Goal: Task Accomplishment & Management: Manage account settings

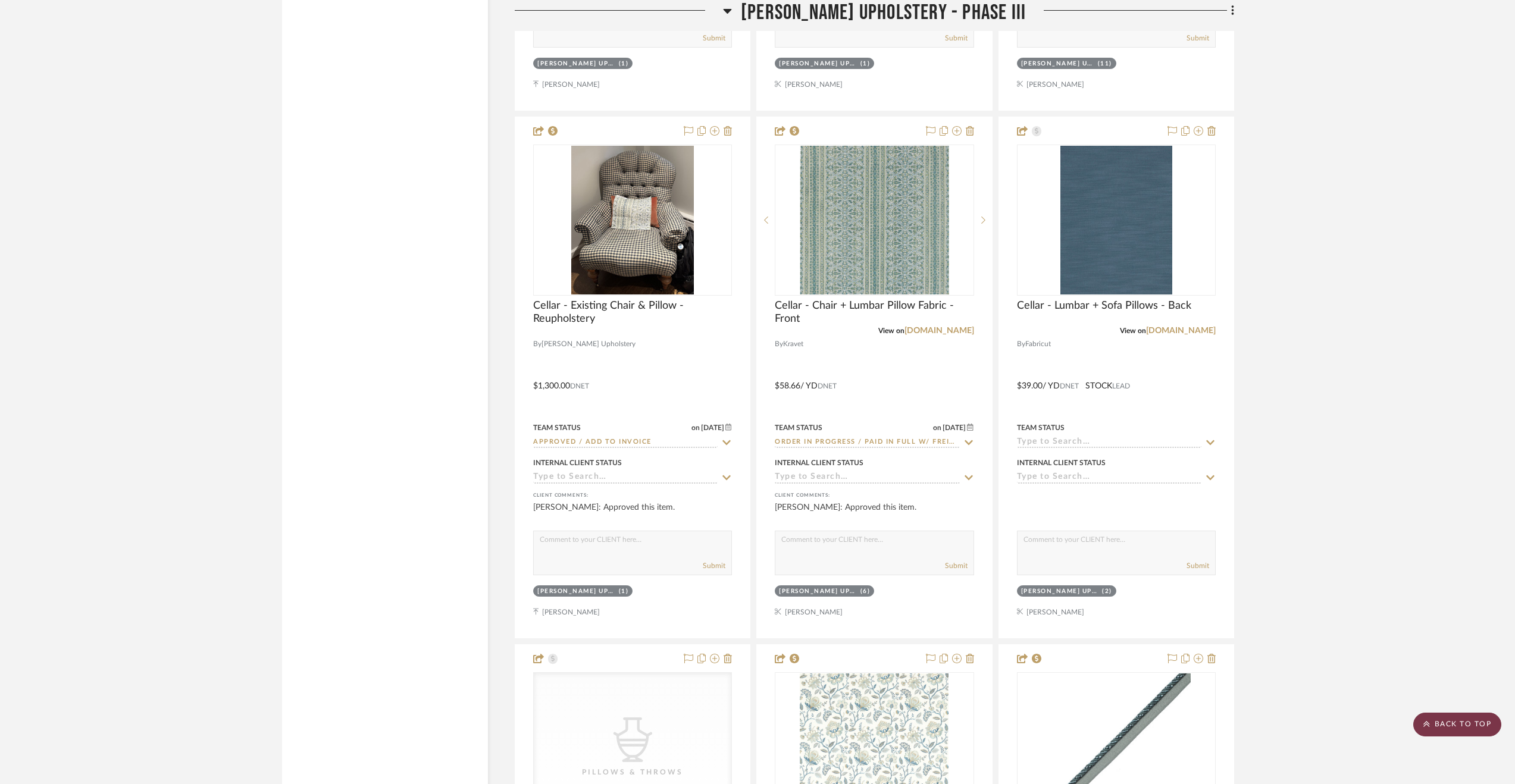
click at [1450, 714] on scroll-to-top-button "BACK TO TOP" at bounding box center [1457, 724] width 88 height 24
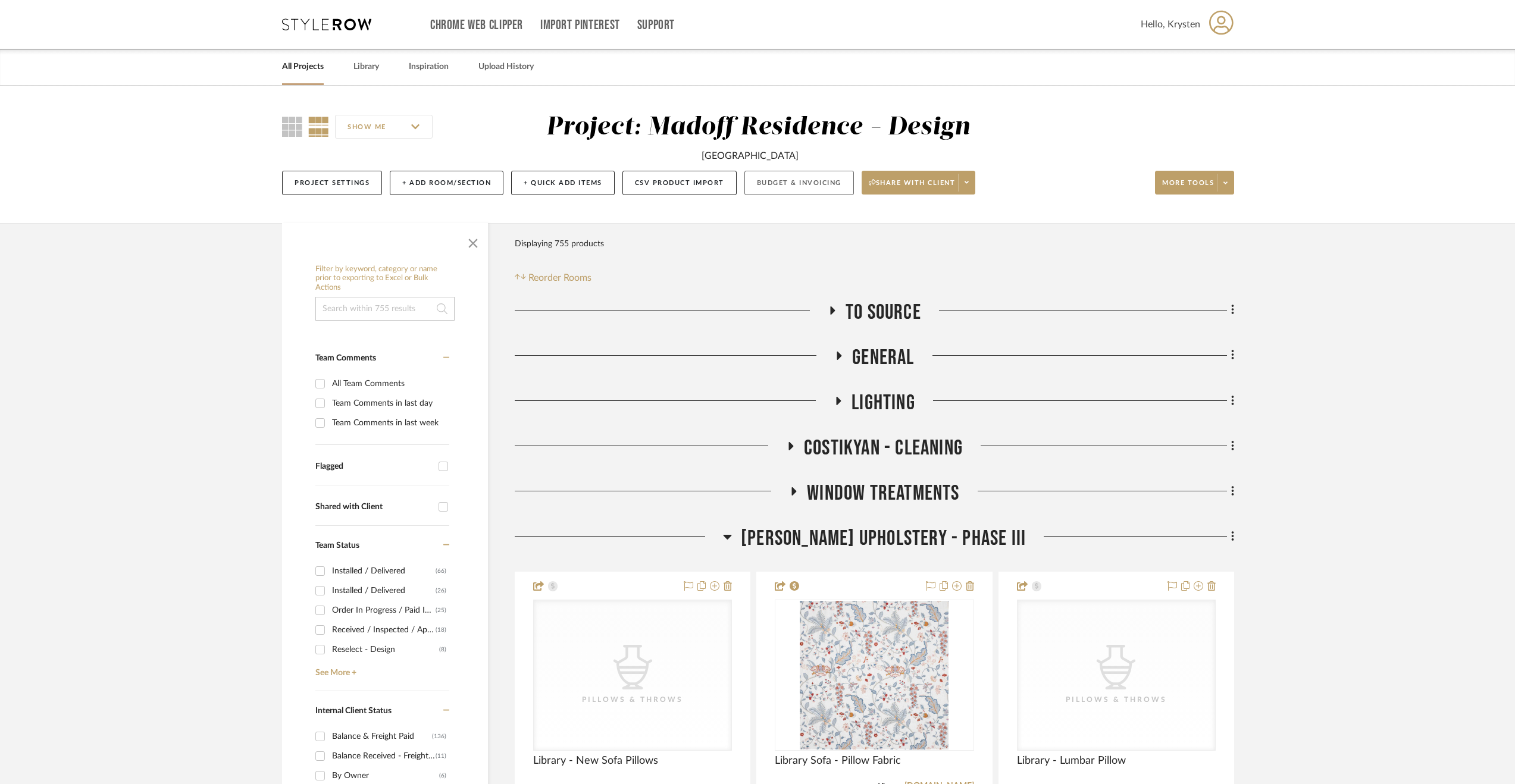
click at [822, 181] on button "Budget & Invoicing" at bounding box center [799, 182] width 109 height 24
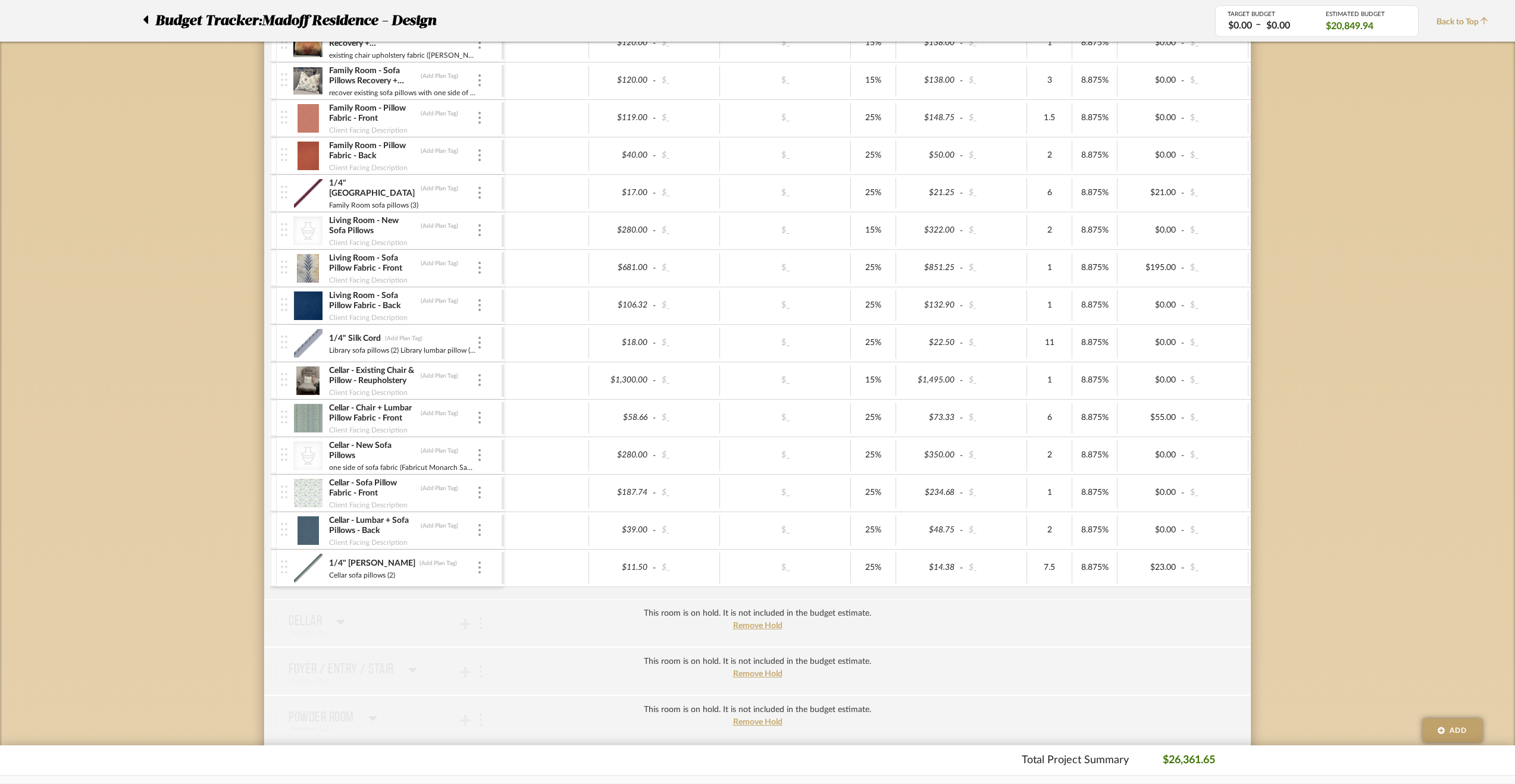
scroll to position [892, 0]
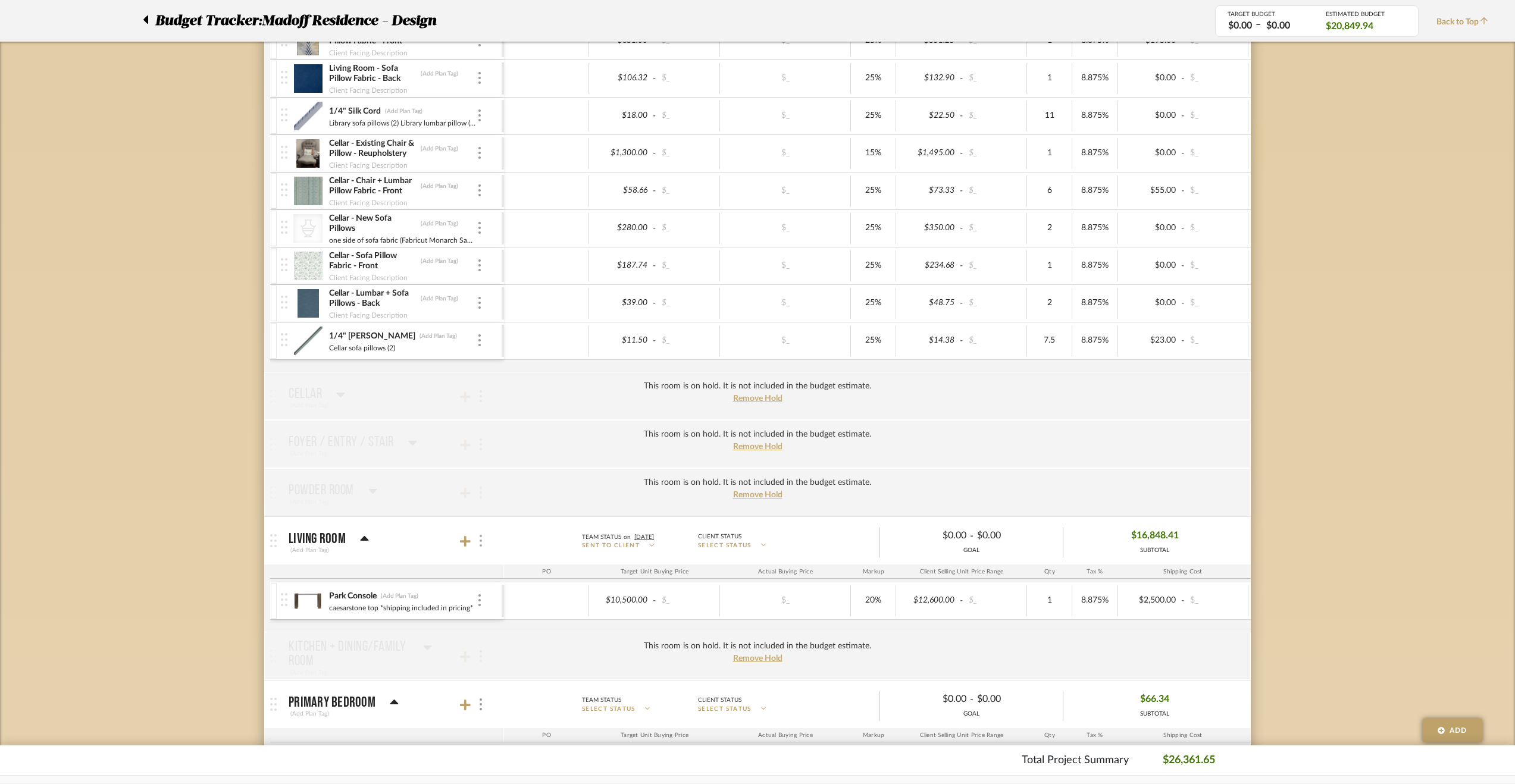
click at [481, 535] on img at bounding box center [481, 541] width 2 height 12
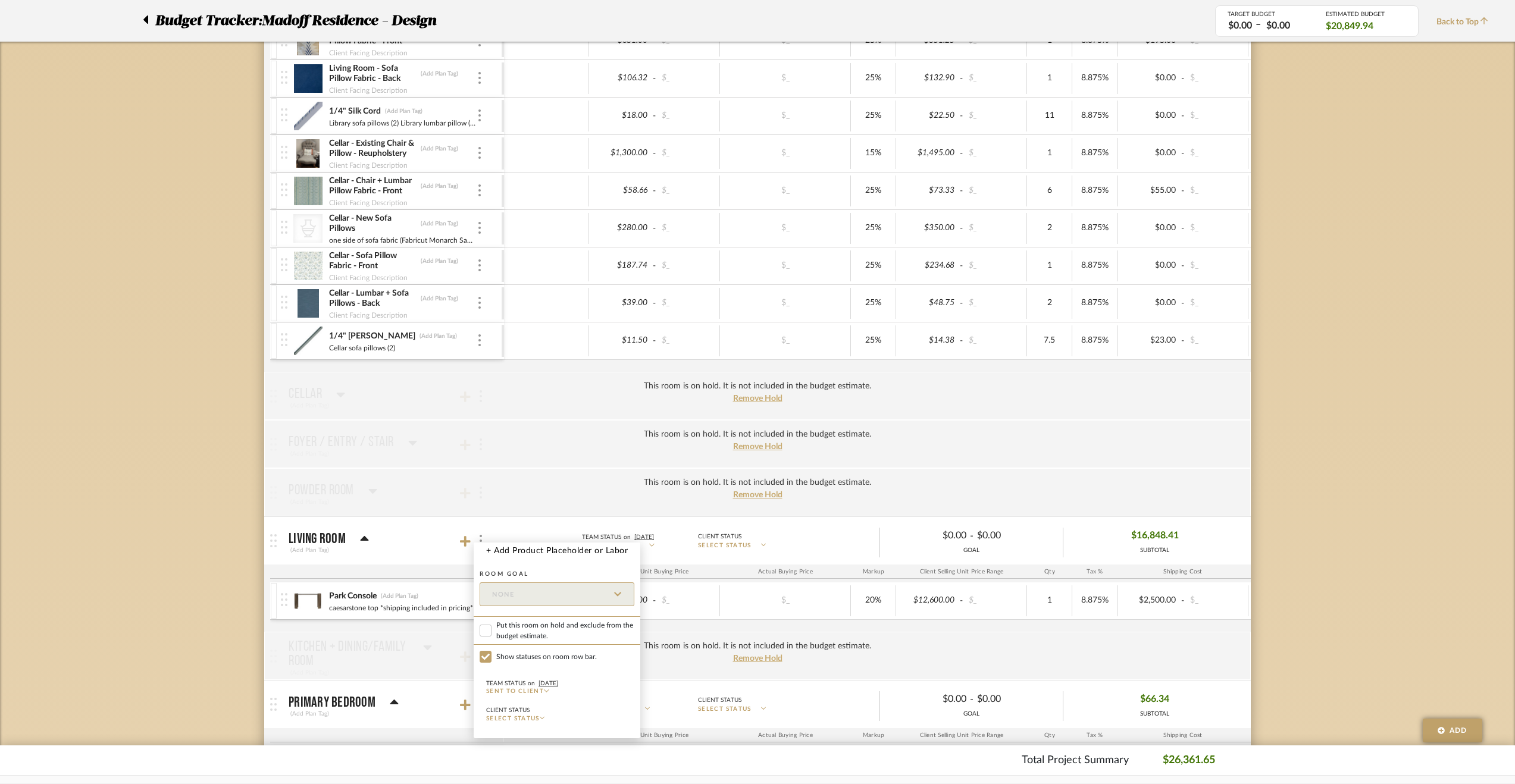
click at [531, 626] on span "Put this room on hold and exclude from the budget estimate." at bounding box center [565, 630] width 138 height 21
click at [492, 626] on input "Put this room on hold and exclude from the budget estimate." at bounding box center [486, 630] width 12 height 12
checkbox input "true"
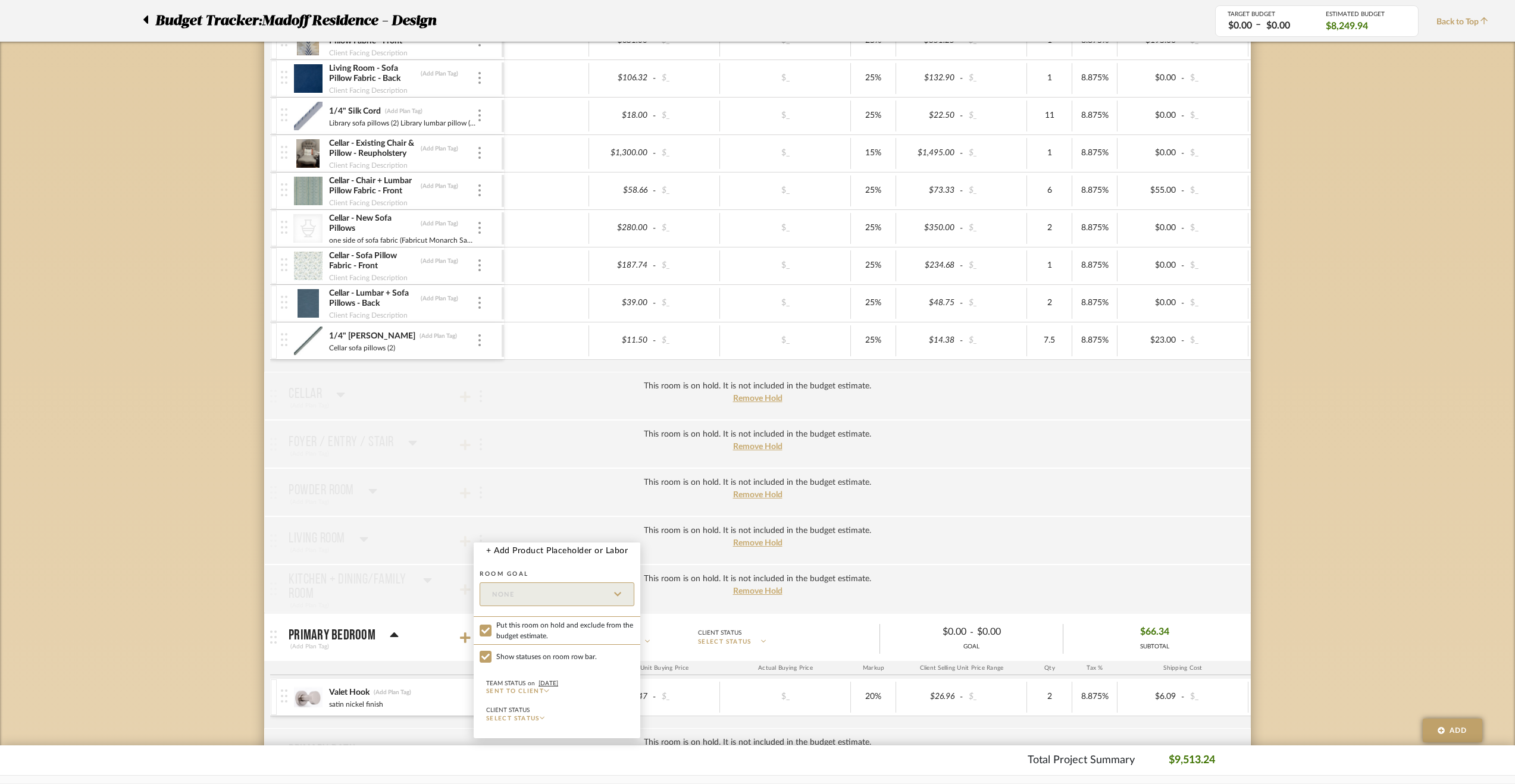
click at [1305, 531] on div at bounding box center [758, 392] width 1515 height 784
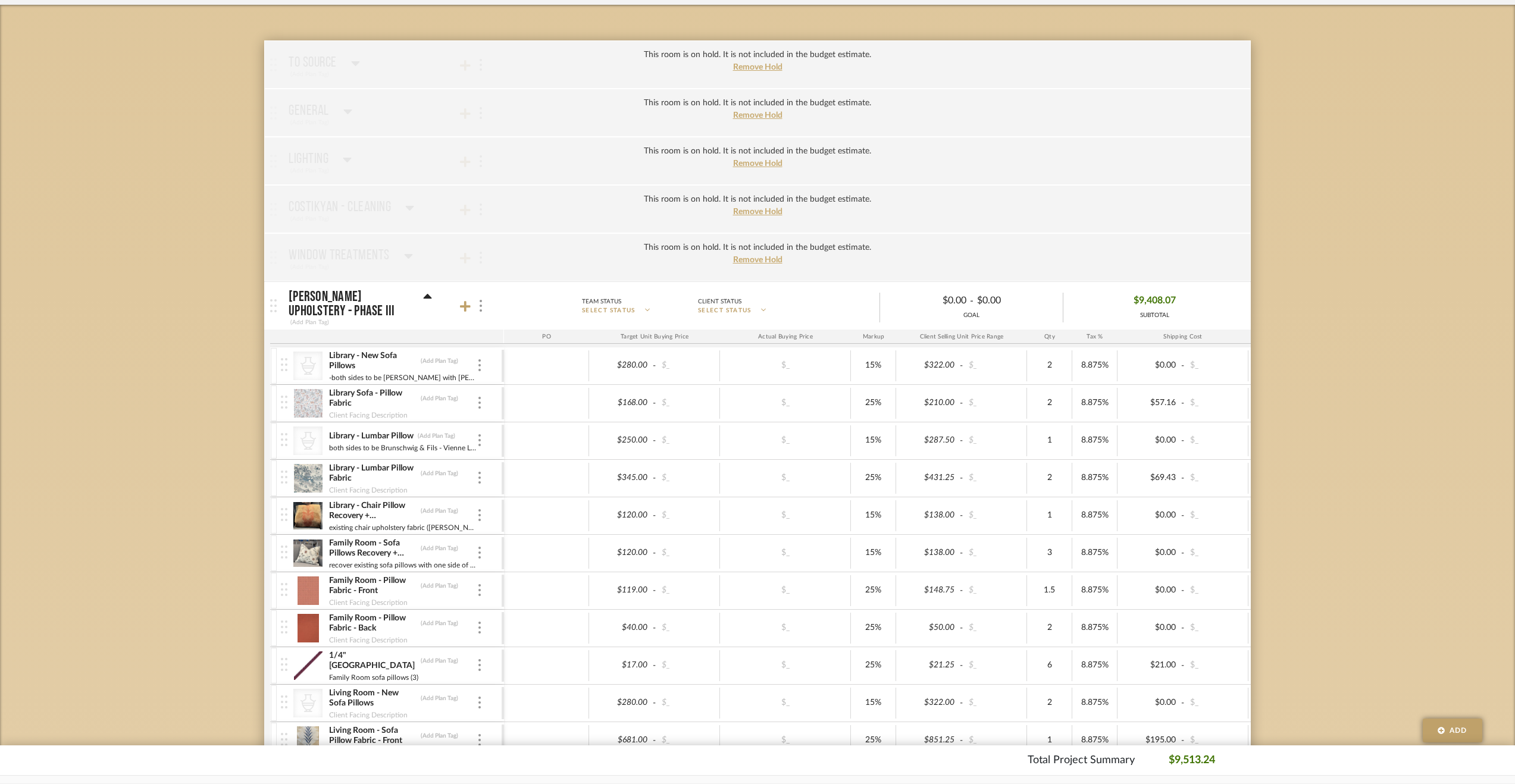
scroll to position [298, 0]
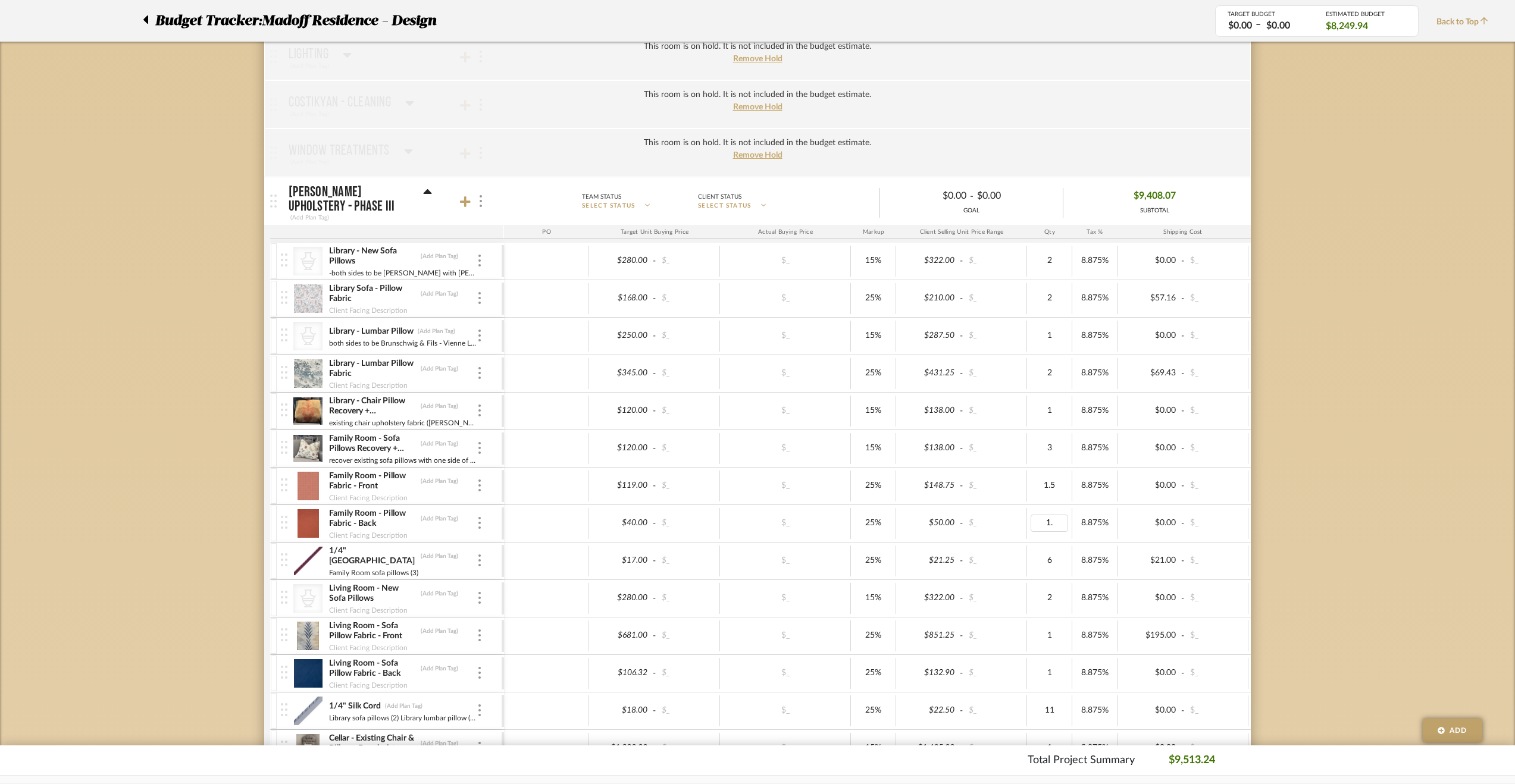
type input "1.5"
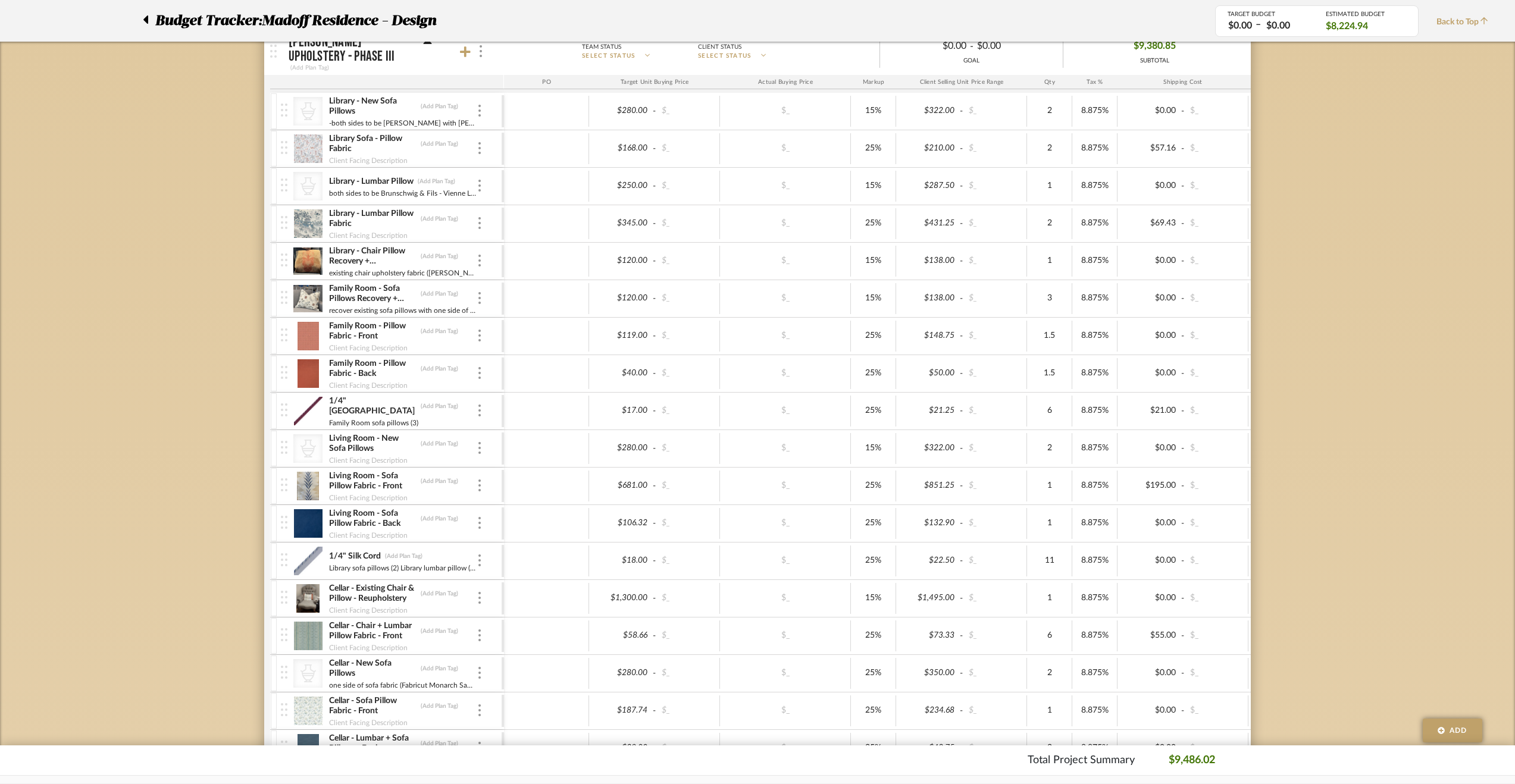
scroll to position [476, 0]
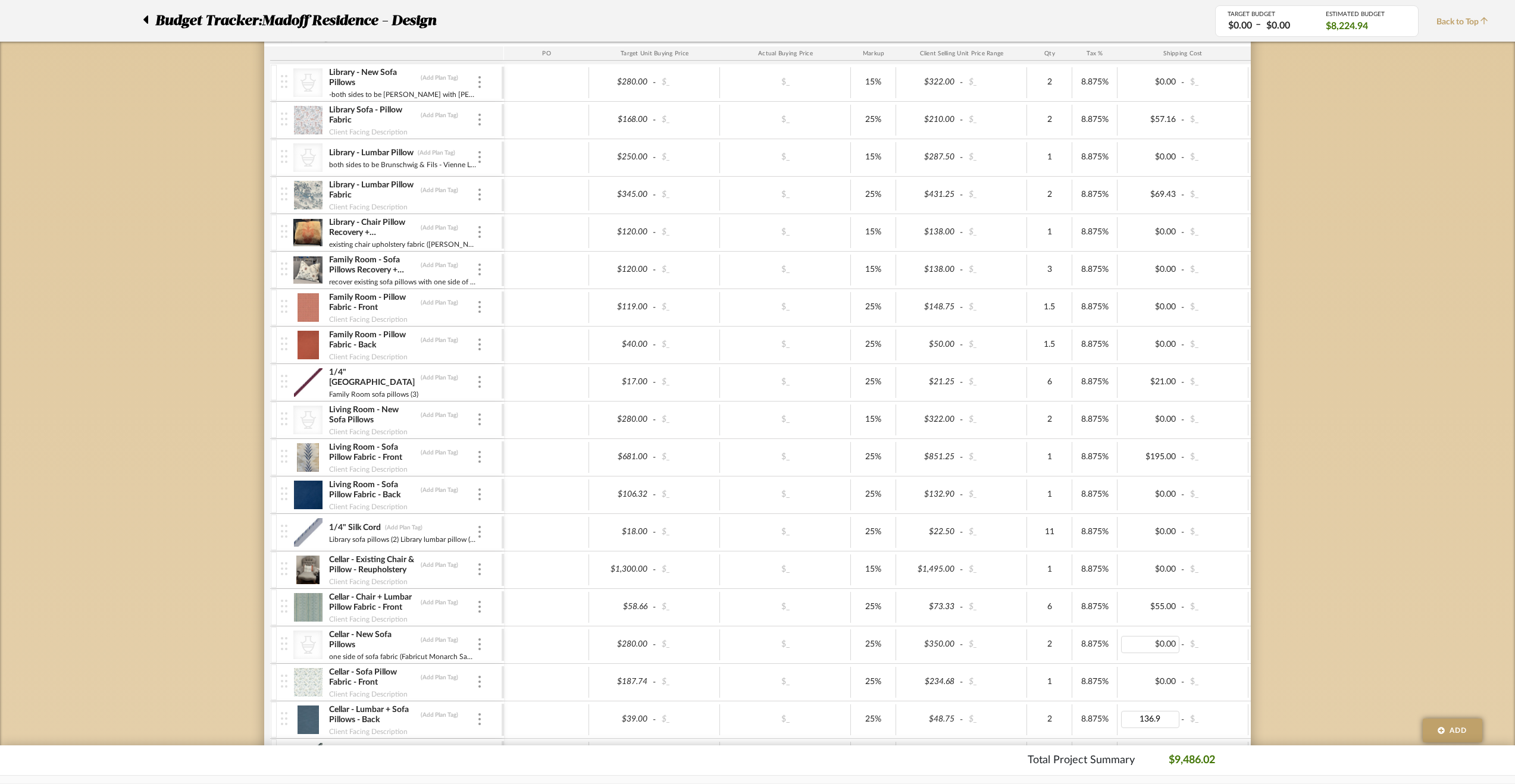
type input "136.93"
click at [479, 714] on img at bounding box center [479, 719] width 2 height 12
click at [533, 617] on button "Manage Item" at bounding box center [530, 625] width 107 height 28
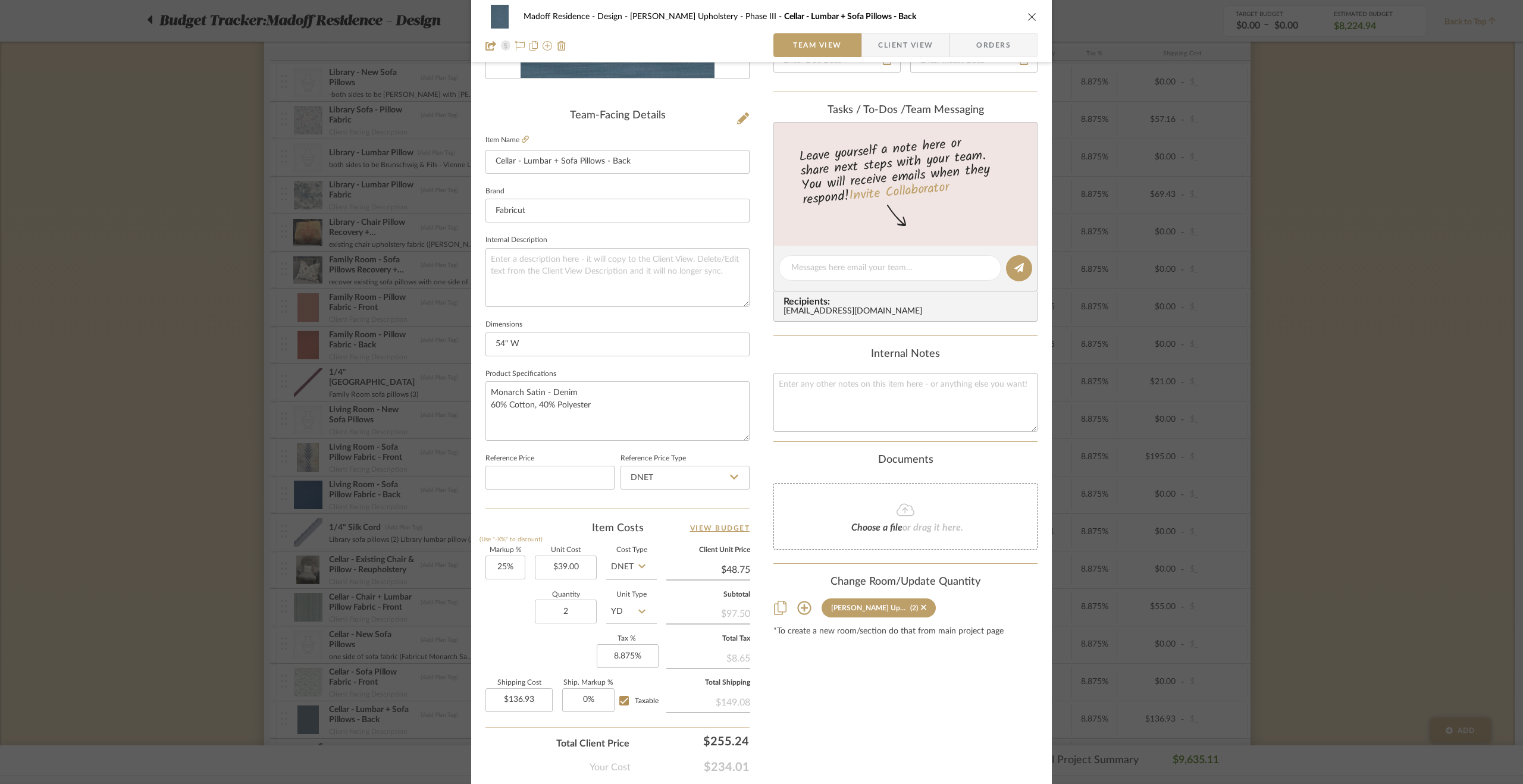
scroll to position [321, 0]
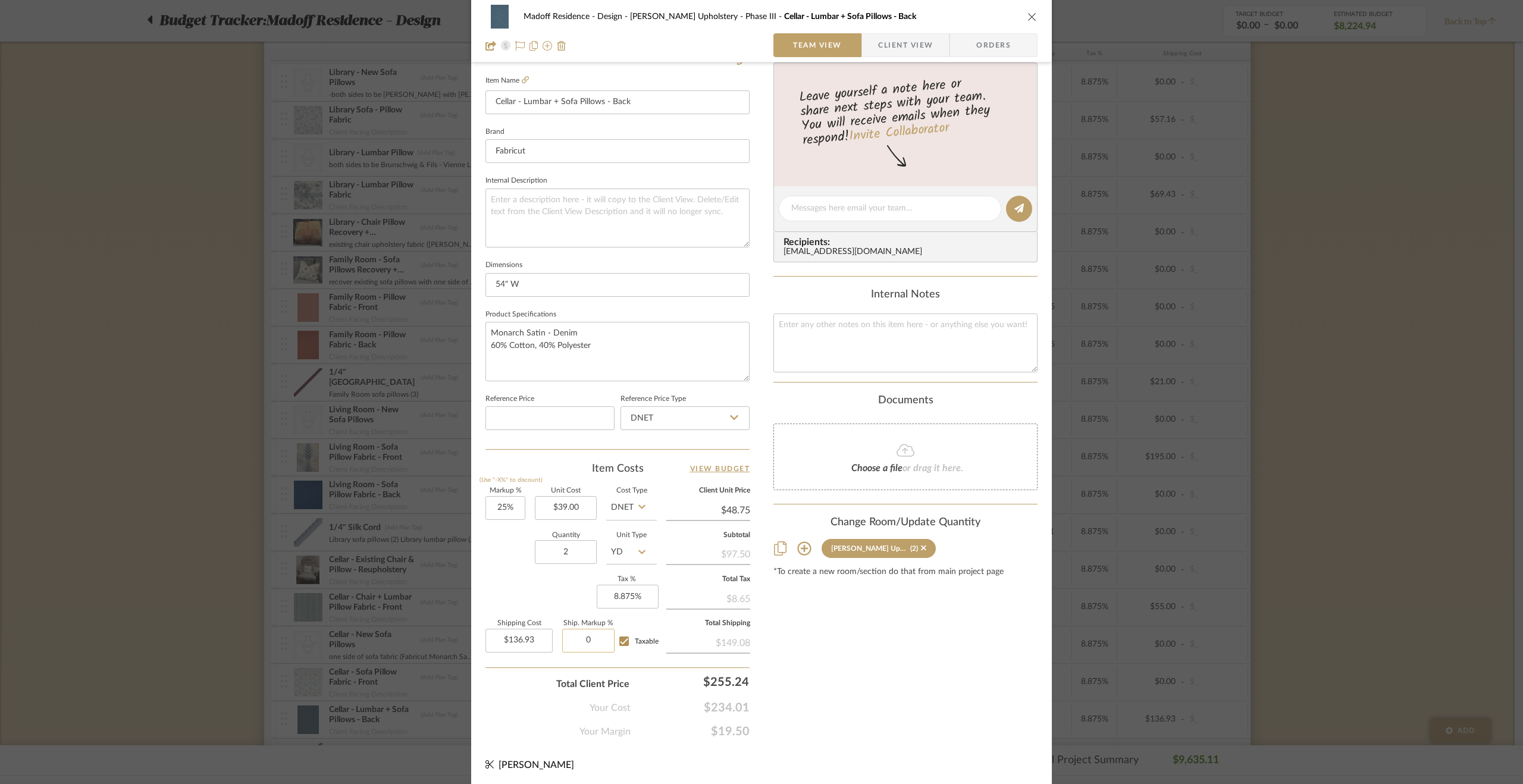
click at [591, 633] on input "0" at bounding box center [588, 641] width 52 height 24
type input "15%"
click at [783, 654] on div "Content here copies to Client View - confirm visibility there. Show in Client D…" at bounding box center [905, 249] width 264 height 979
click at [1342, 577] on div "Madoff Residence - Design Walter's Upholstery - Phase III Cellar - Lumbar + Sof…" at bounding box center [762, 392] width 1523 height 784
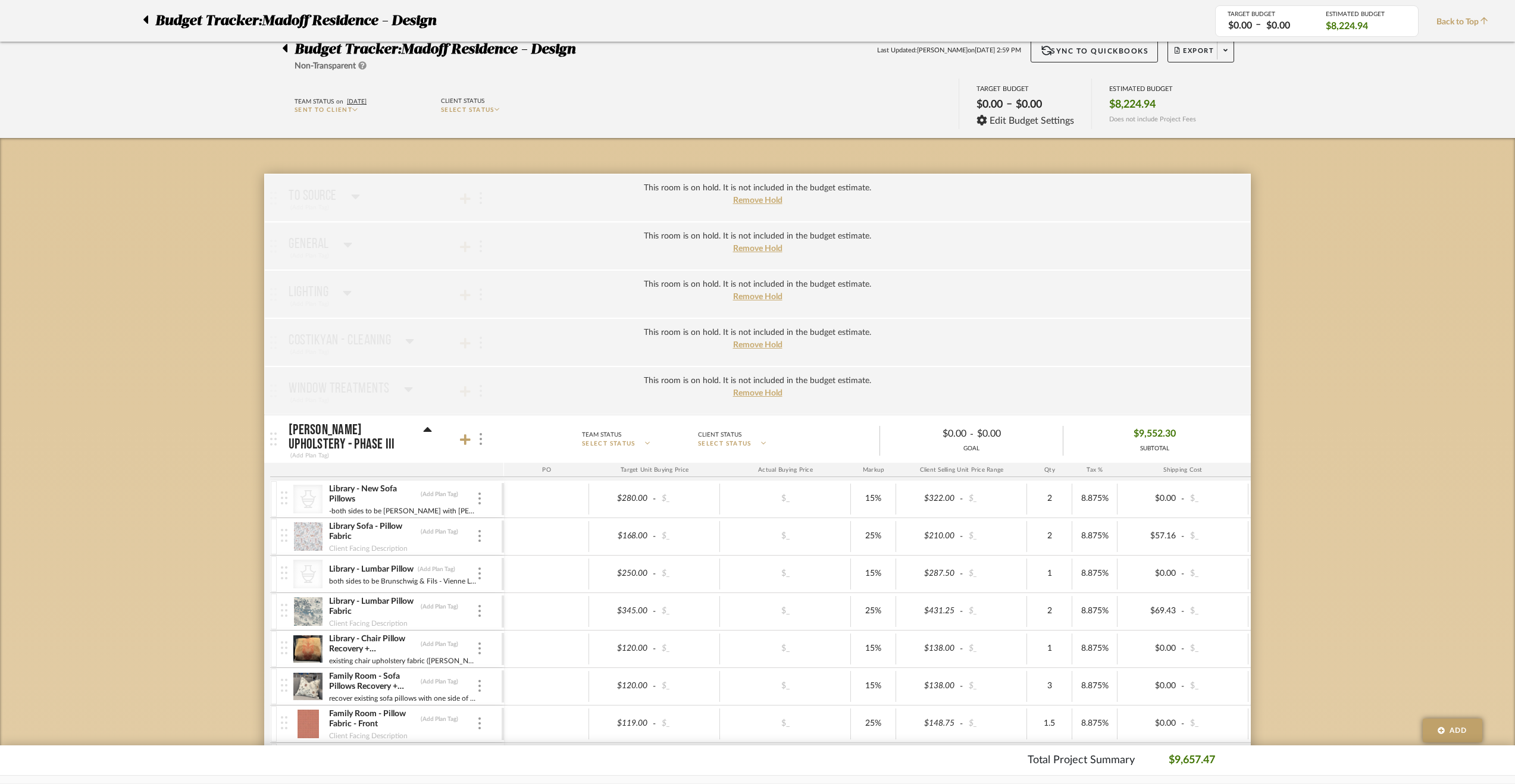
scroll to position [0, 0]
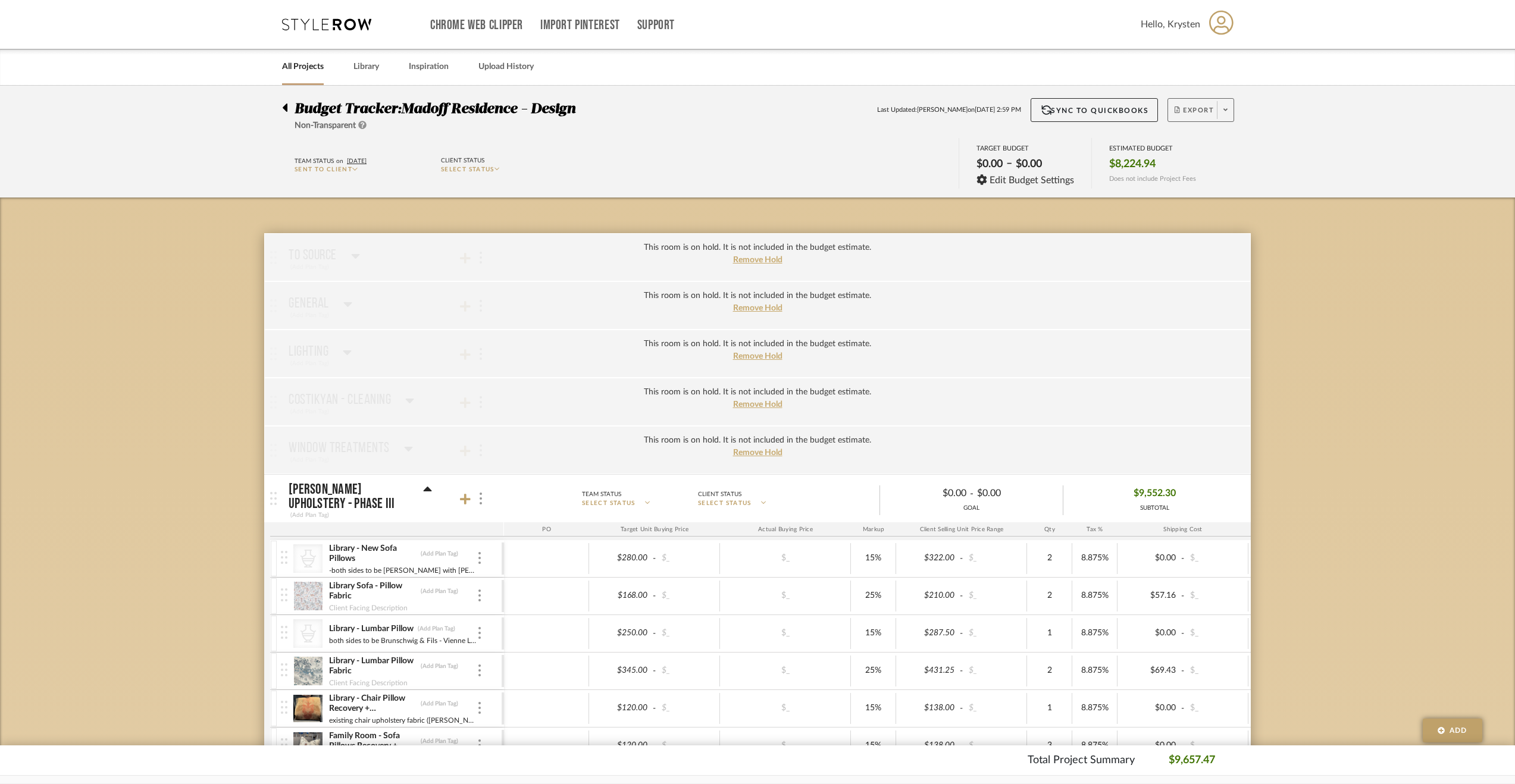
click at [1198, 104] on button "Export" at bounding box center [1201, 110] width 67 height 24
click at [1219, 150] on button "Export PDF" at bounding box center [1222, 143] width 113 height 28
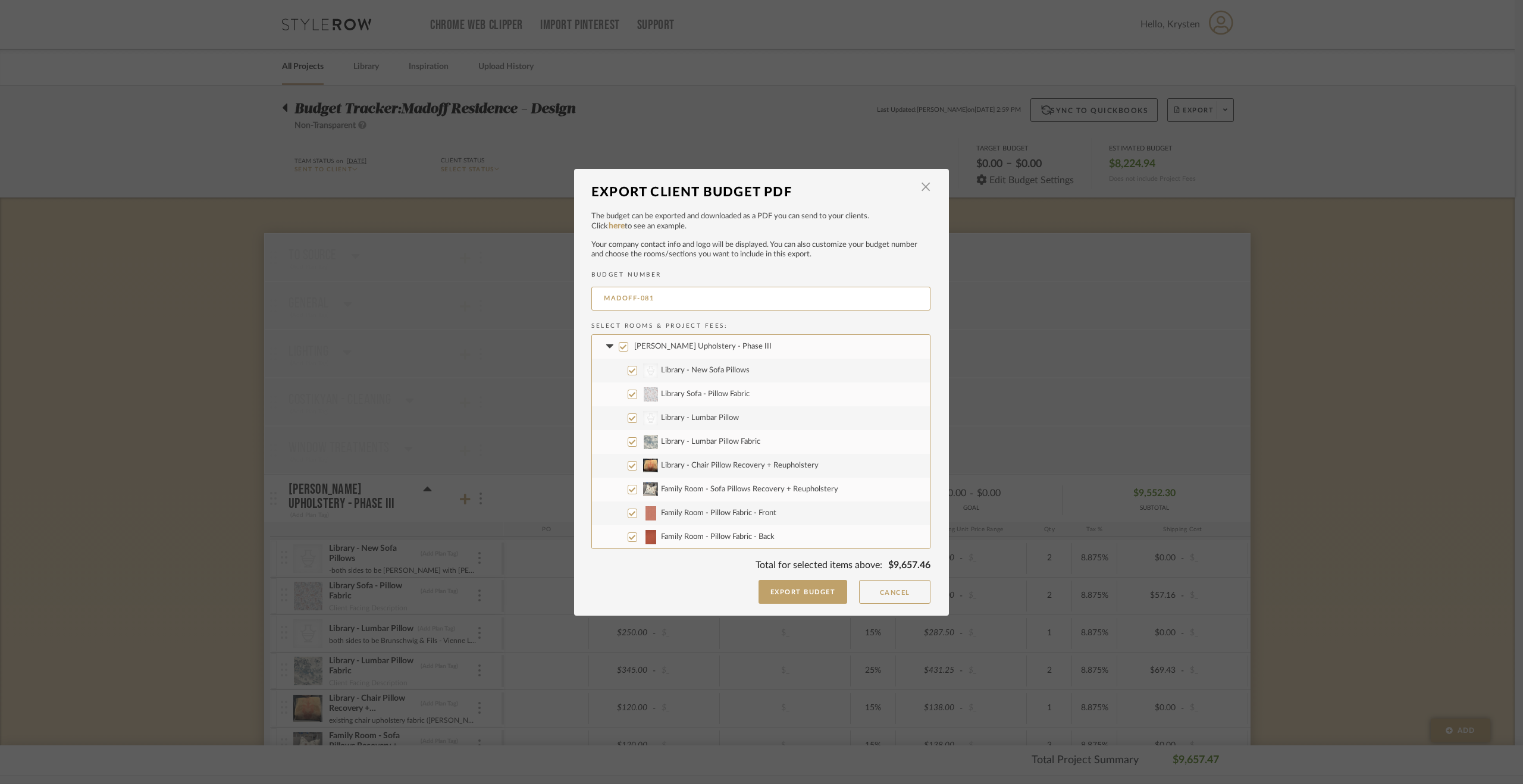
drag, startPoint x: 670, startPoint y: 298, endPoint x: 564, endPoint y: 291, distance: 106.2
click at [564, 291] on div "Export Client Budget PDF × The budget can be exported and downloaded as a PDF y…" at bounding box center [762, 392] width 1523 height 784
type input "2213-FFE-19"
click at [818, 584] on button "Export Budget" at bounding box center [803, 592] width 90 height 24
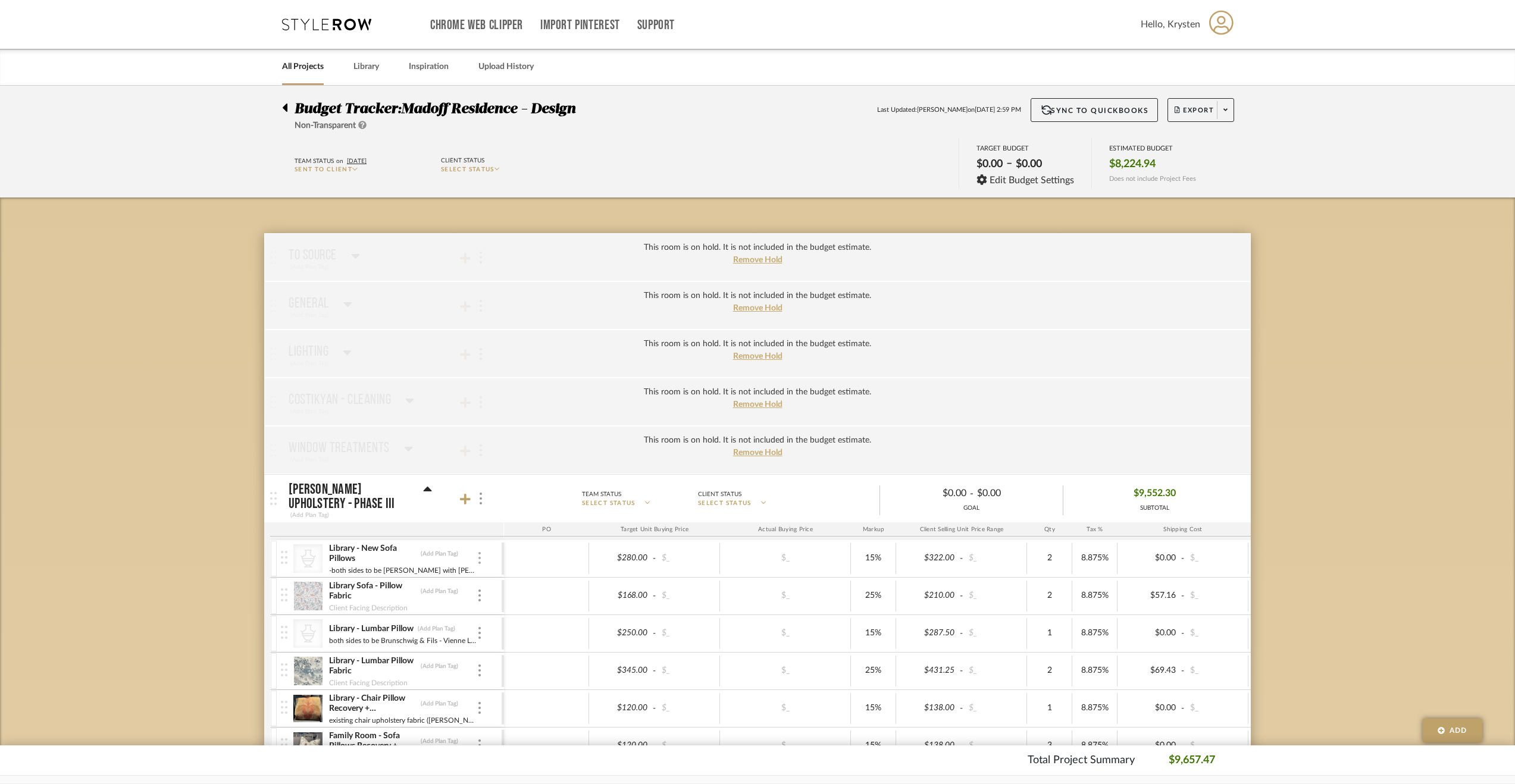
click at [481, 553] on div at bounding box center [479, 558] width 6 height 13
click at [512, 582] on span "Manage Item" at bounding box center [538, 582] width 71 height 10
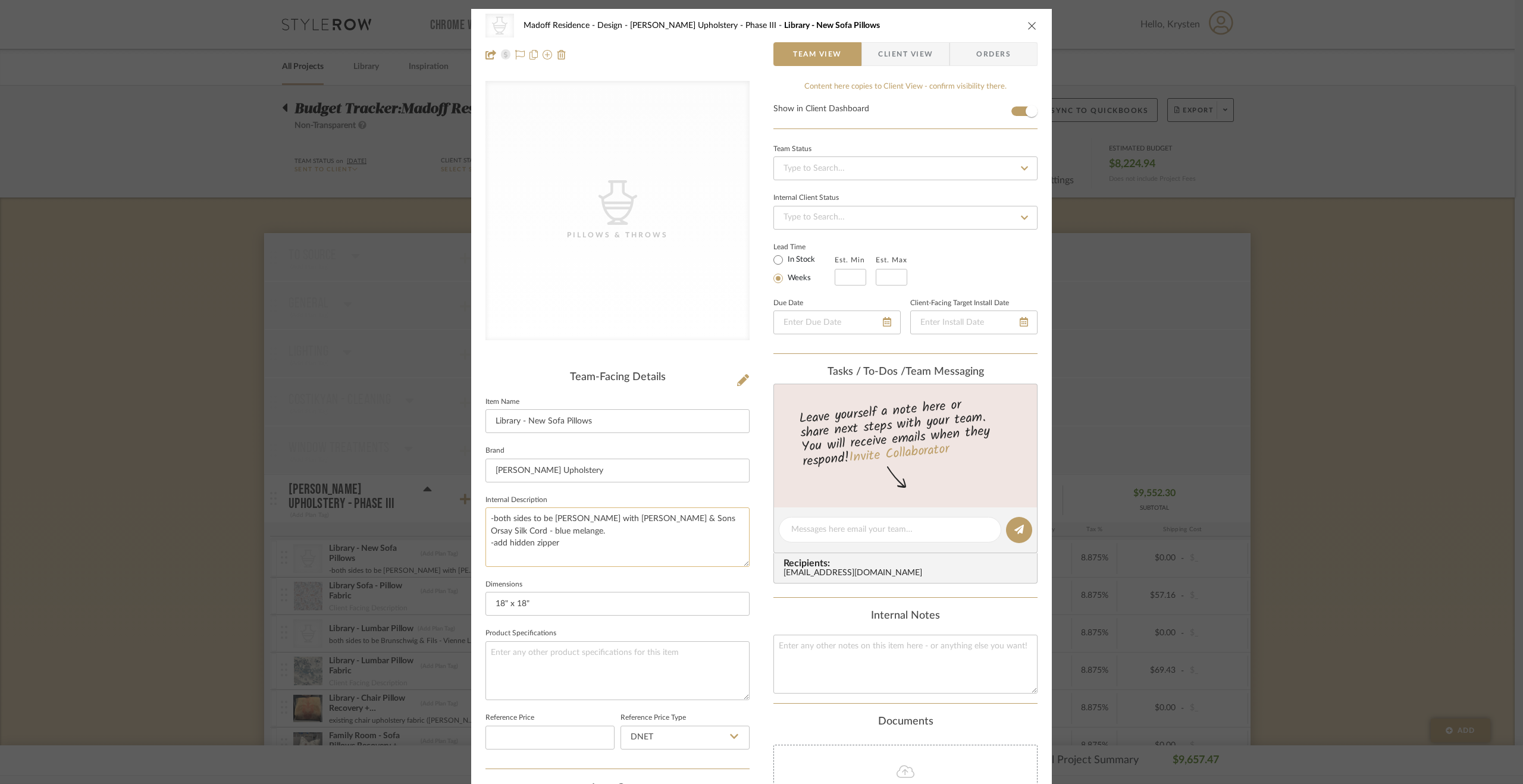
click at [580, 519] on textarea "-both sides to be Manuell Canovas - Jalore with Samuel & Sons Orsay Silk Cord -…" at bounding box center [617, 536] width 264 height 59
type textarea "-both sides to be Manuel Canovas - Jalore with Samuel & Sons Orsay Silk Cord - …"
click at [752, 582] on div "CategoryIconAccessories Created with Sketch. Pillows & Throws Madoff Residence …" at bounding box center [761, 557] width 580 height 1096
click at [1237, 380] on div "CategoryIconAccessories Created with Sketch. Pillows & Throws Madoff Residence …" at bounding box center [762, 392] width 1523 height 784
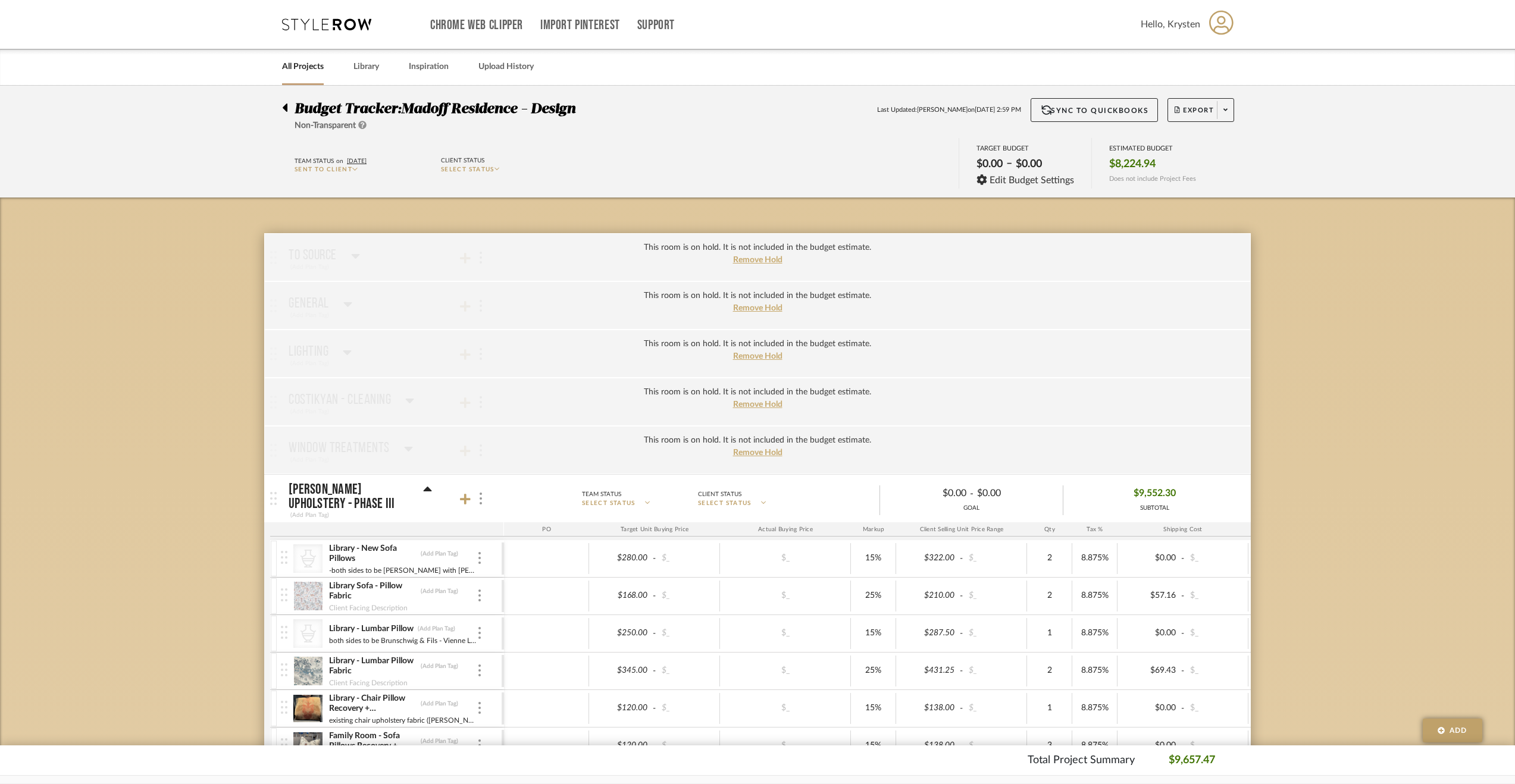
click at [476, 555] on div at bounding box center [479, 558] width 6 height 13
click at [500, 571] on button "Manage Item" at bounding box center [530, 582] width 107 height 28
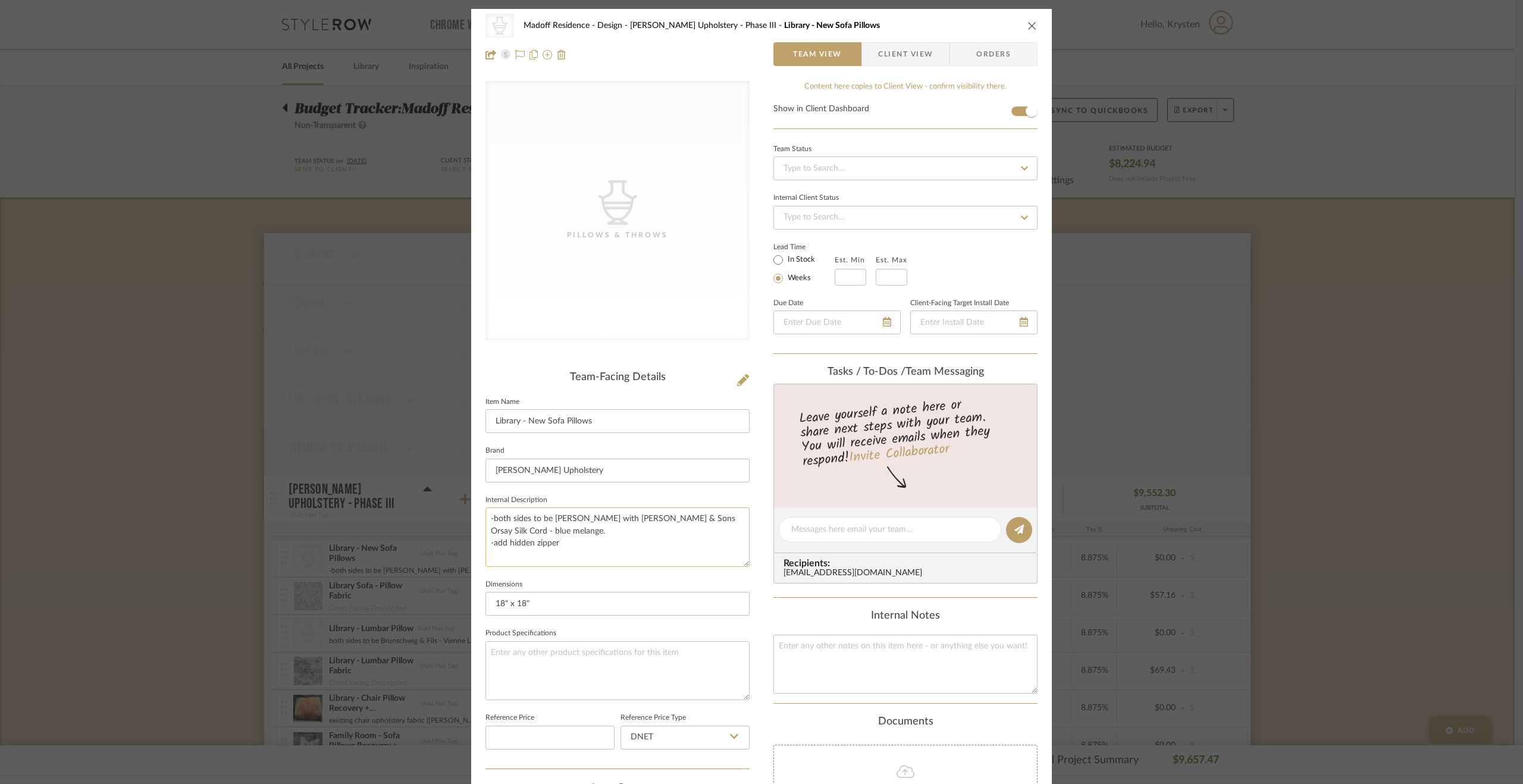
drag, startPoint x: 491, startPoint y: 545, endPoint x: 493, endPoint y: 555, distance: 10.2
click at [491, 545] on textarea "-both sides to be Manuel Canovas - Jalore with Samuel & Sons Orsay Silk Cord - …" at bounding box center [617, 536] width 264 height 59
type textarea "-both sides to be Manuel Canovas - Jalore with Samuel & Sons Orsay Silk Cord - …"
click at [595, 574] on sr-form-field "Internal Description -both sides to be Manuel Canovas - Jalore with Samuel & So…" at bounding box center [617, 534] width 264 height 84
click at [1338, 580] on div "CategoryIconAccessories Created with Sketch. Pillows & Throws Madoff Residence …" at bounding box center [762, 392] width 1523 height 784
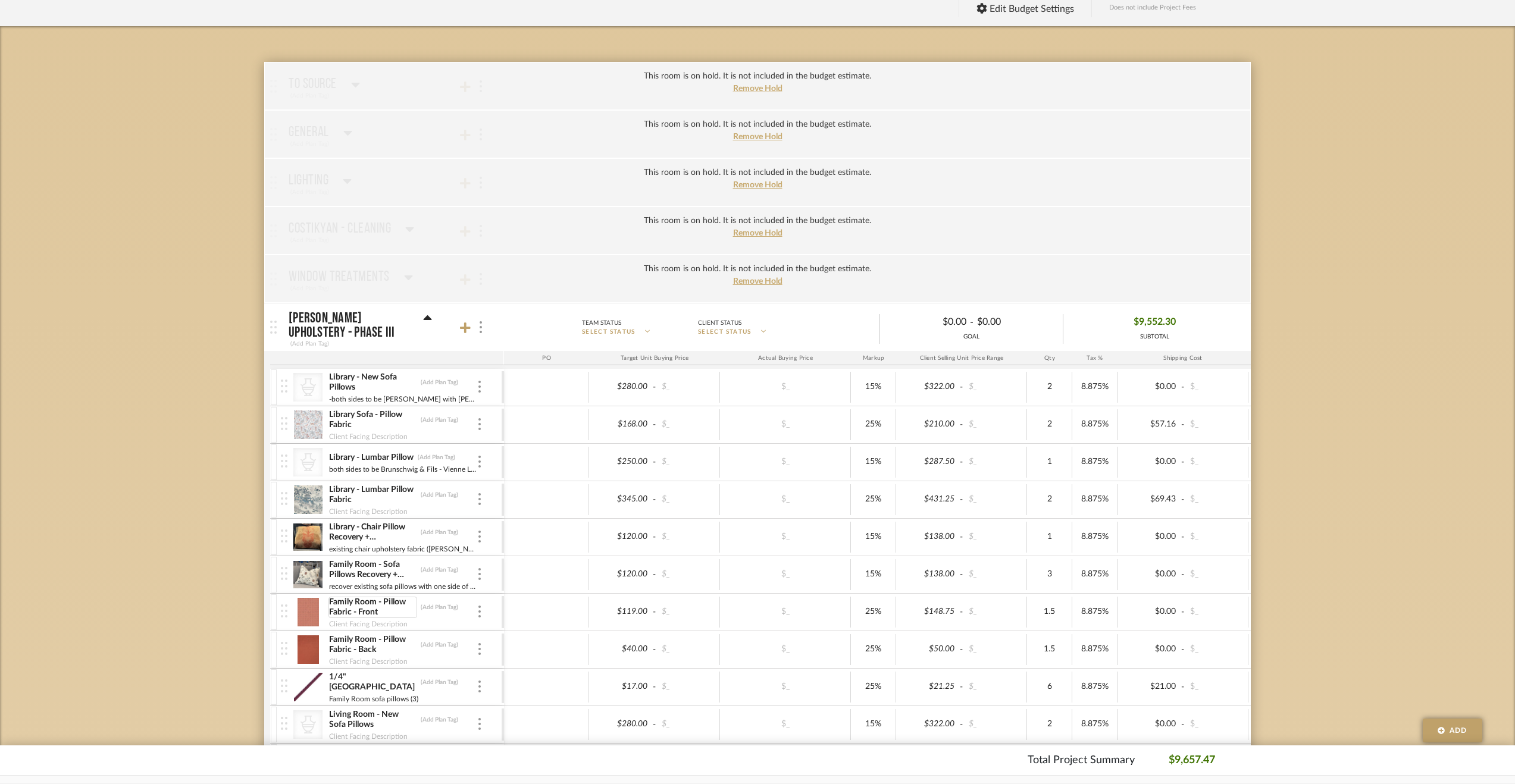
scroll to position [178, 0]
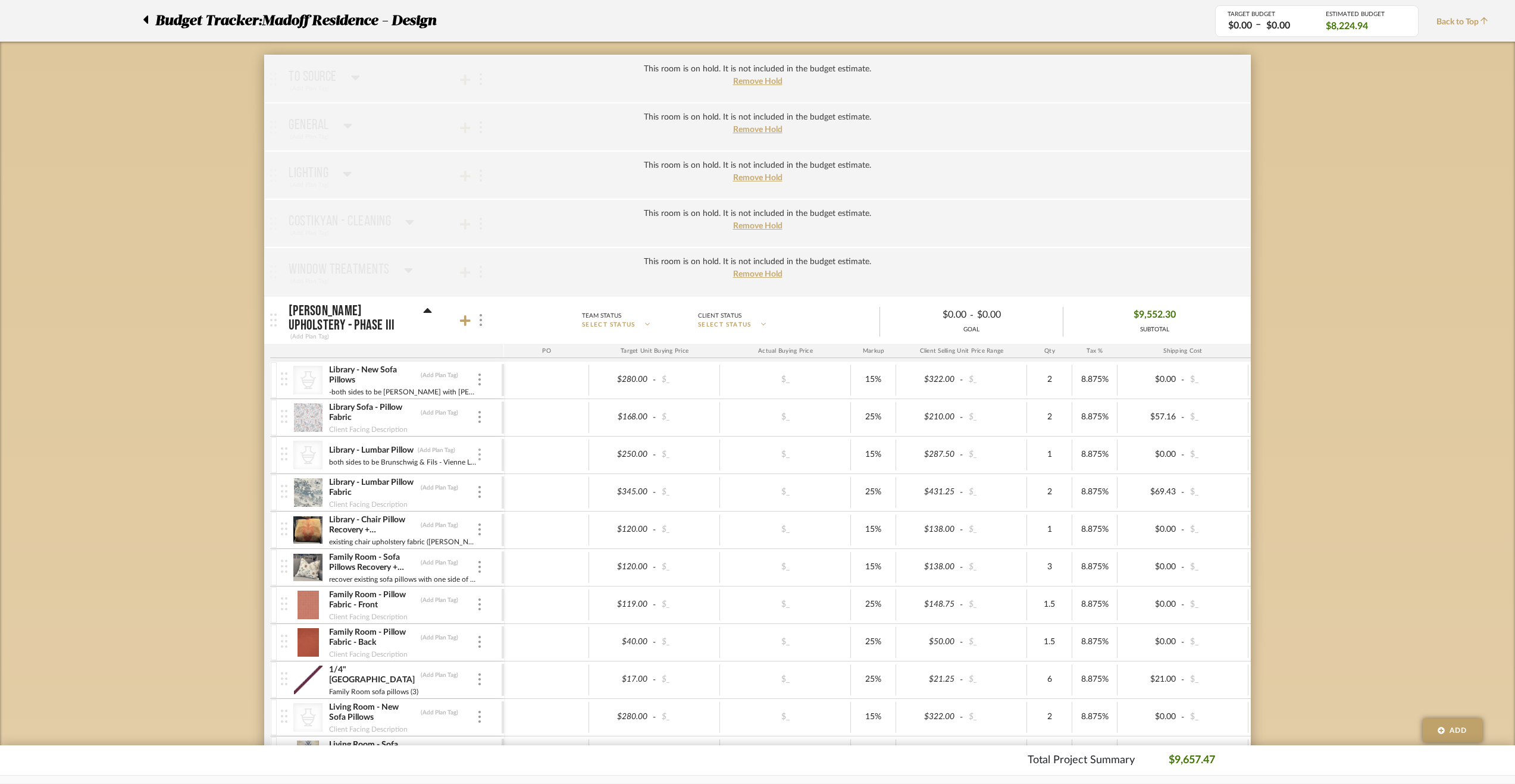
click at [480, 448] on img at bounding box center [479, 454] width 2 height 12
click at [494, 471] on button "Manage Item" at bounding box center [530, 478] width 107 height 28
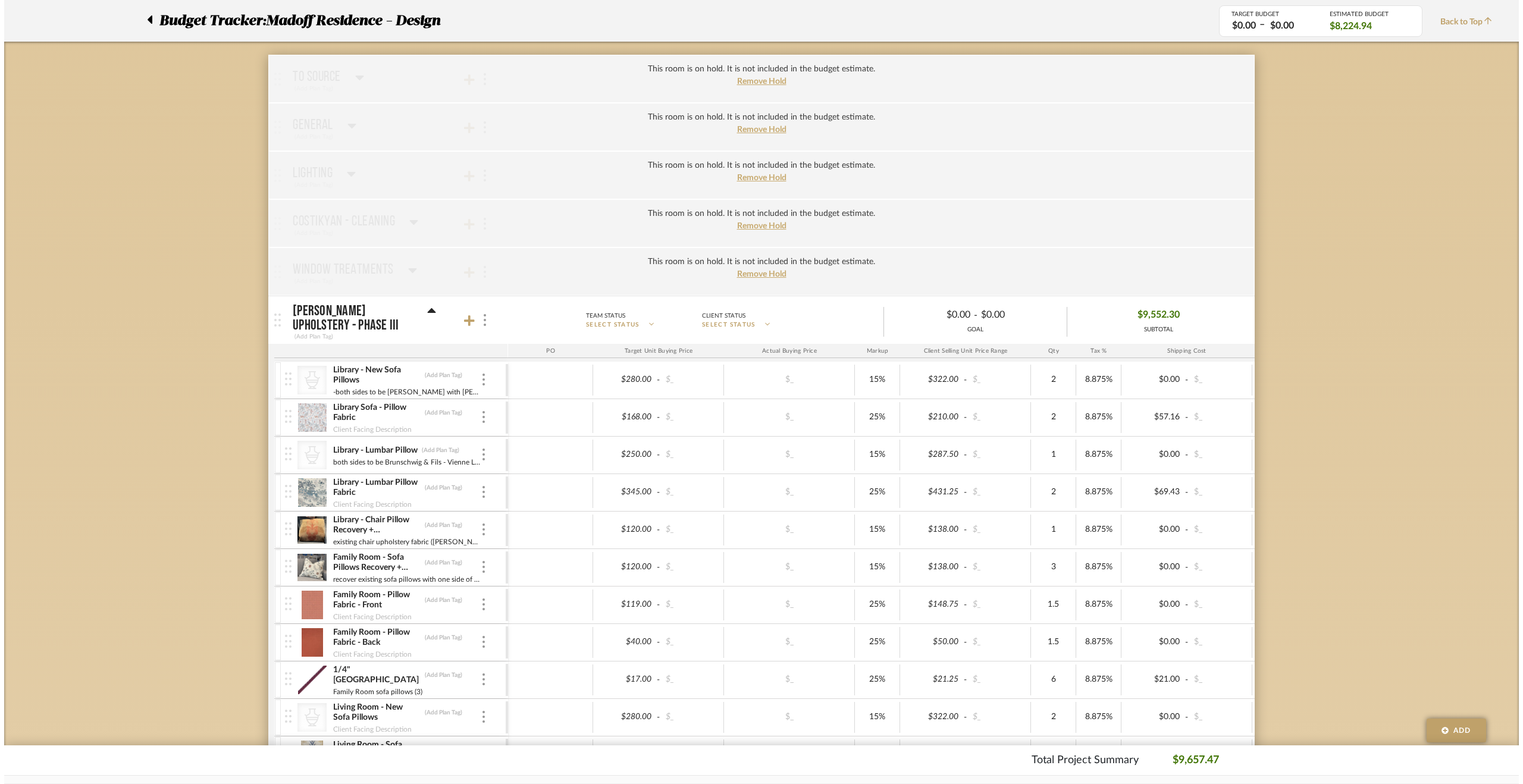
scroll to position [0, 0]
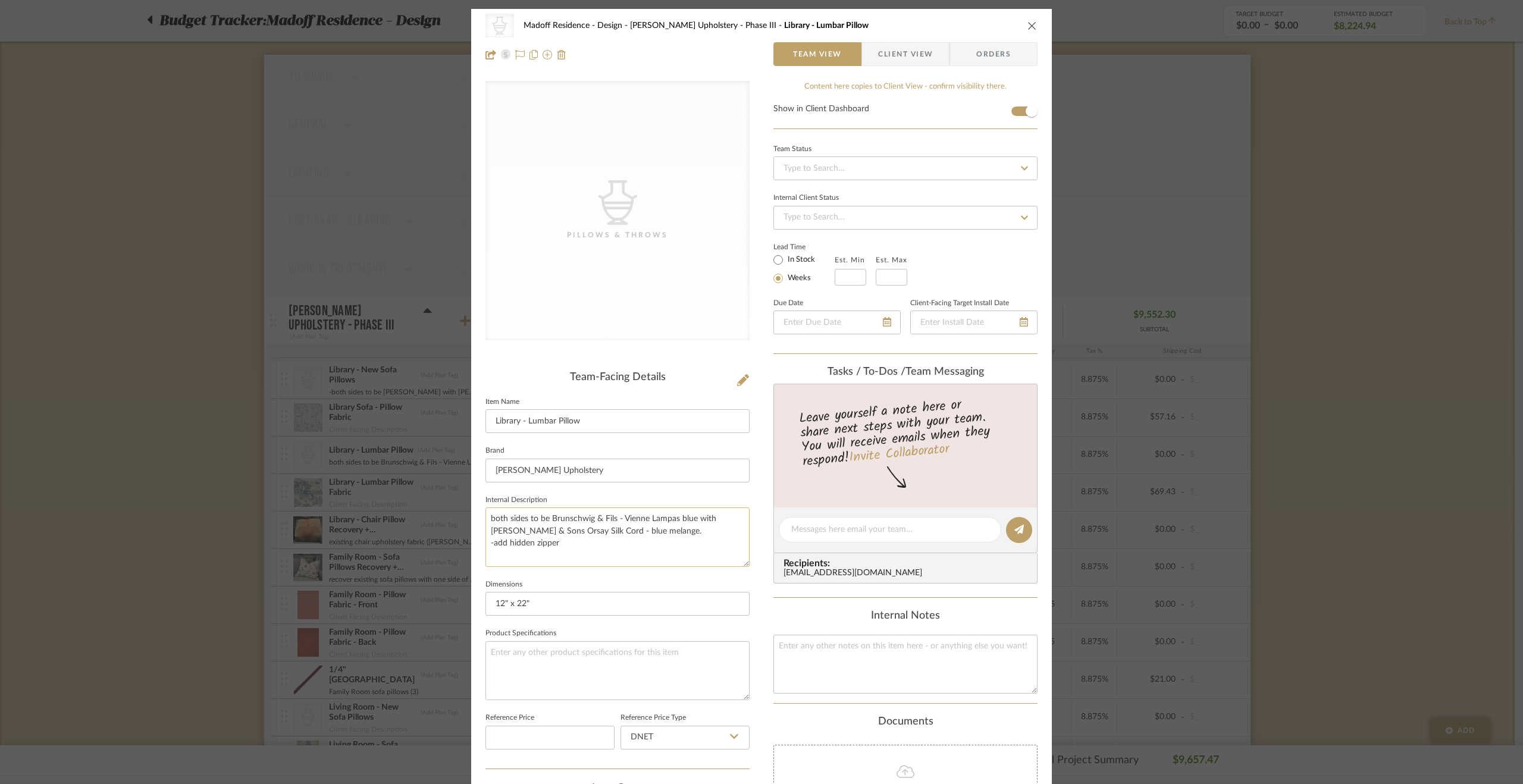
click at [633, 532] on textarea "both sides to be Brunschwig & Fils - Vienne Lampas blue with Samuel & Sons Orsa…" at bounding box center [617, 536] width 264 height 59
click at [491, 545] on textarea "both sides to be Brunschwig & Fils - Vienne Lampas blue with Samuel & Sons Orsa…" at bounding box center [617, 536] width 264 height 59
type textarea "both sides to be Brunschwig & Fils - Vienne Lampas blue with Samuel & Sons Orsa…"
click at [756, 581] on div "CategoryIconAccessories Created with Sketch. Pillows & Throws Madoff Residence …" at bounding box center [761, 557] width 580 height 1096
click at [178, 590] on div "CategoryIconAccessories Created with Sketch. Pillows & Throws Madoff Residence …" at bounding box center [762, 392] width 1523 height 784
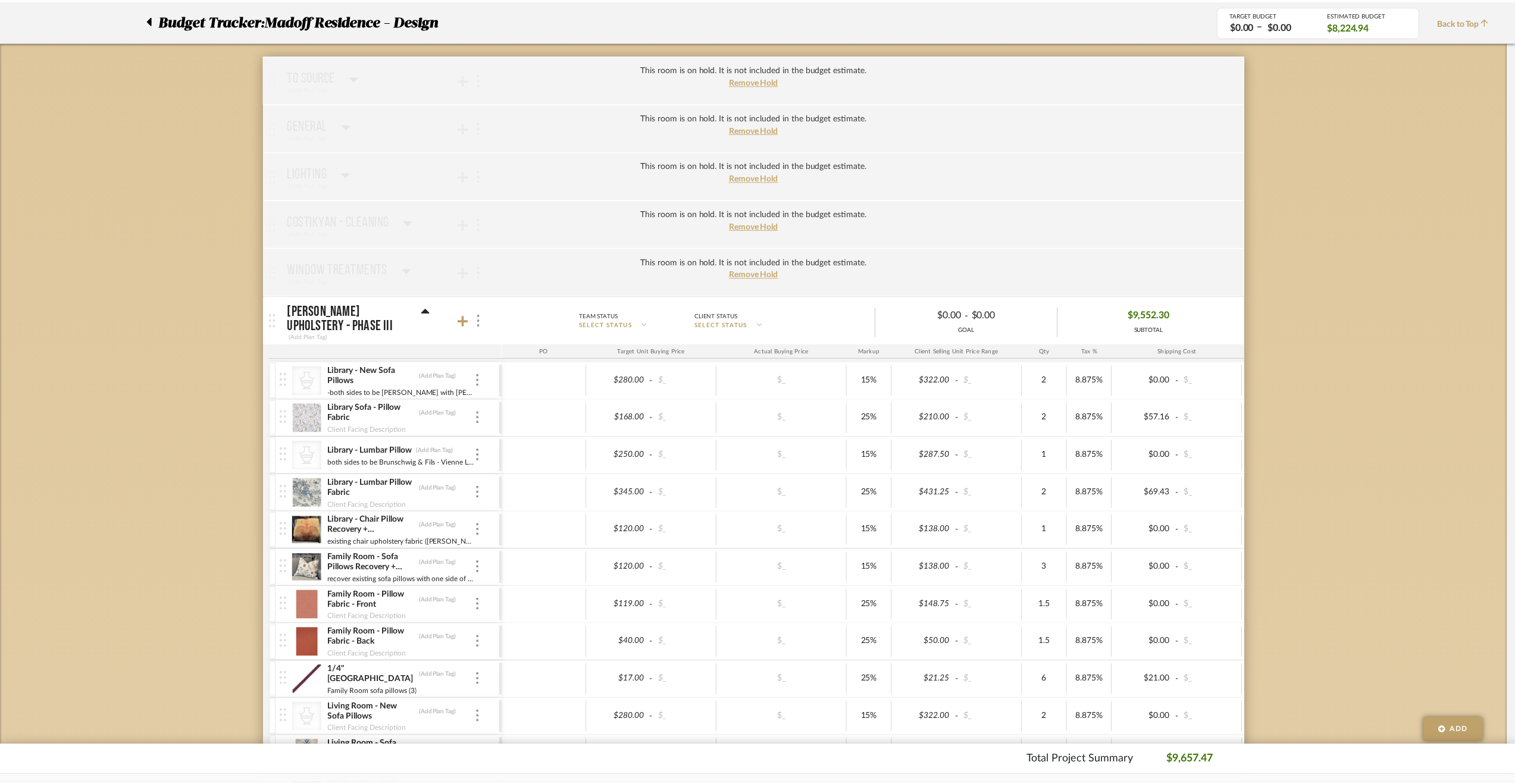
scroll to position [178, 0]
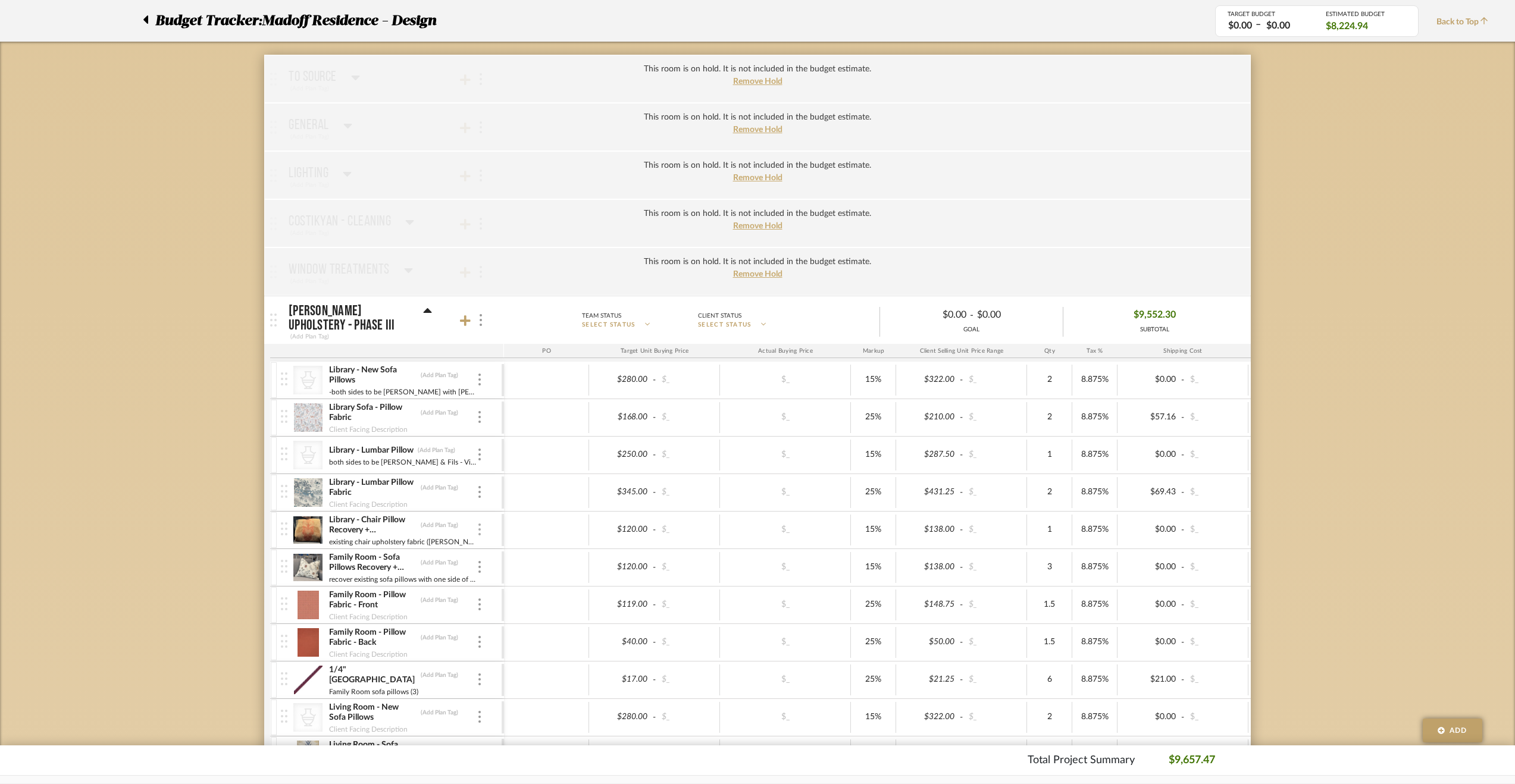
click at [480, 524] on img at bounding box center [479, 529] width 2 height 12
click at [533, 558] on span "Manage Item" at bounding box center [530, 553] width 88 height 12
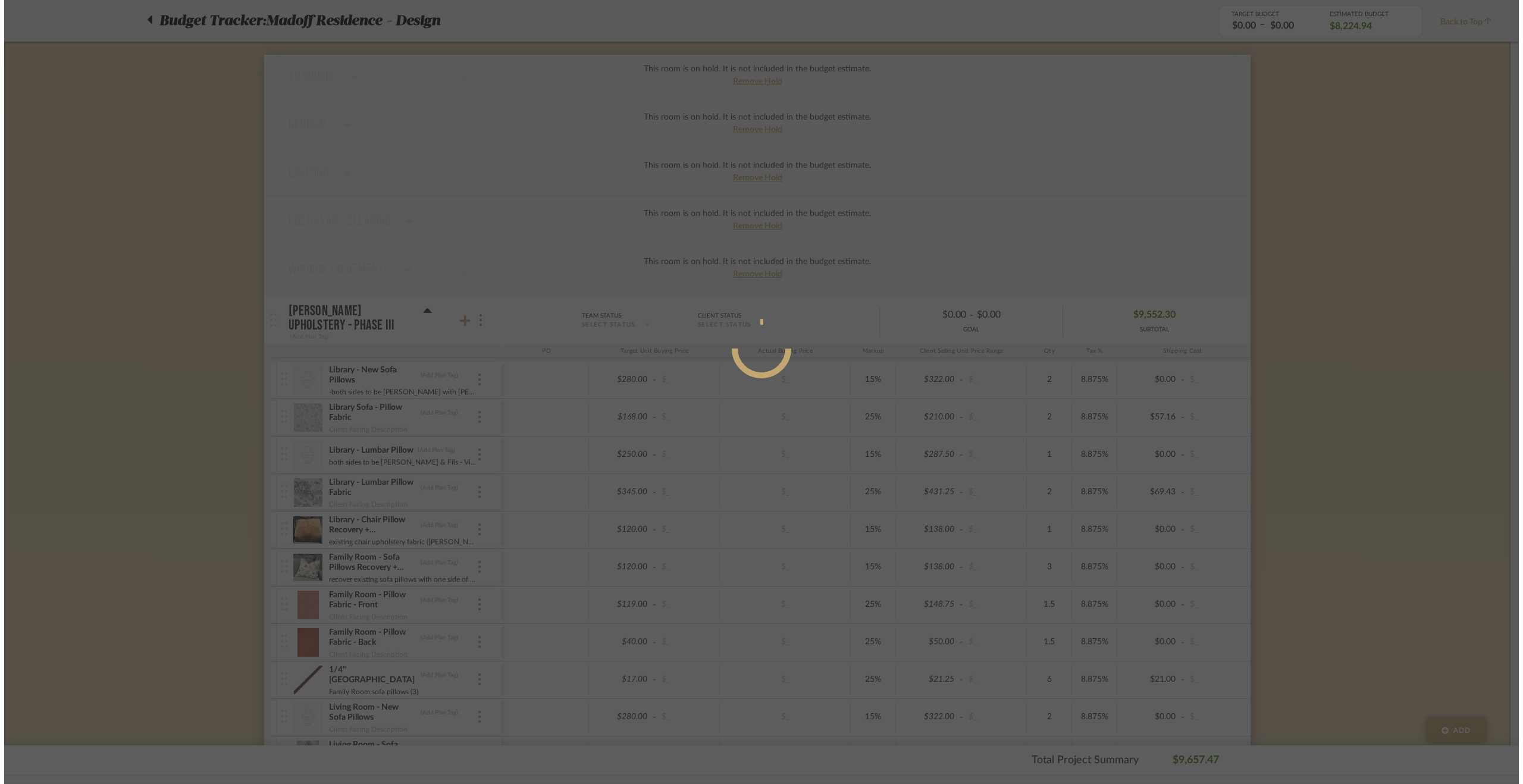
scroll to position [0, 0]
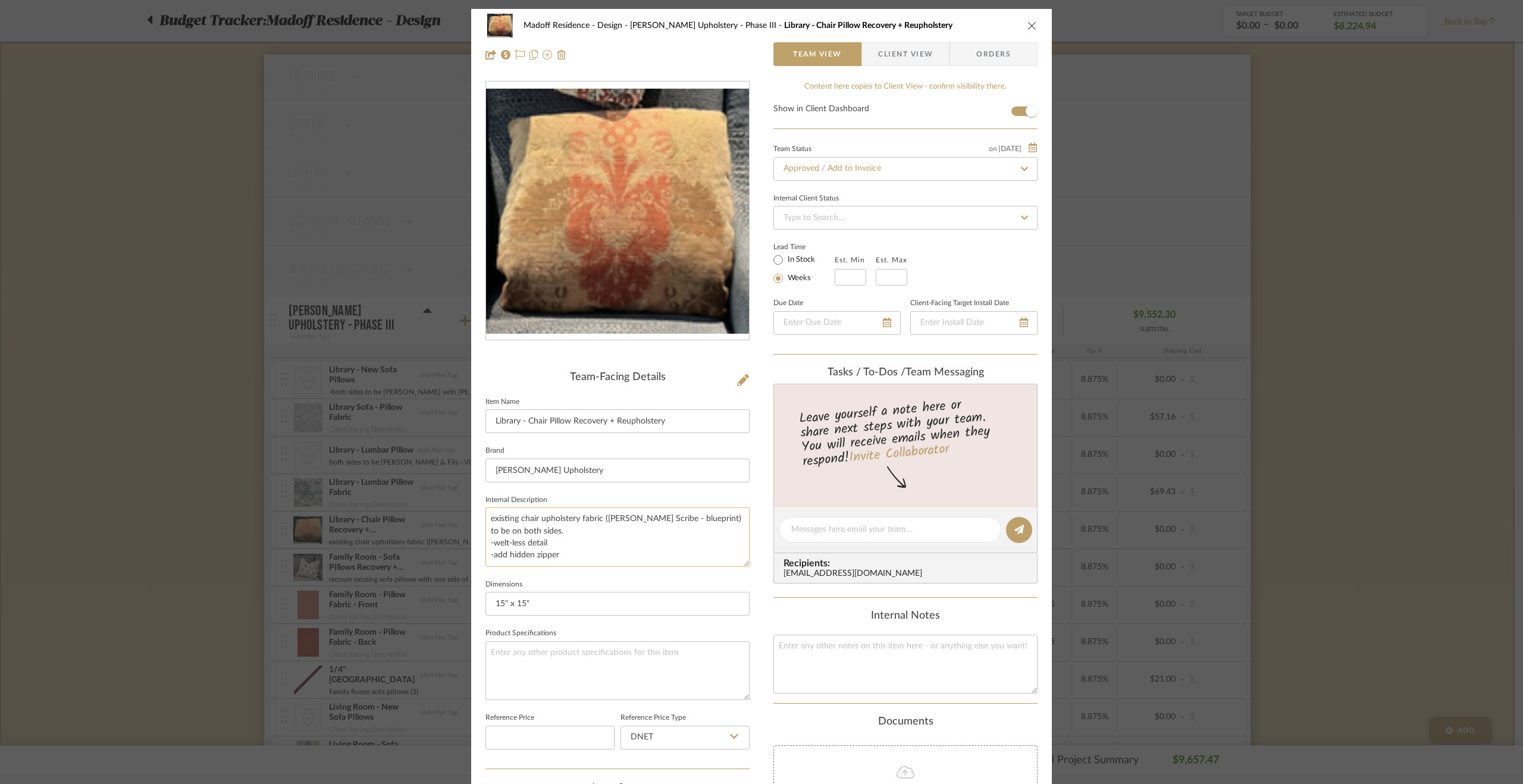
click at [528, 528] on textarea "existing chair upholstery fabric (Pollack Scribe - blueprint) to be on both sid…" at bounding box center [617, 536] width 264 height 59
click at [490, 544] on textarea "existing chair upholstery fabric (Pollack Scribe - blueprint) to be on both sid…" at bounding box center [617, 536] width 264 height 59
click at [488, 558] on textarea "existing chair upholstery fabric (Pollack Scribe - blueprint) to be on both sid…" at bounding box center [617, 536] width 264 height 59
click at [486, 543] on textarea "existing chair upholstery fabric (Pollack Scribe - blueprint) to be on both sid…" at bounding box center [617, 536] width 264 height 59
type textarea "existing chair upholstery fabric (Pollack Scribe - blueprint) to be on both sid…"
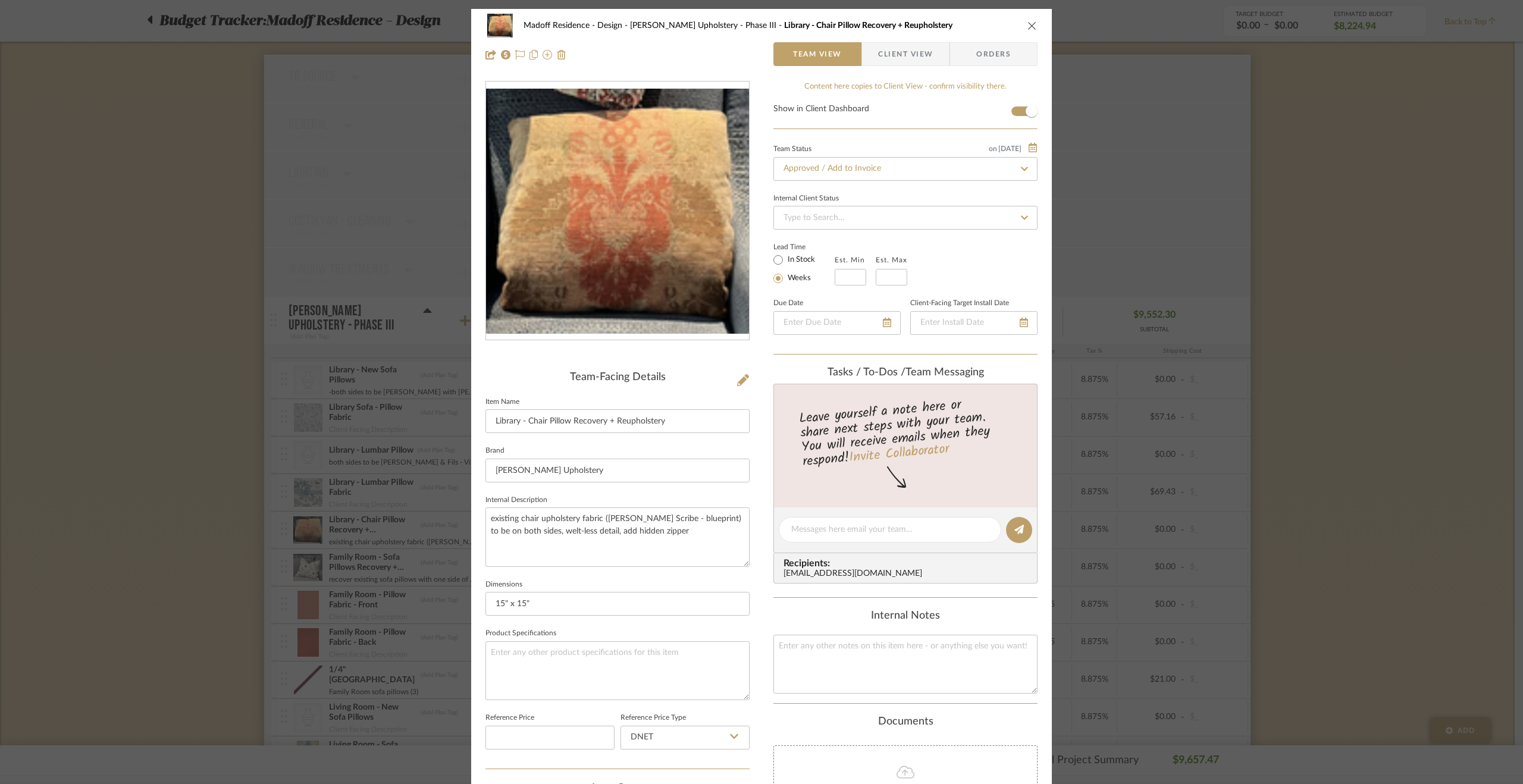
click at [571, 571] on sr-form-field "Internal Description existing chair upholstery fabric (Pollack Scribe - bluepri…" at bounding box center [617, 534] width 264 height 84
click at [183, 454] on div "Madoff Residence - Design Walter's Upholstery - Phase III Library - Chair Pillo…" at bounding box center [762, 392] width 1523 height 784
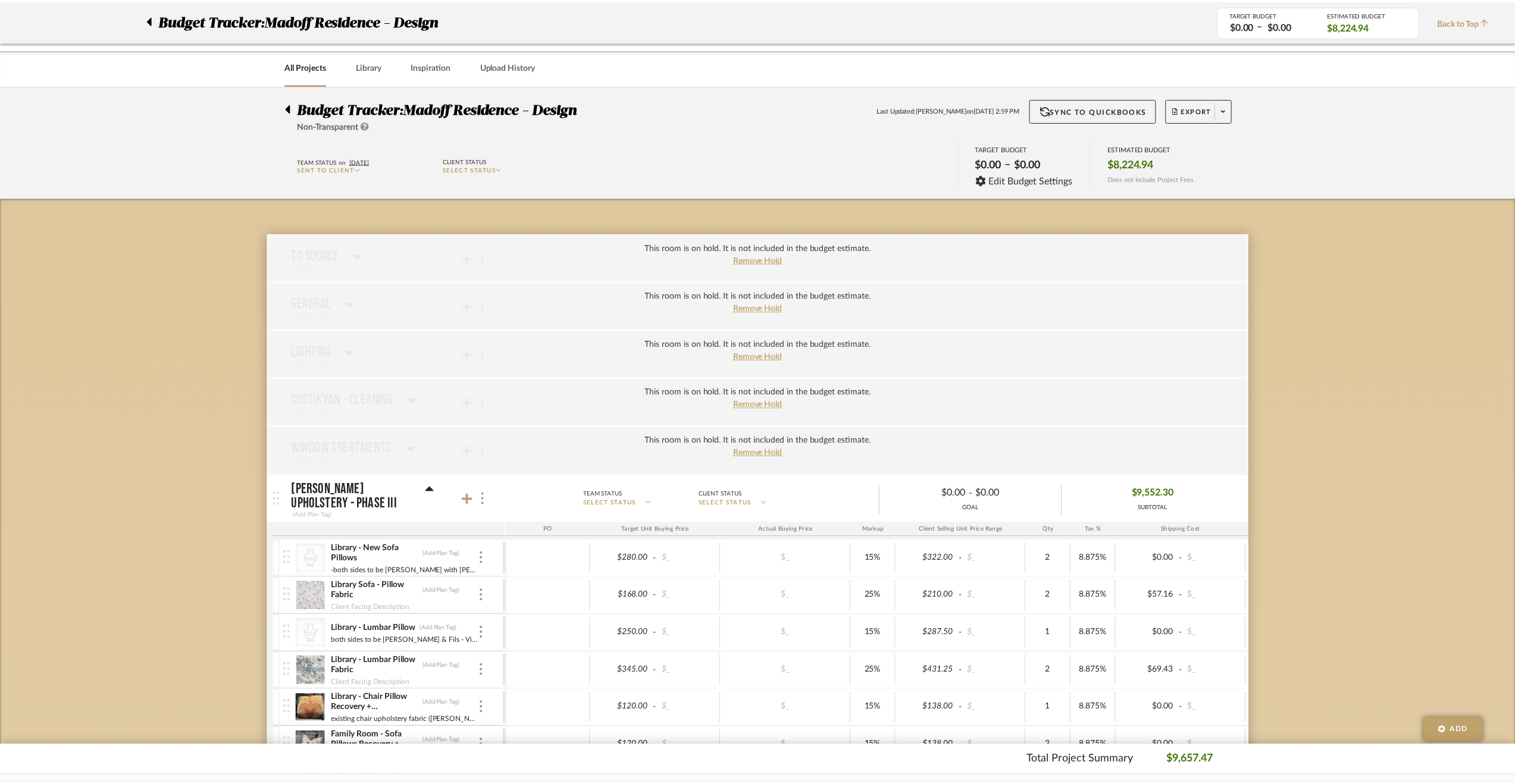
scroll to position [178, 0]
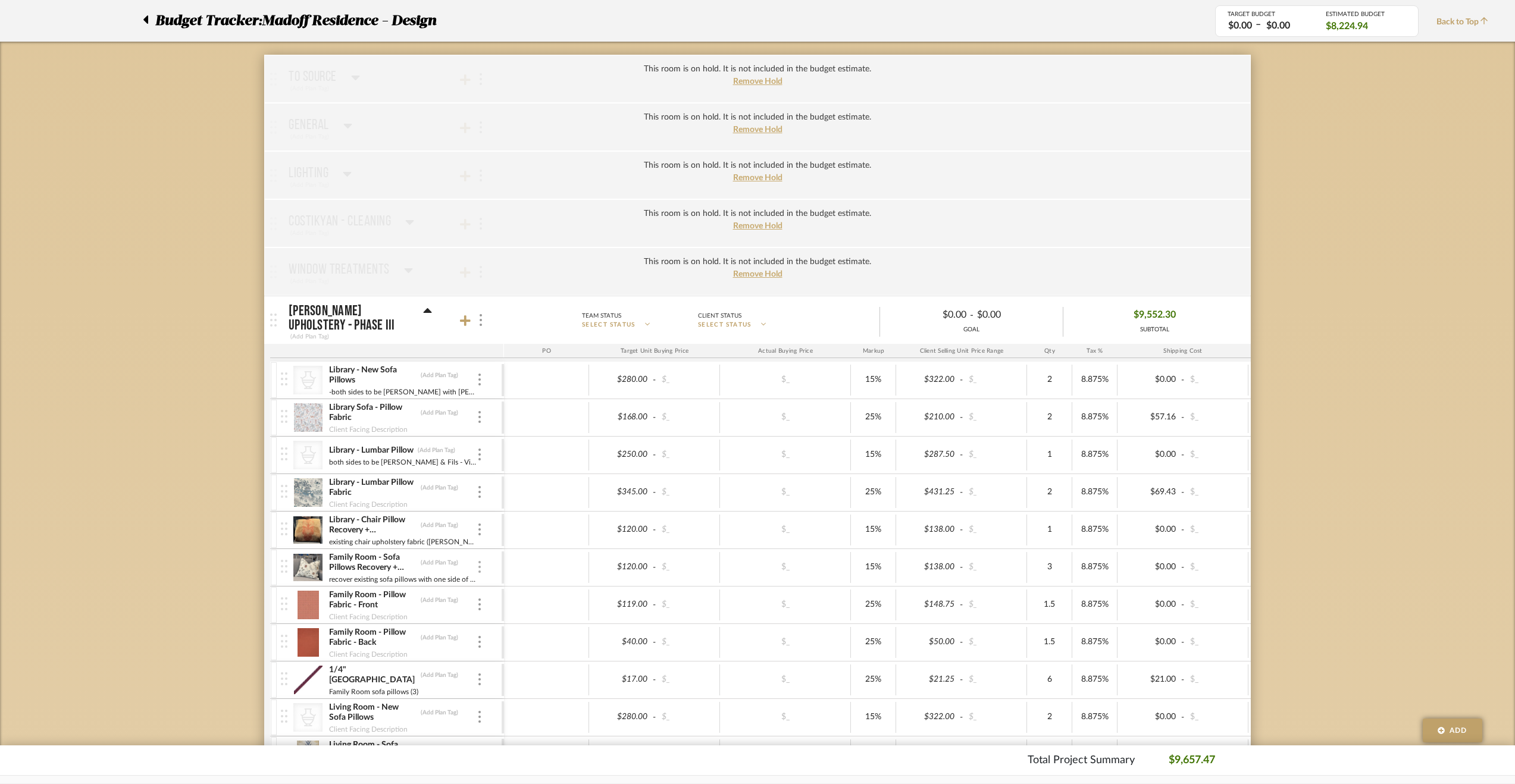
click at [480, 569] on img at bounding box center [479, 566] width 2 height 12
click at [502, 586] on span "Manage Item" at bounding box center [530, 590] width 88 height 12
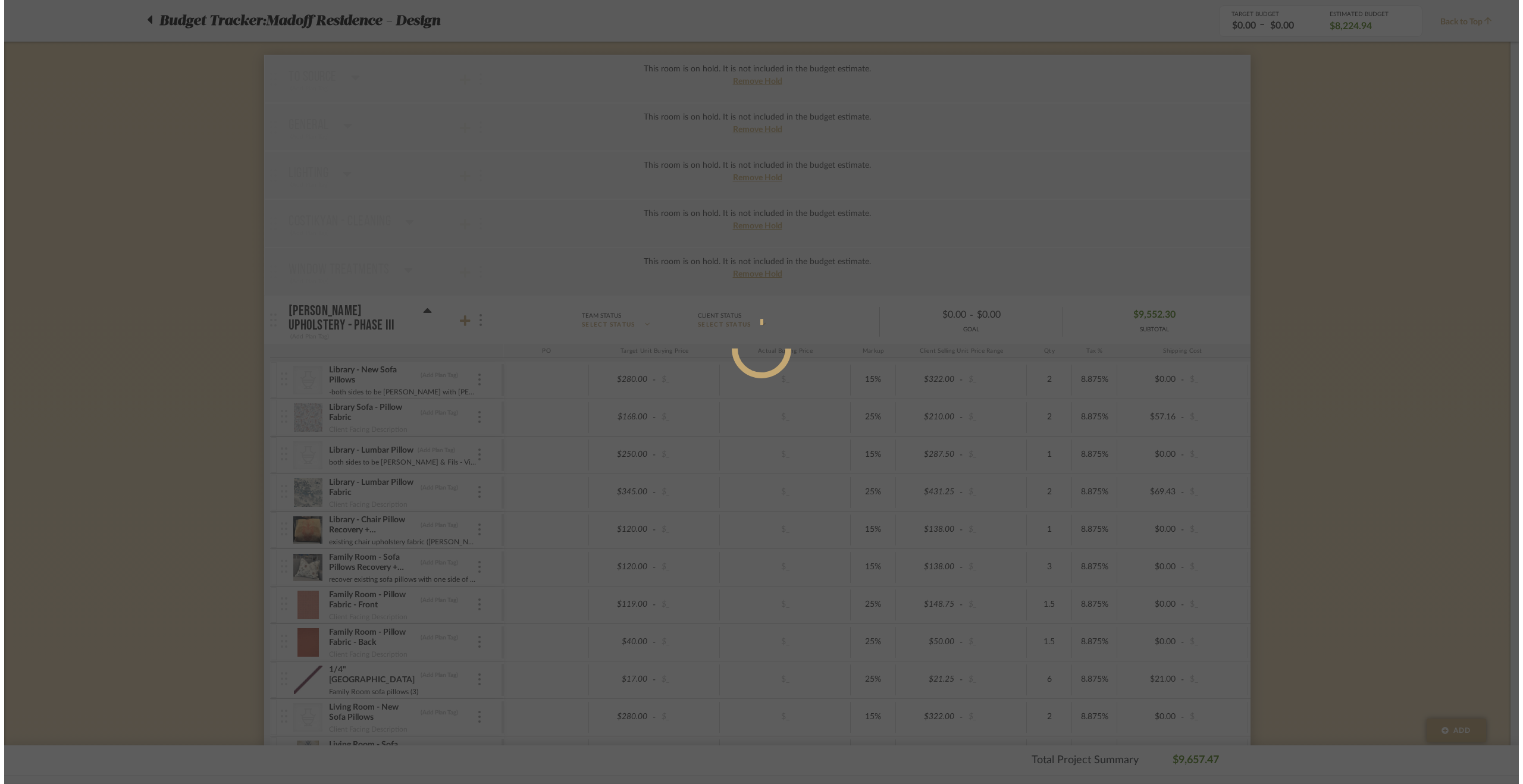
scroll to position [0, 0]
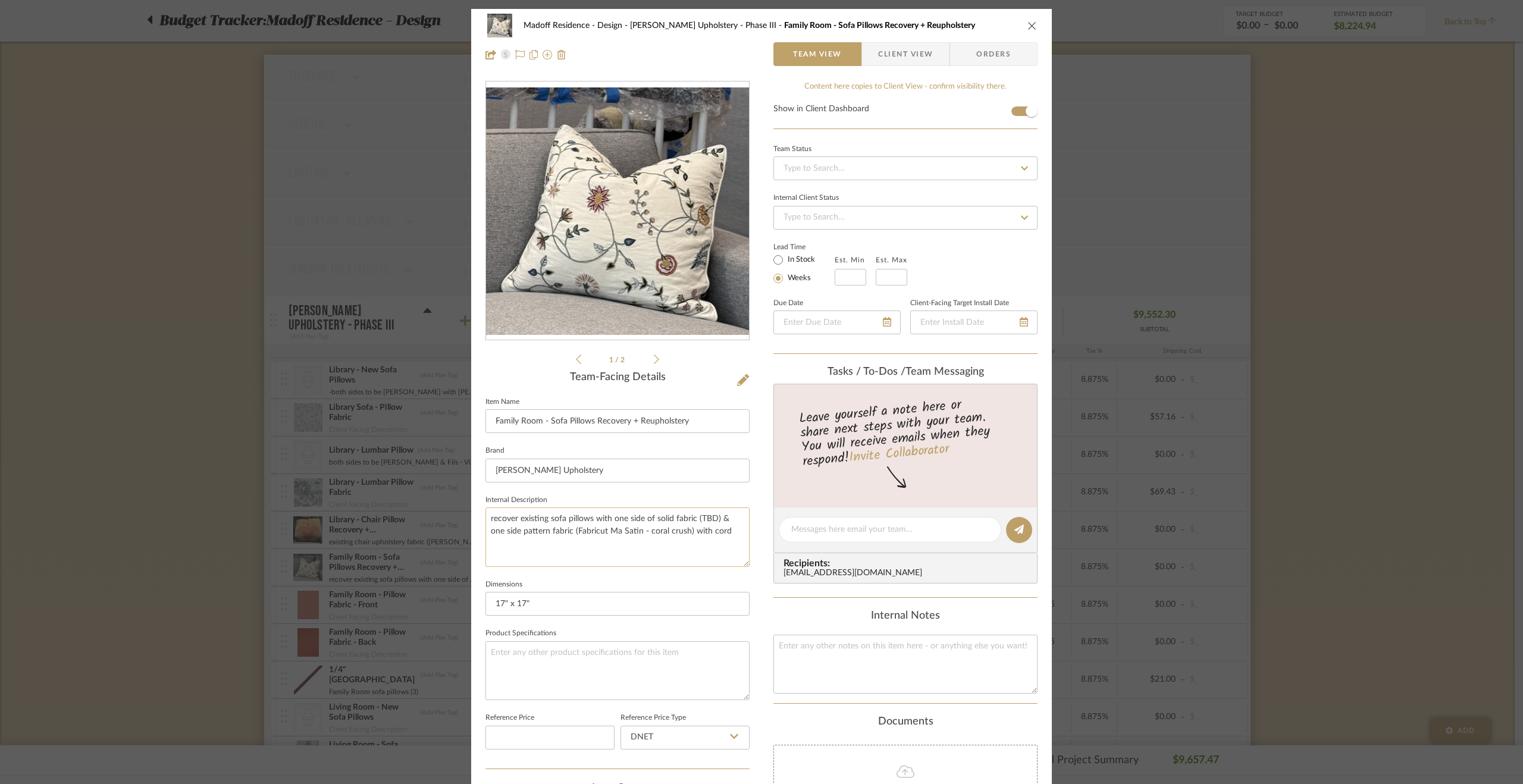
drag, startPoint x: 711, startPoint y: 515, endPoint x: 696, endPoint y: 516, distance: 15.0
click at [696, 516] on textarea "recover existing sofa pillows with one side of solid fabric (TBD) & one side pa…" at bounding box center [617, 536] width 264 height 59
type textarea "recover existing sofa pillows with one side of solid fabric (Fabricut 01837-T) …"
click at [765, 566] on div "Madoff Residence - Design Walter's Upholstery - Phase III Family Room - Sofa Pi…" at bounding box center [761, 557] width 580 height 1096
drag, startPoint x: 727, startPoint y: 531, endPoint x: 689, endPoint y: 533, distance: 38.1
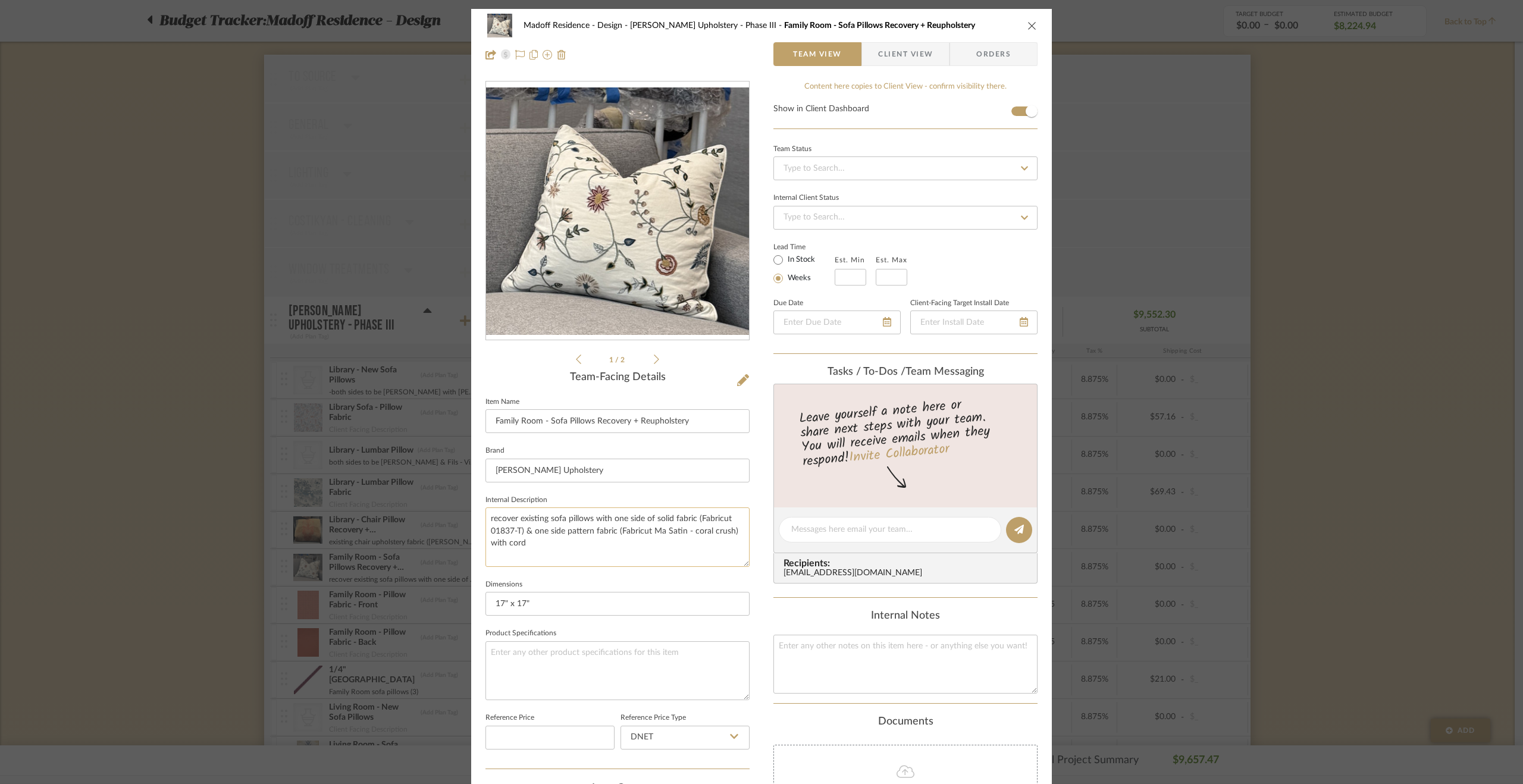
click at [689, 533] on textarea "recover existing sofa pillows with one side of solid fabric (Fabricut 01837-T) …" at bounding box center [617, 536] width 264 height 59
type textarea "recover existing sofa pillows with one side of solid fabric (Fabricut 01837-T) …"
click at [741, 582] on fieldset "Dimensions 17" x 17"" at bounding box center [617, 596] width 264 height 40
click at [721, 531] on textarea "recover existing sofa pillows with one side of solid fabric (Fabricut 01837-T) …" at bounding box center [617, 536] width 264 height 59
type textarea "recover existing sofa pillows with one side of solid fabric (Fabricut 01837-T) …"
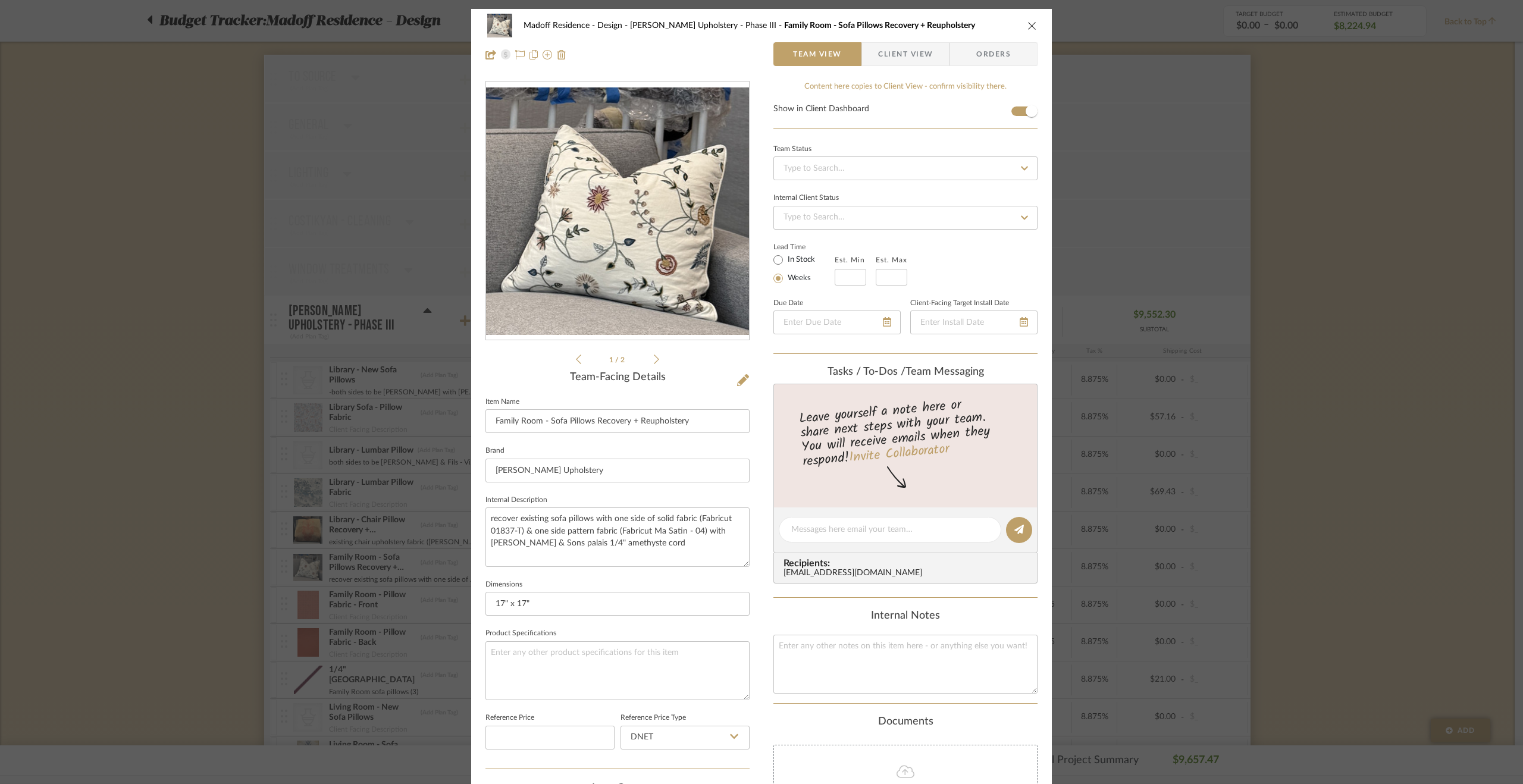
click at [756, 571] on div "Madoff Residence - Design Walter's Upholstery - Phase III Family Room - Sofa Pi…" at bounding box center [761, 557] width 580 height 1096
click at [1349, 522] on div "Madoff Residence - Design Walter's Upholstery - Phase III Family Room - Sofa Pi…" at bounding box center [762, 392] width 1523 height 784
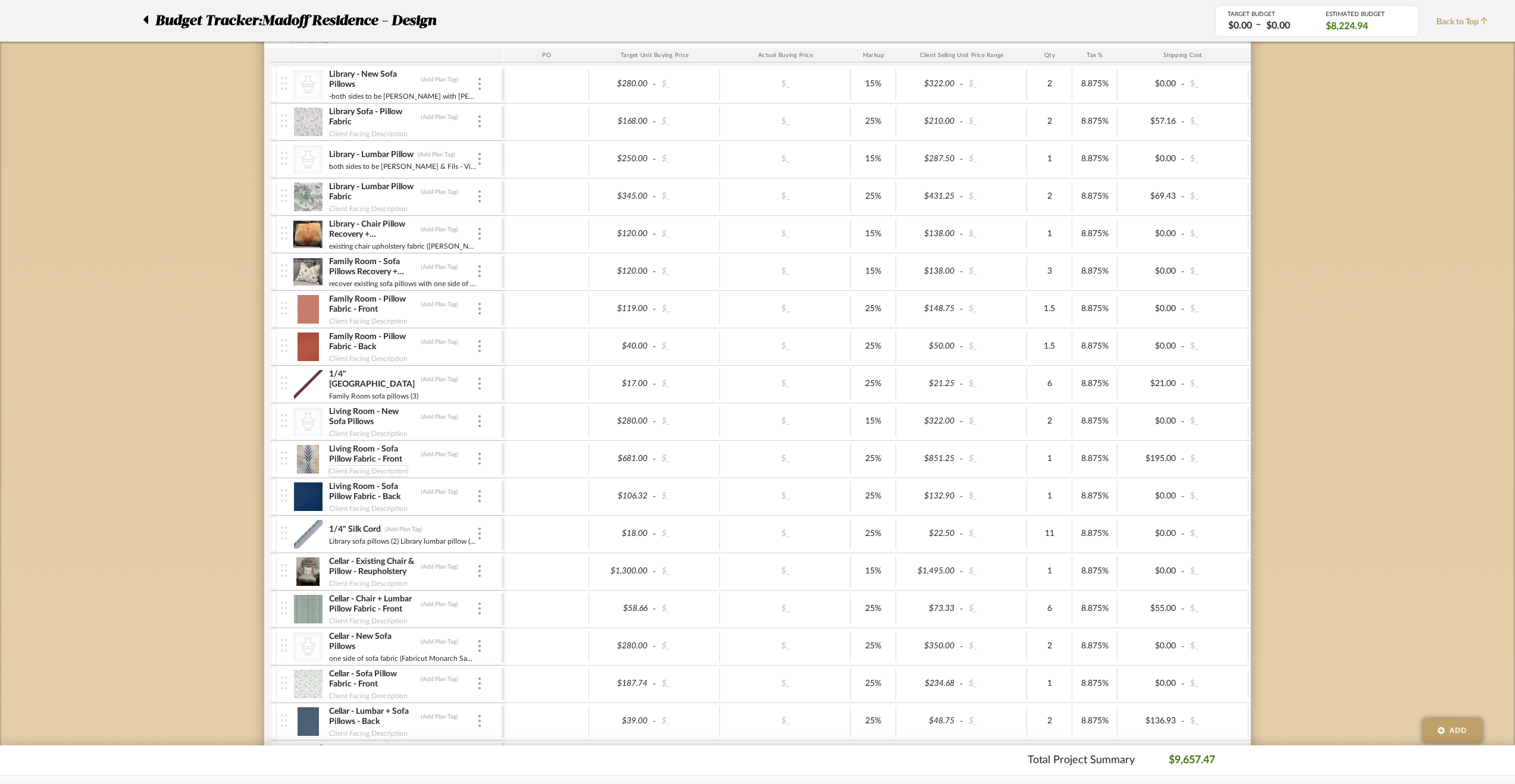
scroll to position [476, 0]
click at [480, 638] on img at bounding box center [479, 644] width 2 height 12
click at [498, 654] on button "Manage Item" at bounding box center [530, 665] width 107 height 28
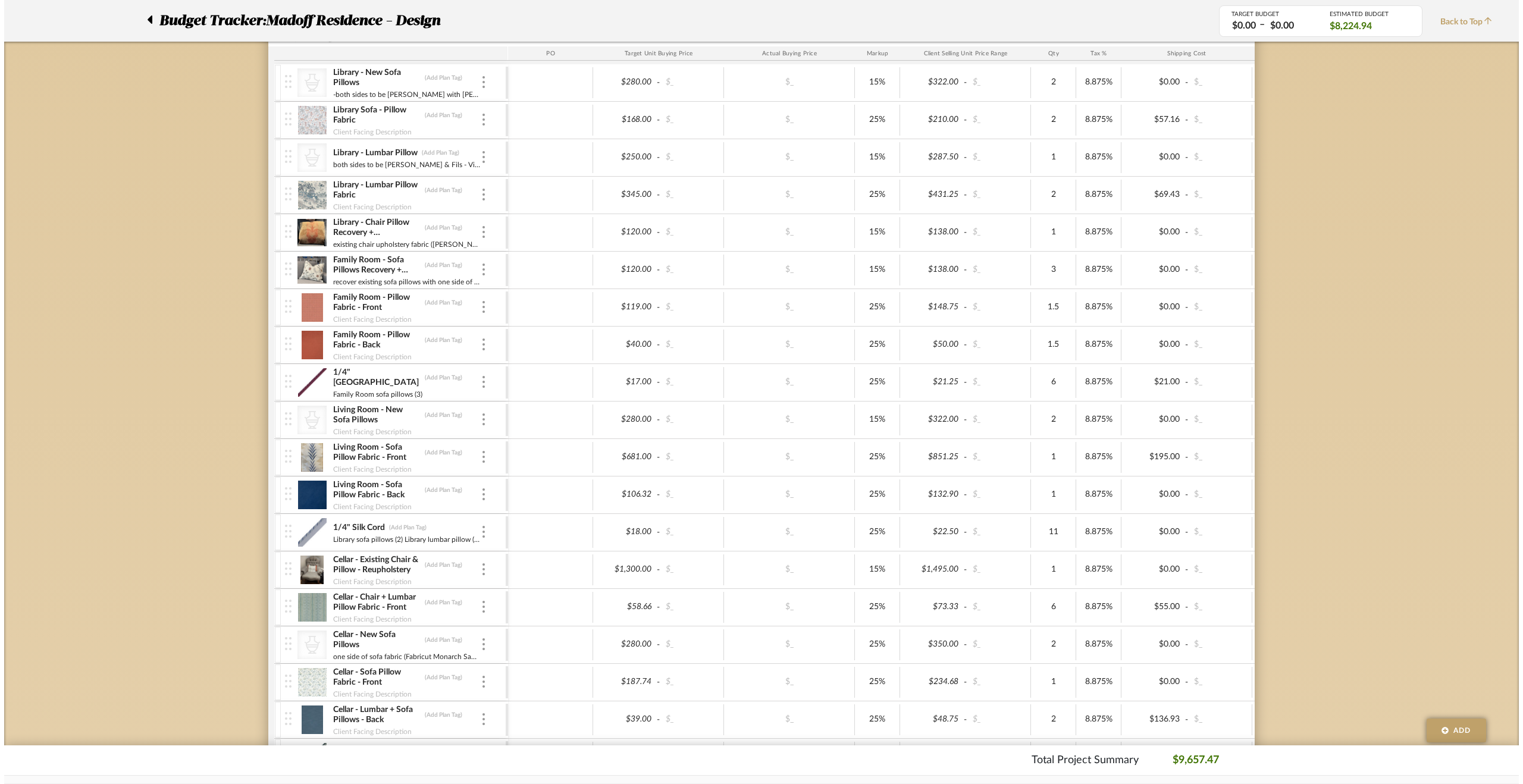
scroll to position [0, 0]
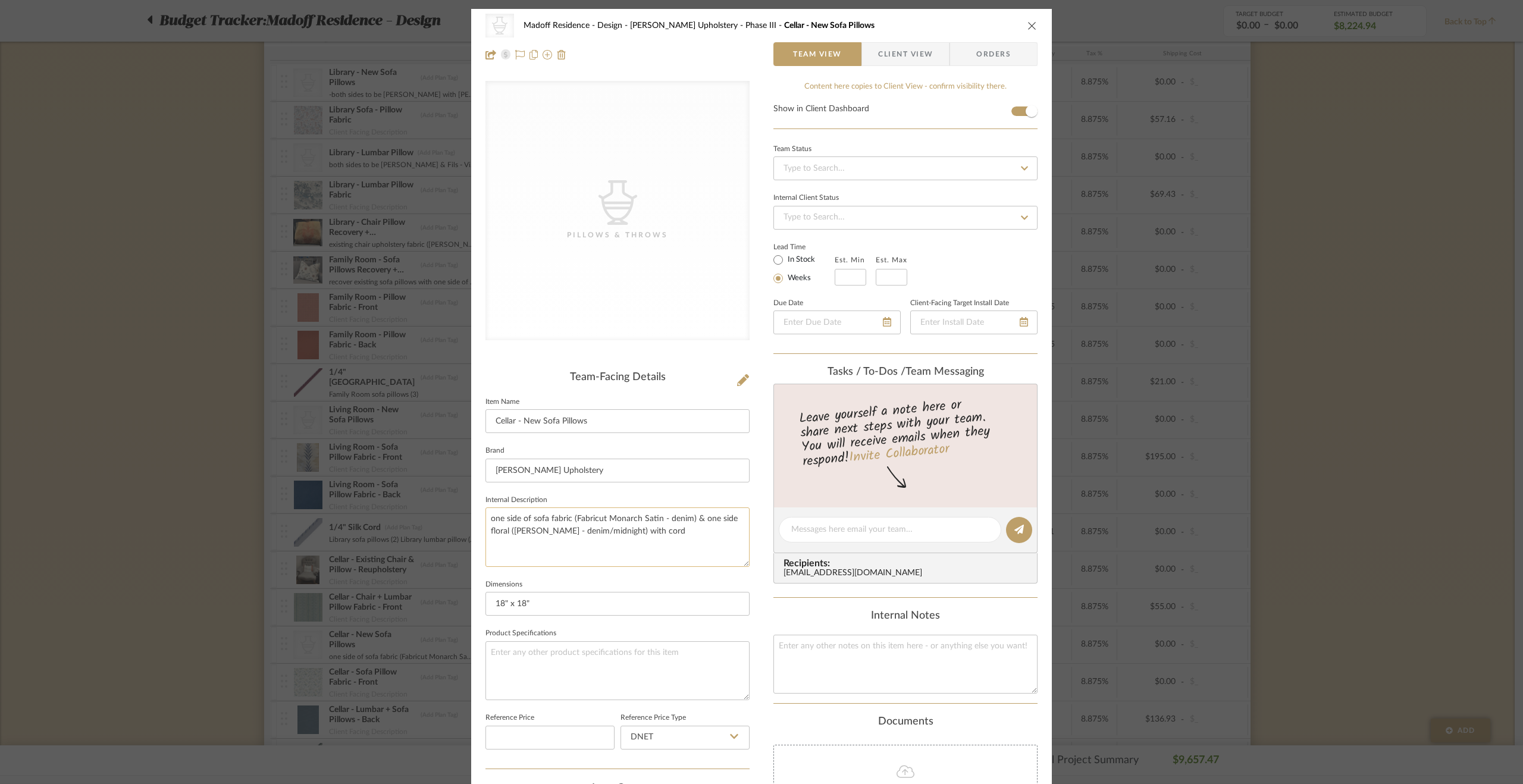
drag, startPoint x: 565, startPoint y: 518, endPoint x: 518, endPoint y: 517, distance: 47.0
click at [518, 517] on textarea "one side of sofa fabric (Fabricut Monarch Satin - denim) & one side floral (Kra…" at bounding box center [617, 536] width 264 height 59
click at [603, 529] on textarea "one side (Fabricut Monarch Satin - denim) & one side floral (Kravet Adeline - d…" at bounding box center [617, 536] width 264 height 59
type textarea "one side (Fabricut Monarch Satin - denim) & one side floral (Kravet Adeline - d…"
click at [613, 577] on fieldset "Dimensions 18" x 18"" at bounding box center [617, 596] width 264 height 40
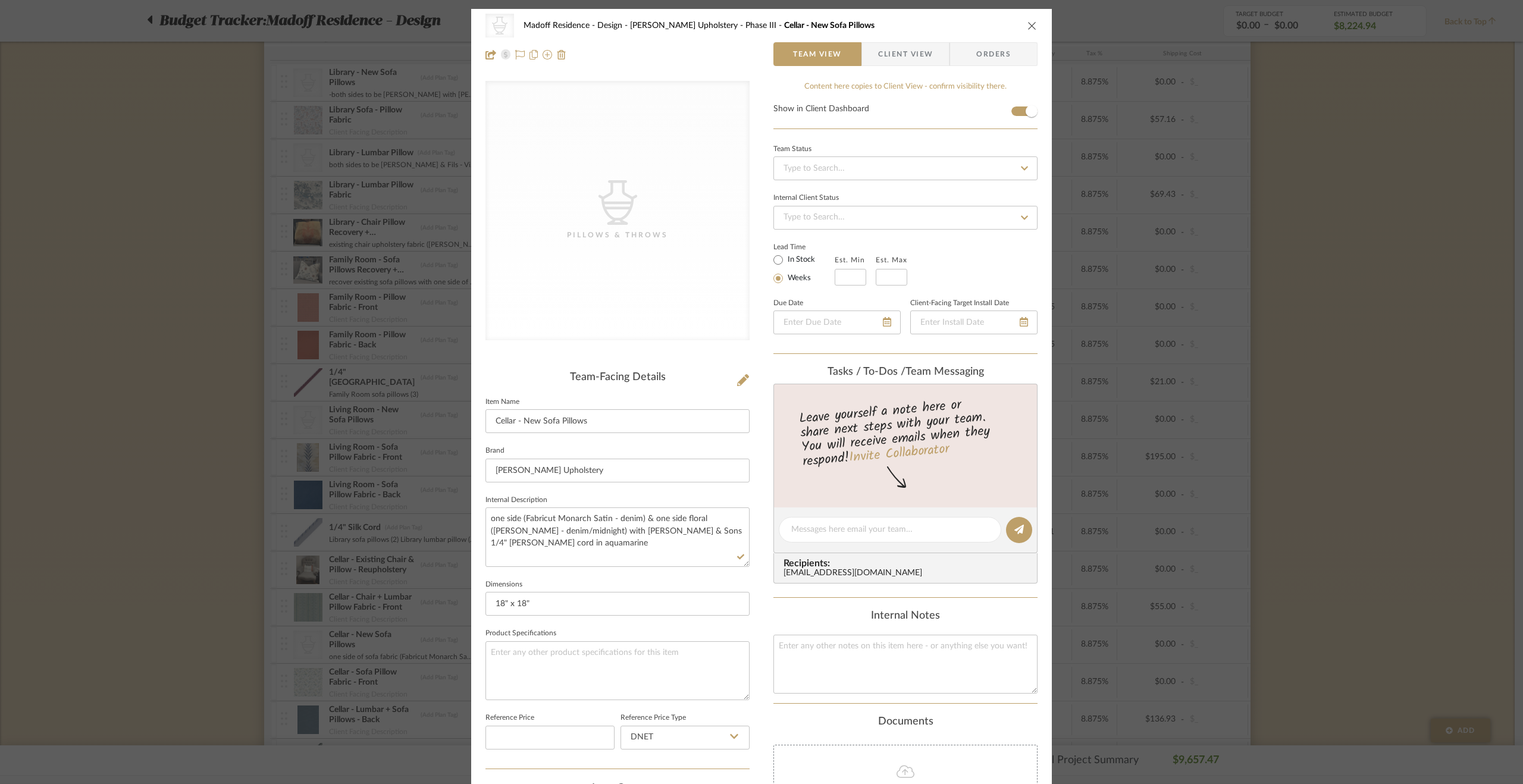
click at [208, 486] on div "CategoryIconAccessories Created with Sketch. Pillows & Throws Madoff Residence …" at bounding box center [762, 392] width 1523 height 784
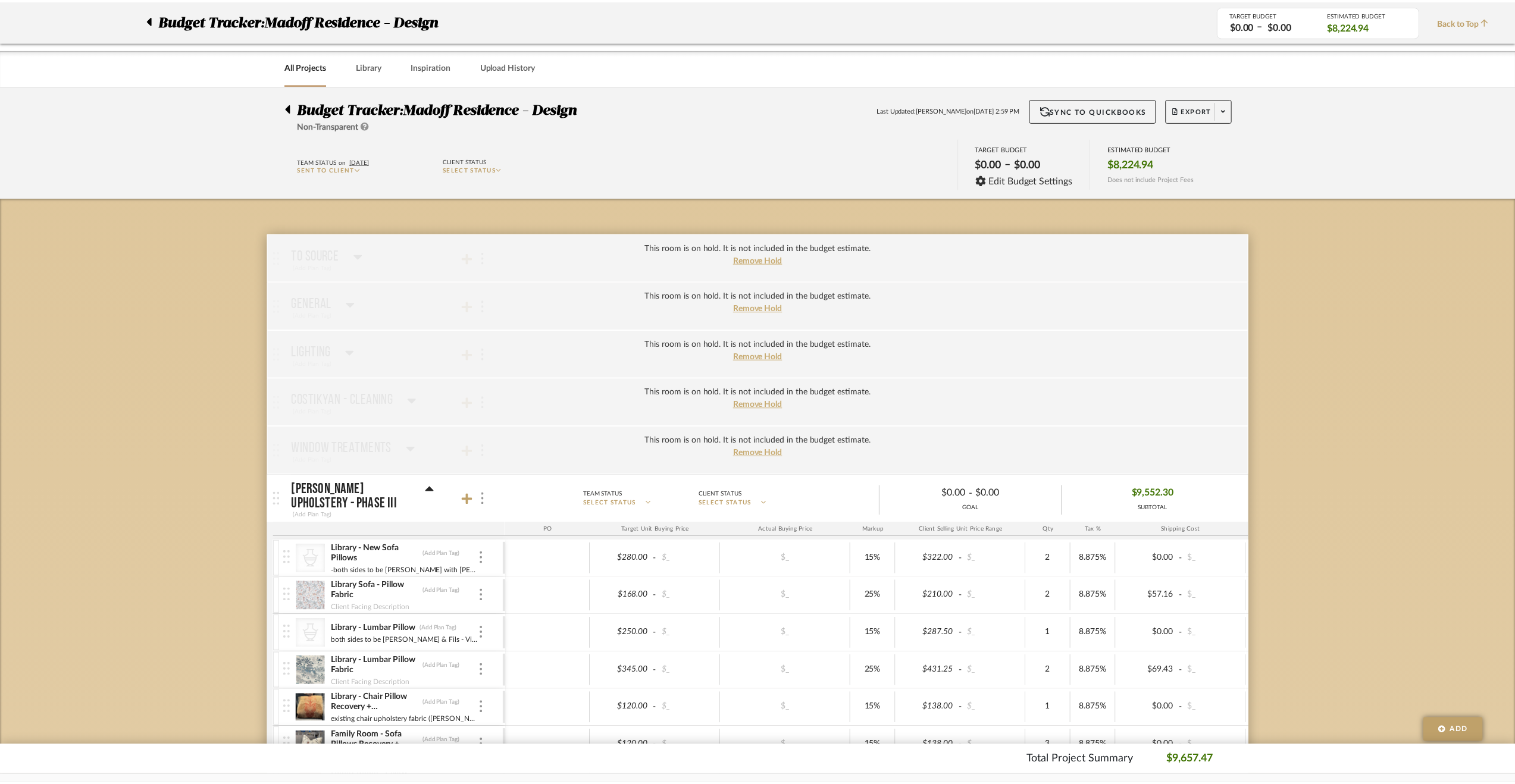
scroll to position [476, 0]
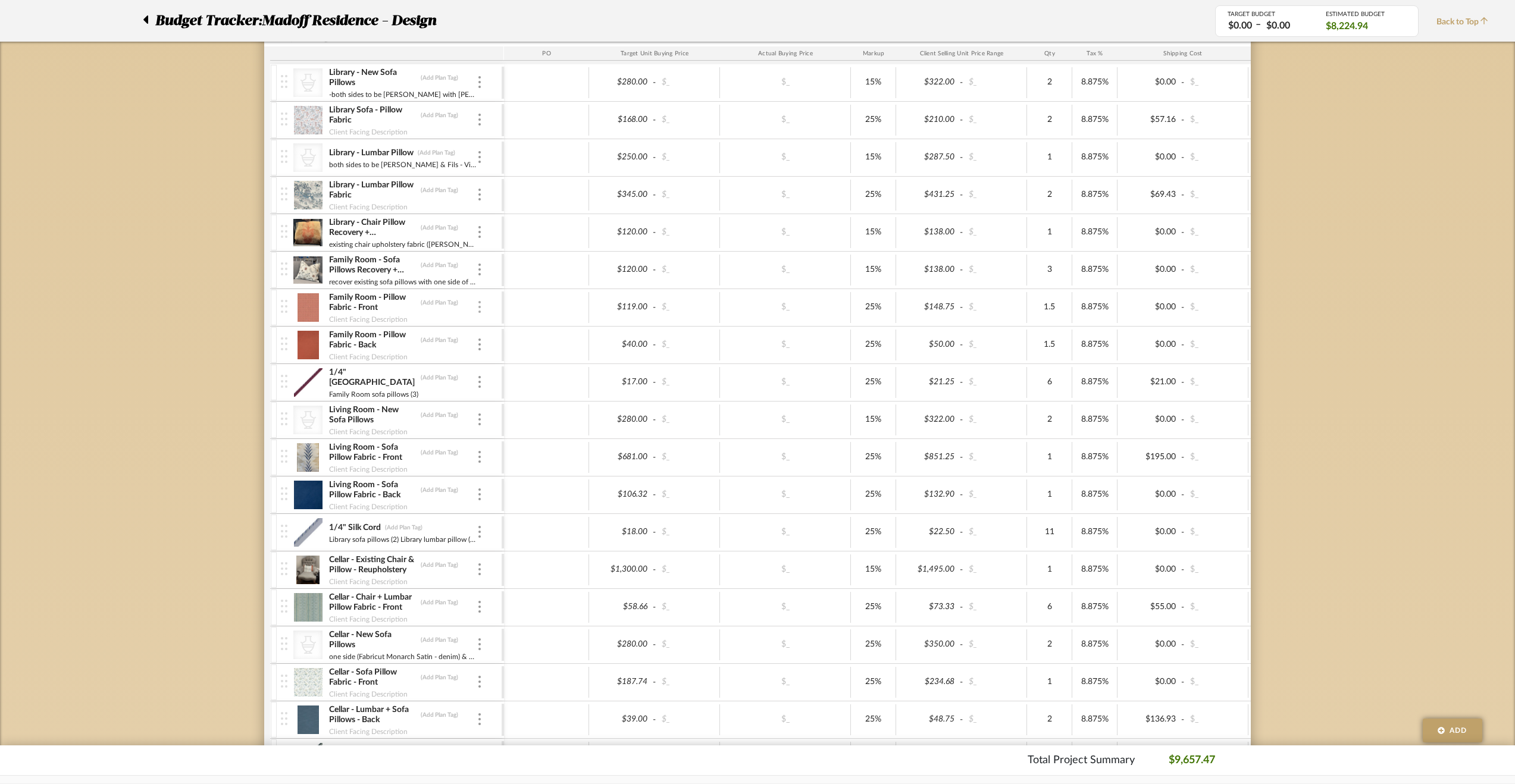
click at [480, 303] on img at bounding box center [479, 306] width 2 height 12
click at [202, 374] on div at bounding box center [758, 392] width 1515 height 784
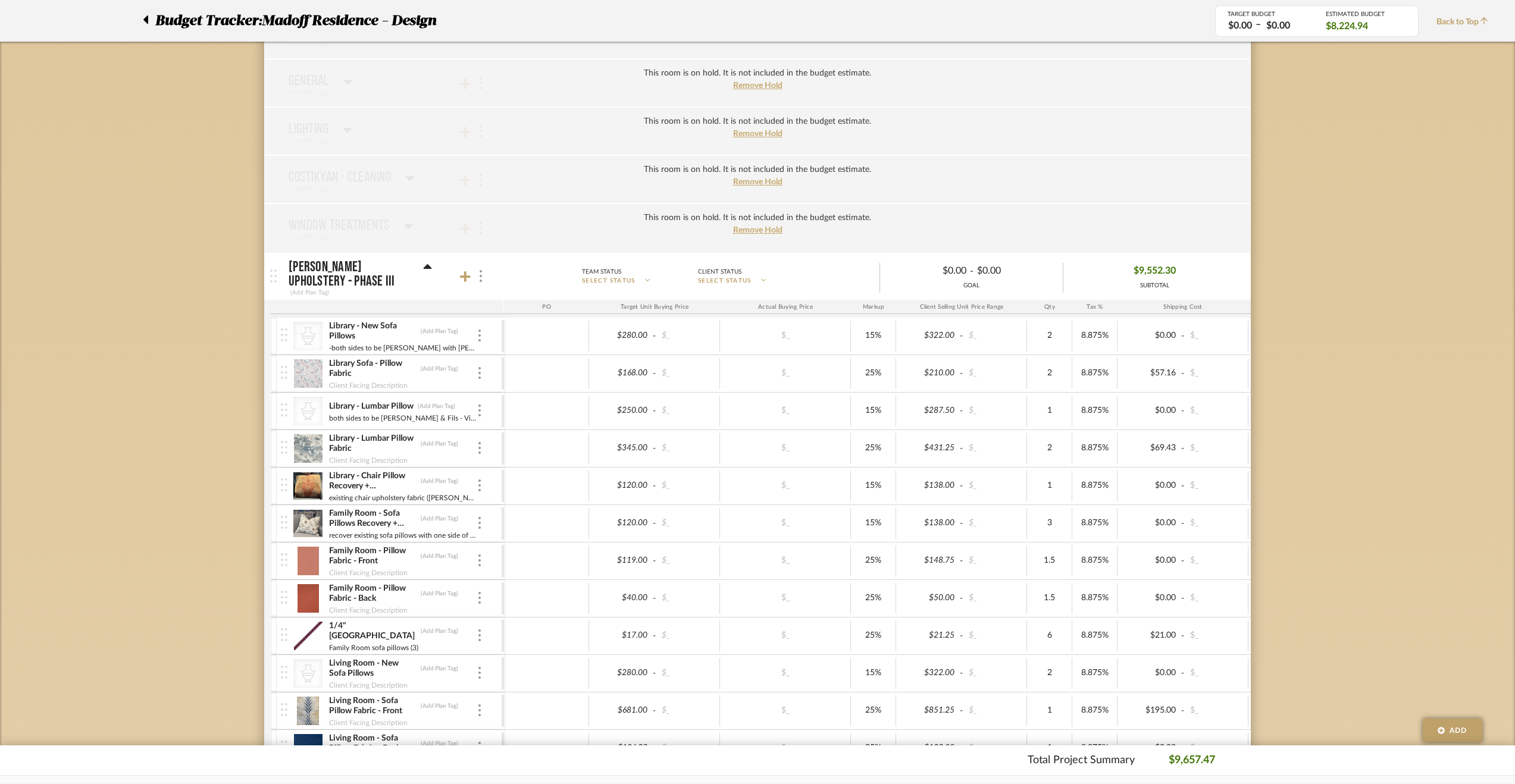
scroll to position [238, 0]
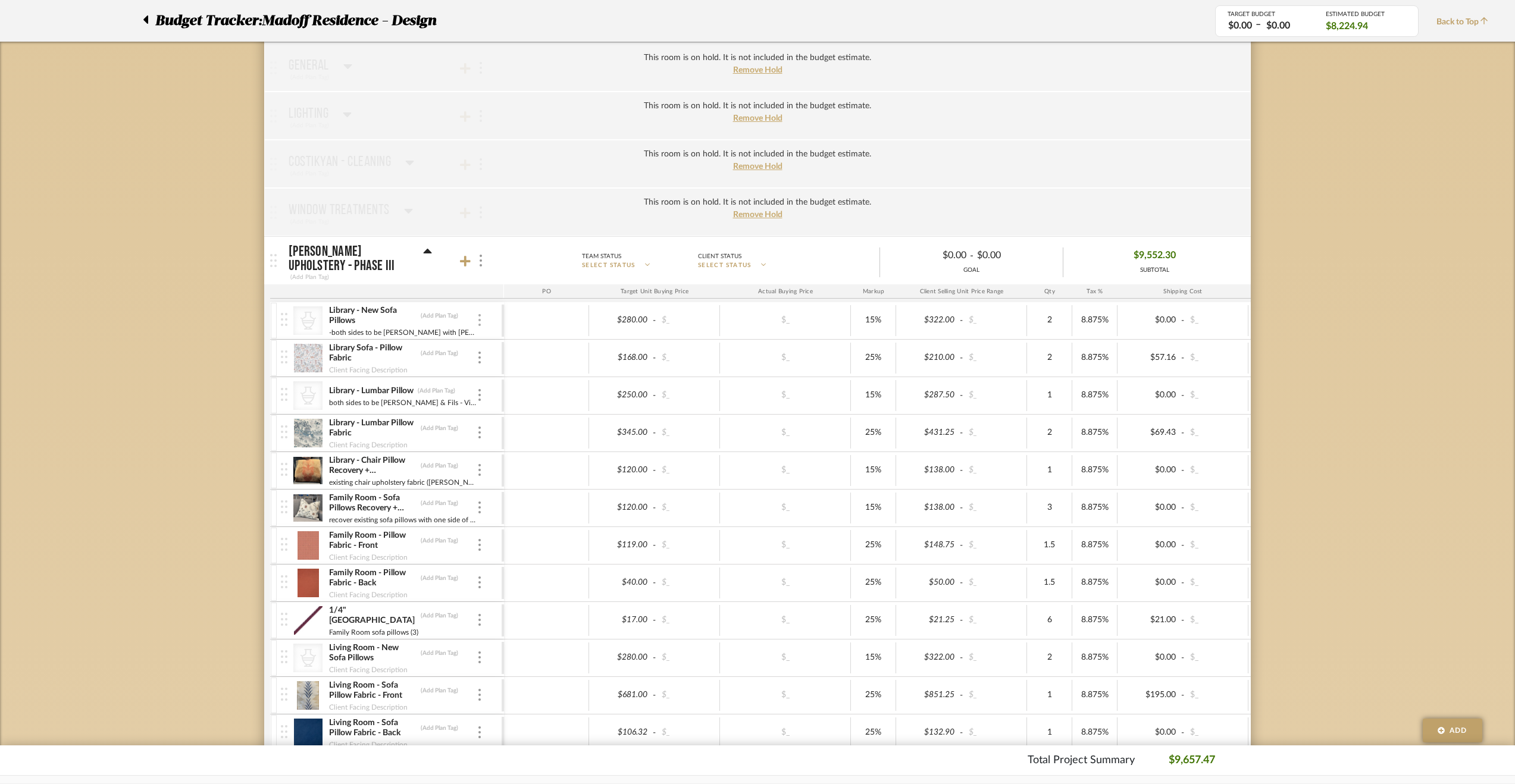
click at [476, 312] on div "Library - New Sofa Pillows (Add Plan Tag)" at bounding box center [402, 315] width 148 height 21
click at [477, 314] on div at bounding box center [479, 320] width 6 height 13
click at [497, 338] on button "Manage Item" at bounding box center [530, 344] width 107 height 28
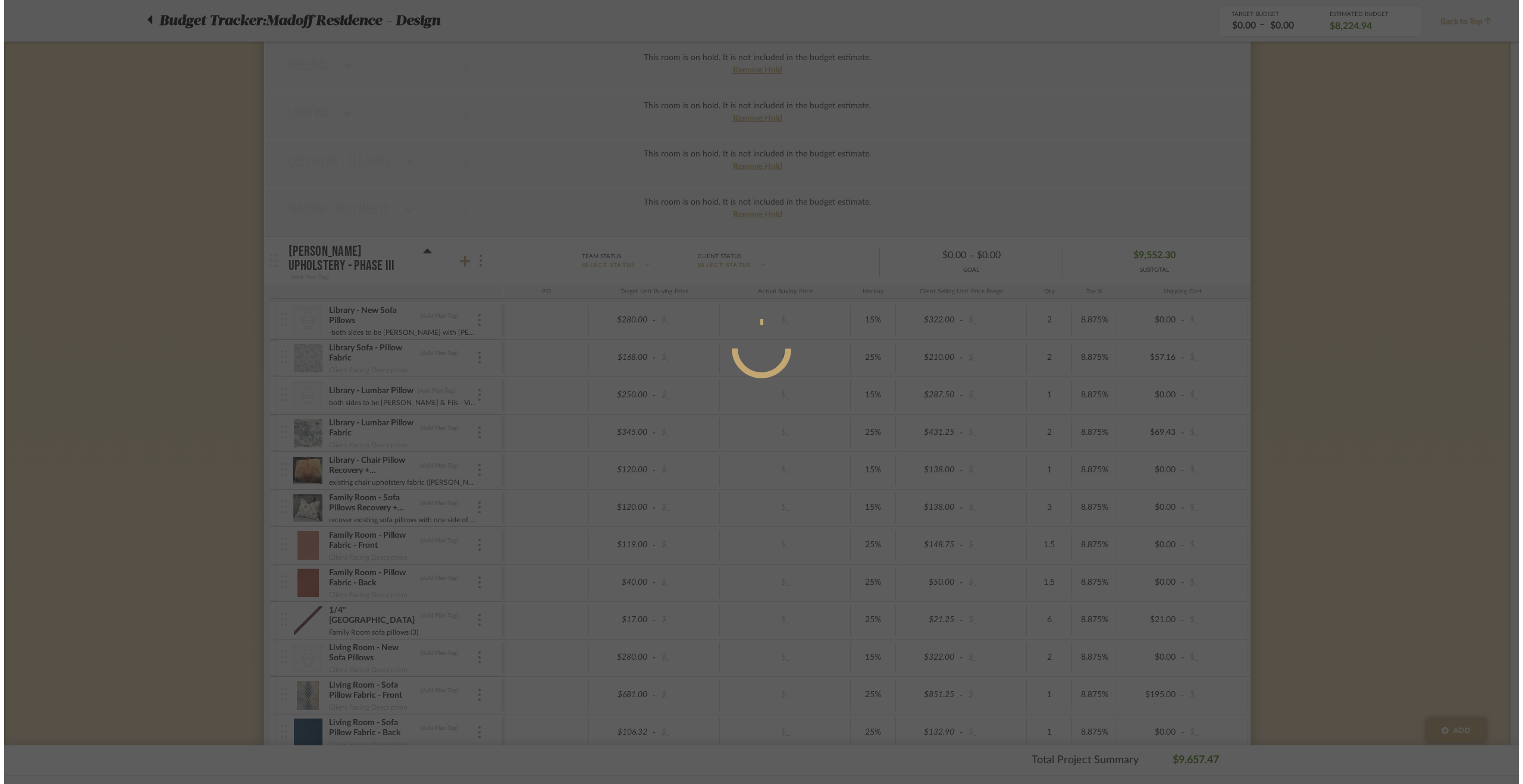
scroll to position [0, 0]
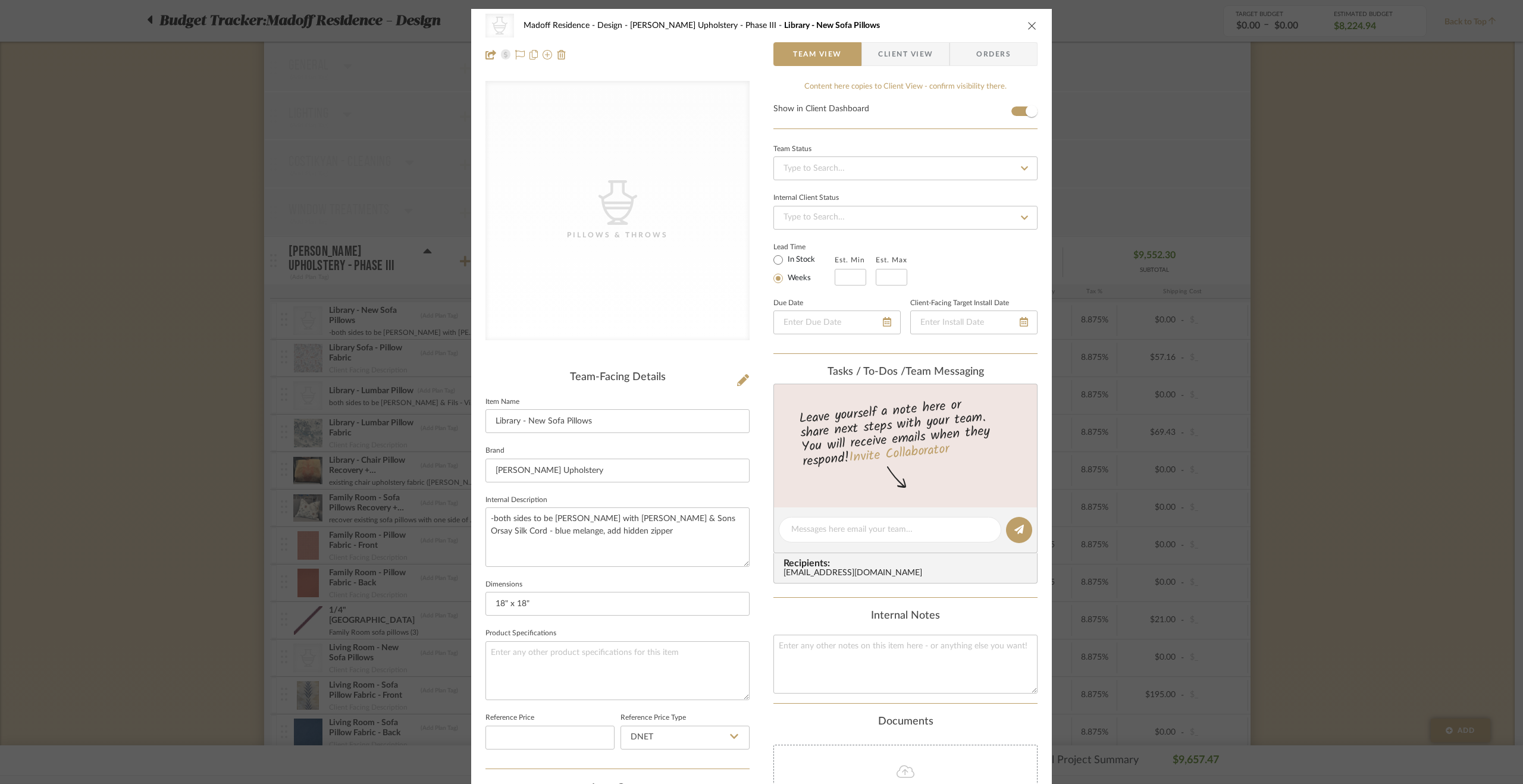
click at [60, 336] on div "CategoryIconAccessories Created with Sketch. Pillows & Throws Madoff Residence …" at bounding box center [762, 392] width 1523 height 784
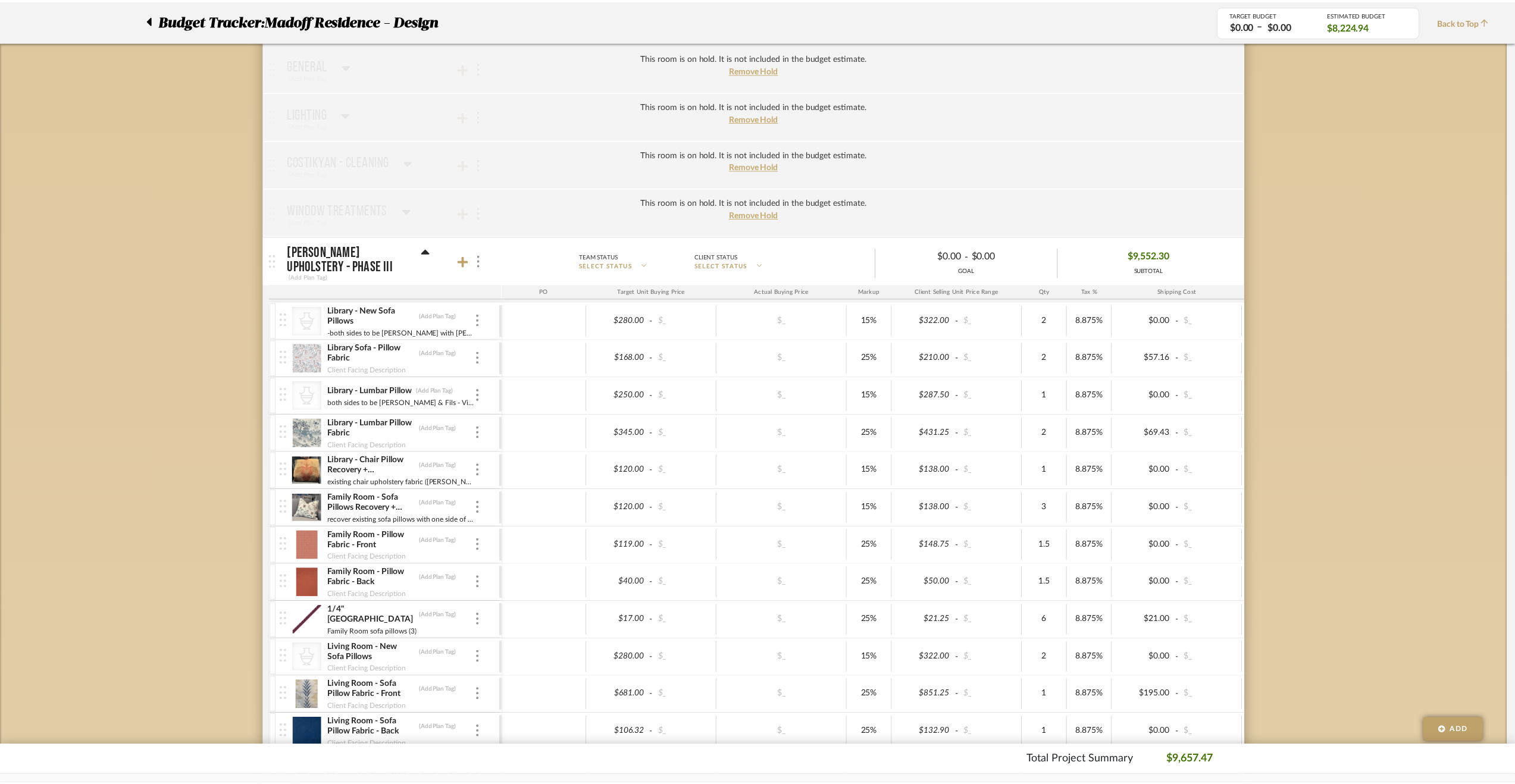
scroll to position [238, 0]
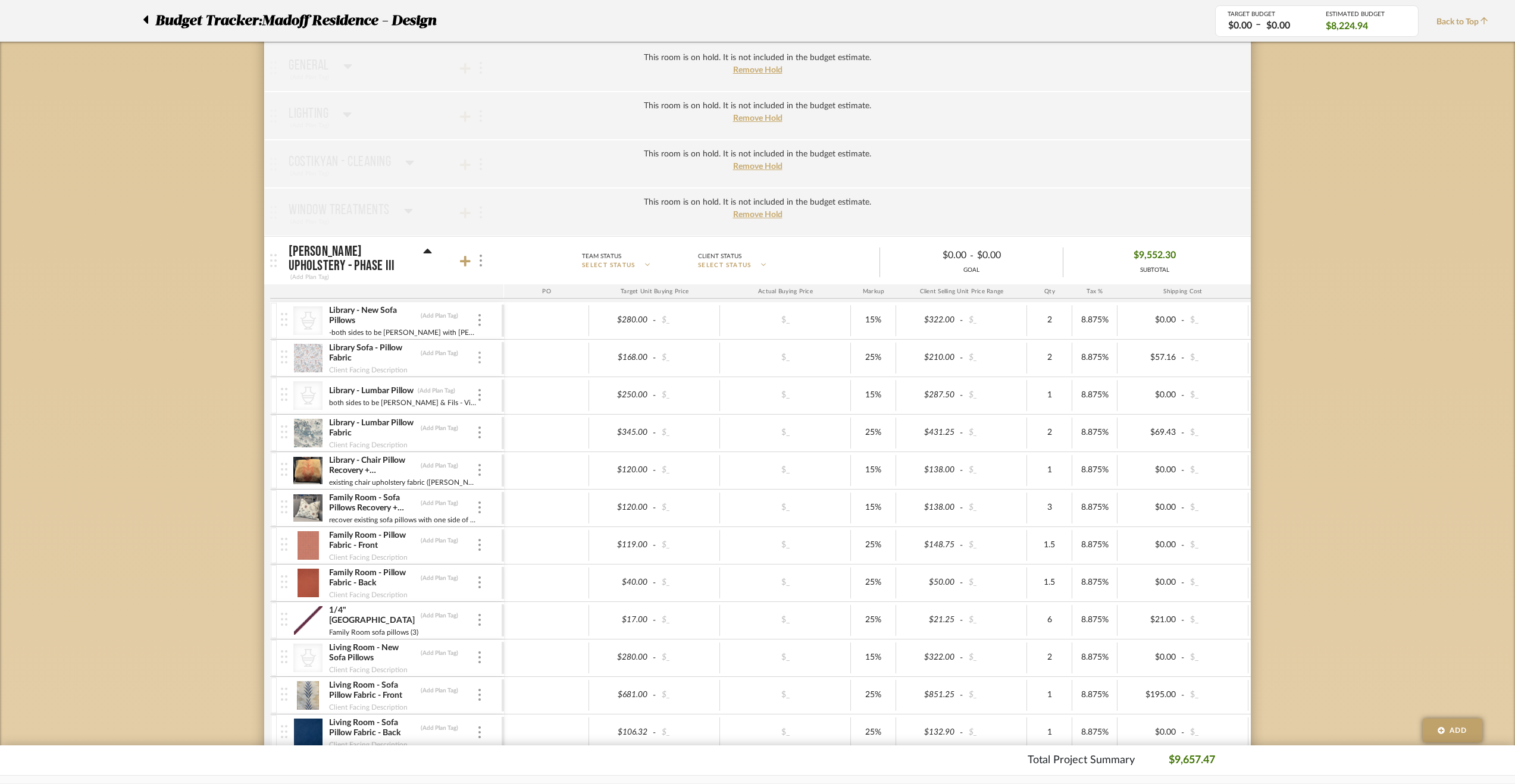
click at [480, 355] on img at bounding box center [479, 357] width 2 height 12
click at [516, 384] on span "Manage Item" at bounding box center [538, 381] width 71 height 10
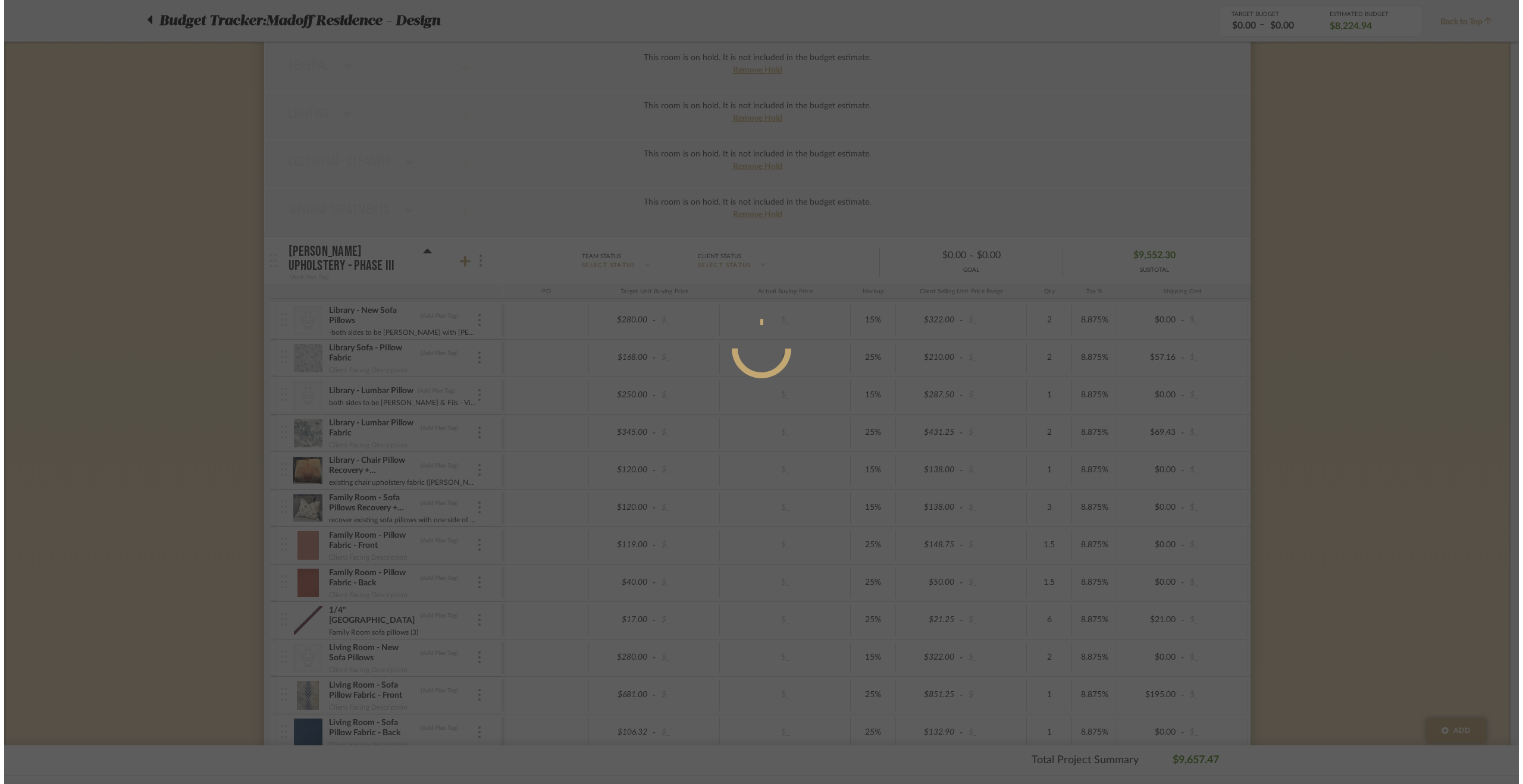
scroll to position [0, 0]
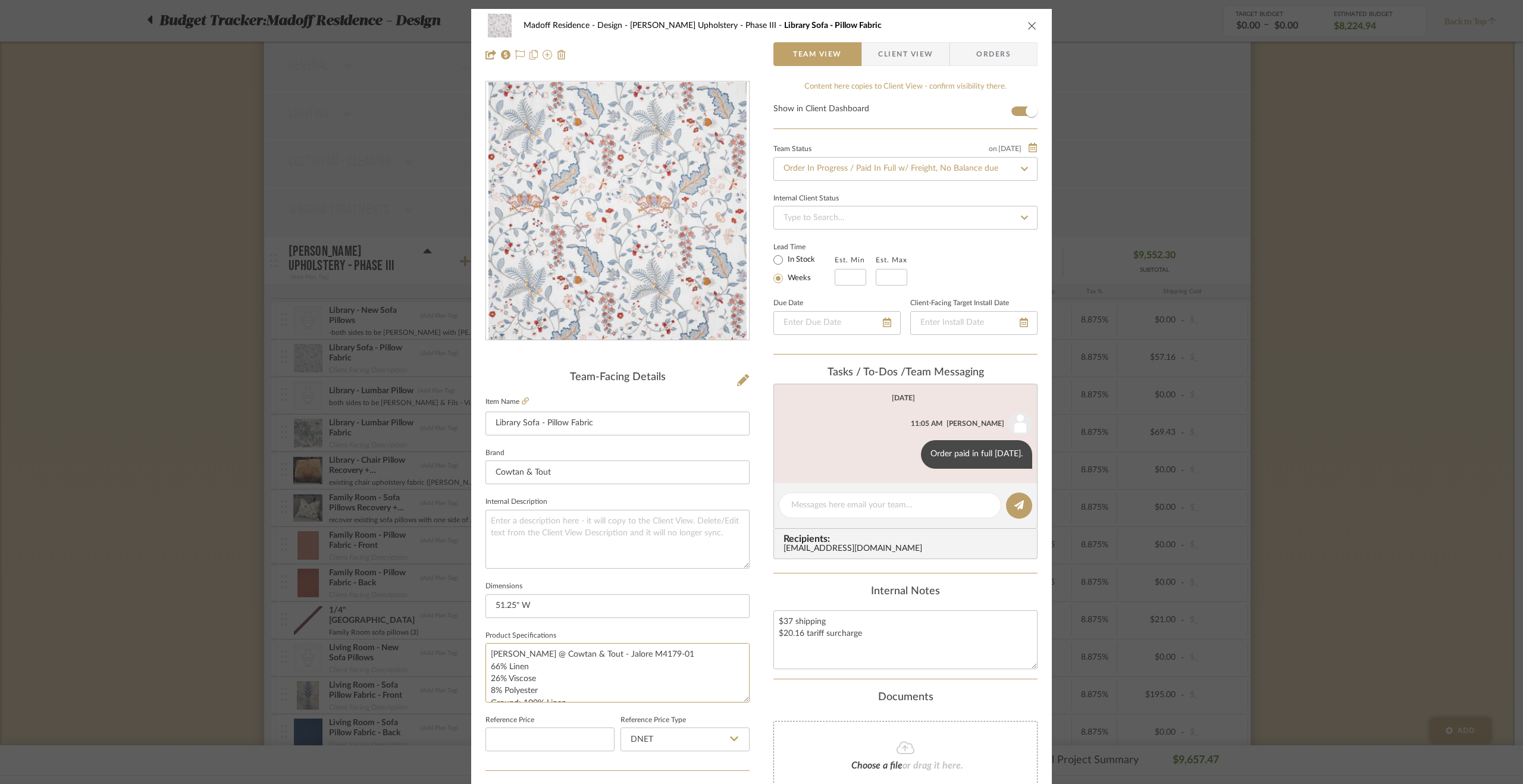
drag, startPoint x: 694, startPoint y: 648, endPoint x: 456, endPoint y: 646, distance: 238.0
click at [456, 646] on mat-dialog-content "Madoff Residence - Design Walter's Upholstery - Phase III Library Sofa - Pillow…" at bounding box center [761, 558] width 647 height 1098
click at [603, 507] on fieldset "Internal Description" at bounding box center [617, 531] width 264 height 75
click at [616, 540] on textarea at bounding box center [617, 539] width 264 height 59
paste textarea "Manuel Canovas @ Cowtan & Tout - Jalore M4179-01"
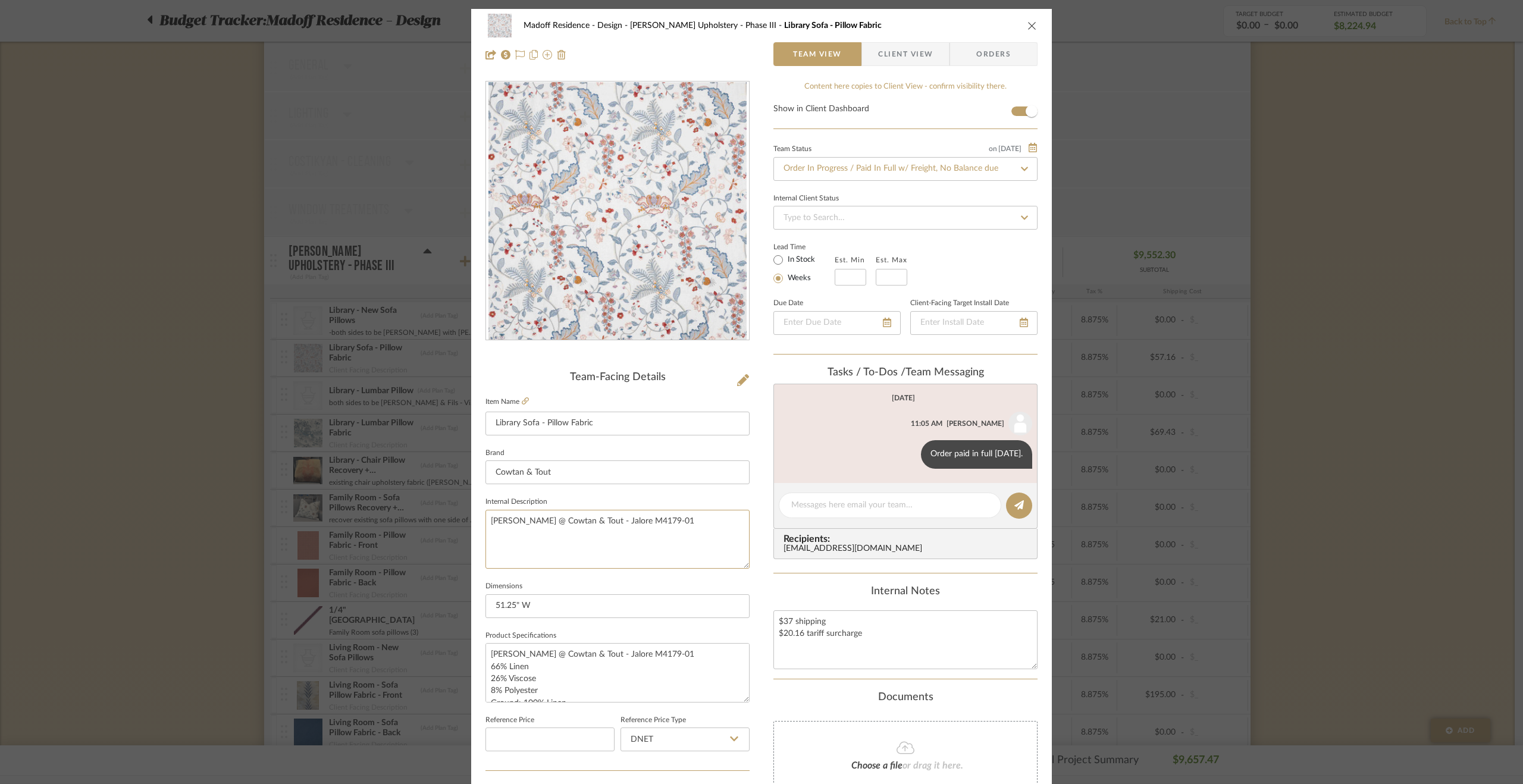
type textarea "Manuel Canovas @ Cowtan & Tout - Jalore M4179-01"
click at [751, 493] on div "Madoff Residence - Design Walter's Upholstery - Phase III Library Sofa - Pillow…" at bounding box center [761, 558] width 580 height 1098
click at [177, 499] on div "Madoff Residence - Design Walter's Upholstery - Phase III Library Sofa - Pillow…" at bounding box center [762, 392] width 1523 height 784
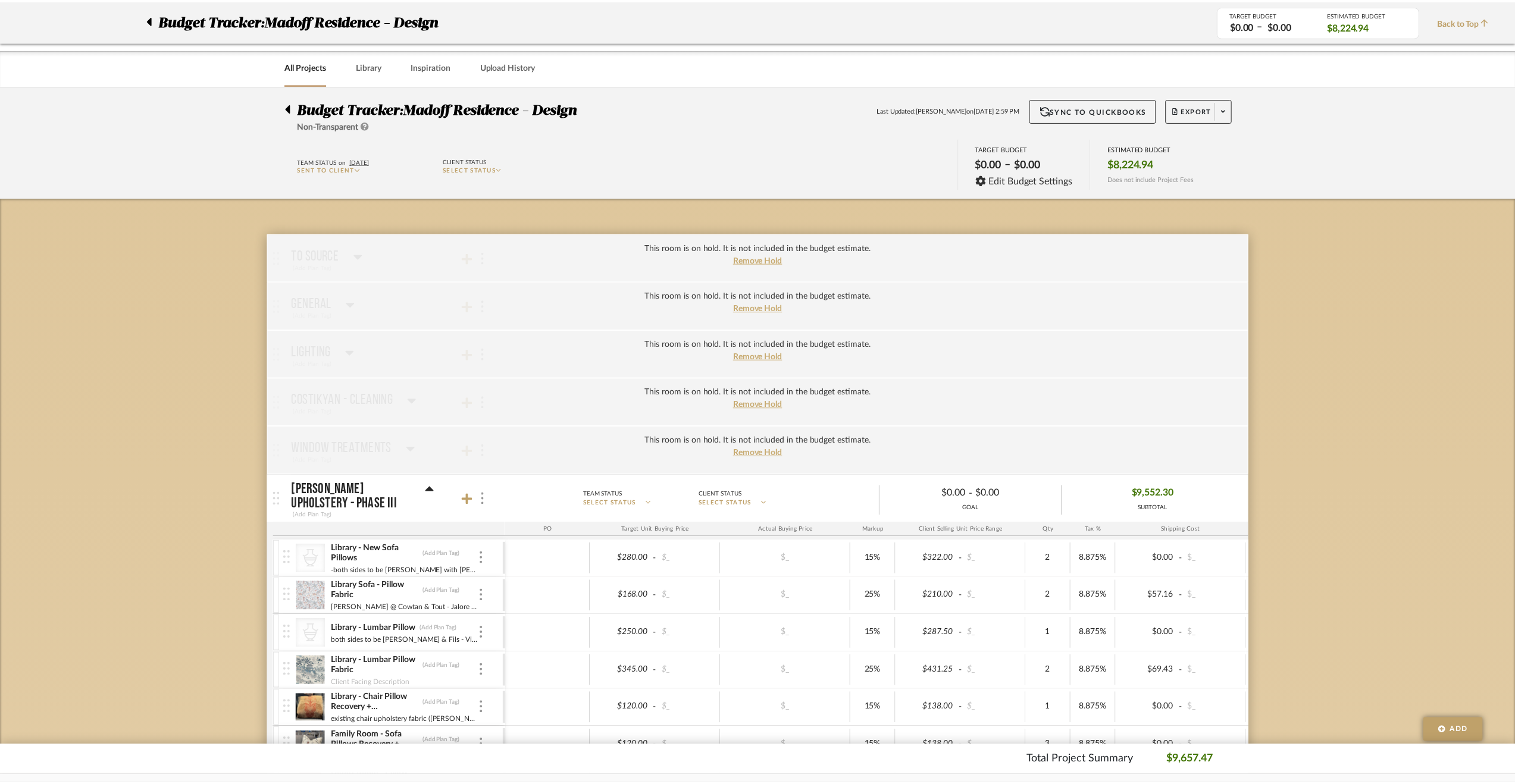
scroll to position [238, 0]
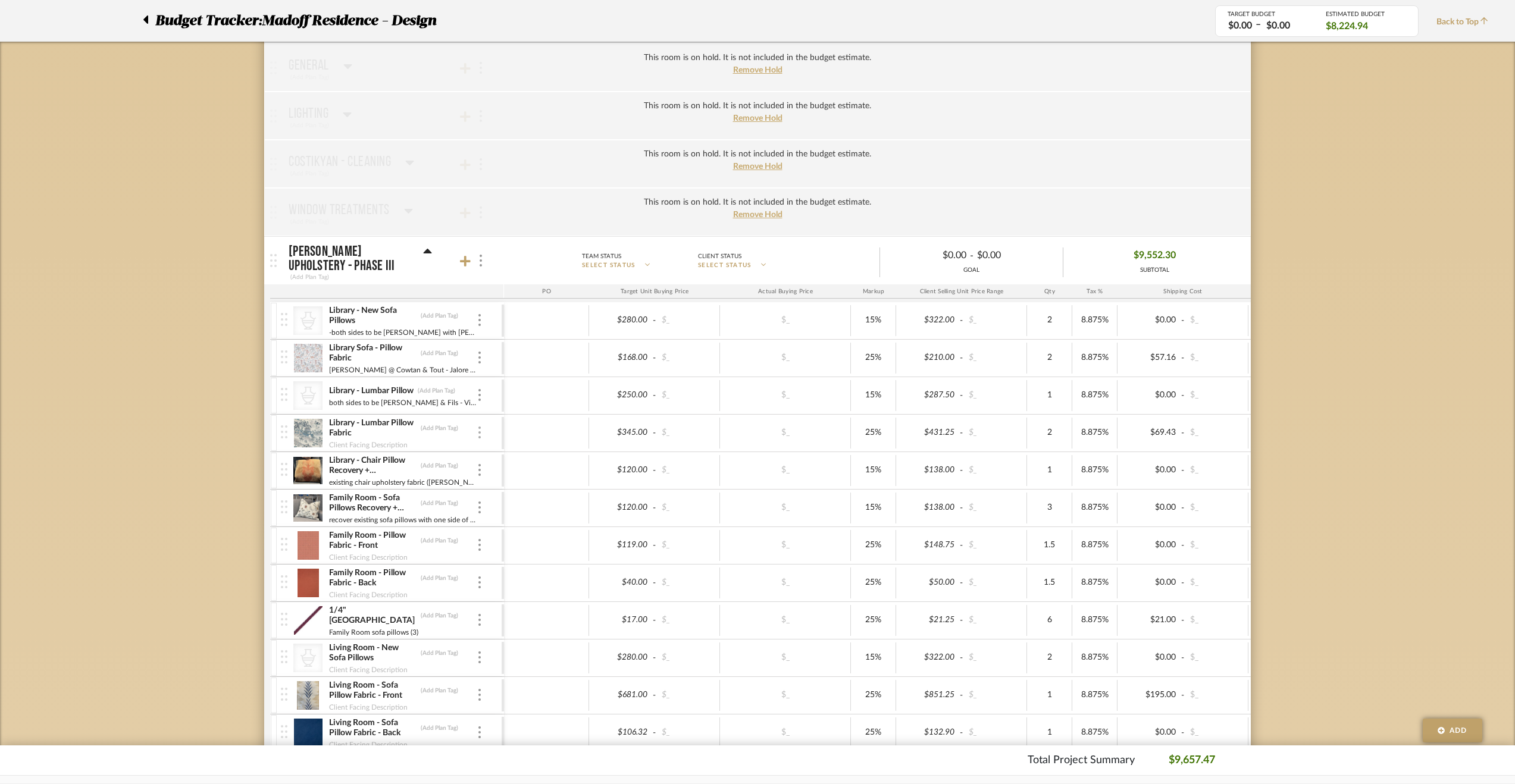
click at [481, 436] on div at bounding box center [479, 433] width 6 height 13
click at [494, 454] on icon at bounding box center [492, 455] width 11 height 9
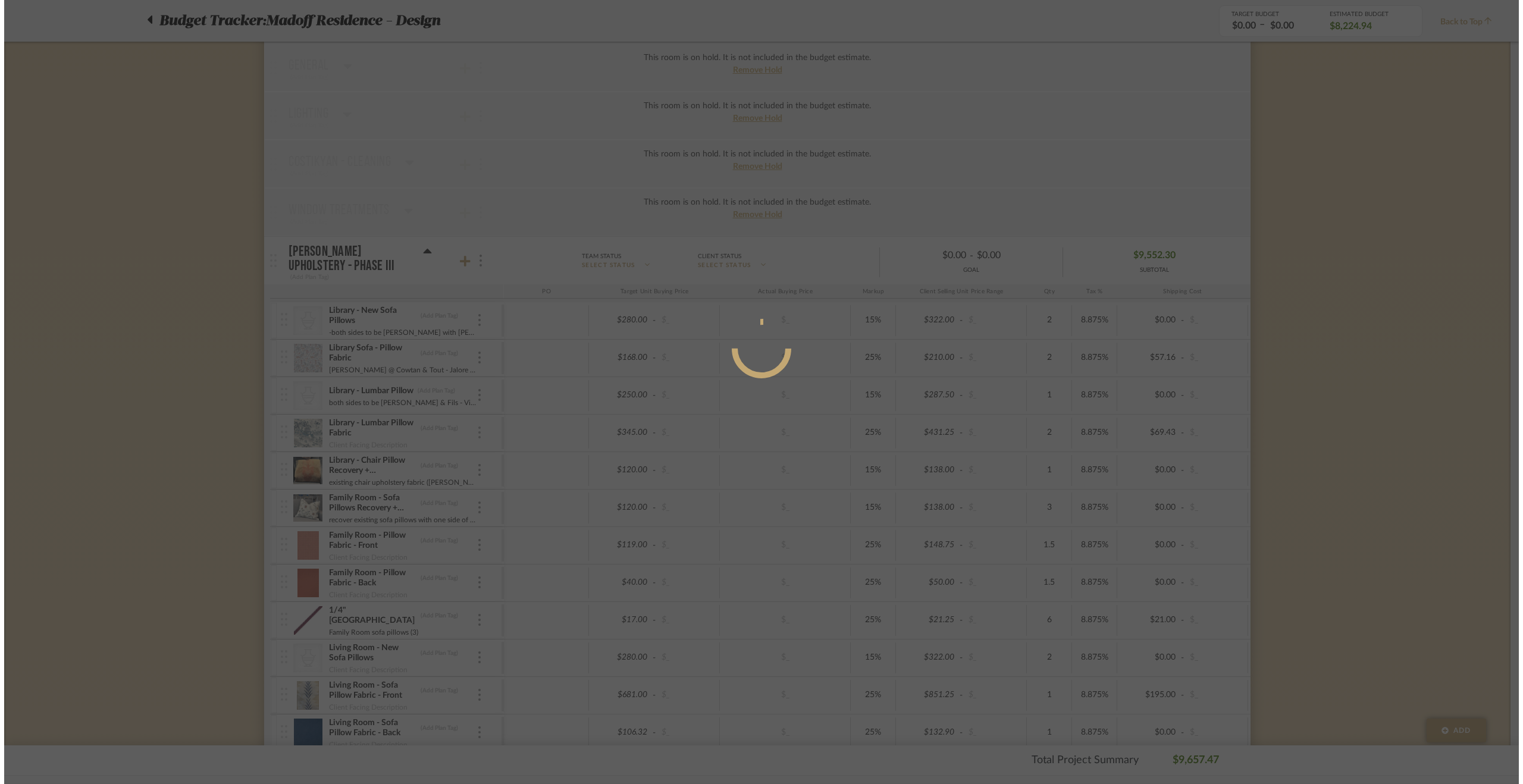
scroll to position [0, 0]
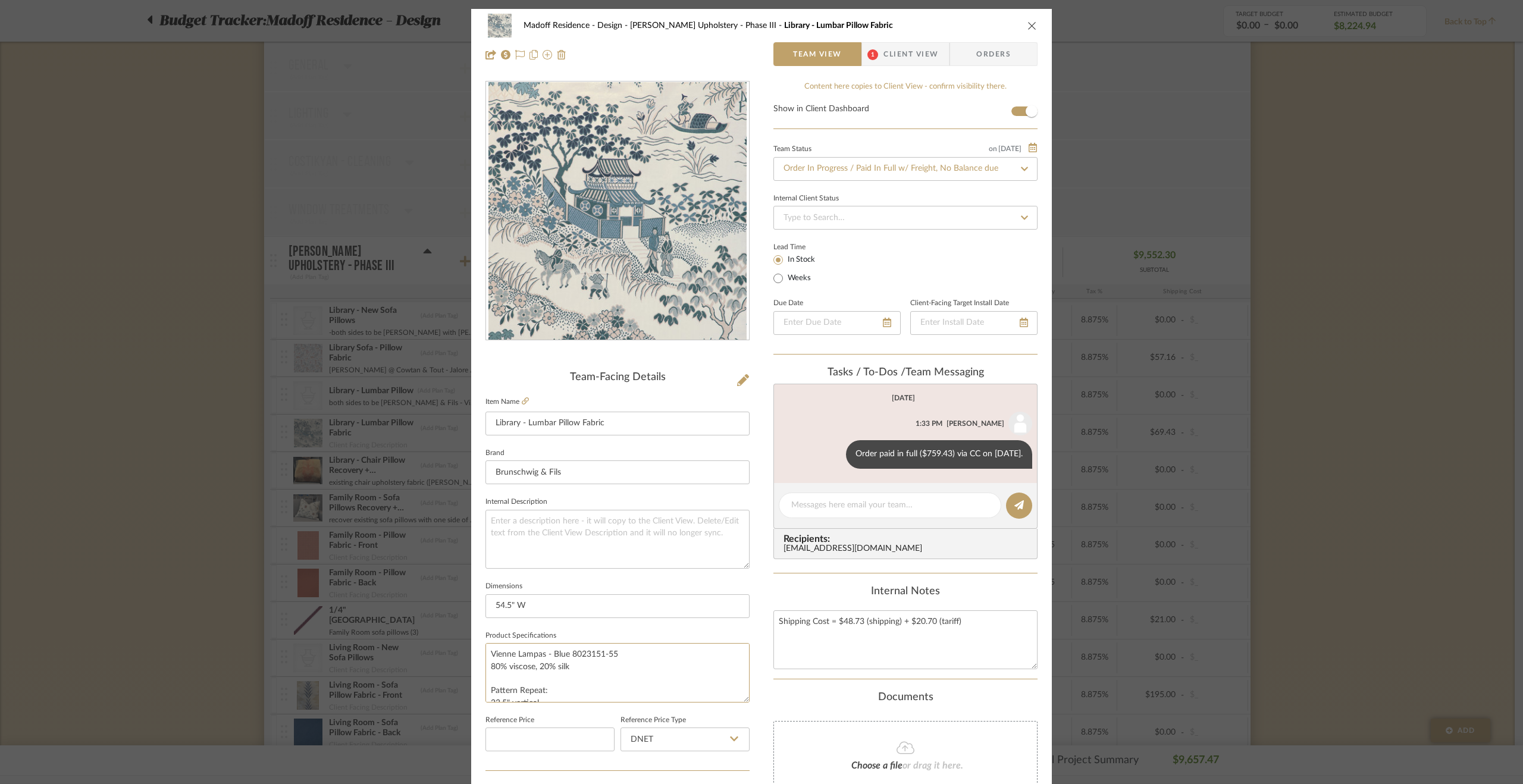
drag, startPoint x: 618, startPoint y: 652, endPoint x: 470, endPoint y: 642, distance: 148.3
click at [471, 642] on div "Madoff Residence - Design Walter's Upholstery - Phase III Library - Lumbar Pill…" at bounding box center [761, 558] width 580 height 1098
click at [600, 525] on textarea at bounding box center [617, 539] width 264 height 59
paste textarea "Vienne Lampas - Blue 8023151-55"
type textarea "Vienne Lampas - Blue 8023151-55"
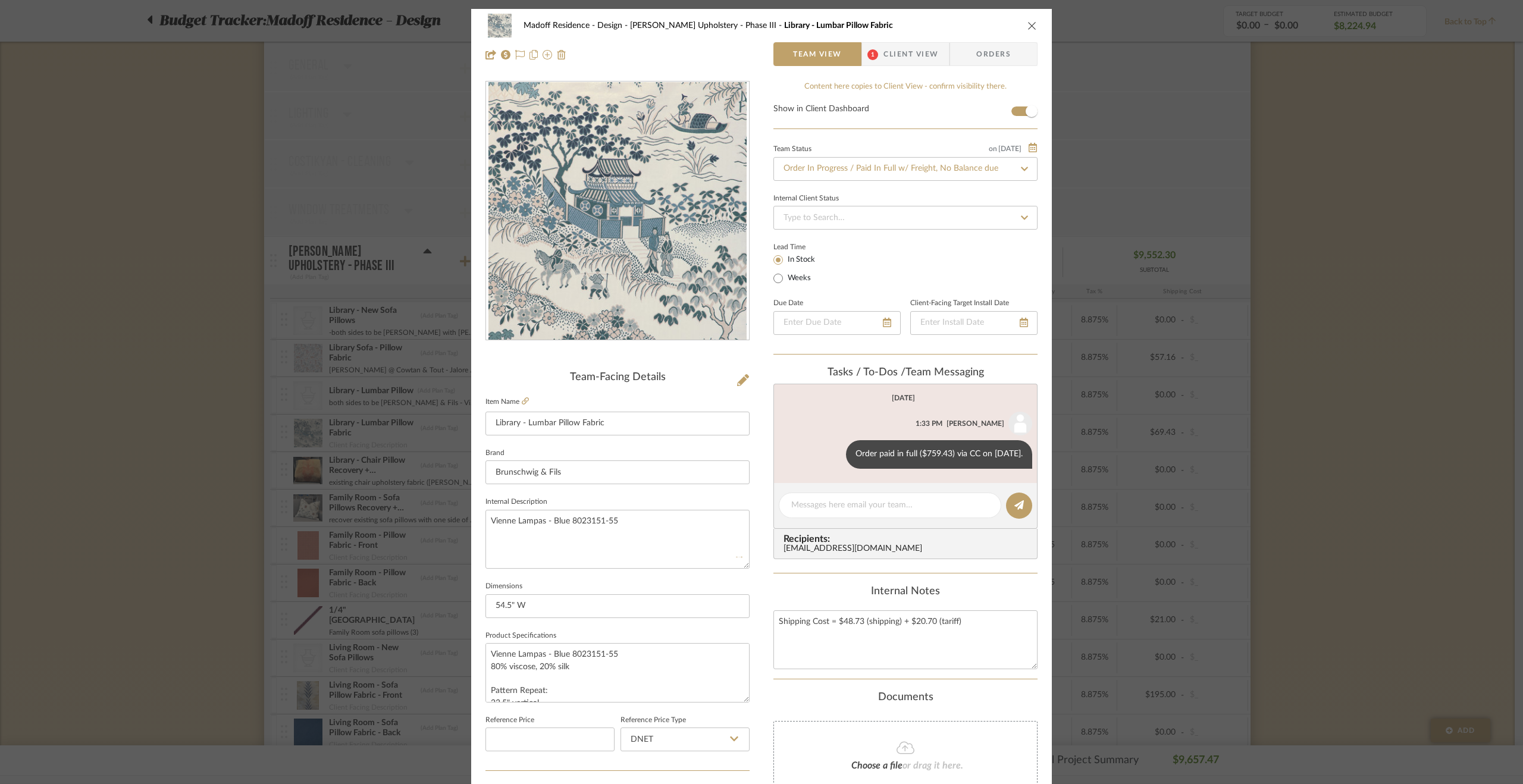
click at [763, 502] on div "Madoff Residence - Design Walter's Upholstery - Phase III Library - Lumbar Pill…" at bounding box center [761, 558] width 580 height 1098
click at [200, 534] on div "Madoff Residence - Design Walter's Upholstery - Phase III Library - Lumbar Pill…" at bounding box center [762, 392] width 1523 height 784
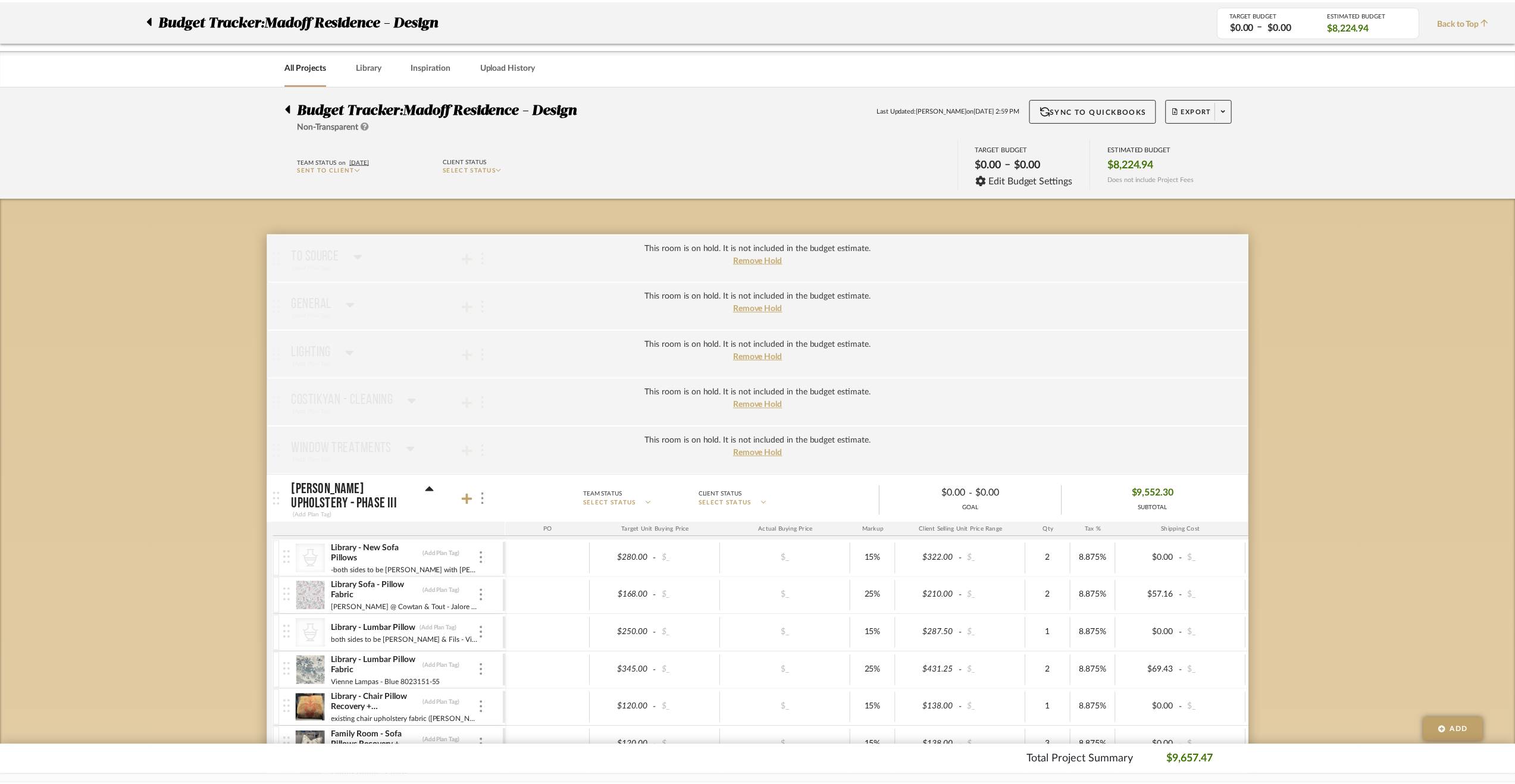
scroll to position [238, 0]
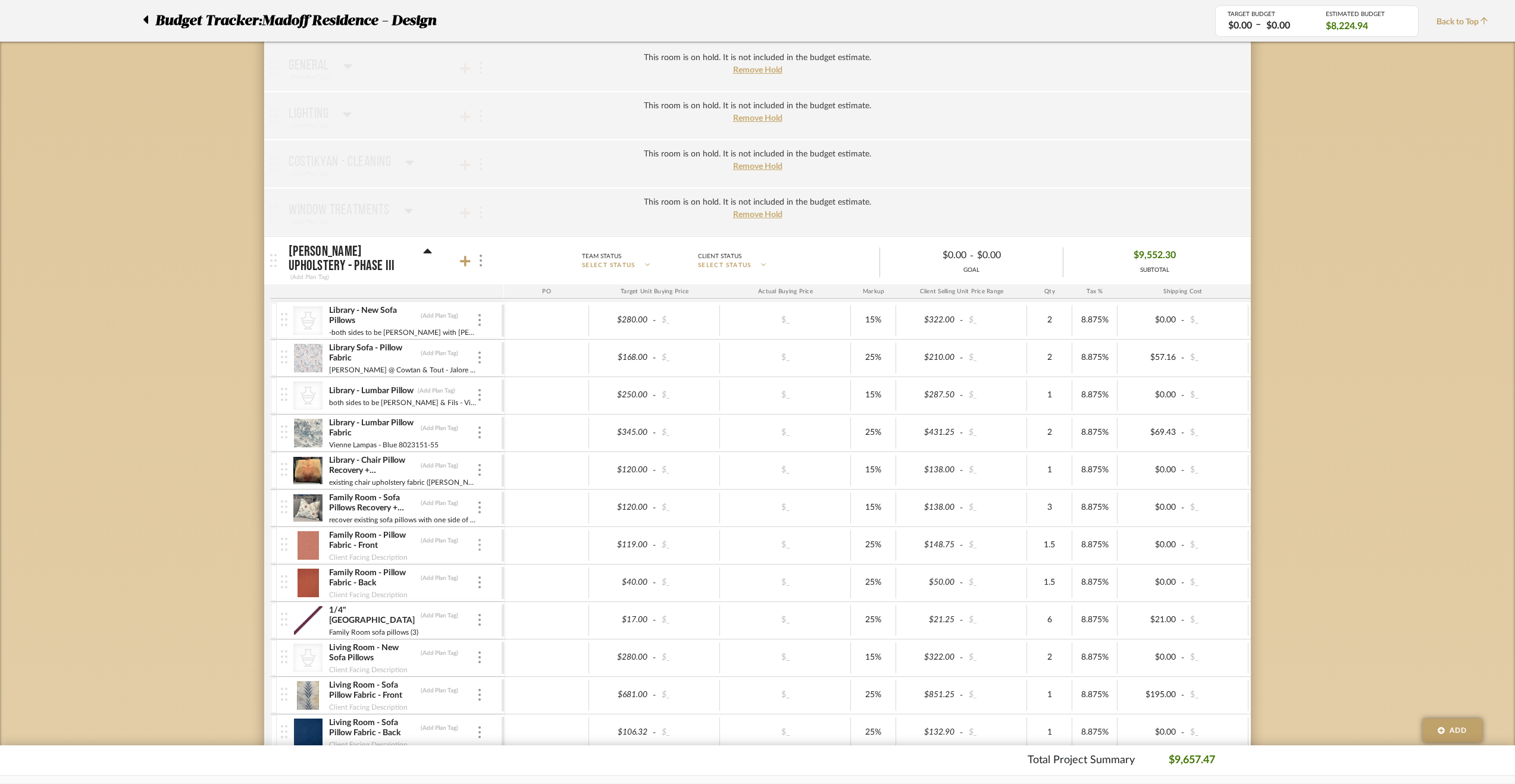
click at [482, 543] on div at bounding box center [479, 545] width 6 height 13
click at [495, 559] on button "Manage Item" at bounding box center [530, 568] width 107 height 28
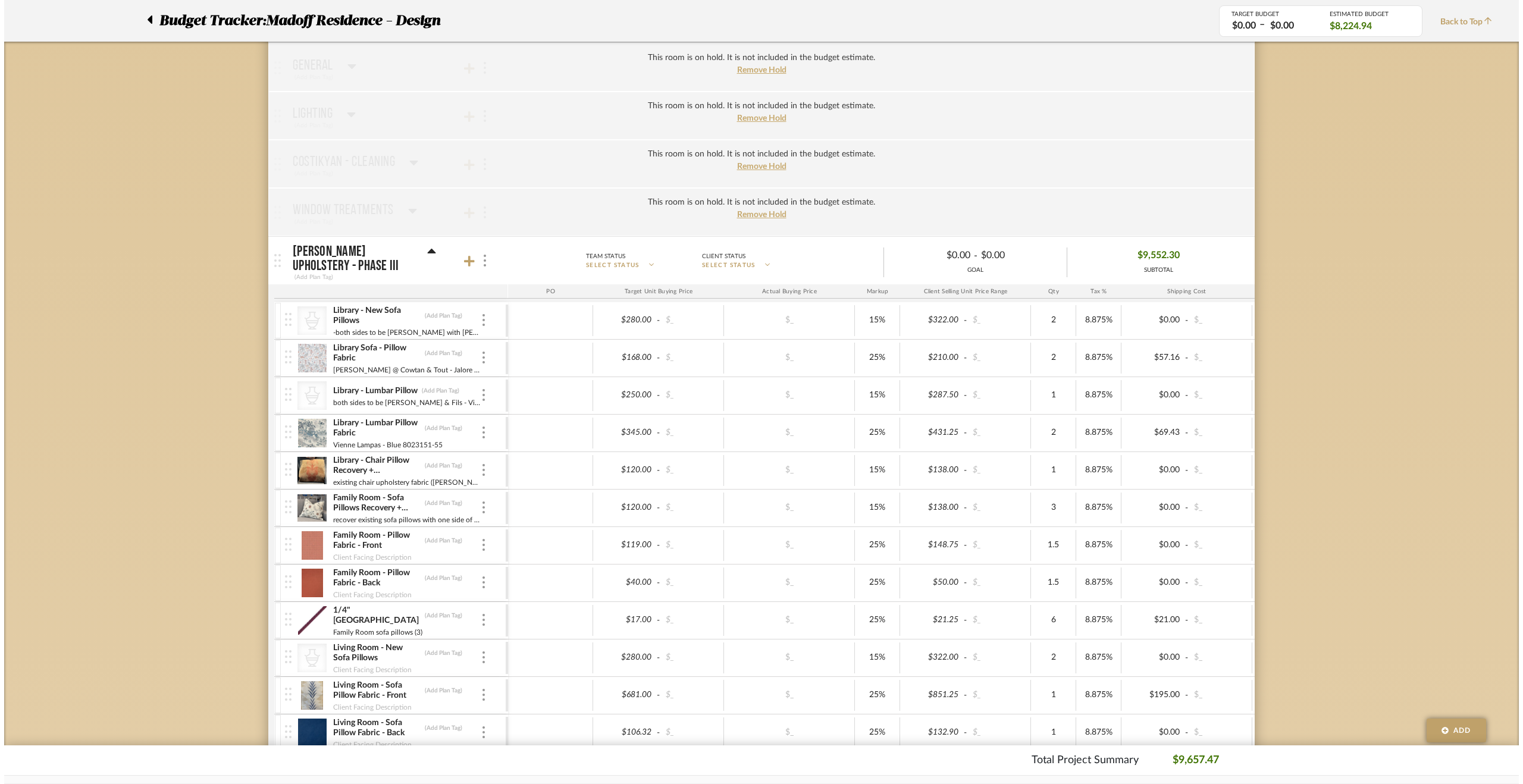
scroll to position [0, 0]
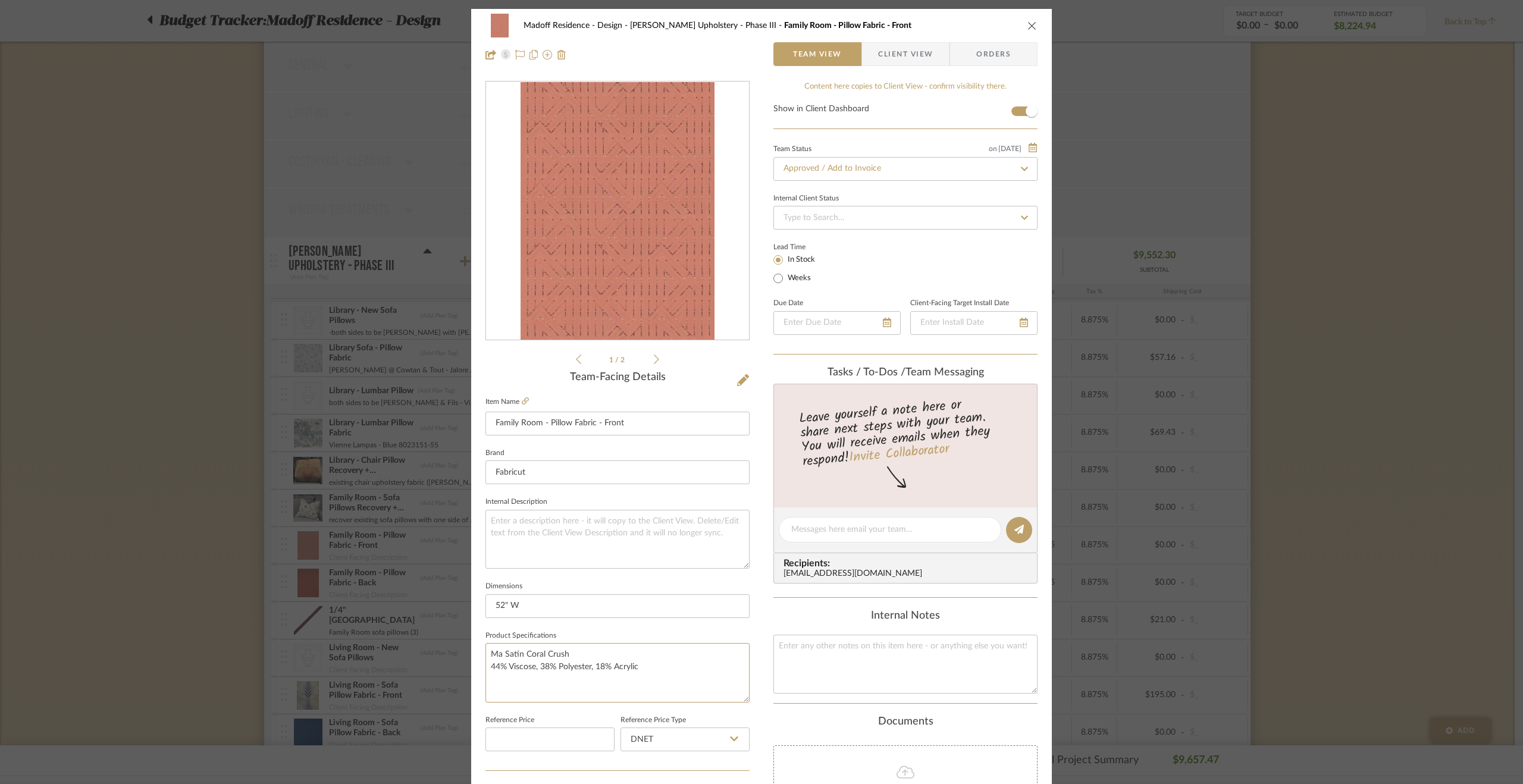
drag, startPoint x: 567, startPoint y: 654, endPoint x: 456, endPoint y: 652, distance: 111.0
click at [456, 652] on mat-dialog-content "Madoff Residence - Design Walter's Upholstery - Phase III Family Room - Pillow …" at bounding box center [761, 558] width 647 height 1098
click at [623, 548] on textarea at bounding box center [617, 539] width 264 height 59
paste textarea "Ma Satin Coral Crush"
drag, startPoint x: 566, startPoint y: 523, endPoint x: 523, endPoint y: 519, distance: 43.2
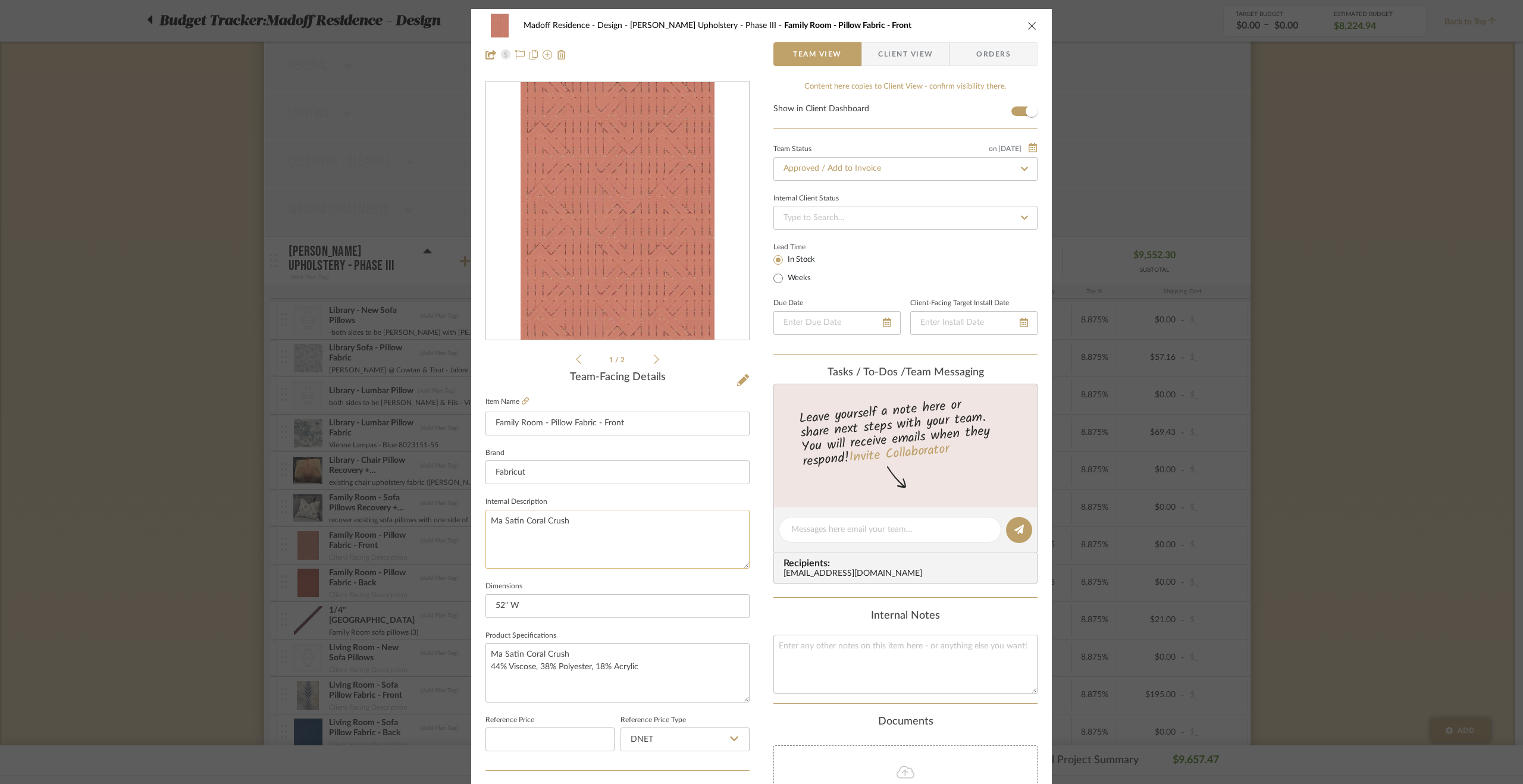
click at [523, 519] on textarea "Ma Satin Coral Crush" at bounding box center [617, 539] width 264 height 59
type textarea "Ma Satin 04"
click at [472, 551] on div "Madoff Residence - Design Walter's Upholstery - Phase III Family Room - Pillow …" at bounding box center [761, 558] width 580 height 1098
click at [1261, 545] on div "Madoff Residence - Design Walter's Upholstery - Phase III Family Room - Pillow …" at bounding box center [762, 392] width 1523 height 784
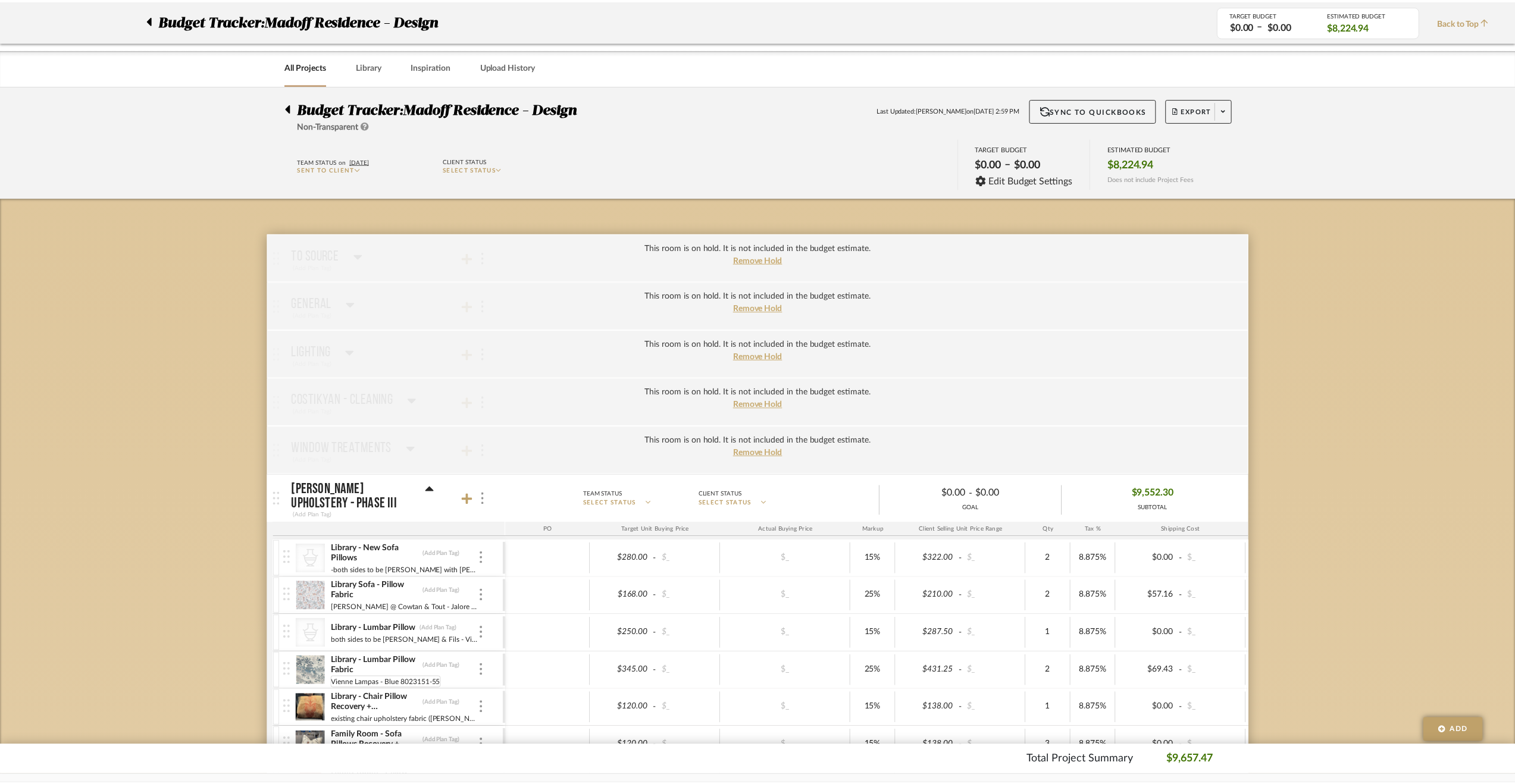
scroll to position [238, 0]
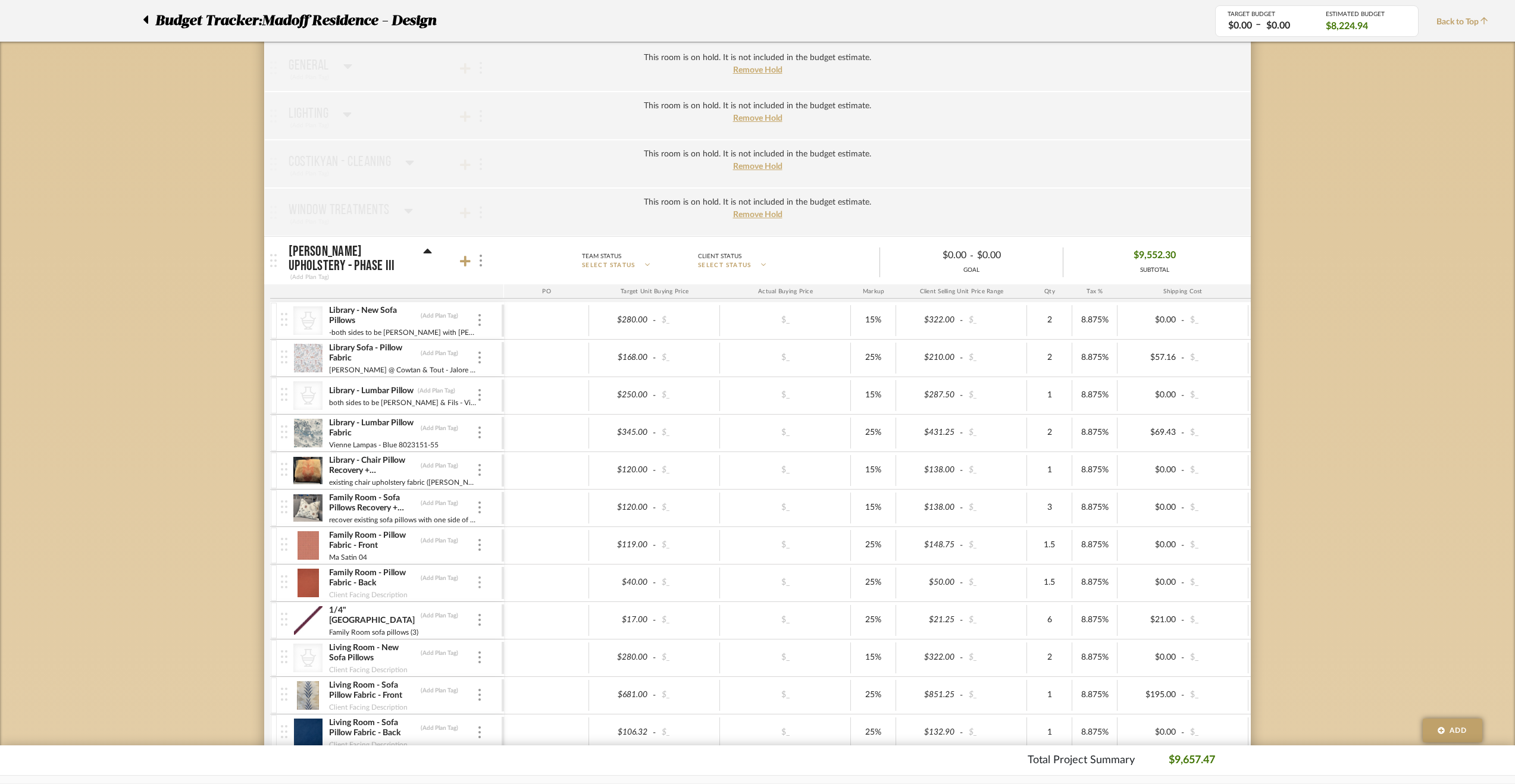
click at [481, 577] on div at bounding box center [479, 583] width 6 height 13
click at [525, 597] on button "Manage Item" at bounding box center [530, 604] width 107 height 28
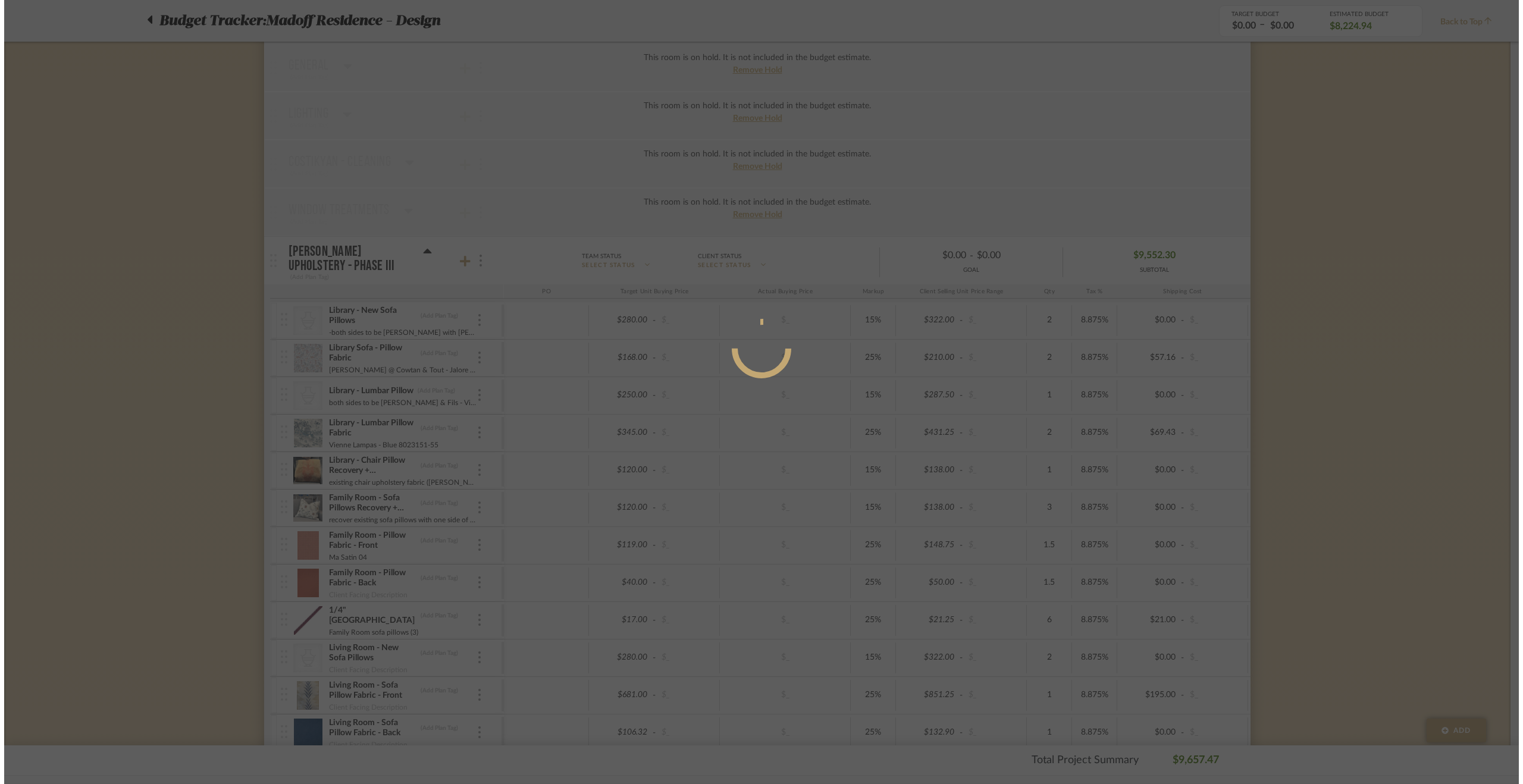
scroll to position [0, 0]
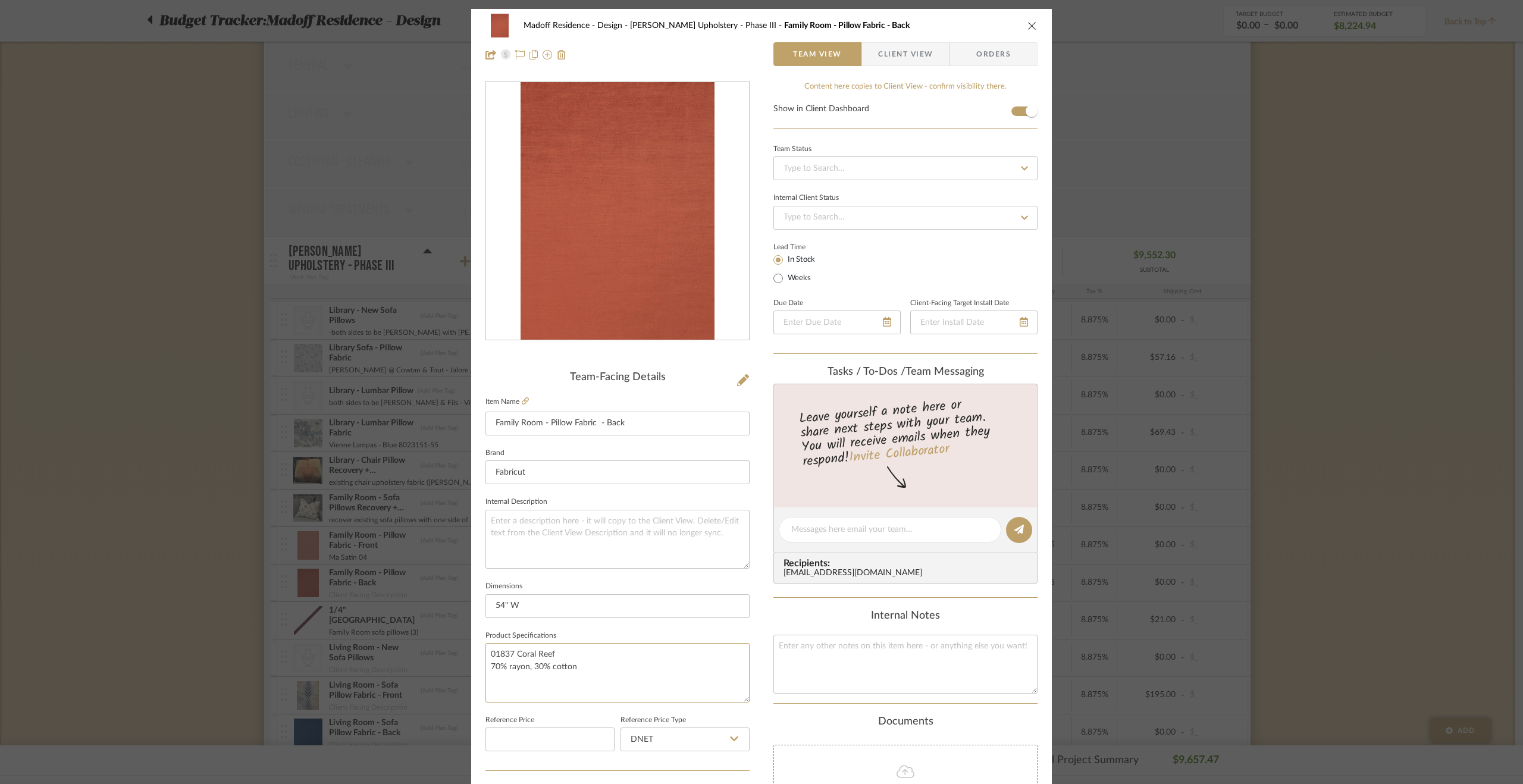
drag, startPoint x: 553, startPoint y: 652, endPoint x: 443, endPoint y: 652, distance: 110.0
click at [443, 652] on mat-dialog-content "Madoff Residence - Design Walter's Upholstery - Phase III Family Room - Pillow …" at bounding box center [761, 558] width 647 height 1098
click at [546, 532] on textarea at bounding box center [617, 539] width 264 height 59
paste textarea "01837 Coral Reef"
type textarea "01837 Coral Reef"
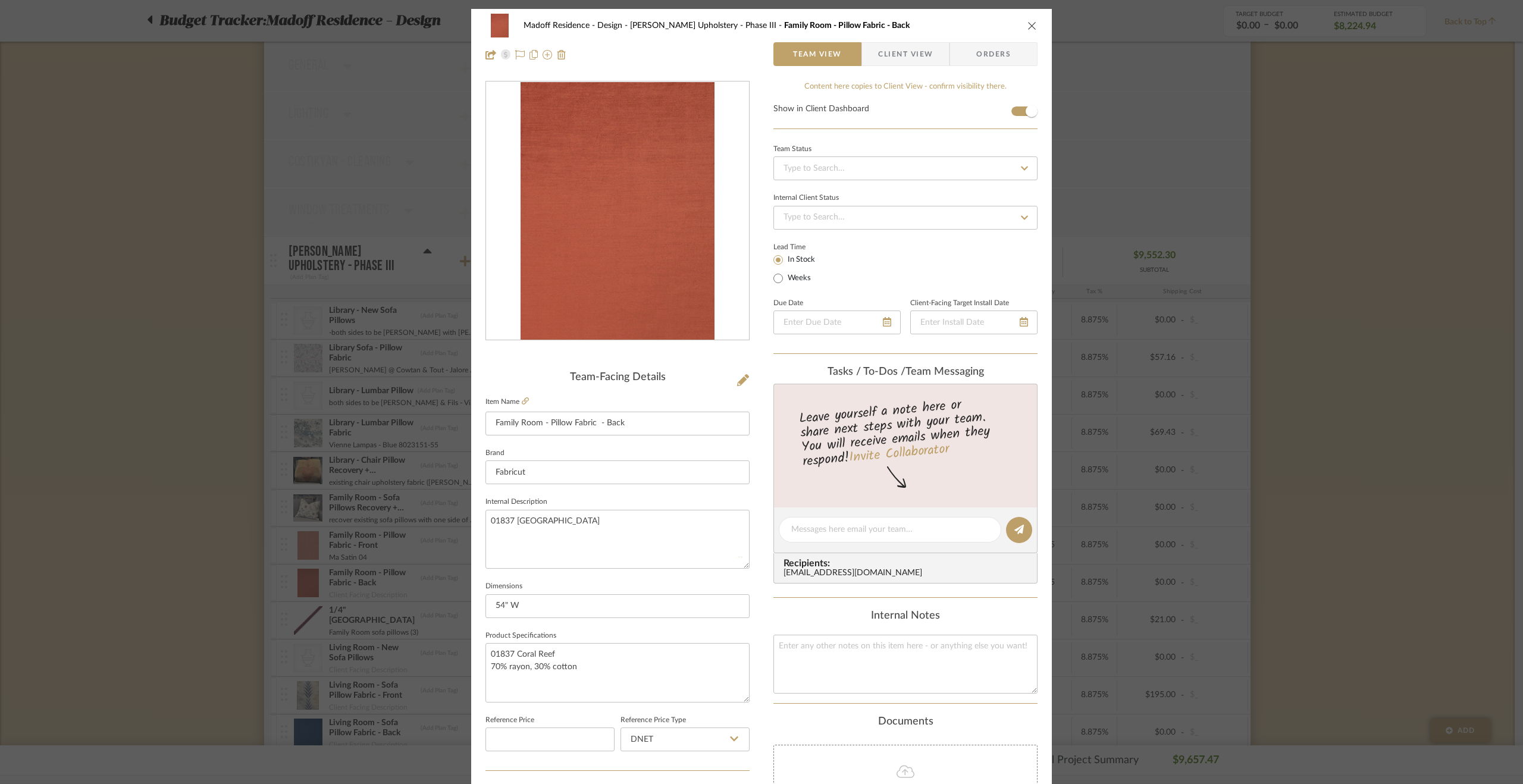
click at [734, 494] on fieldset "Internal Description 01837 Coral Reef" at bounding box center [617, 531] width 264 height 75
click at [1298, 538] on div "Madoff Residence - Design Walter's Upholstery - Phase III Family Room - Pillow …" at bounding box center [762, 392] width 1523 height 784
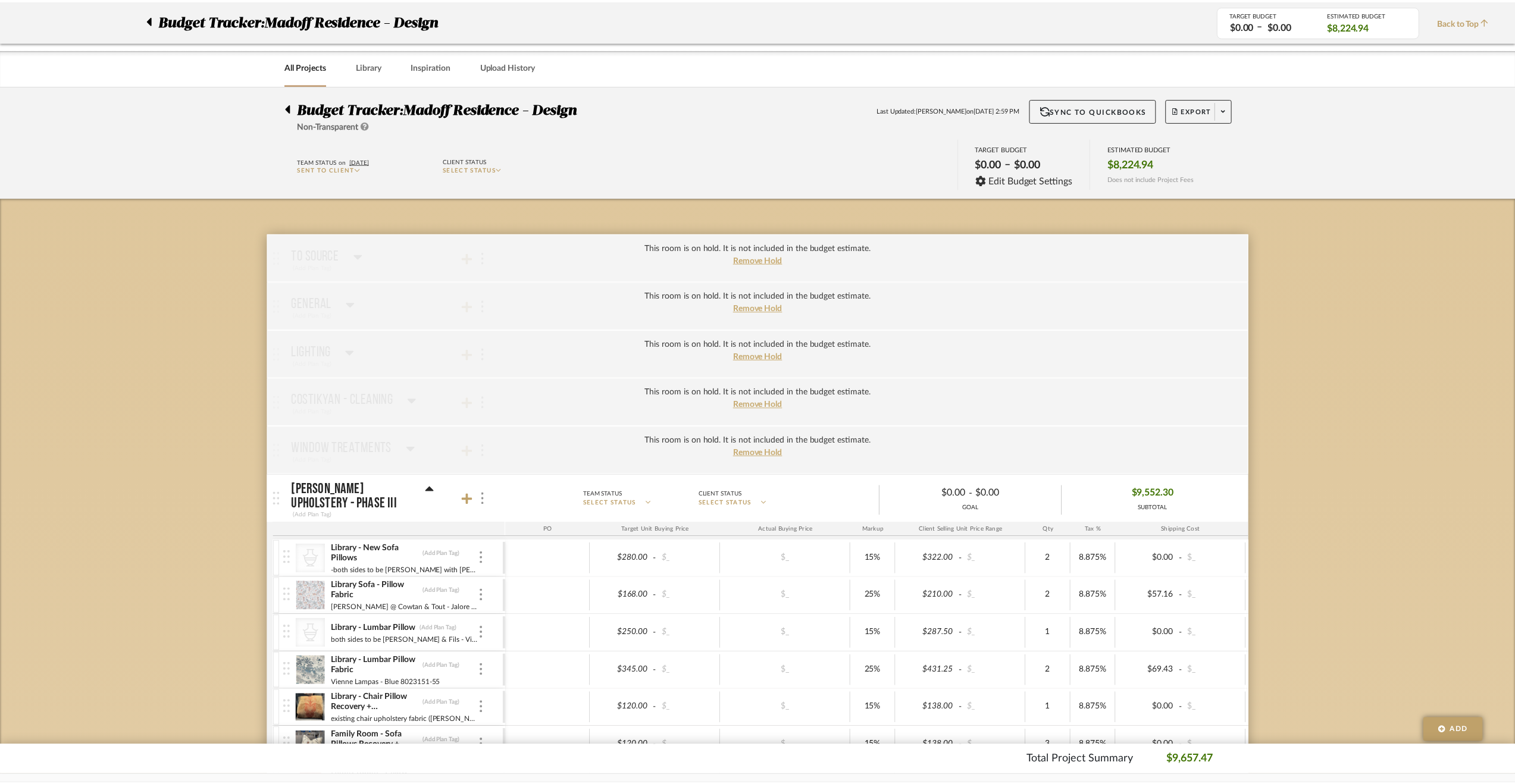
scroll to position [238, 0]
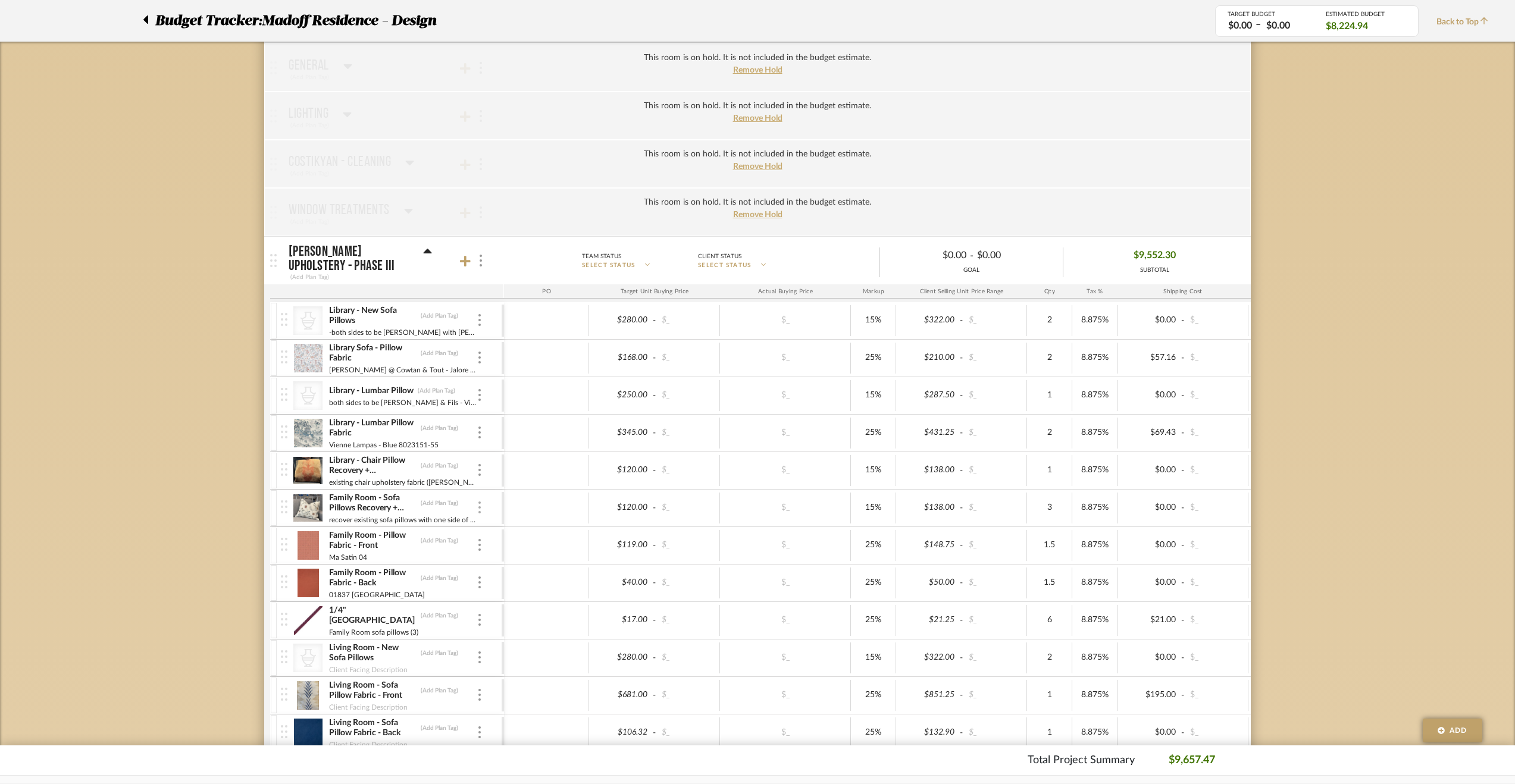
click at [480, 508] on img at bounding box center [479, 507] width 2 height 12
click at [500, 526] on span "Manage Item" at bounding box center [530, 531] width 88 height 12
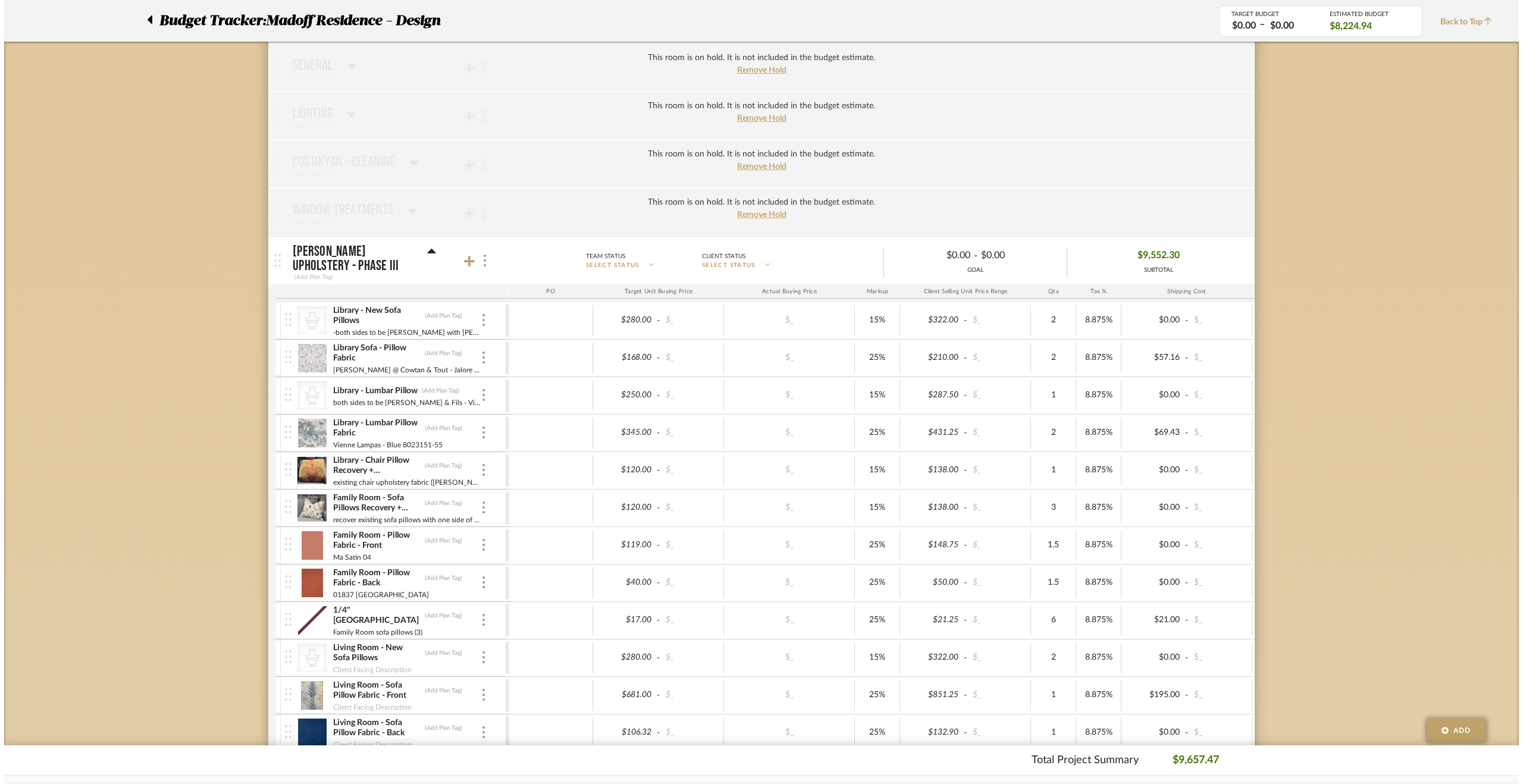
scroll to position [0, 0]
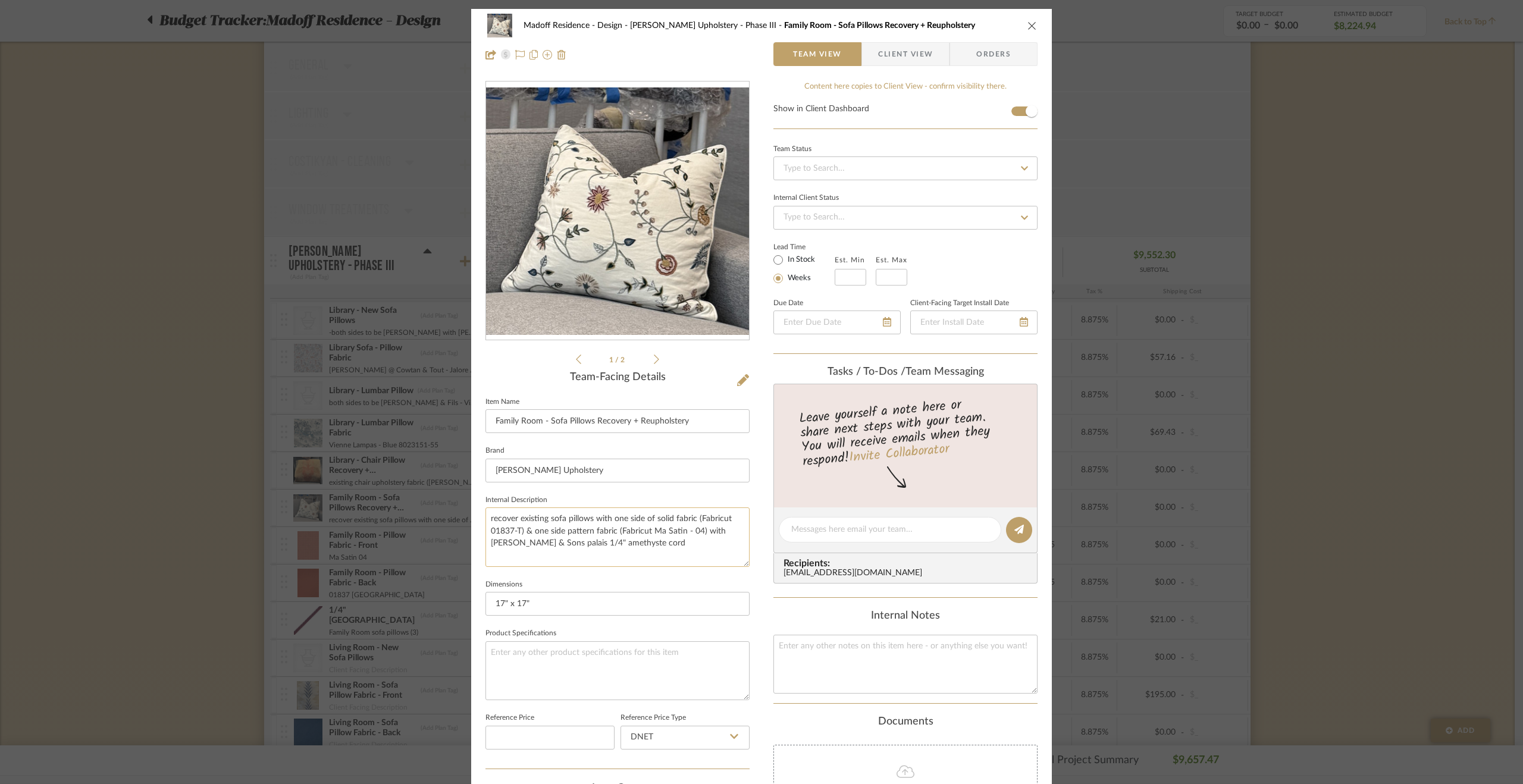
click at [516, 531] on textarea "recover existing sofa pillows with one side of solid fabric (Fabricut 01837-T) …" at bounding box center [617, 536] width 264 height 59
type textarea "recover existing sofa pillows with one side of solid fabric (Fabricut 01837 - C…"
click at [571, 577] on fieldset "Dimensions 17" x 17"" at bounding box center [617, 596] width 264 height 40
click at [1331, 545] on div "Madoff Residence - Design Walter's Upholstery - Phase III Family Room - Sofa Pi…" at bounding box center [762, 392] width 1523 height 784
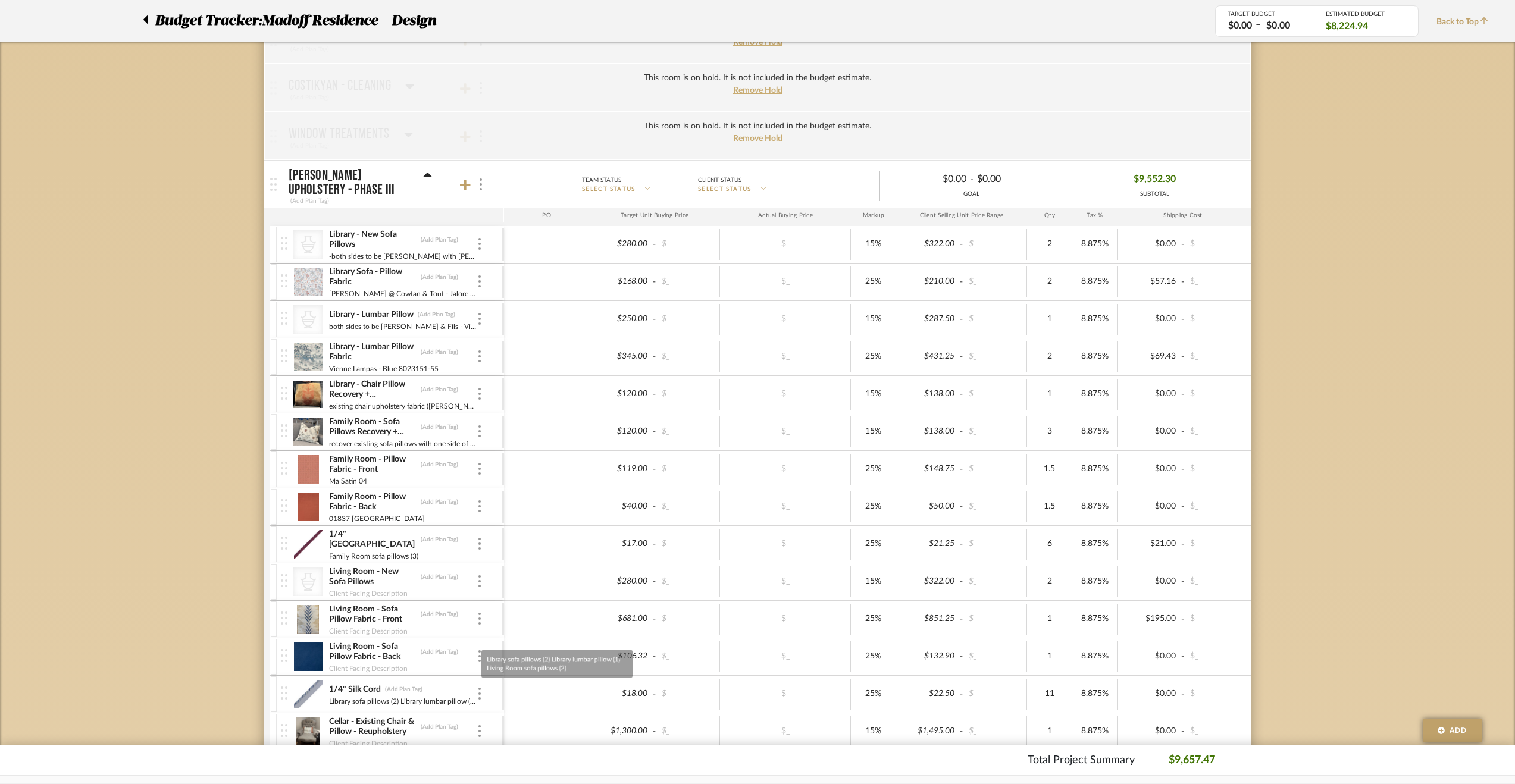
scroll to position [357, 0]
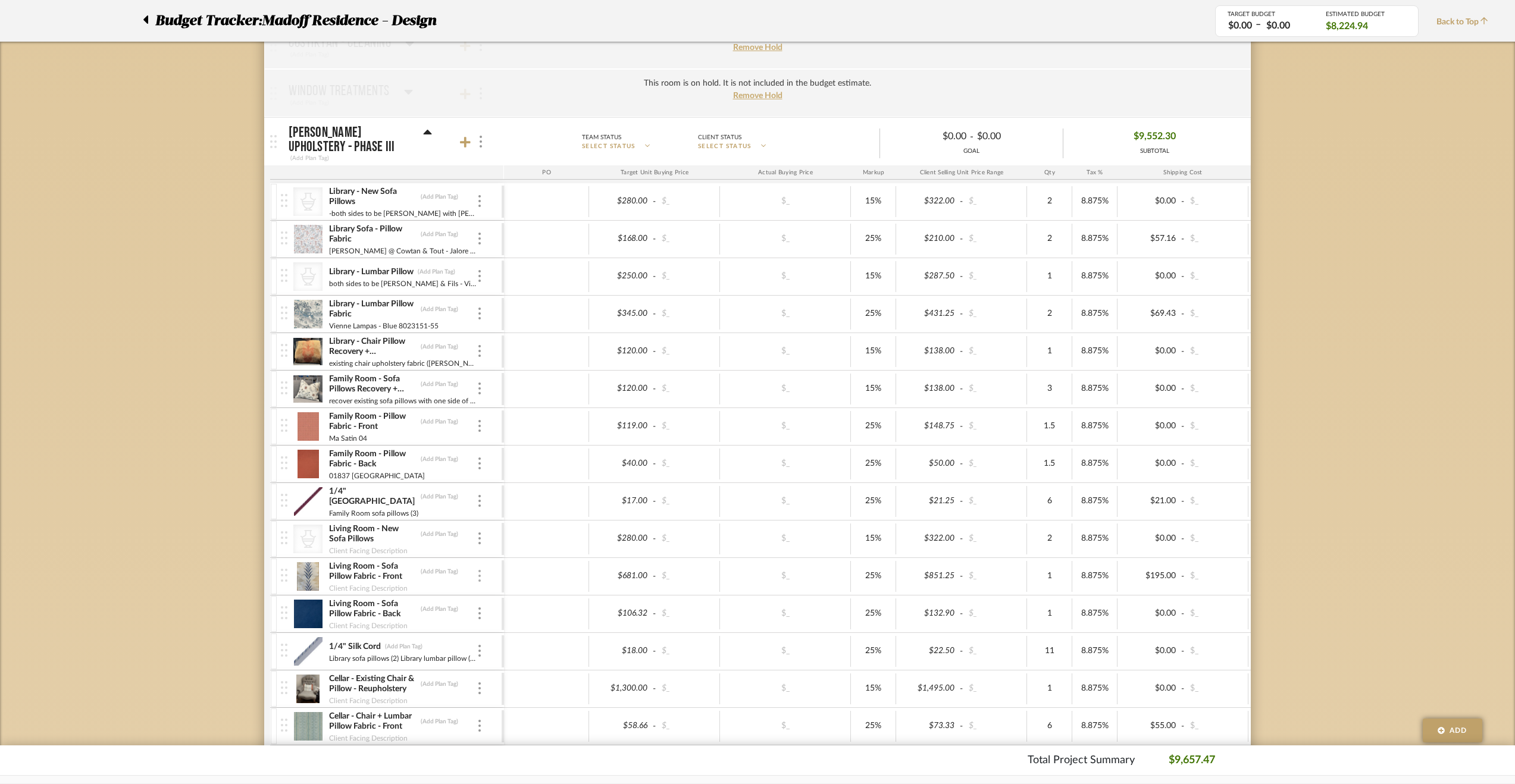
click at [480, 577] on img at bounding box center [479, 576] width 2 height 12
click at [526, 595] on span "Manage Item" at bounding box center [538, 598] width 71 height 10
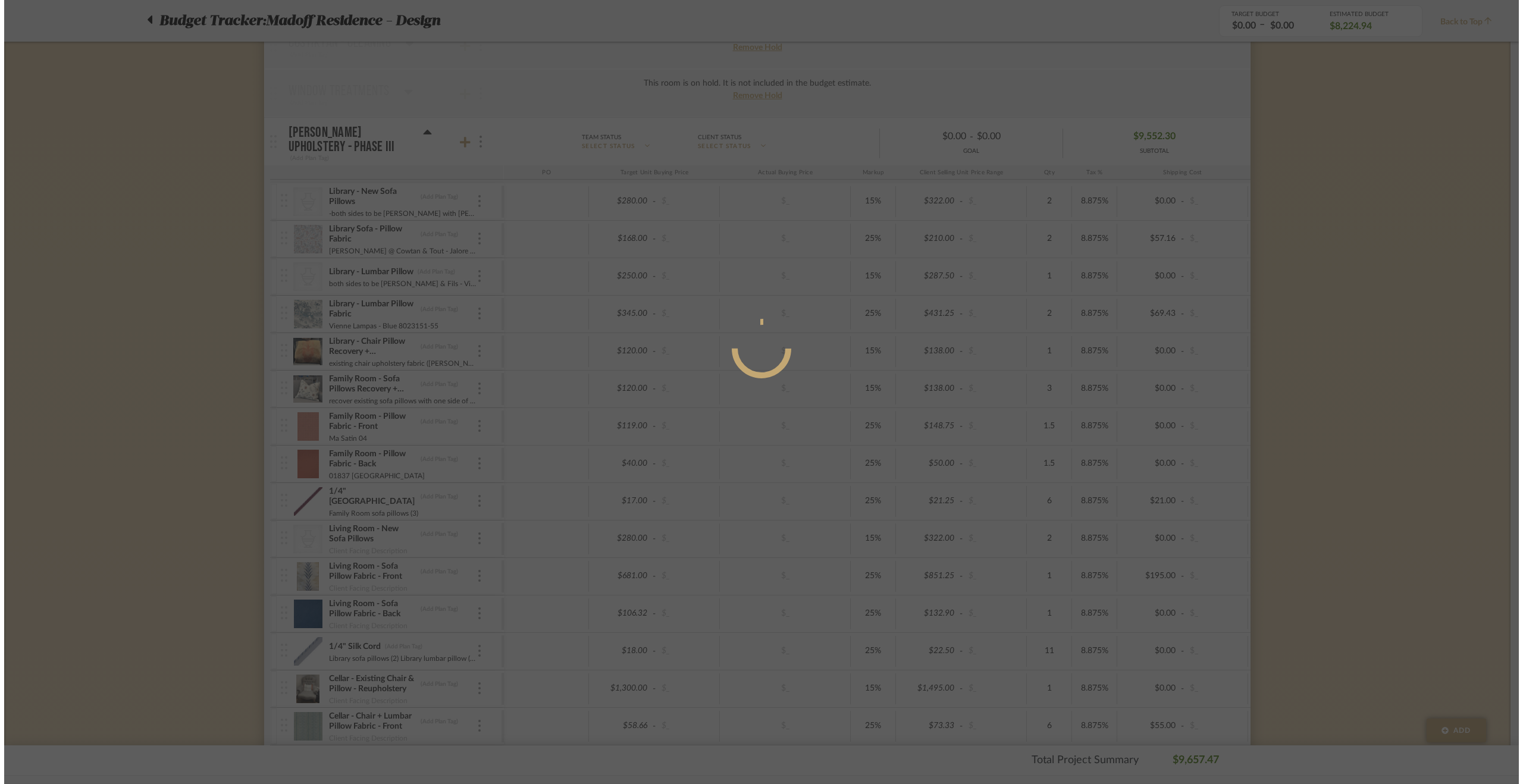
scroll to position [0, 0]
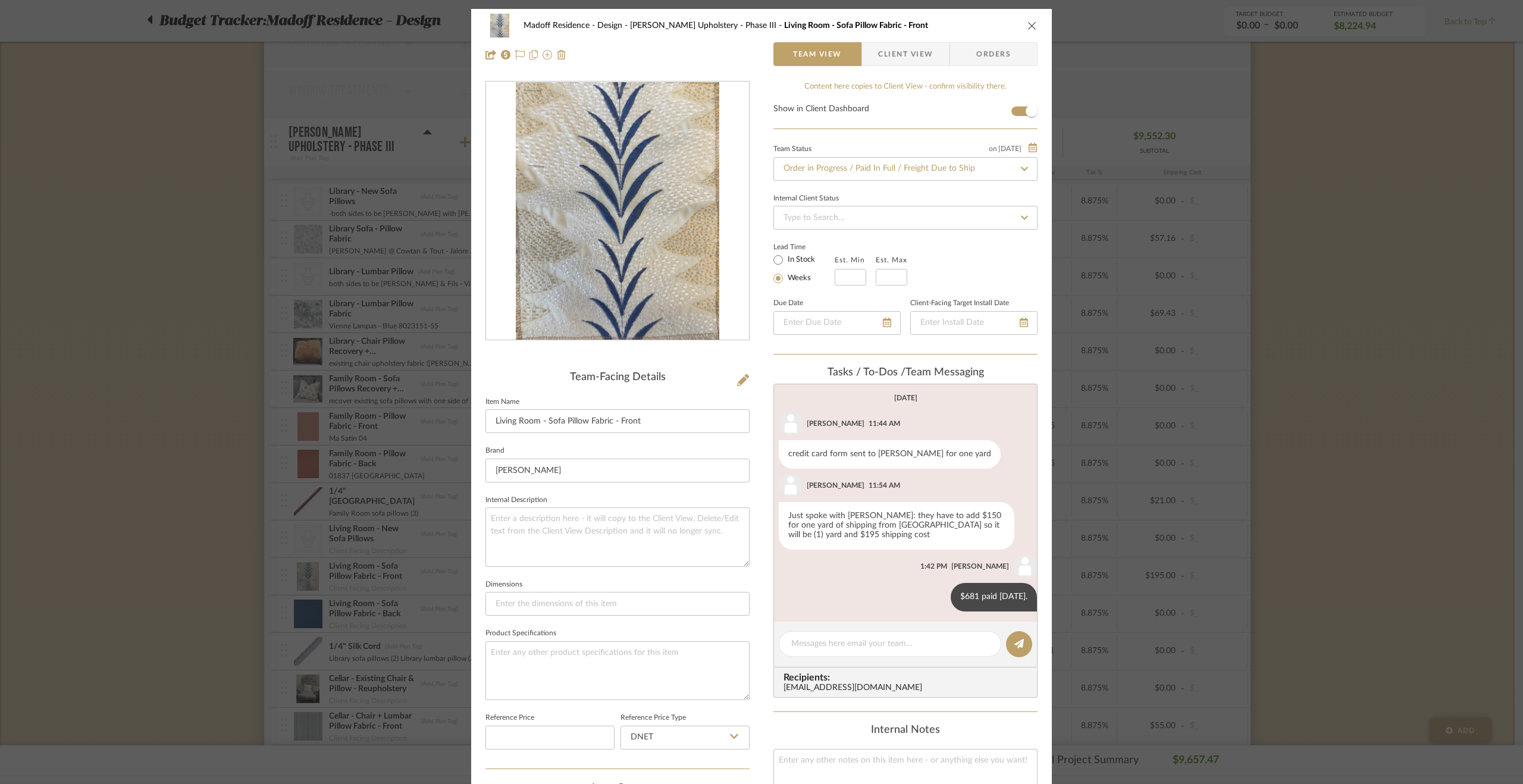
click at [113, 441] on div "Madoff Residence - Design Walter's Upholstery - Phase III Living Room - Sofa Pi…" at bounding box center [762, 392] width 1523 height 784
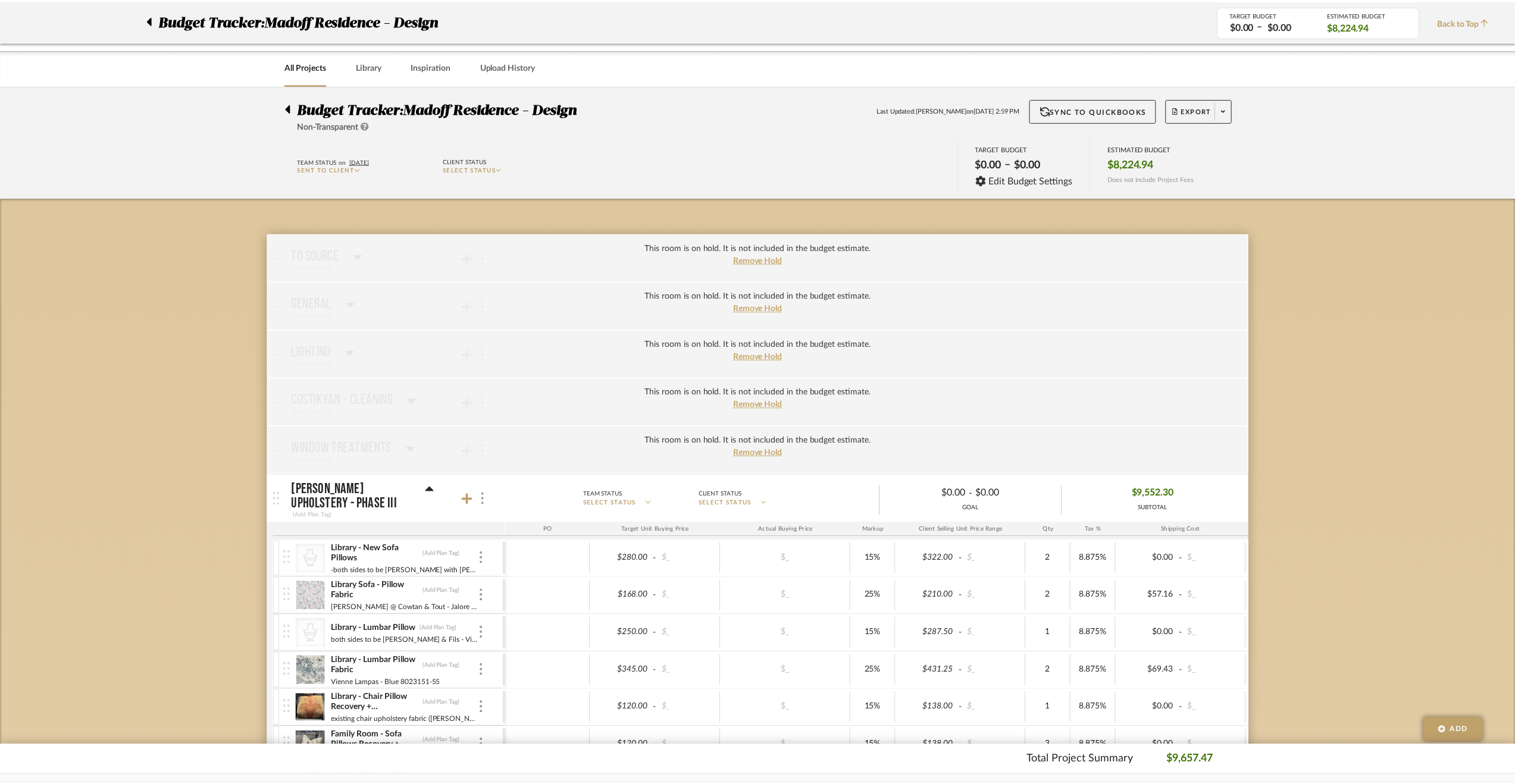
scroll to position [357, 0]
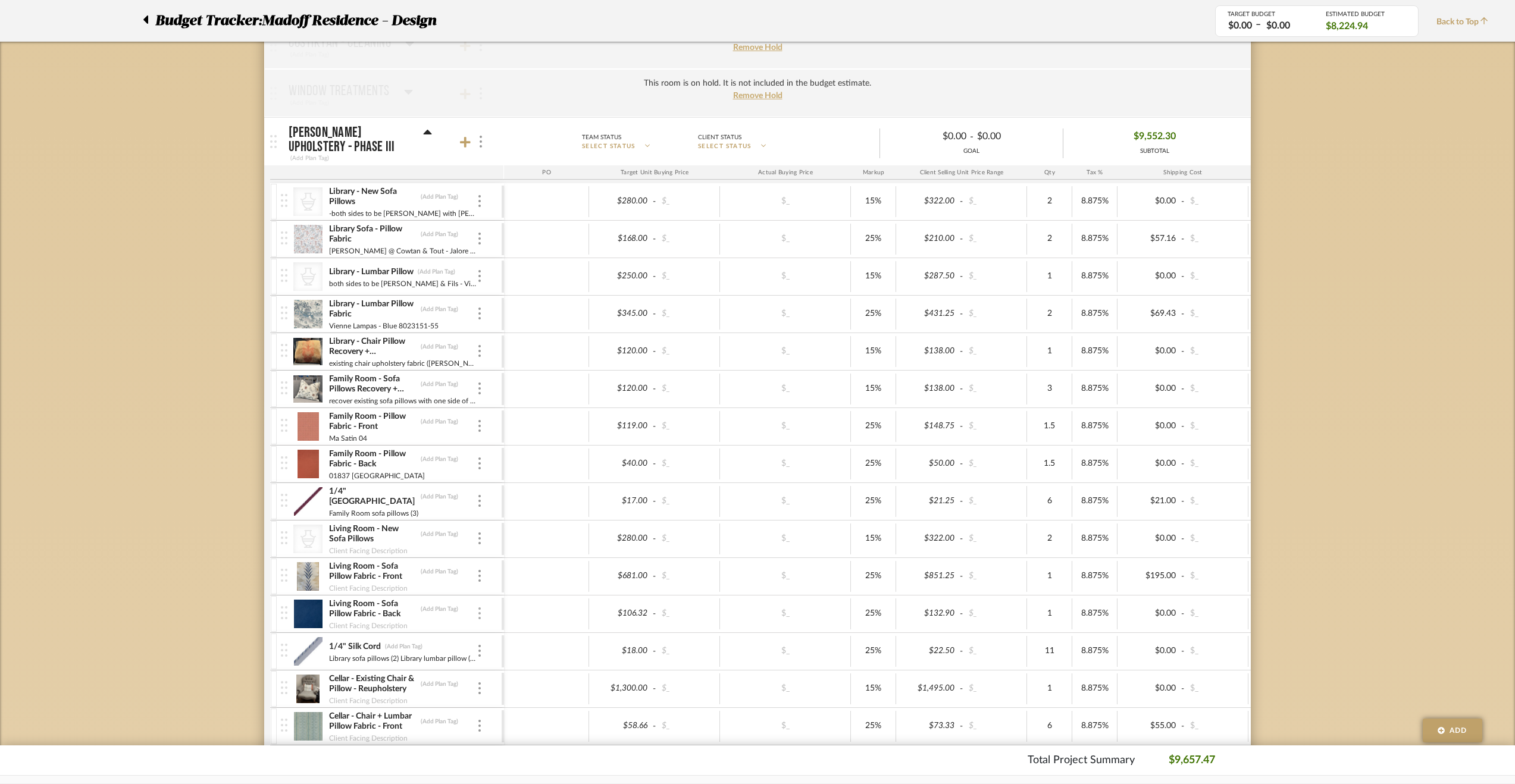
click at [479, 609] on img at bounding box center [479, 613] width 2 height 12
click at [513, 634] on span "Manage Item" at bounding box center [538, 635] width 71 height 10
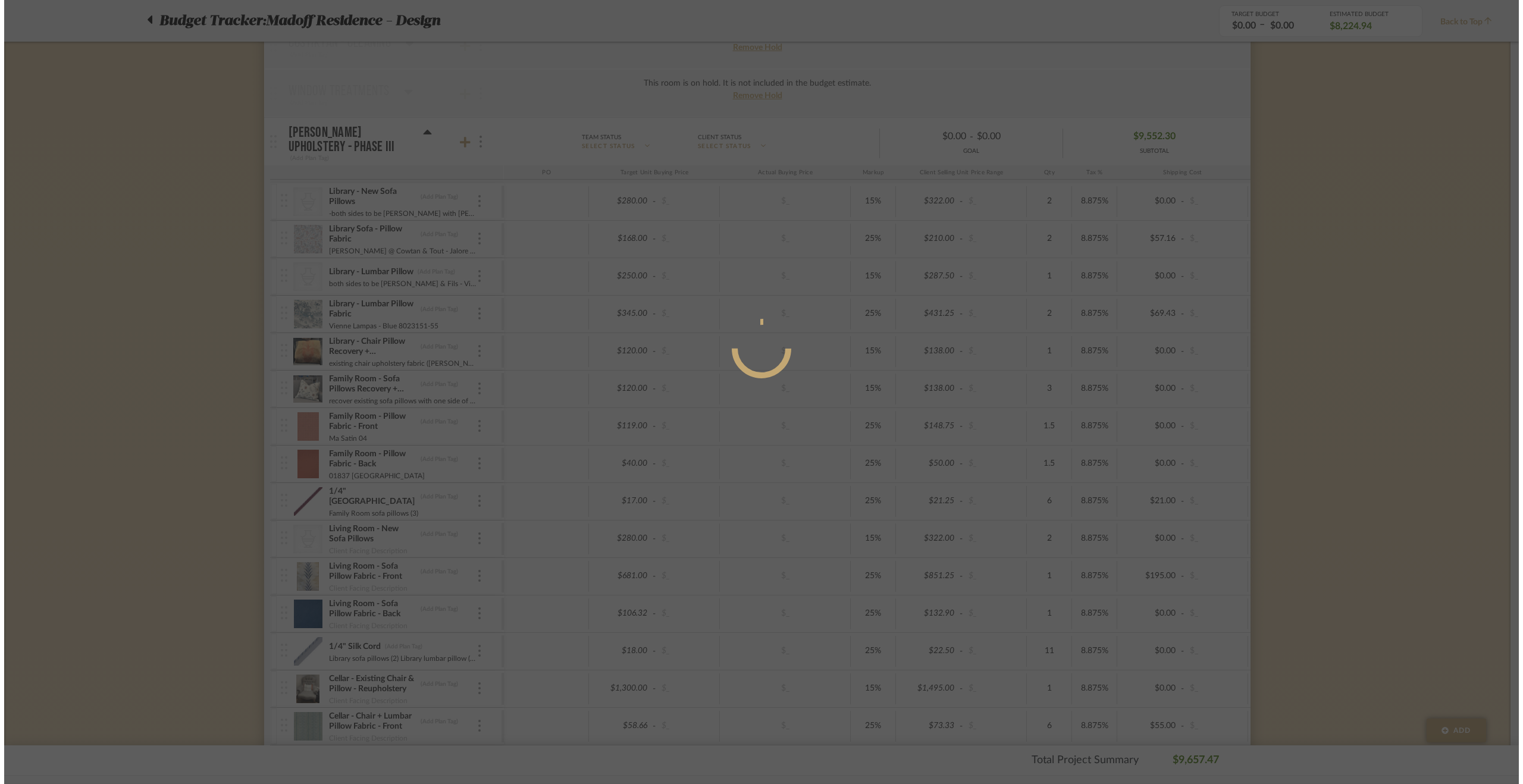
scroll to position [0, 0]
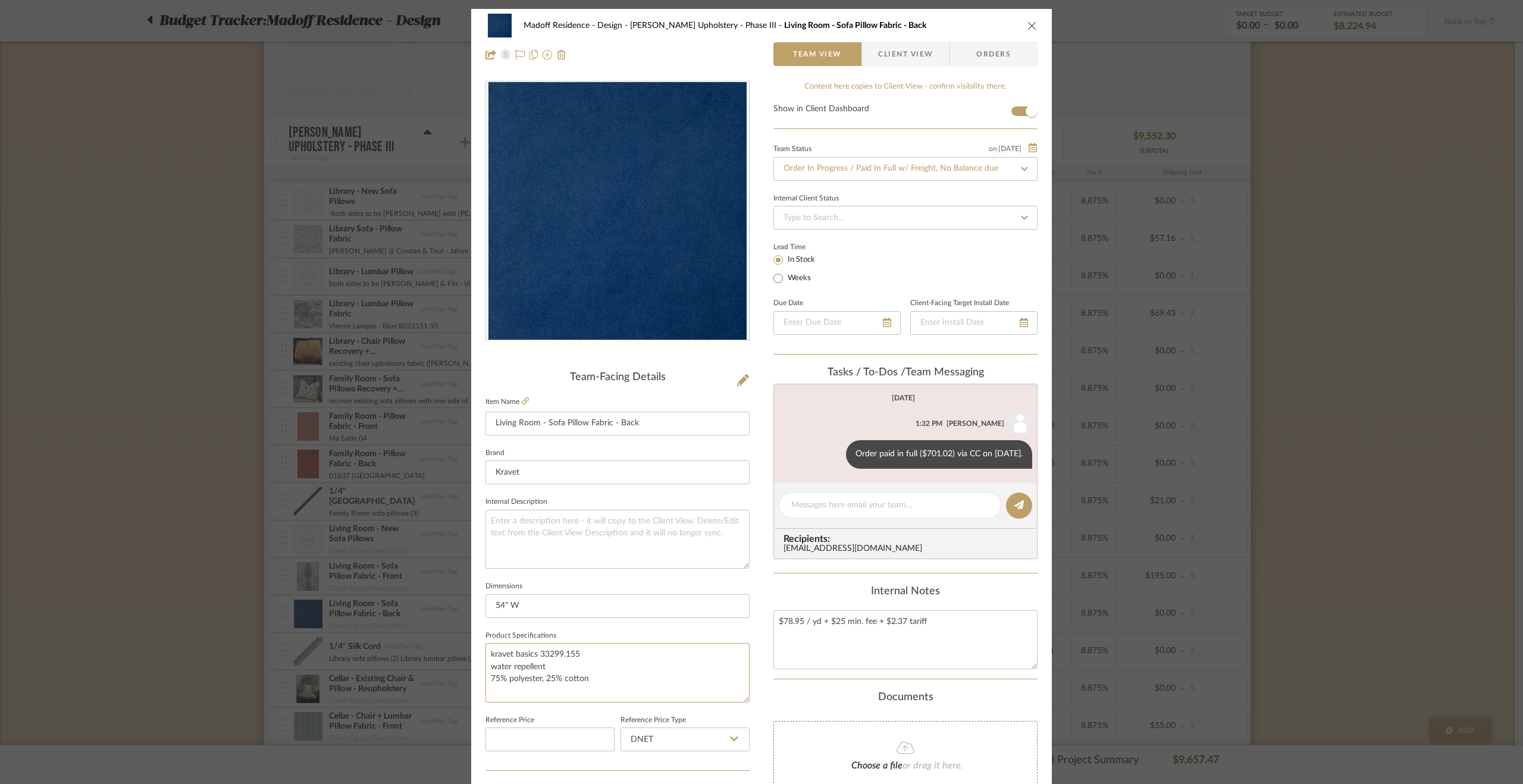
drag, startPoint x: 582, startPoint y: 649, endPoint x: 476, endPoint y: 649, distance: 106.0
click at [476, 649] on div "Madoff Residence - Design Walter's Upholstery - Phase III Living Room - Sofa Pi…" at bounding box center [761, 558] width 580 height 1098
click at [590, 538] on textarea at bounding box center [617, 539] width 264 height 59
paste textarea "kravet basics 33299.155"
drag, startPoint x: 491, startPoint y: 520, endPoint x: 484, endPoint y: 522, distance: 7.3
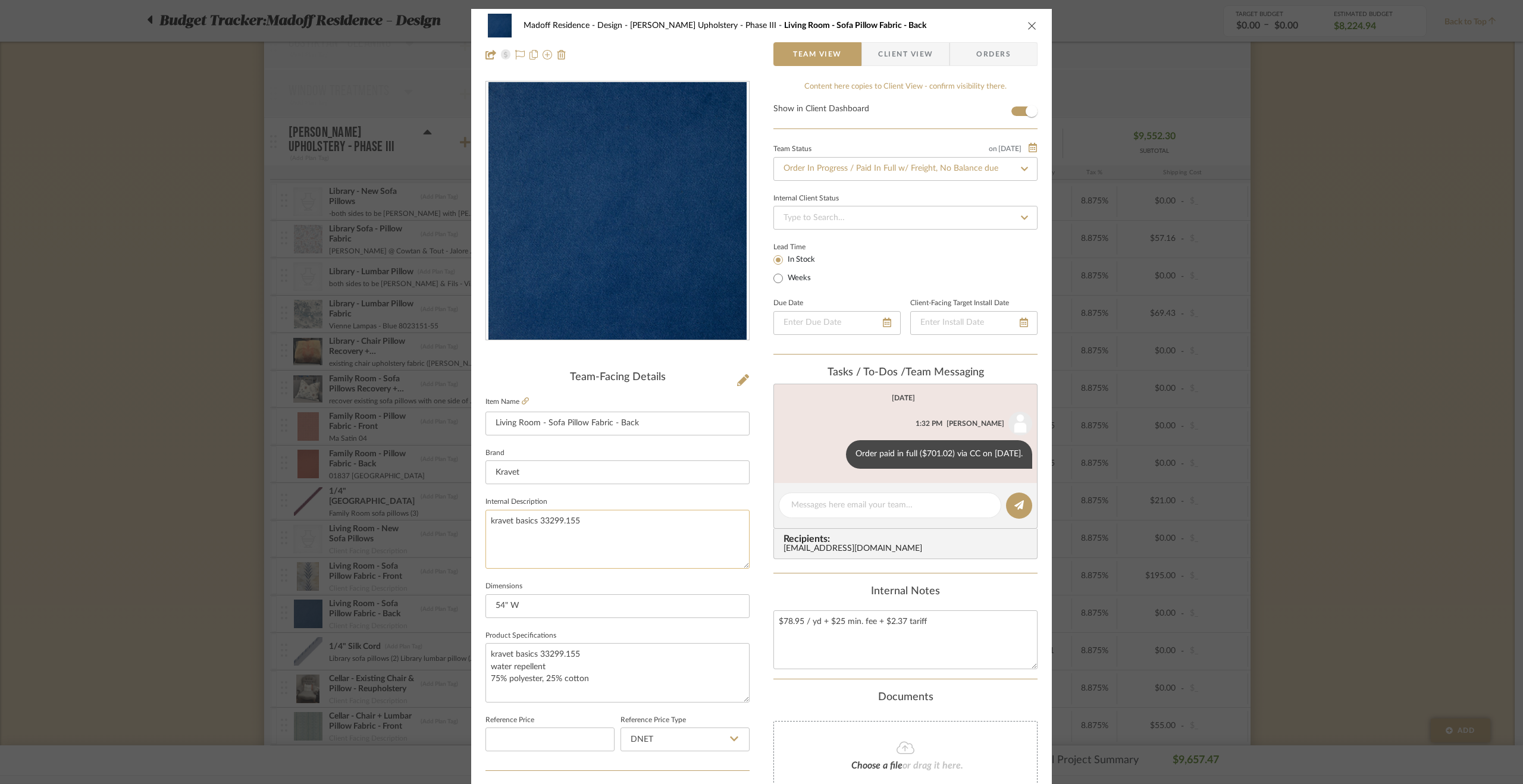
click at [486, 522] on textarea "kravet basics 33299.155" at bounding box center [617, 539] width 264 height 59
type textarea "Kravet basics 33299.155"
click at [530, 579] on fieldset "Dimensions 54" W" at bounding box center [617, 598] width 264 height 40
click at [1275, 598] on div "Madoff Residence - Design Walter's Upholstery - Phase III Living Room - Sofa Pi…" at bounding box center [762, 392] width 1523 height 784
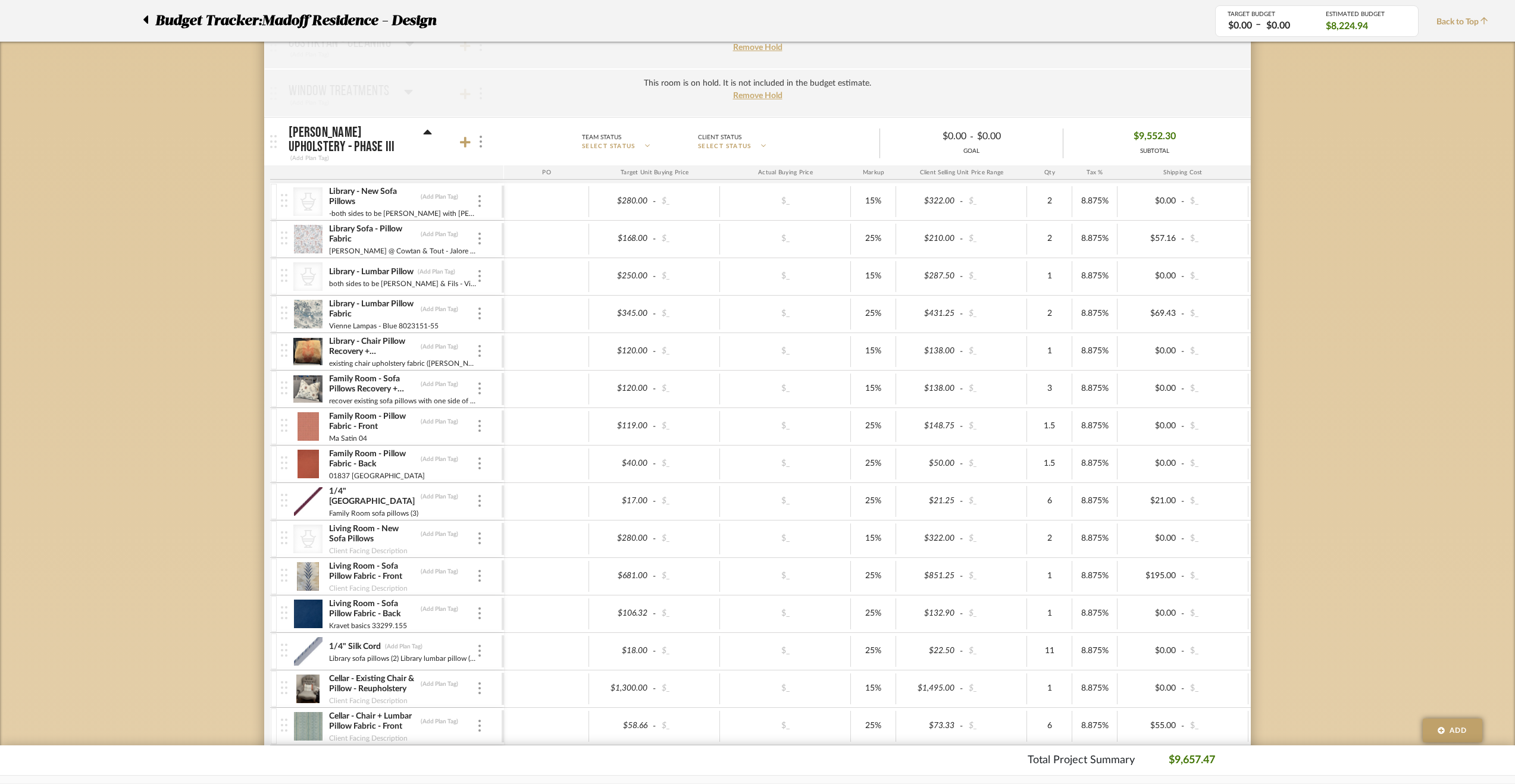
scroll to position [535, 0]
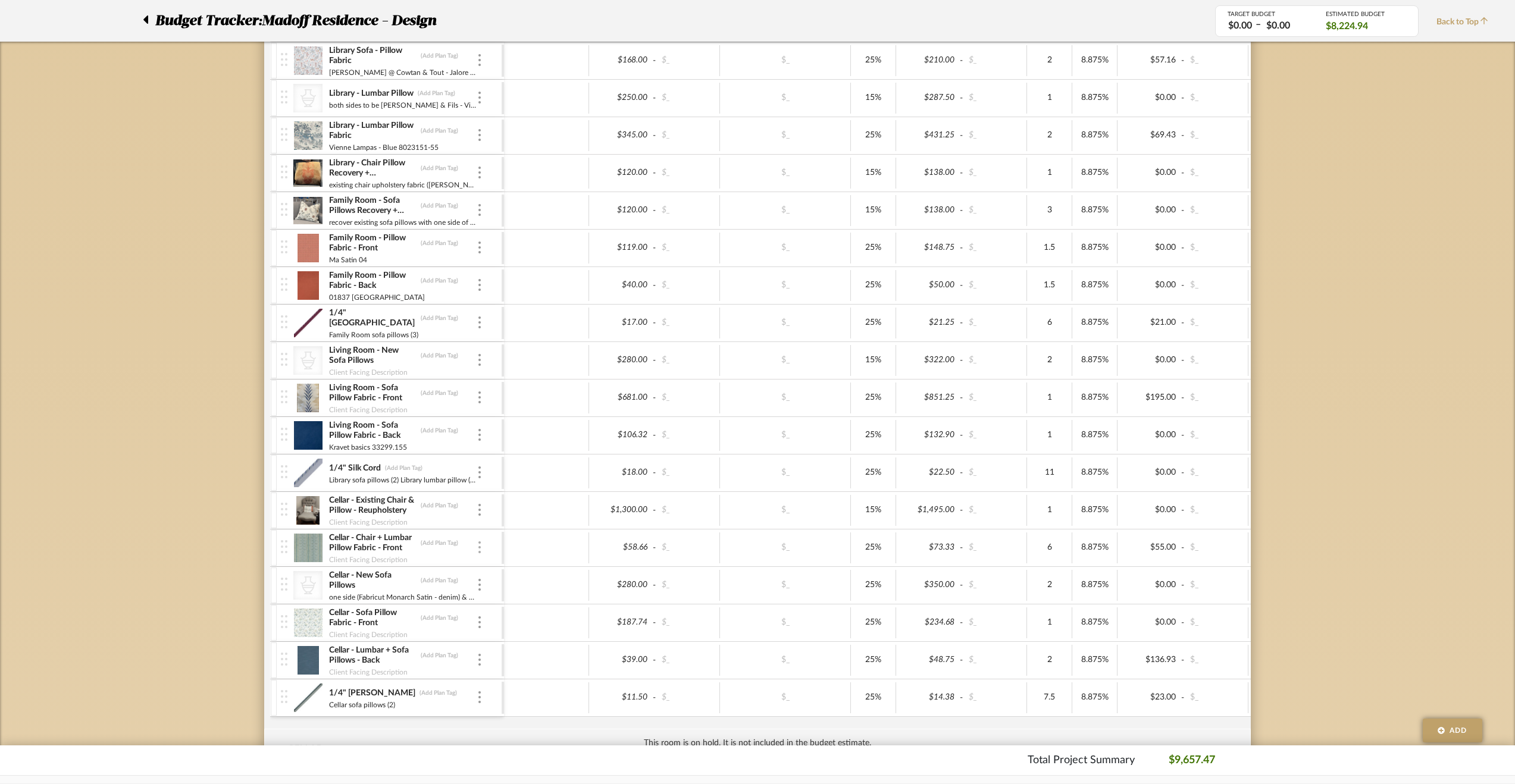
click at [481, 547] on div at bounding box center [479, 548] width 6 height 13
click at [500, 568] on span "Manage Item" at bounding box center [530, 569] width 88 height 12
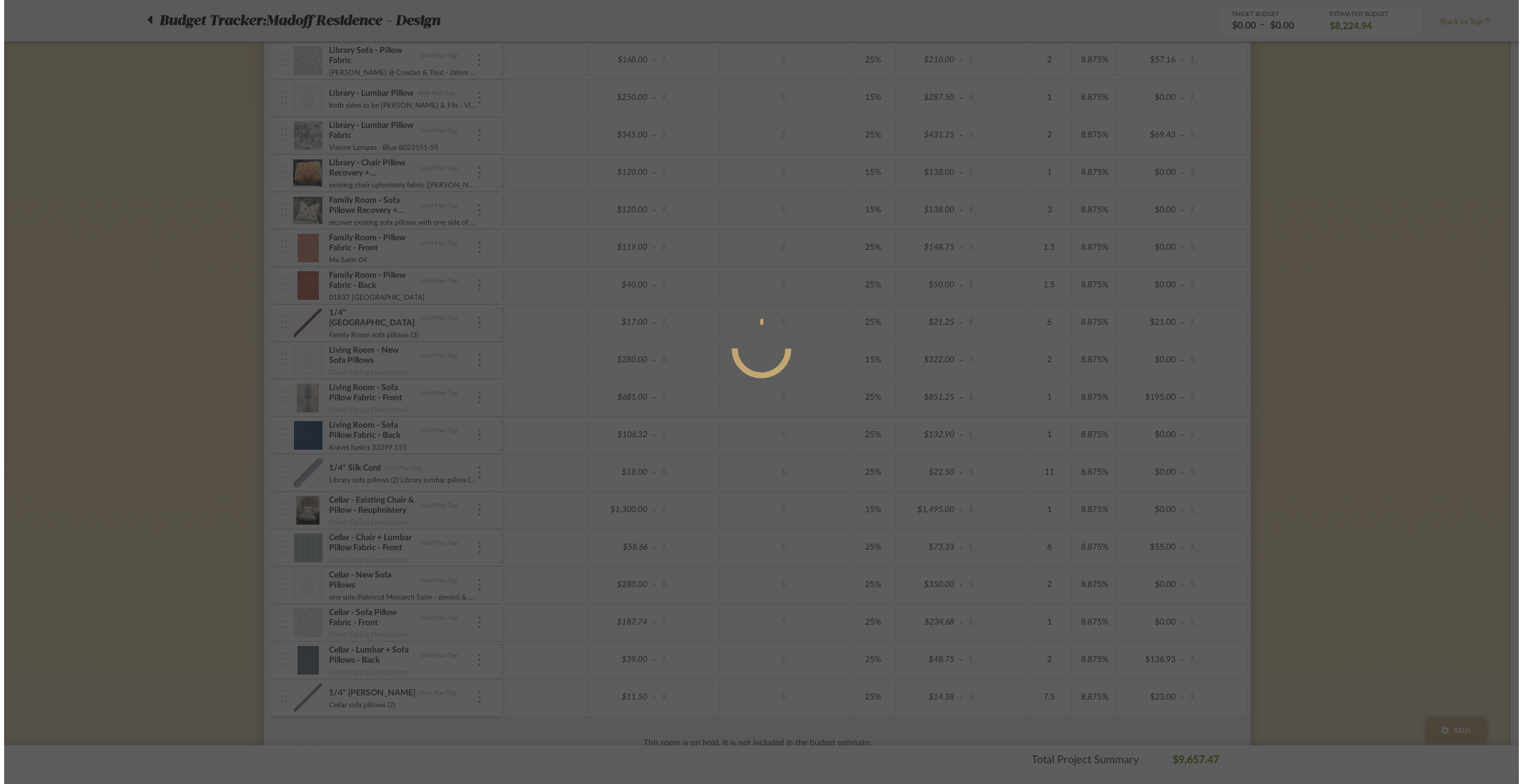
scroll to position [0, 0]
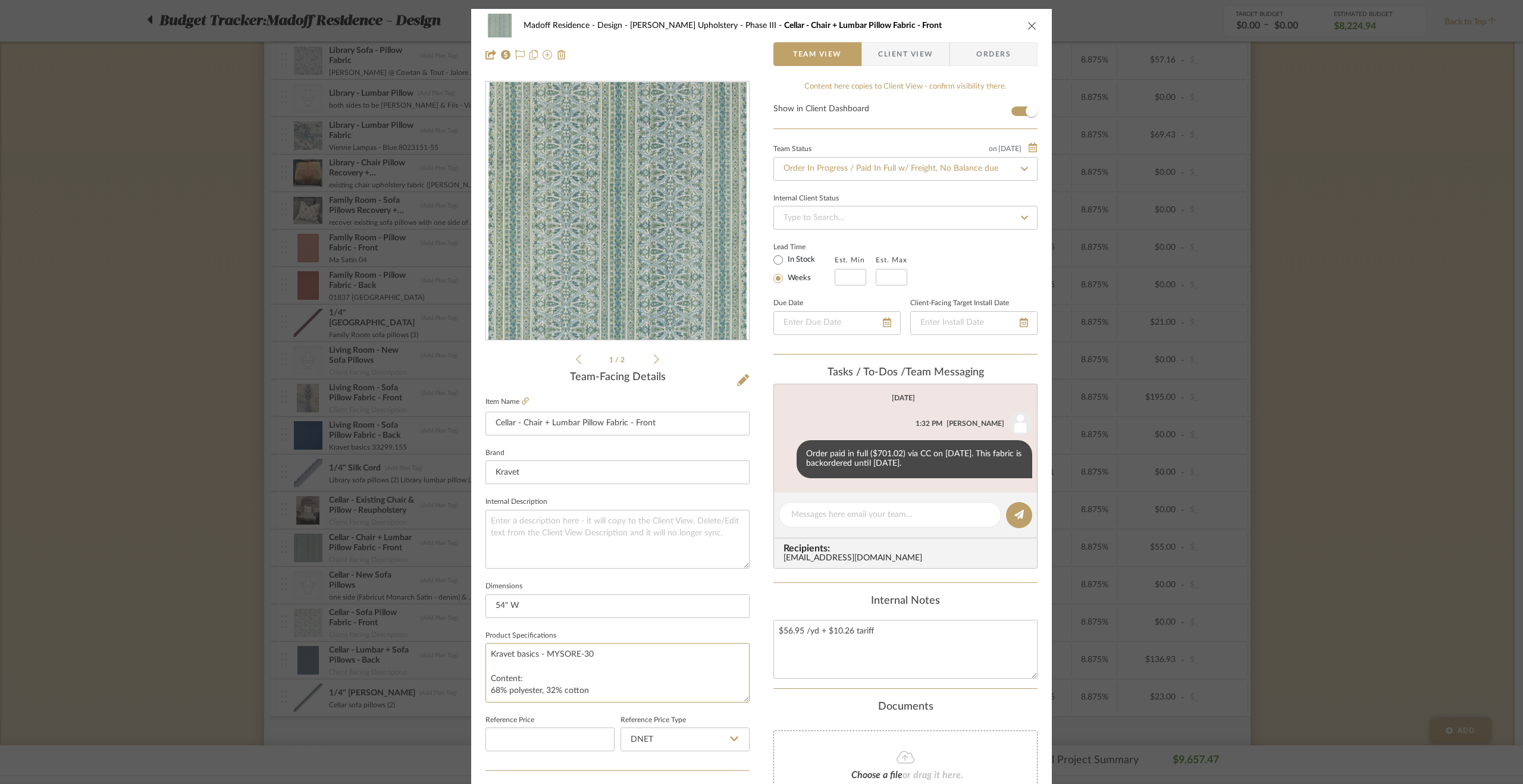
drag, startPoint x: 593, startPoint y: 652, endPoint x: 454, endPoint y: 649, distance: 139.0
click at [454, 649] on mat-dialog-content "Madoff Residence - Design Walter's Upholstery - Phase III Cellar - Chair + Lumb…" at bounding box center [761, 558] width 647 height 1098
click at [535, 543] on textarea at bounding box center [617, 539] width 264 height 59
paste textarea "Kravet basics - MYSORE-30"
type textarea "Kravet basics - MYSORE-30"
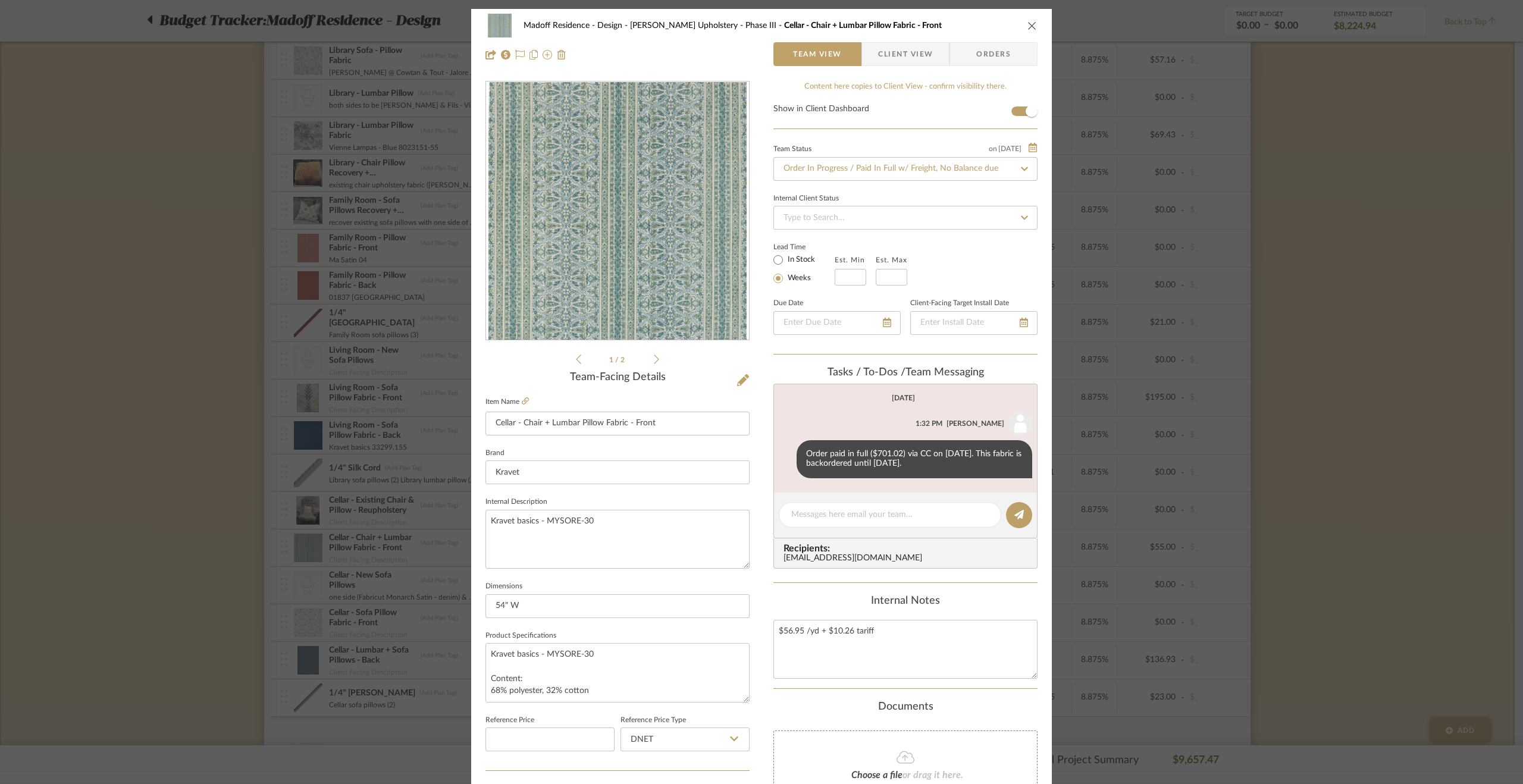
click at [801, 590] on div "Content here copies to Client View - confirm visibility there. Show in Client D…" at bounding box center [905, 570] width 264 height 979
click at [206, 580] on div "Madoff Residence - Design Walter's Upholstery - Phase III Cellar - Chair + Lumb…" at bounding box center [762, 392] width 1523 height 784
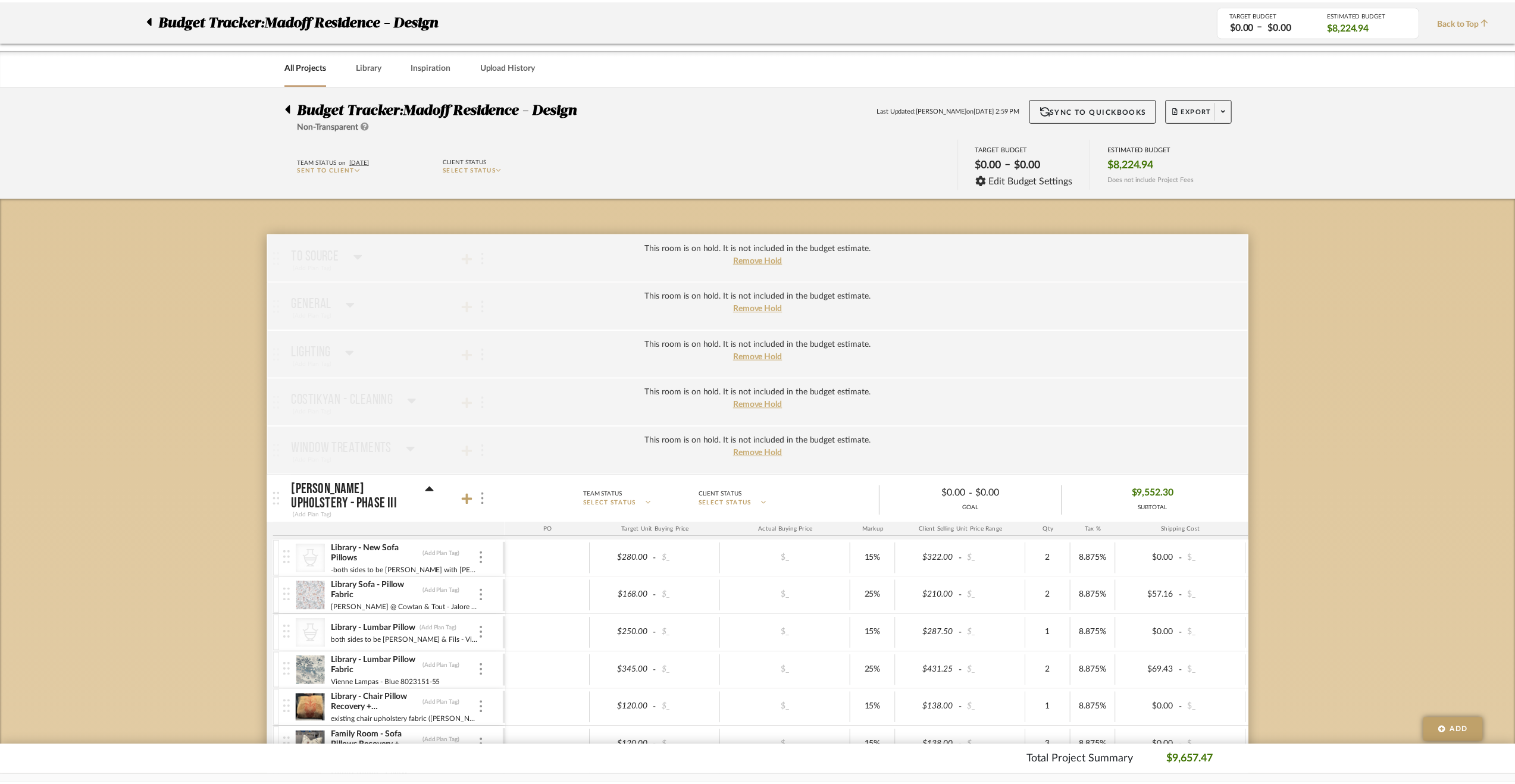
scroll to position [535, 0]
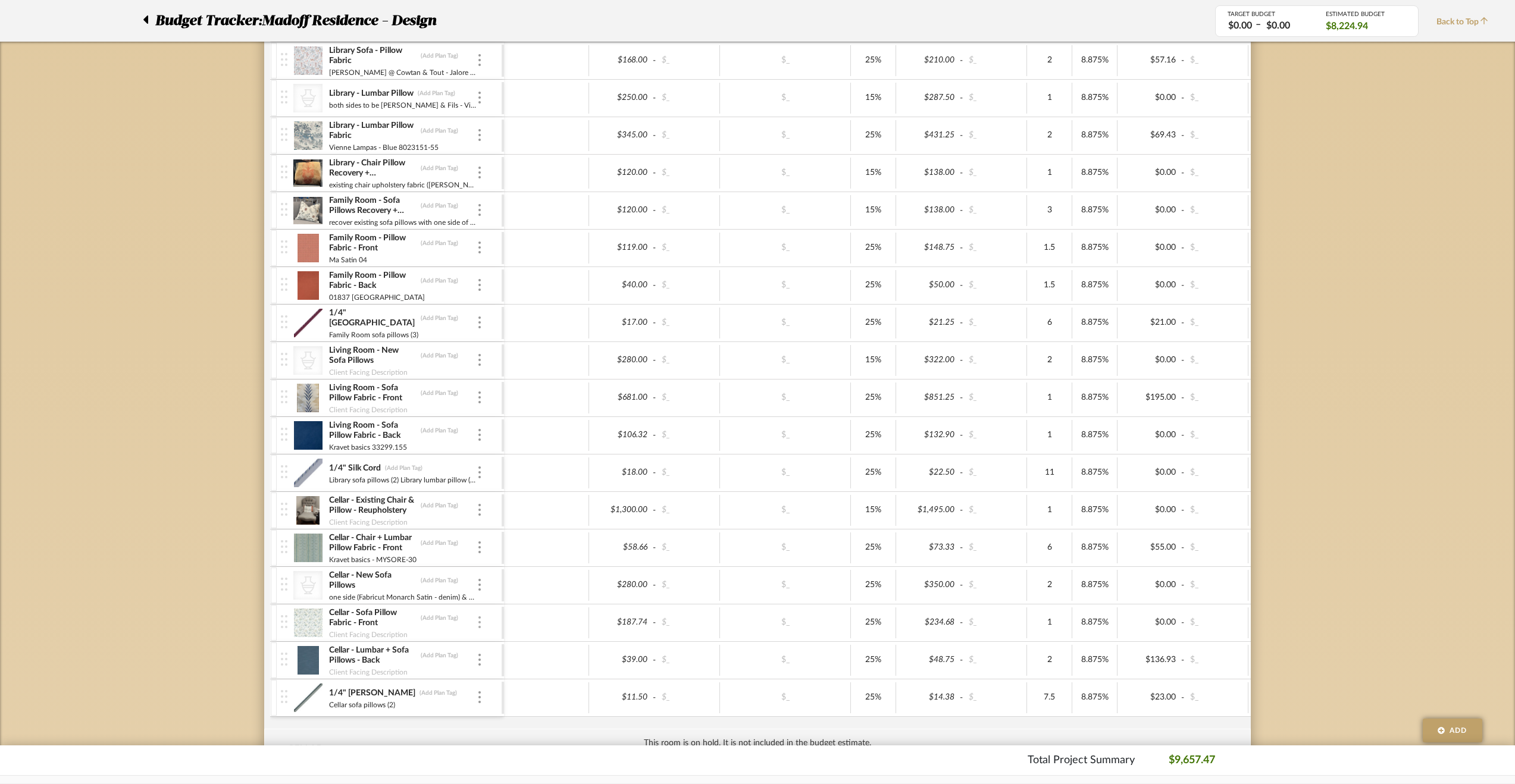
click at [477, 622] on div at bounding box center [479, 622] width 6 height 13
click at [525, 643] on span "Manage Item" at bounding box center [538, 644] width 71 height 10
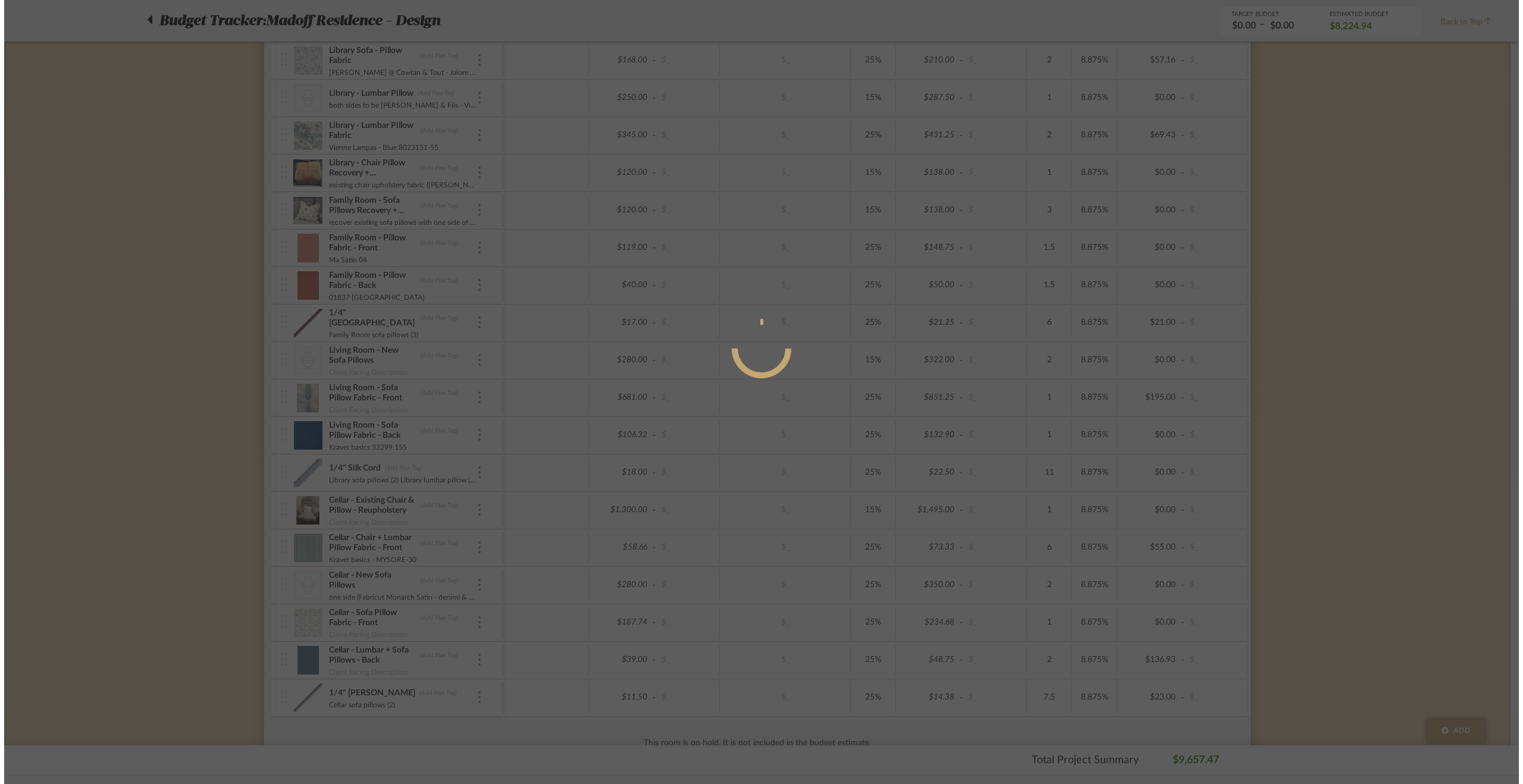
scroll to position [0, 0]
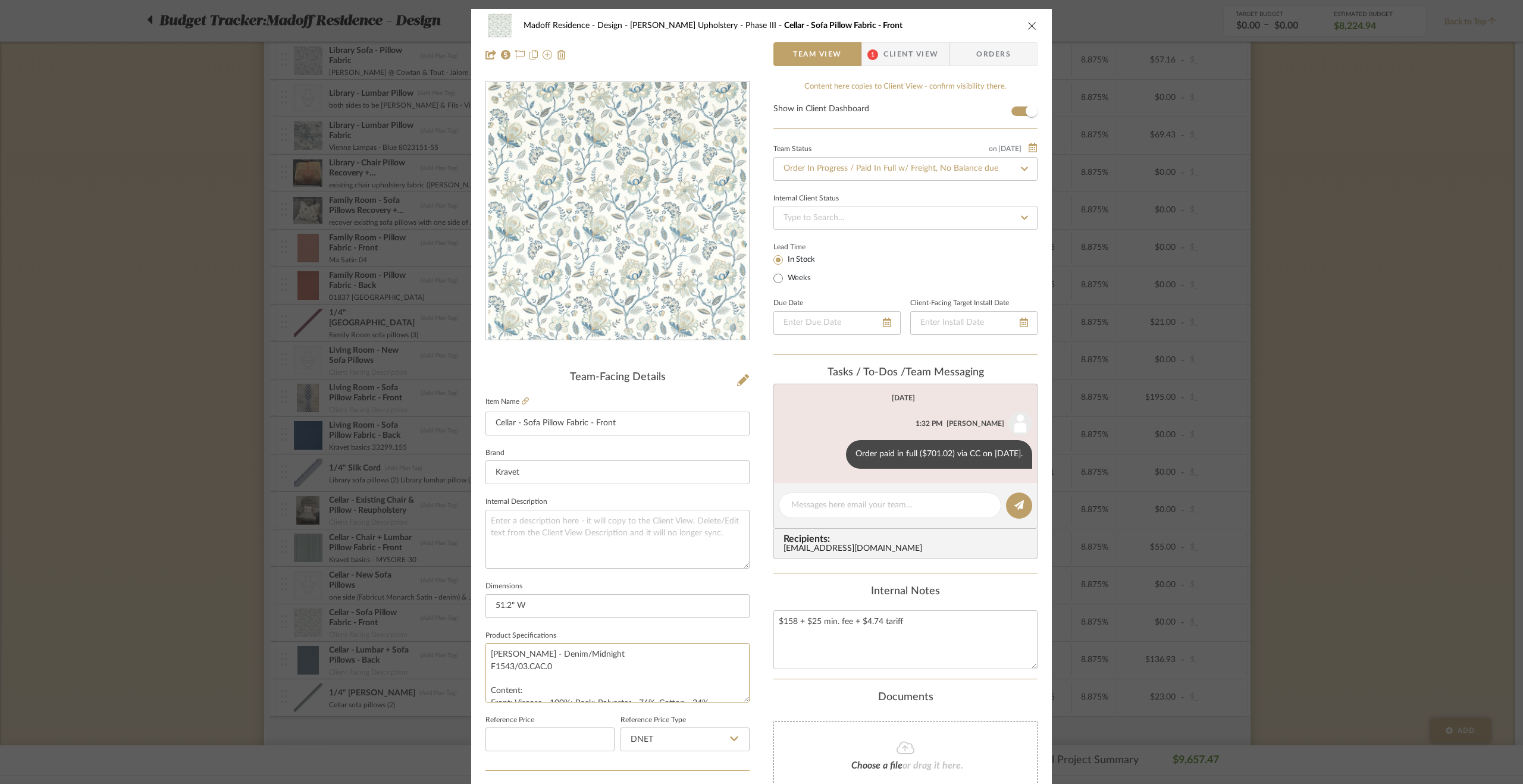
drag, startPoint x: 587, startPoint y: 653, endPoint x: 448, endPoint y: 641, distance: 139.5
click at [448, 641] on mat-dialog-content "Madoff Residence - Design Walter's Upholstery - Phase III Cellar - Sofa Pillow …" at bounding box center [761, 558] width 647 height 1098
click at [636, 517] on textarea at bounding box center [617, 539] width 264 height 59
paste textarea "Adeline - Denim/Midnight"
type textarea "Adeline - Denim/Midnight"
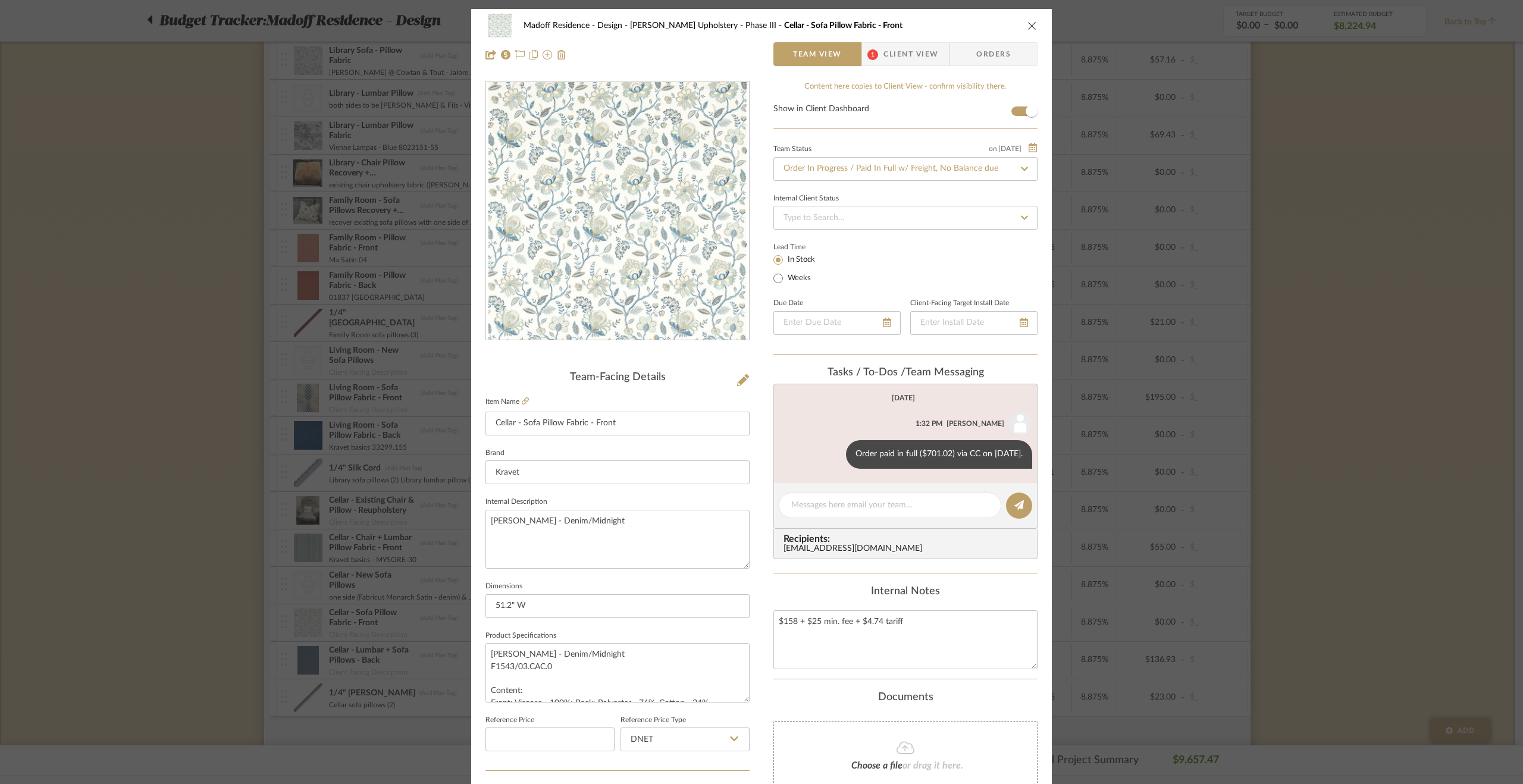
click at [472, 524] on div "Madoff Residence - Design Walter's Upholstery - Phase III Cellar - Sofa Pillow …" at bounding box center [761, 558] width 580 height 1098
click at [64, 483] on div "Madoff Residence - Design Walter's Upholstery - Phase III Cellar - Sofa Pillow …" at bounding box center [762, 392] width 1523 height 784
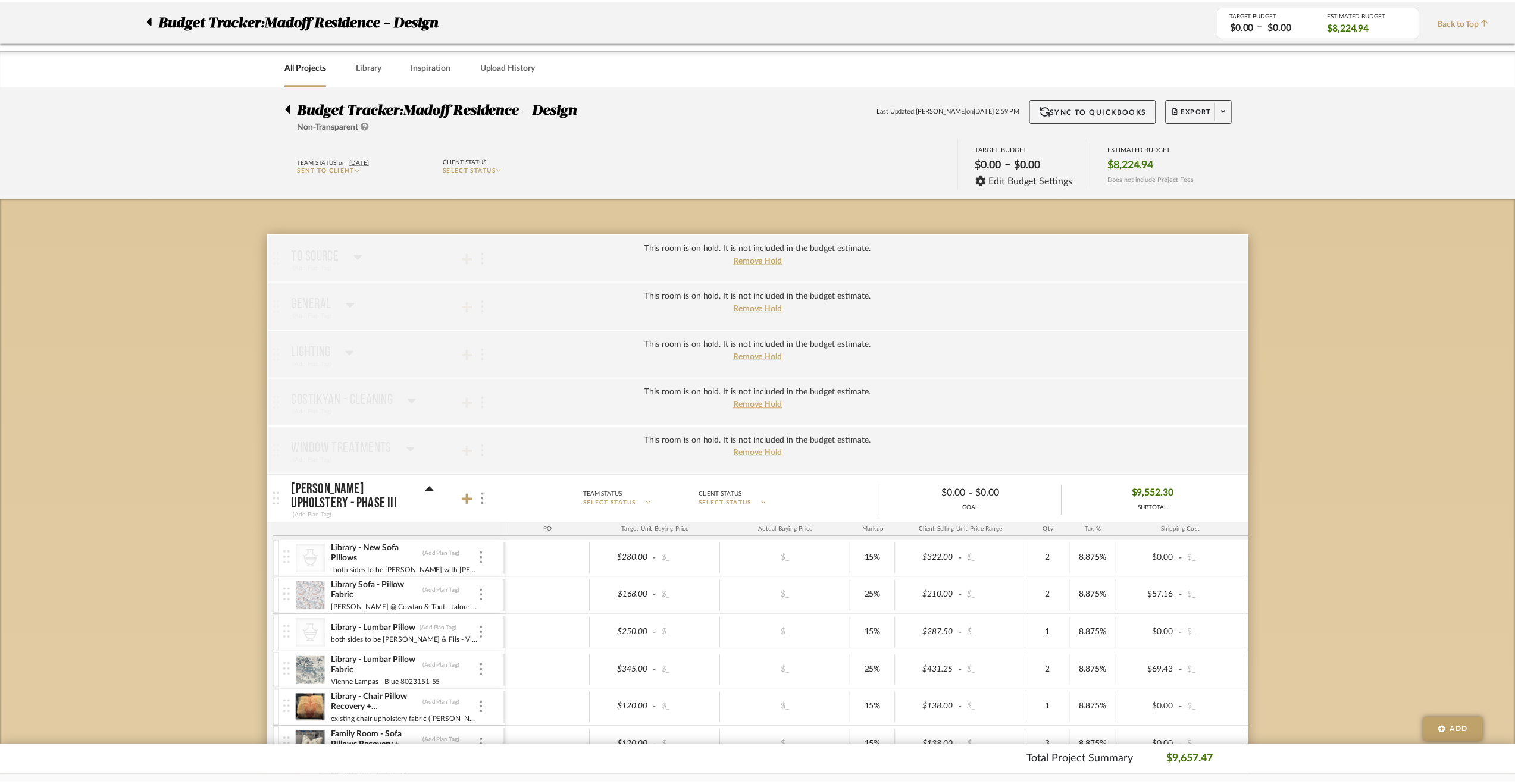
scroll to position [535, 0]
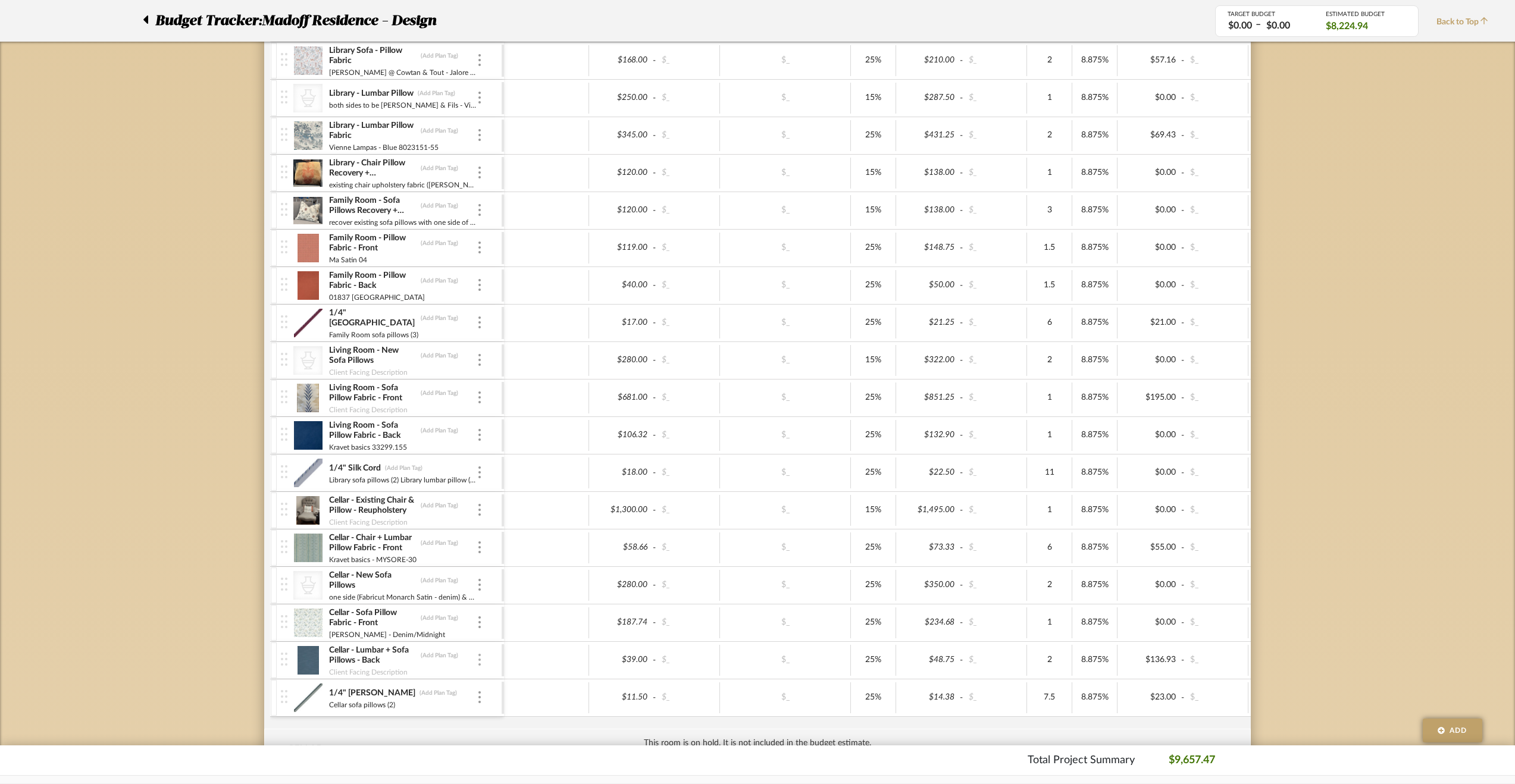
click at [478, 655] on div at bounding box center [479, 660] width 6 height 13
click at [501, 669] on button "Manage Item" at bounding box center [530, 680] width 107 height 28
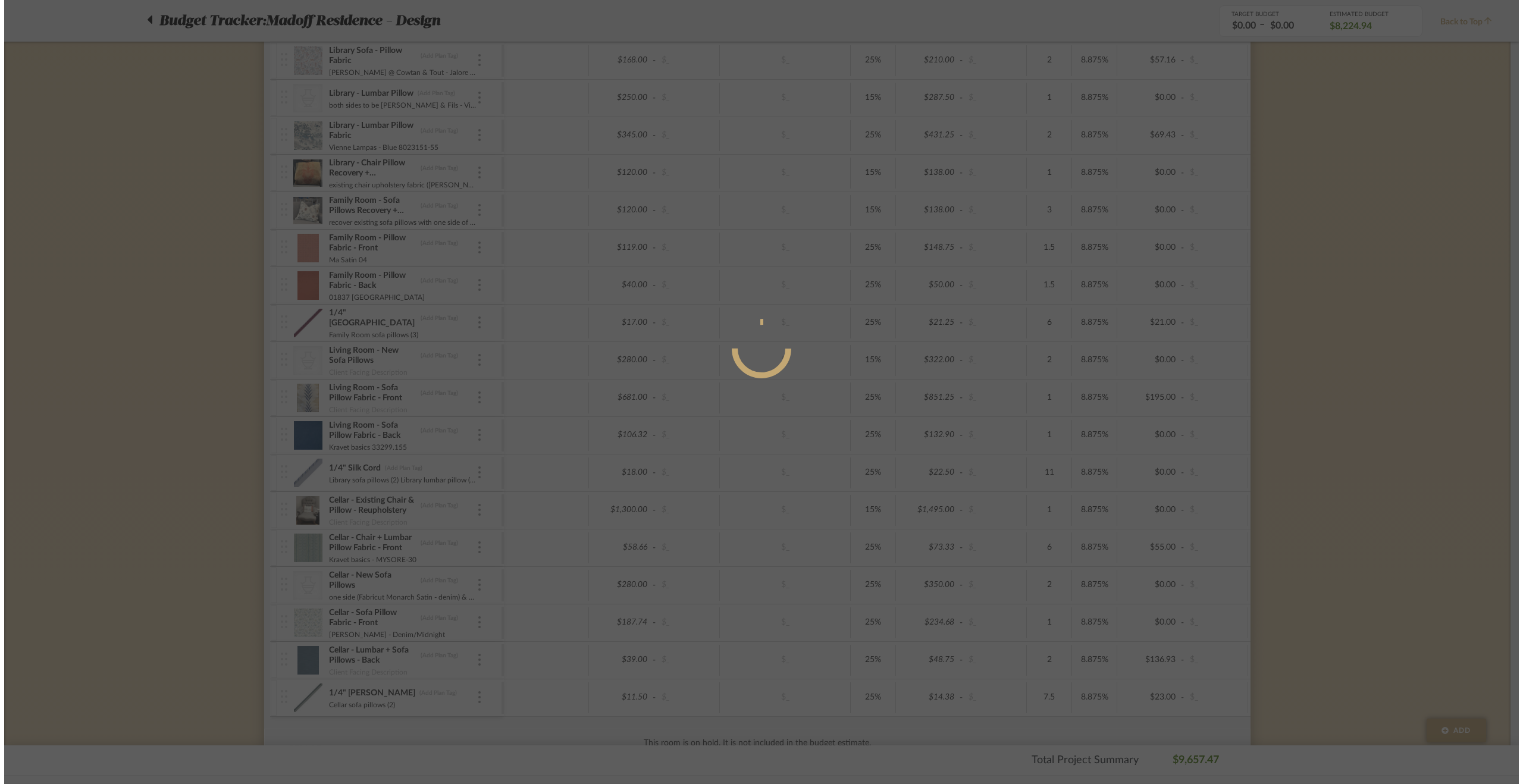
scroll to position [0, 0]
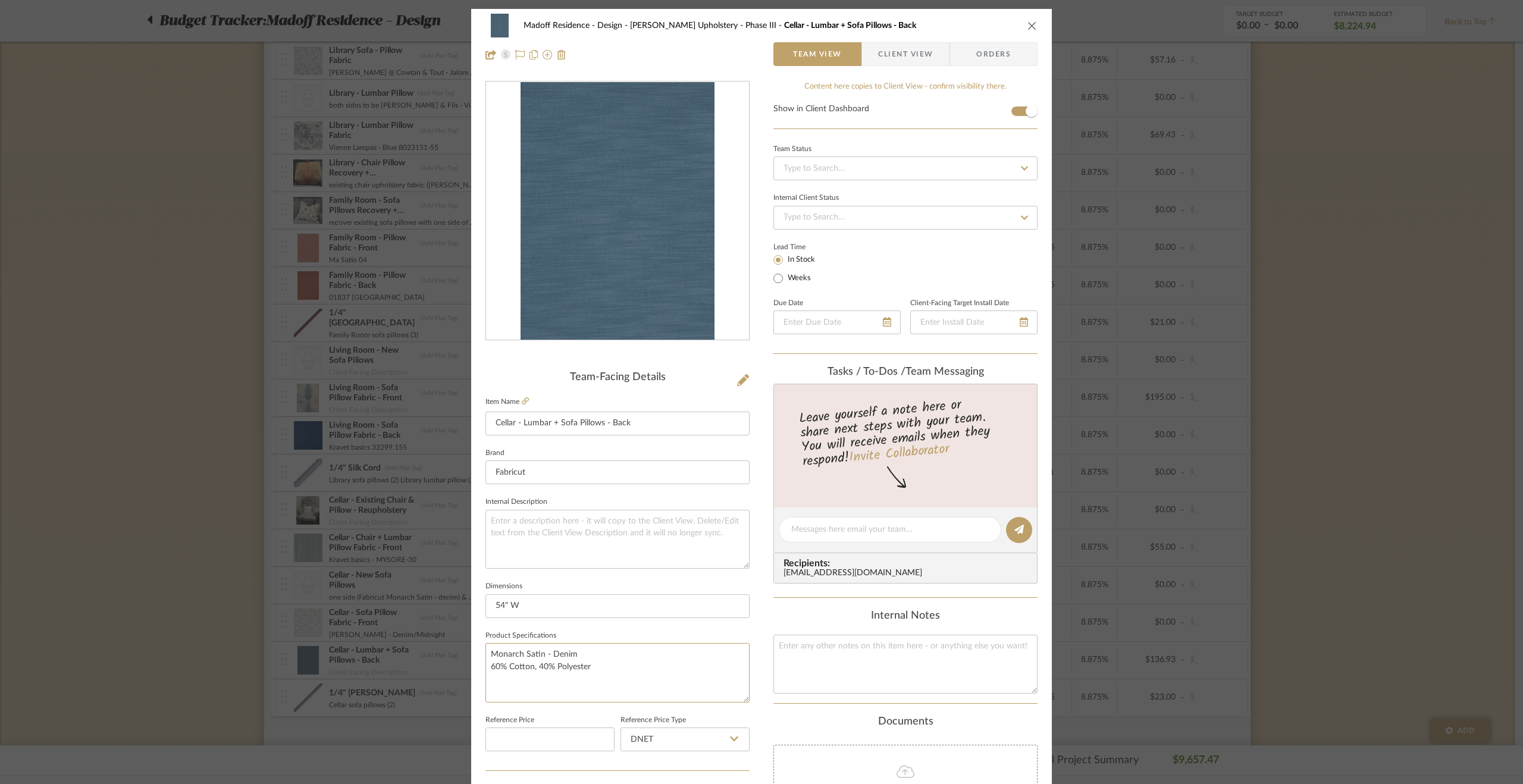
drag, startPoint x: 572, startPoint y: 650, endPoint x: 462, endPoint y: 644, distance: 110.2
click at [462, 644] on mat-dialog-content "Madoff Residence - Design Walter's Upholstery - Phase III Cellar - Lumbar + Sof…" at bounding box center [761, 558] width 647 height 1098
click at [576, 534] on textarea at bounding box center [617, 539] width 264 height 59
paste textarea "Monarch Satin - Denim"
type textarea "Monarch Satin - Denim"
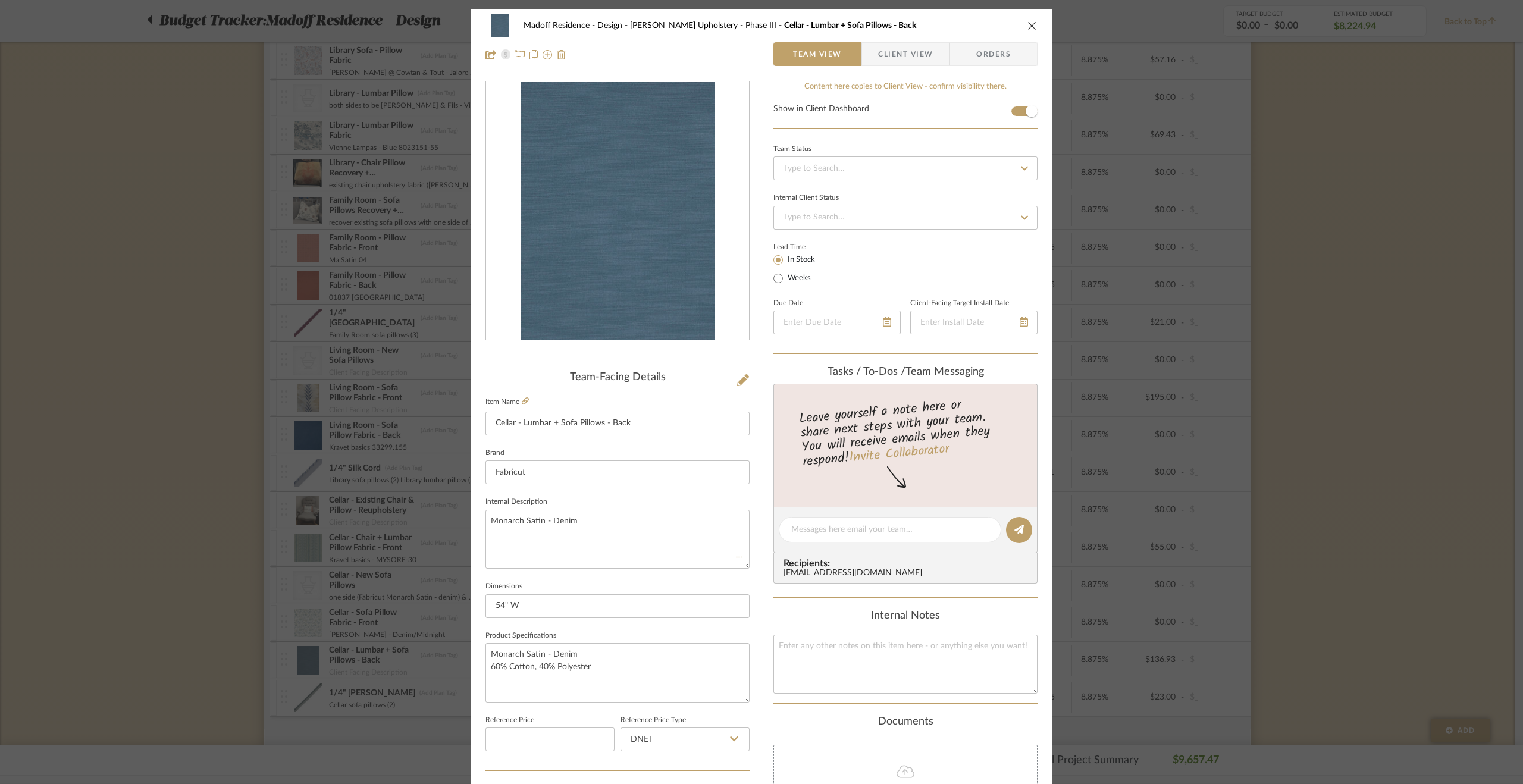
click at [710, 582] on fieldset "Dimensions 54" W" at bounding box center [617, 598] width 264 height 40
click at [169, 494] on div "Madoff Residence - Design Walter's Upholstery - Phase III Cellar - Lumbar + Sof…" at bounding box center [762, 392] width 1523 height 784
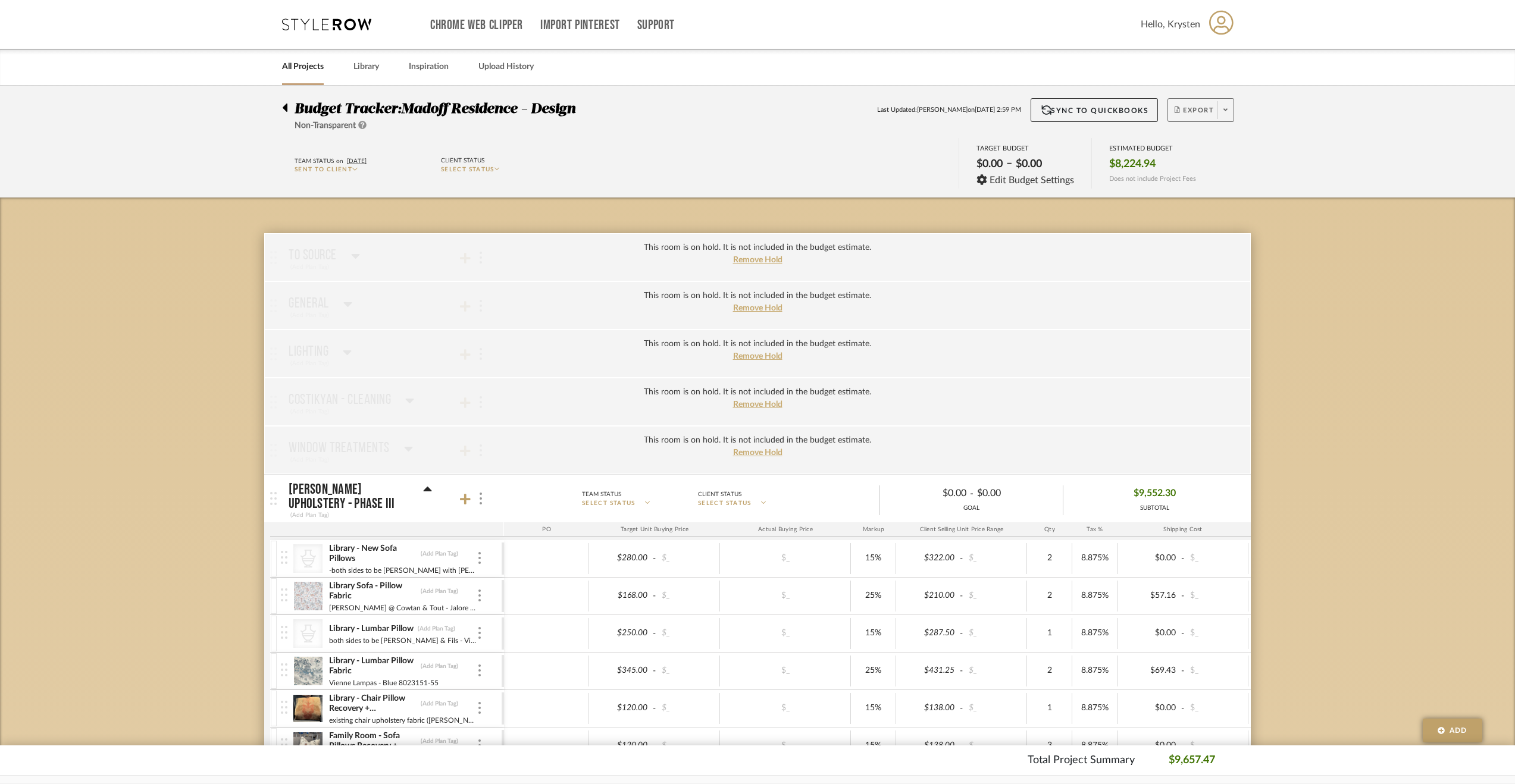
click at [1188, 112] on span "Export" at bounding box center [1195, 114] width 39 height 18
click at [1244, 146] on span "Export PDF" at bounding box center [1222, 144] width 90 height 10
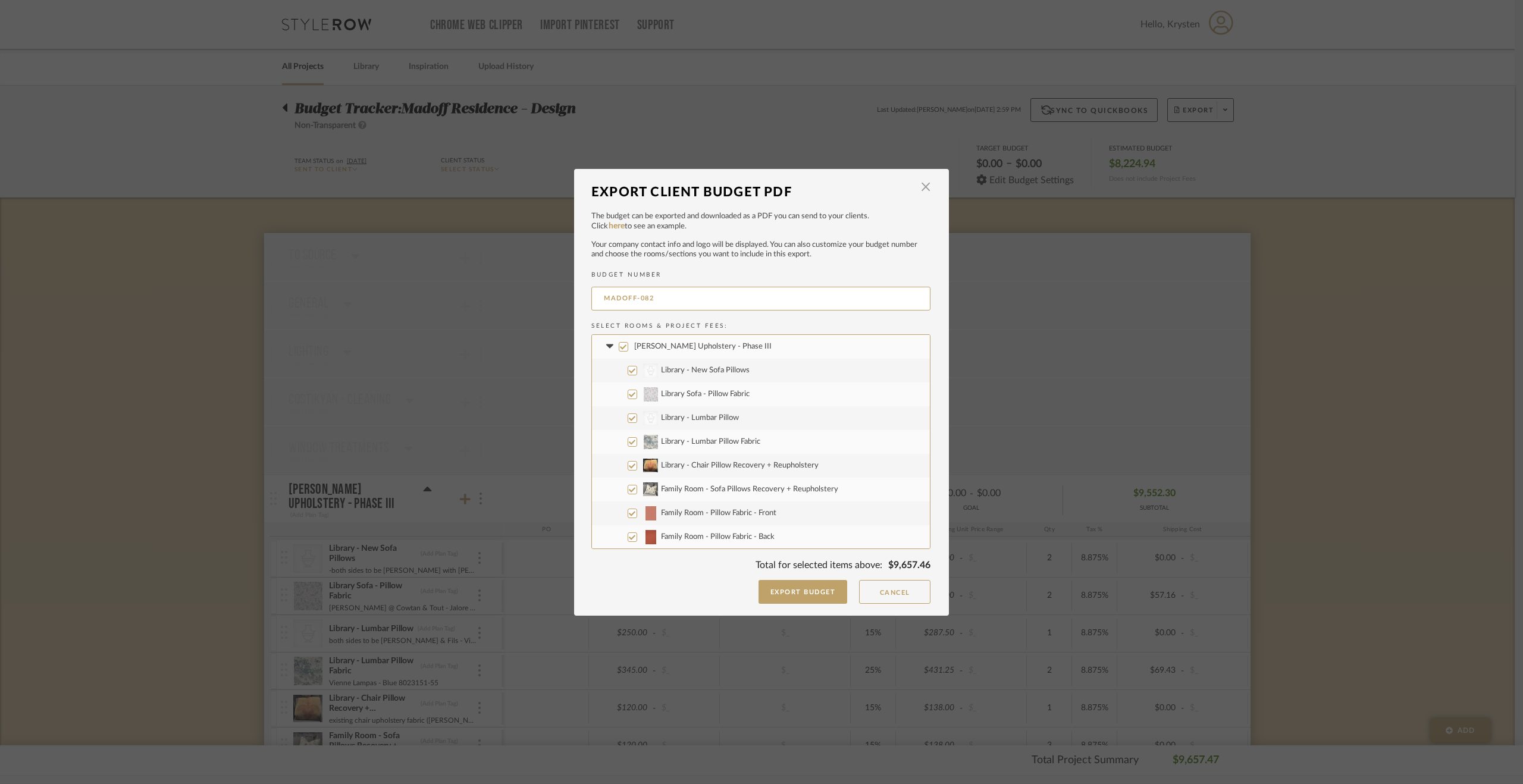
drag, startPoint x: 681, startPoint y: 301, endPoint x: 538, endPoint y: 312, distance: 143.4
click at [538, 311] on div "Export Client Budget PDF × The budget can be exported and downloaded as a PDF y…" at bounding box center [762, 392] width 1523 height 784
type input "2213-FFE-19"
click at [820, 585] on button "Export Budget" at bounding box center [803, 592] width 90 height 24
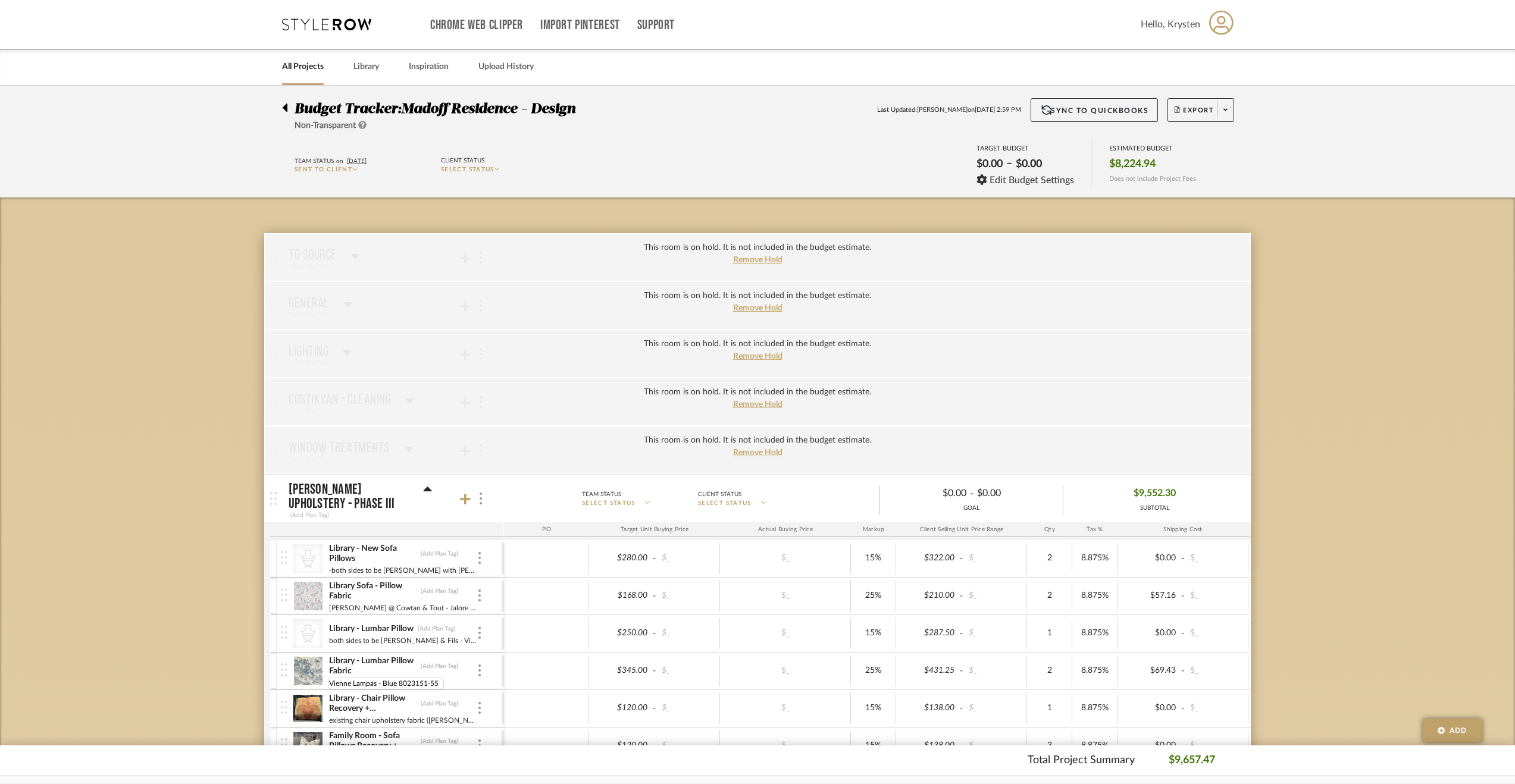
drag, startPoint x: 398, startPoint y: 682, endPoint x: 462, endPoint y: 686, distance: 64.1
type input "Vienne Lampas - Blue"
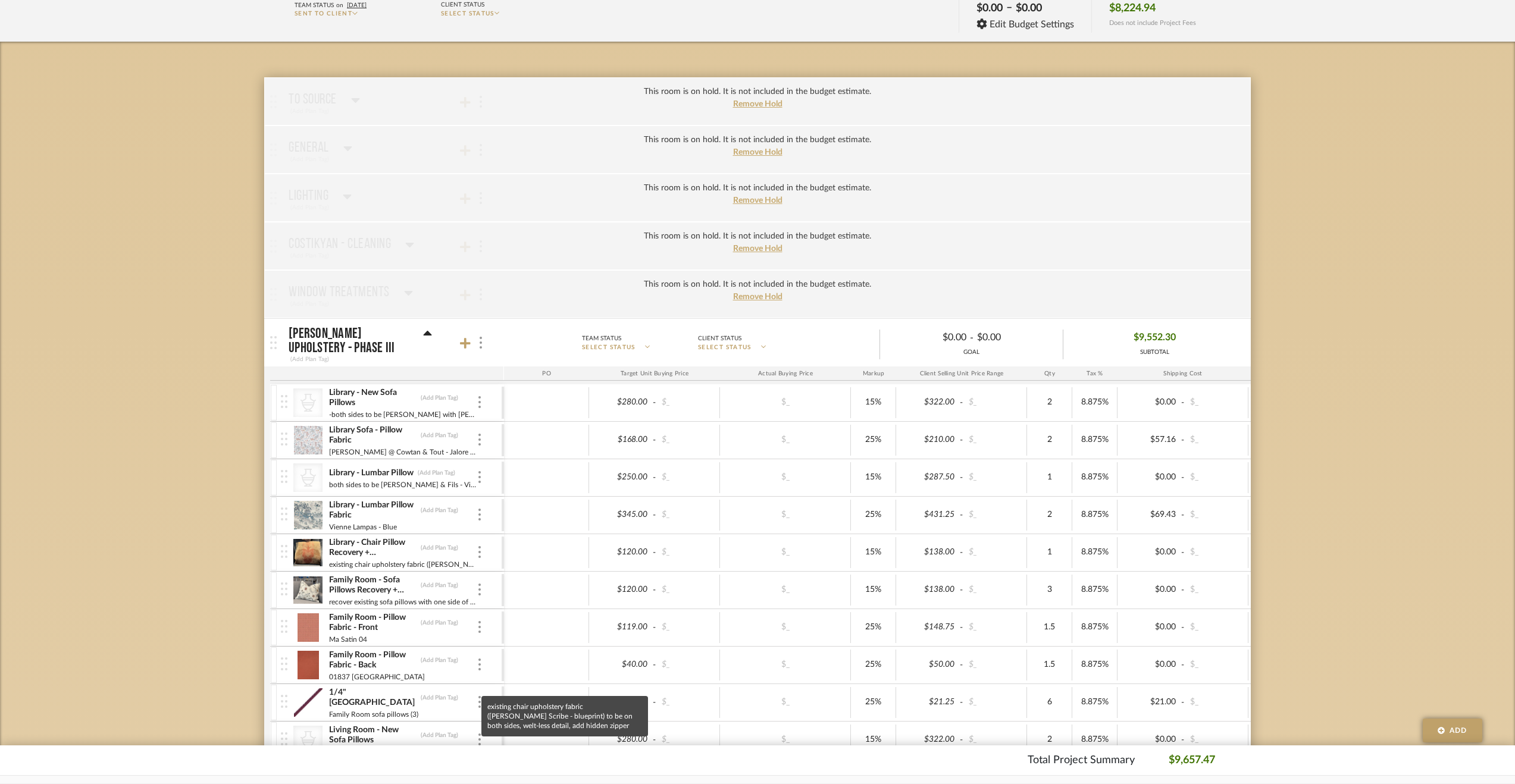
scroll to position [238, 0]
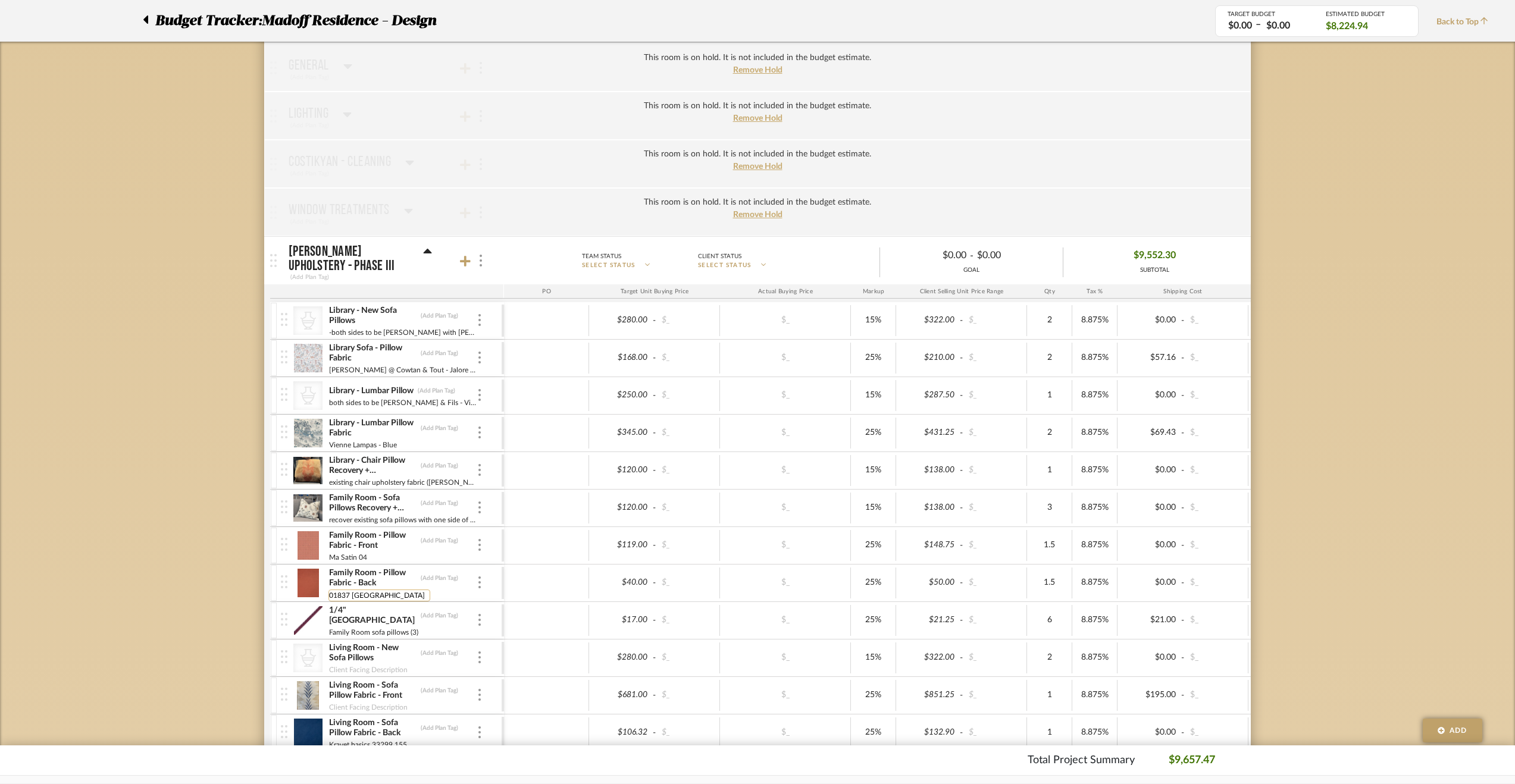
click at [351, 595] on input "01837 Coral Reef" at bounding box center [379, 595] width 102 height 12
type input "01837 - Coral Reef"
click at [357, 555] on input "Ma Satin 04" at bounding box center [374, 558] width 93 height 12
type input "Ma Satin - 04"
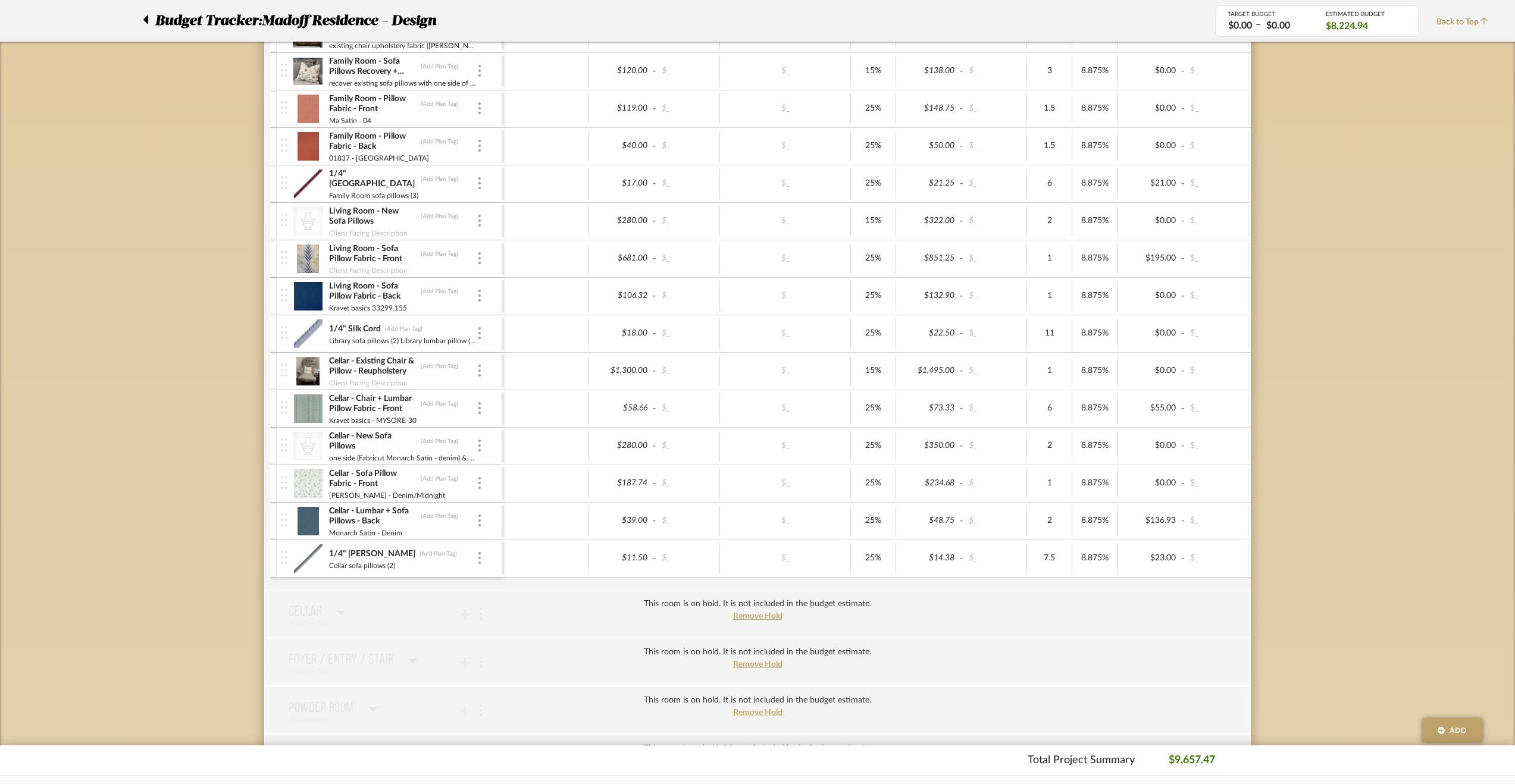
scroll to position [713, 0]
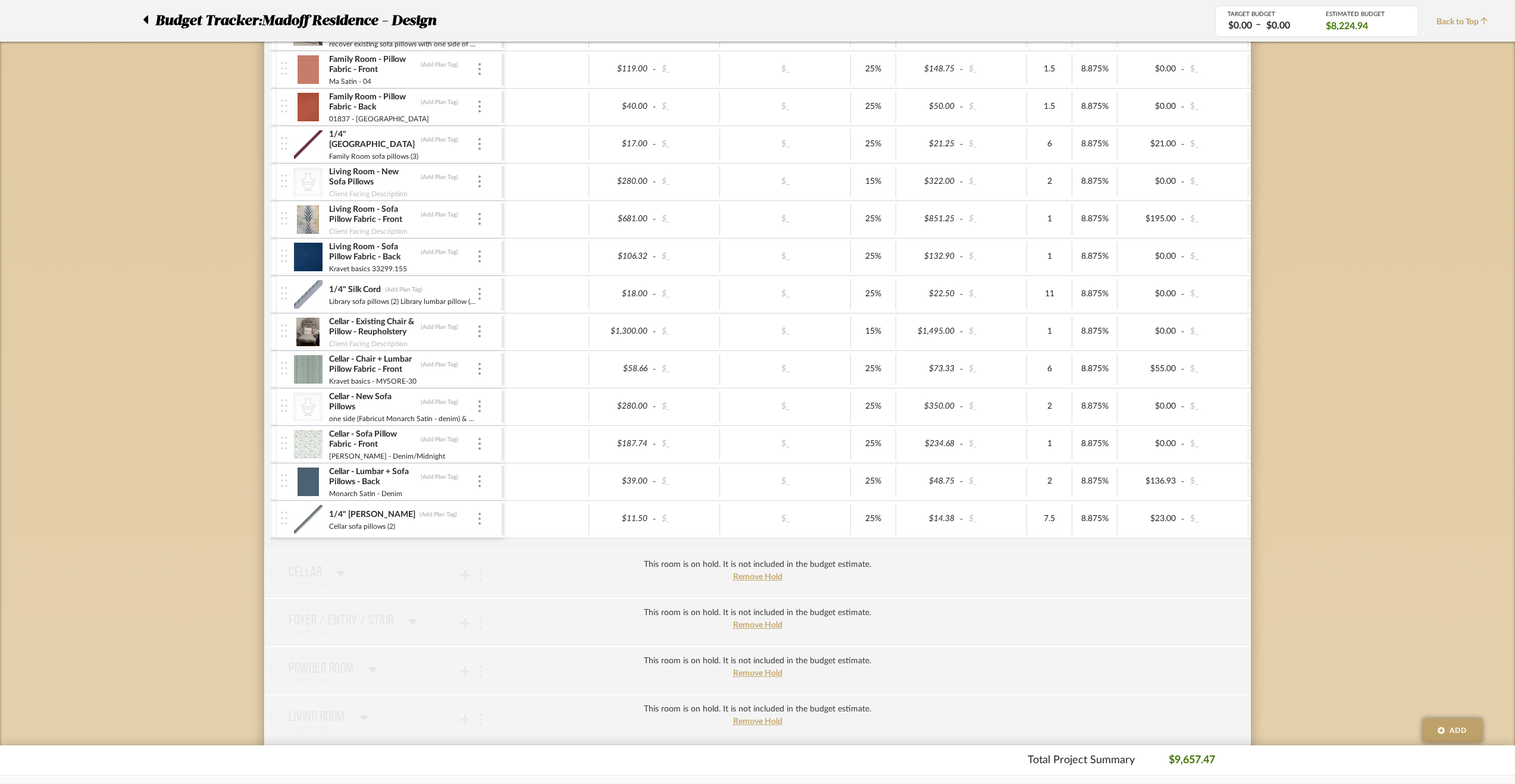
click at [408, 520] on div "Cellar sofa pillows (2)" at bounding box center [402, 525] width 148 height 9
click at [396, 520] on div "Cellar sofa pillows (2)" at bounding box center [402, 525] width 148 height 9
click at [477, 512] on div at bounding box center [479, 519] width 6 height 13
click at [520, 546] on button "Manage Item" at bounding box center [530, 539] width 107 height 28
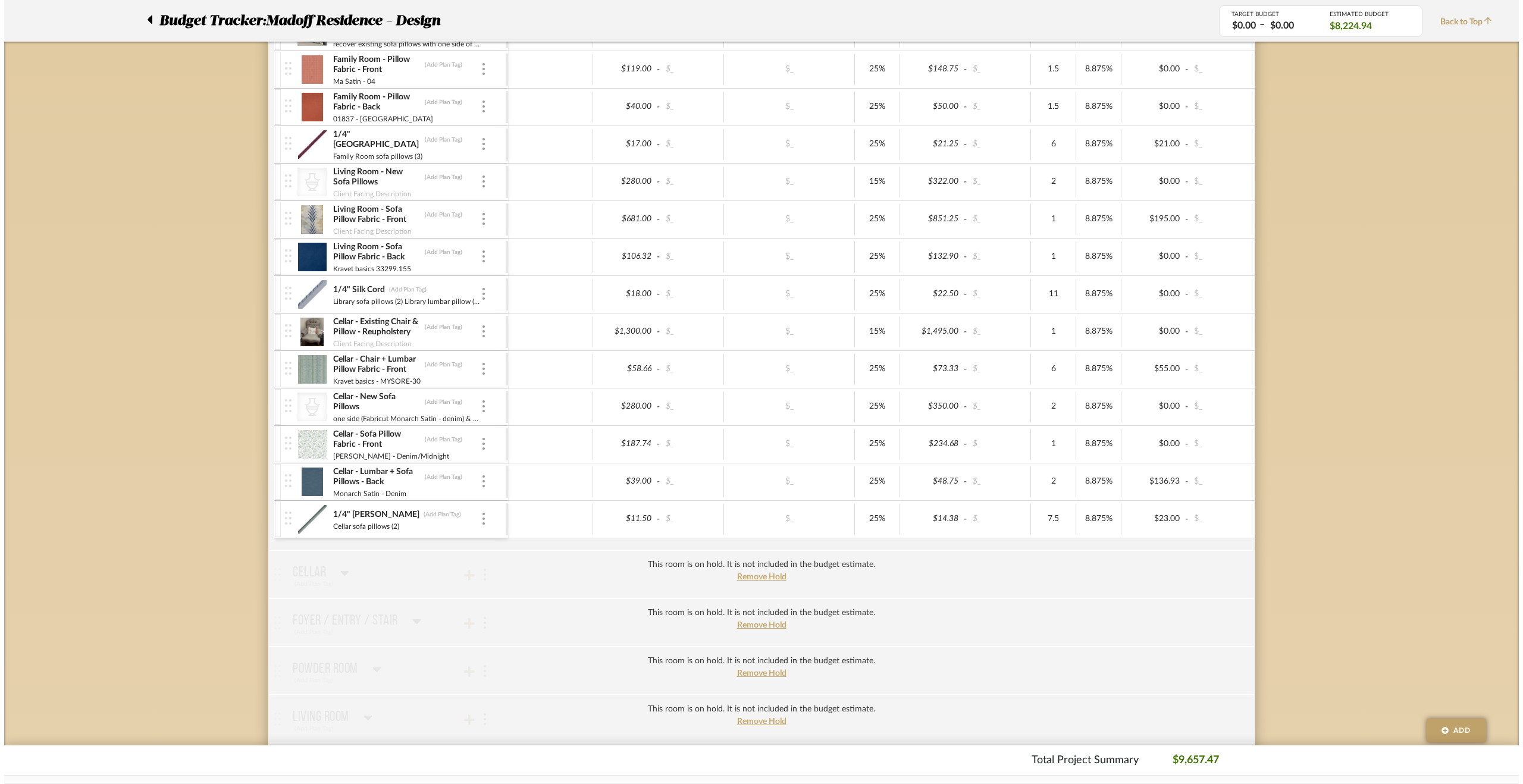
scroll to position [0, 0]
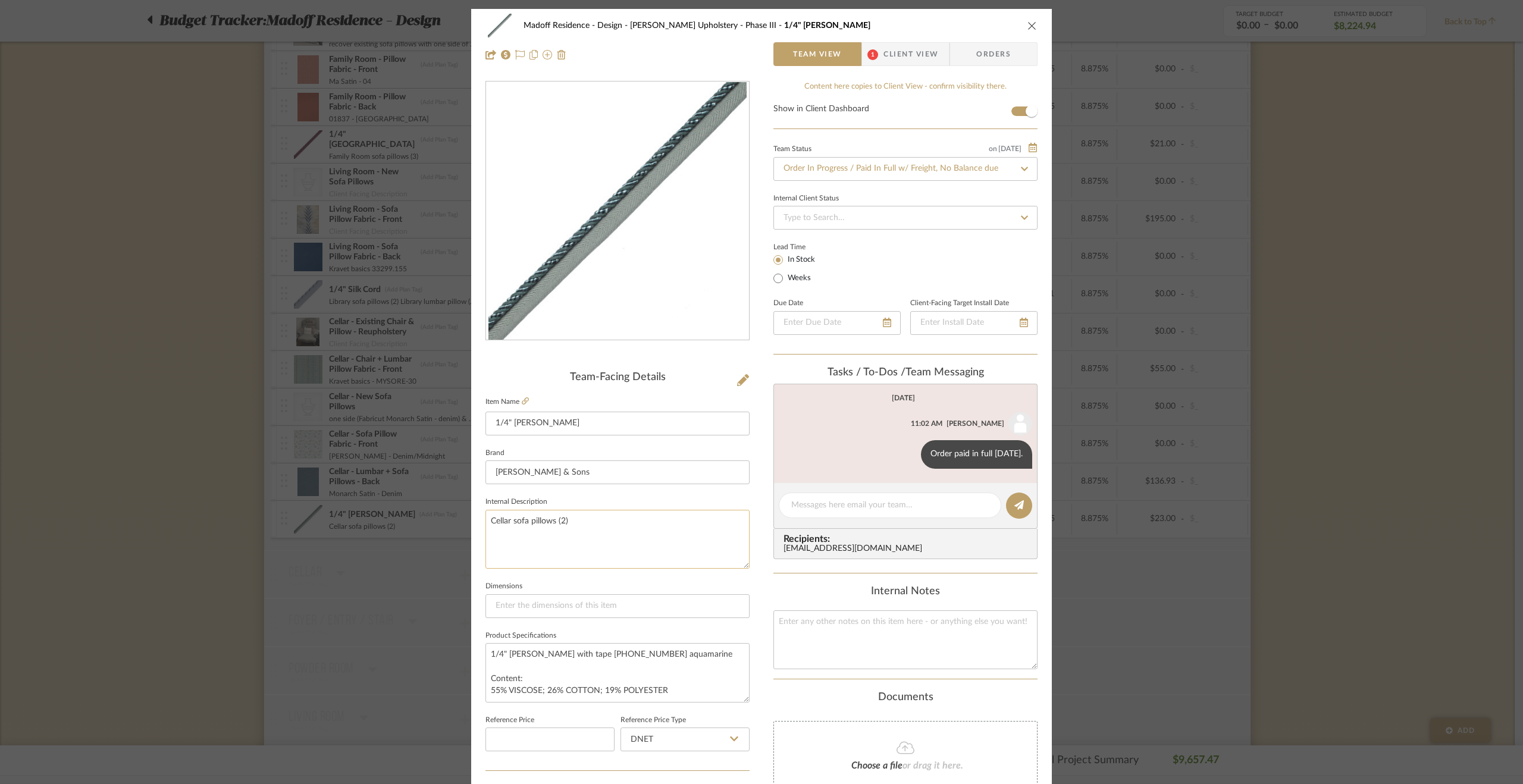
click at [598, 521] on textarea "Cellar sofa pillows (2)" at bounding box center [617, 539] width 264 height 59
type textarea "Cellar sofa pillows (2) + chair lumbar pillow"
click at [748, 459] on div "Madoff Residence - Design Walter's Upholstery - Phase III 1/4" Aurelia Cord Tea…" at bounding box center [761, 558] width 580 height 1098
drag, startPoint x: 165, startPoint y: 508, endPoint x: 164, endPoint y: 488, distance: 20.0
click at [165, 508] on div "Madoff Residence - Design Walter's Upholstery - Phase III 1/4" Aurelia Cord Tea…" at bounding box center [762, 392] width 1523 height 784
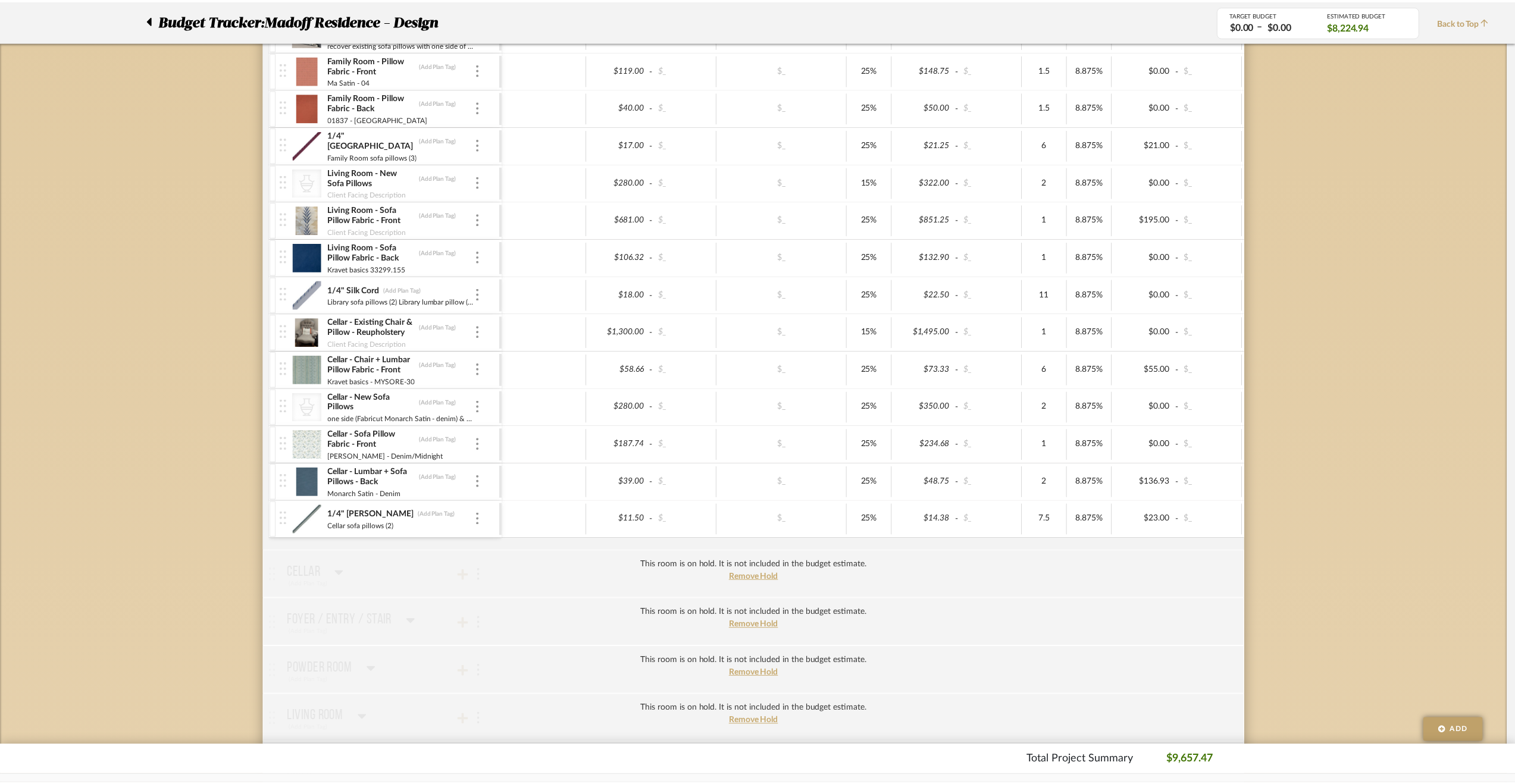
scroll to position [713, 0]
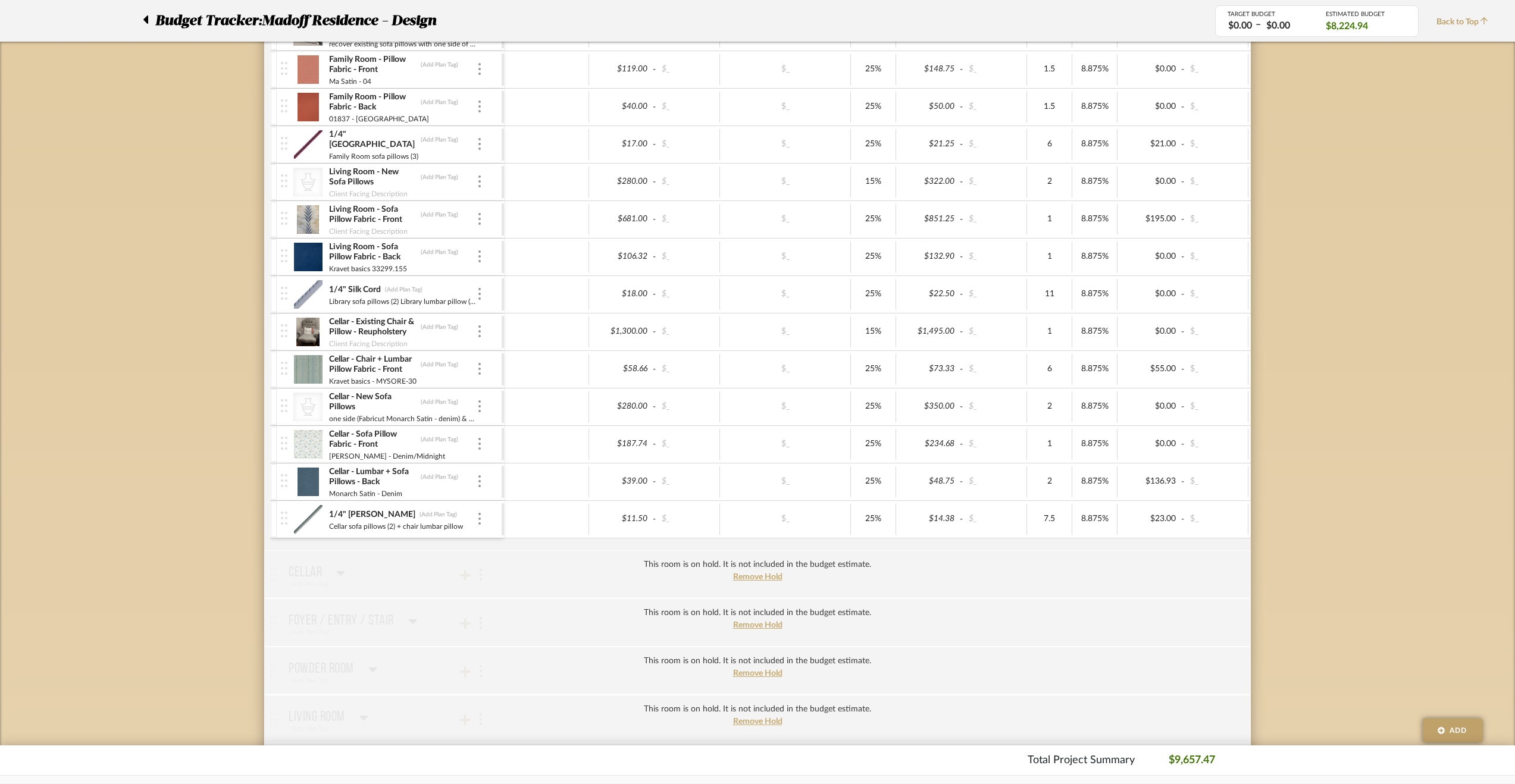
click at [483, 397] on div "CategoryIconAccessories Created with Sketch. Cellar - New Sofa Pillows (Add Pla…" at bounding box center [391, 407] width 221 height 37
click at [479, 402] on img at bounding box center [479, 406] width 2 height 12
click at [525, 427] on span "Manage Item" at bounding box center [538, 427] width 71 height 10
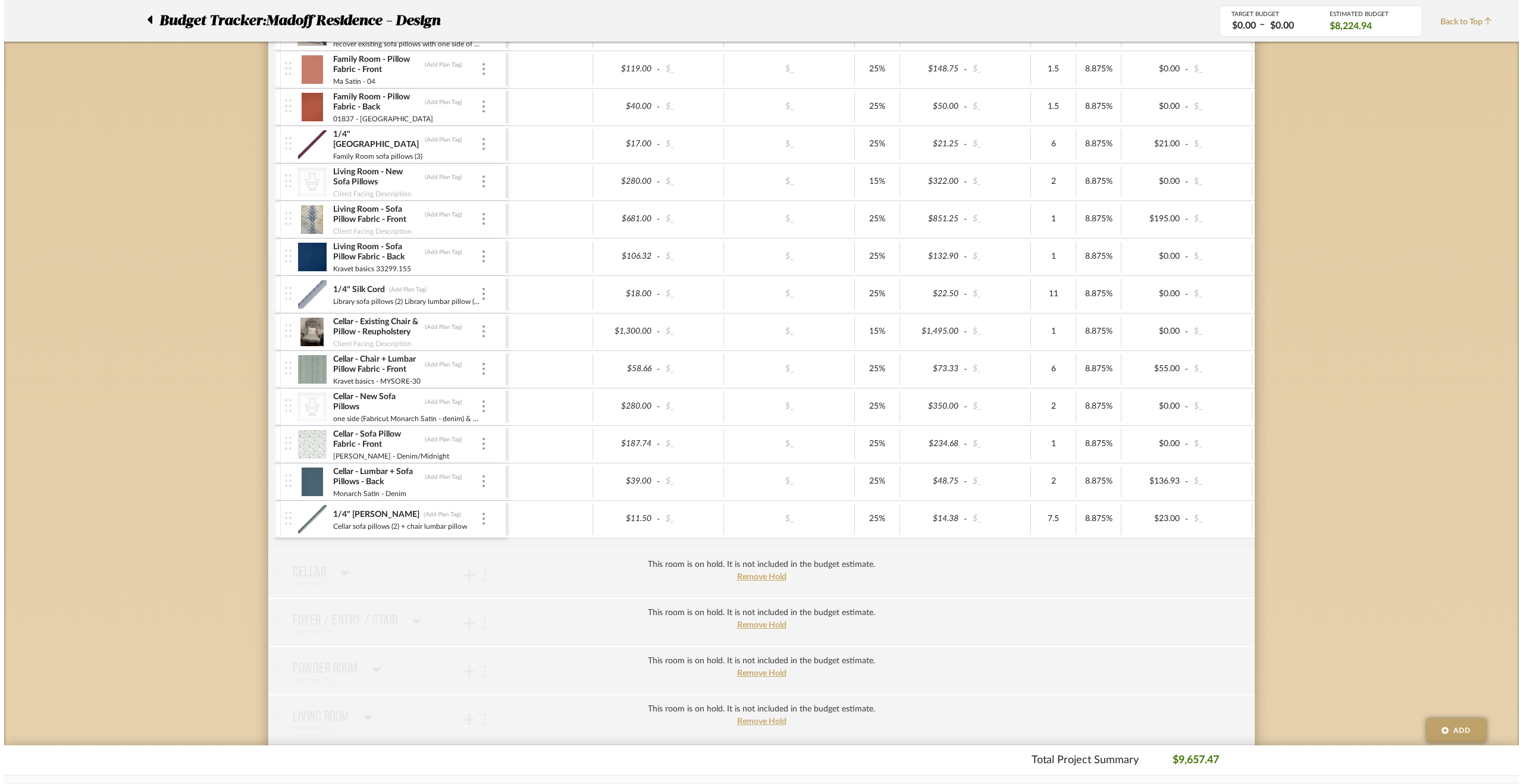
scroll to position [0, 0]
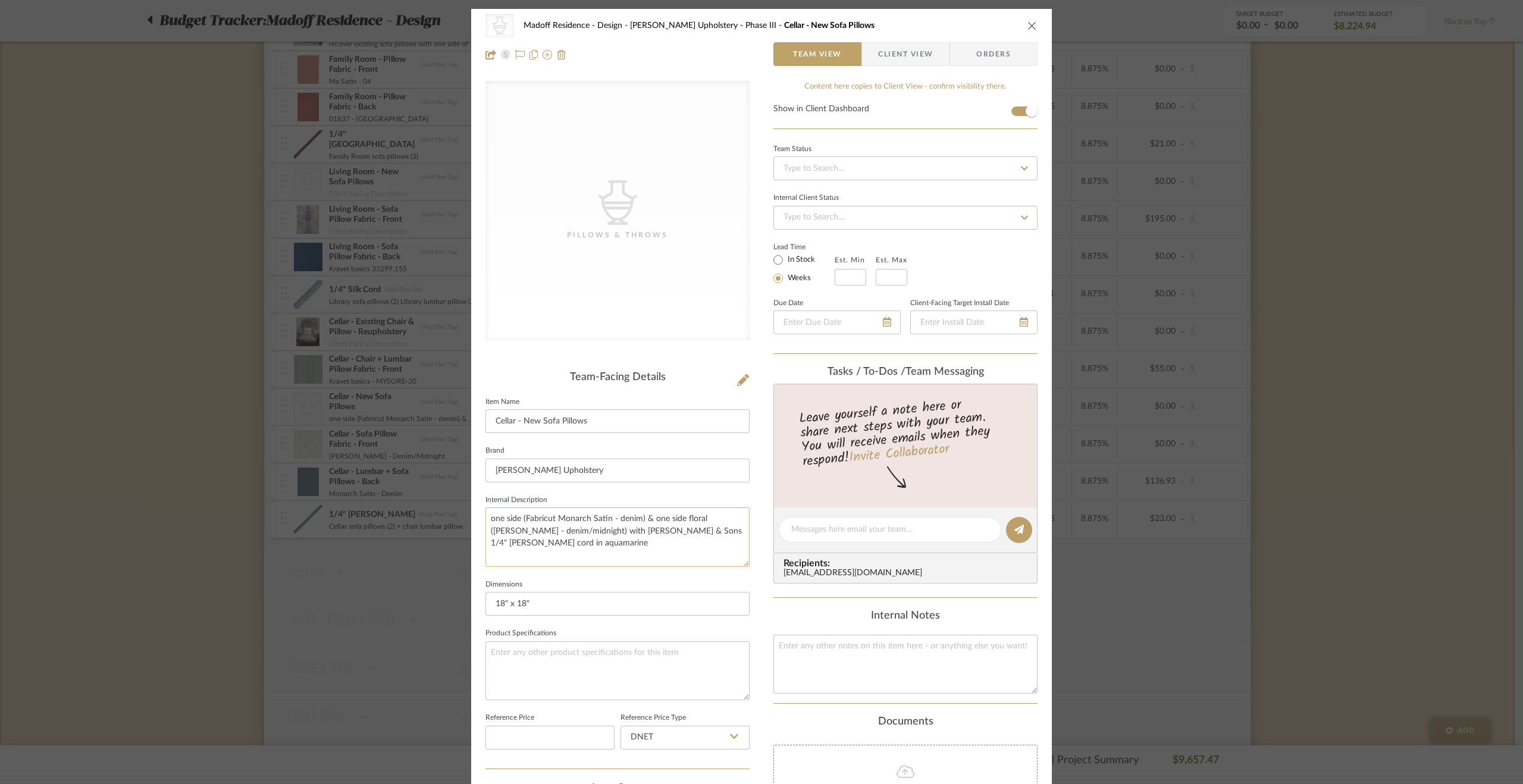
click at [678, 532] on textarea "one side (Fabricut Monarch Satin - denim) & one side floral (Kravet Adeline - d…" at bounding box center [617, 536] width 264 height 59
click at [704, 528] on textarea "one side (Fabricut Monarch Satin - denim) & one side floral (Kravet Adeline - d…" at bounding box center [617, 536] width 264 height 59
click at [724, 533] on textarea "one side (Fabricut Monarch Satin - denim) & one side floral (Kravet Adeline - d…" at bounding box center [617, 536] width 264 height 59
type textarea "one side (Fabricut Monarch Satin - denim) & one side floral (Kravet Adeline - d…"
click at [732, 584] on fieldset "Dimensions 18" x 18"" at bounding box center [617, 596] width 264 height 40
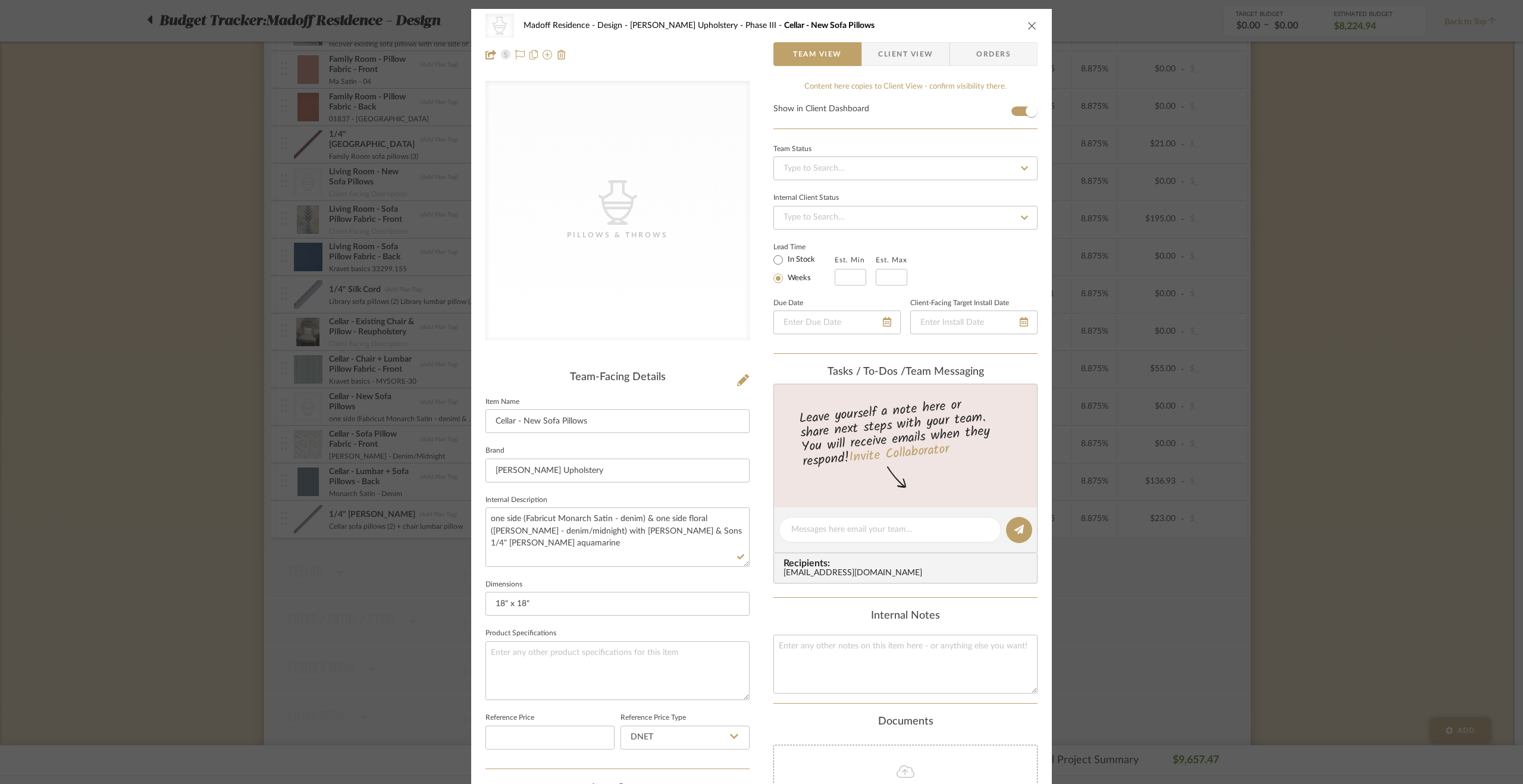
click at [1385, 424] on div "CategoryIconAccessories Created with Sketch. Pillows & Throws Madoff Residence …" at bounding box center [762, 392] width 1523 height 784
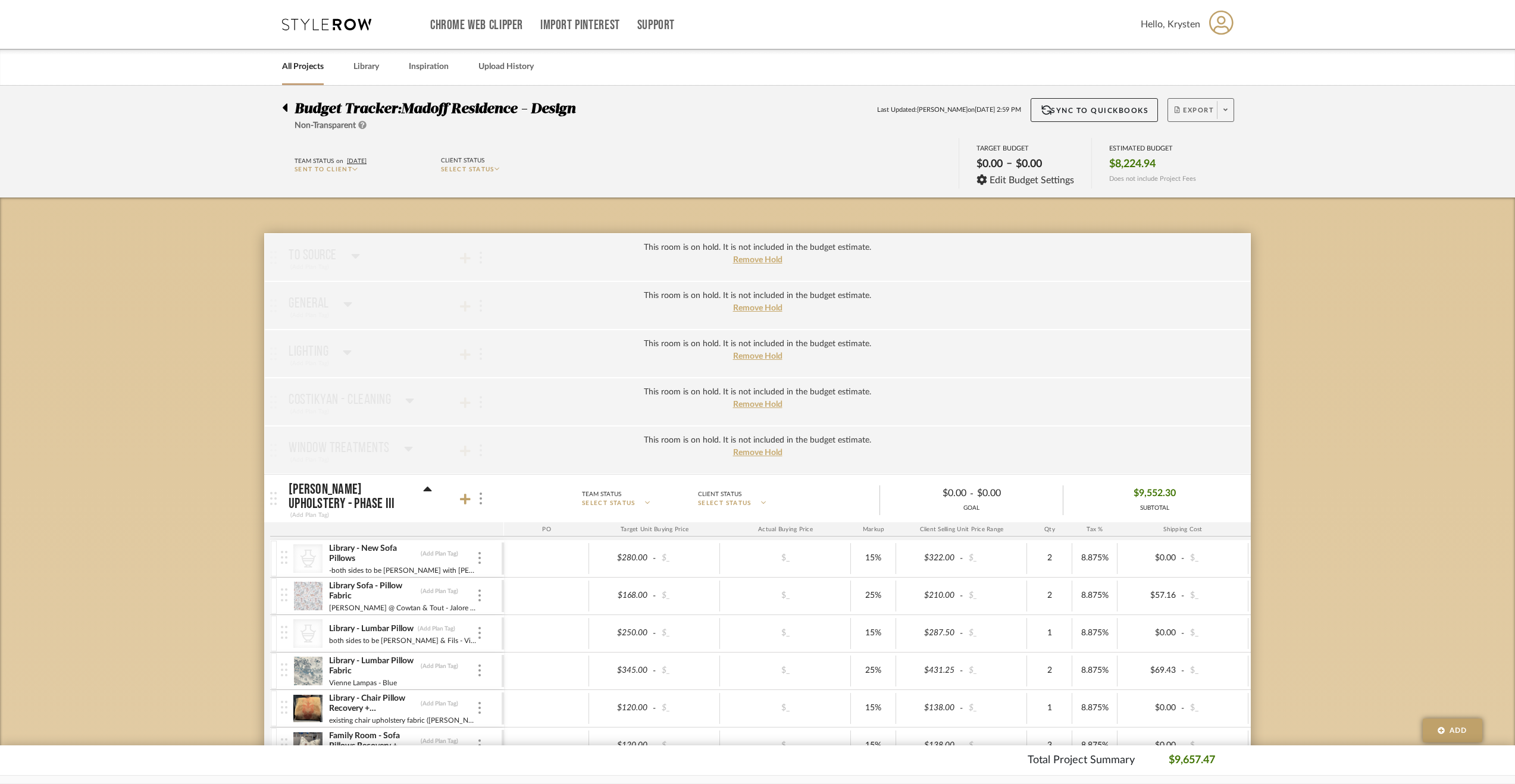
click at [1189, 110] on span "Export" at bounding box center [1195, 114] width 39 height 18
click at [1211, 147] on span "Export PDF" at bounding box center [1222, 144] width 90 height 10
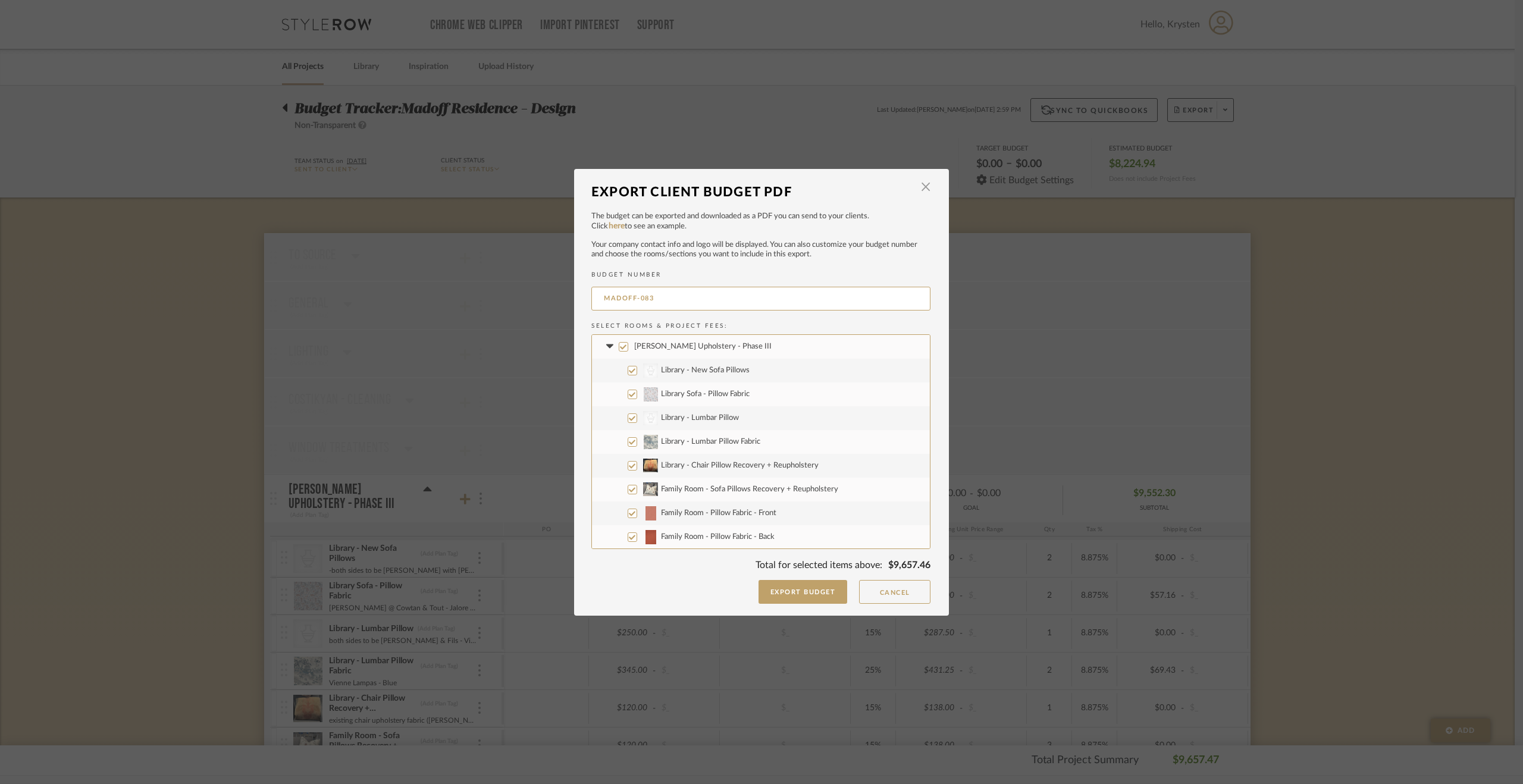
drag, startPoint x: 676, startPoint y: 291, endPoint x: 359, endPoint y: 269, distance: 317.8
click at [359, 269] on div "Export Client Budget PDF × The budget can be exported and downloaded as a PDF y…" at bounding box center [762, 392] width 1523 height 784
type input "2213-FFE-19"
click at [778, 590] on button "Export Budget" at bounding box center [803, 592] width 90 height 24
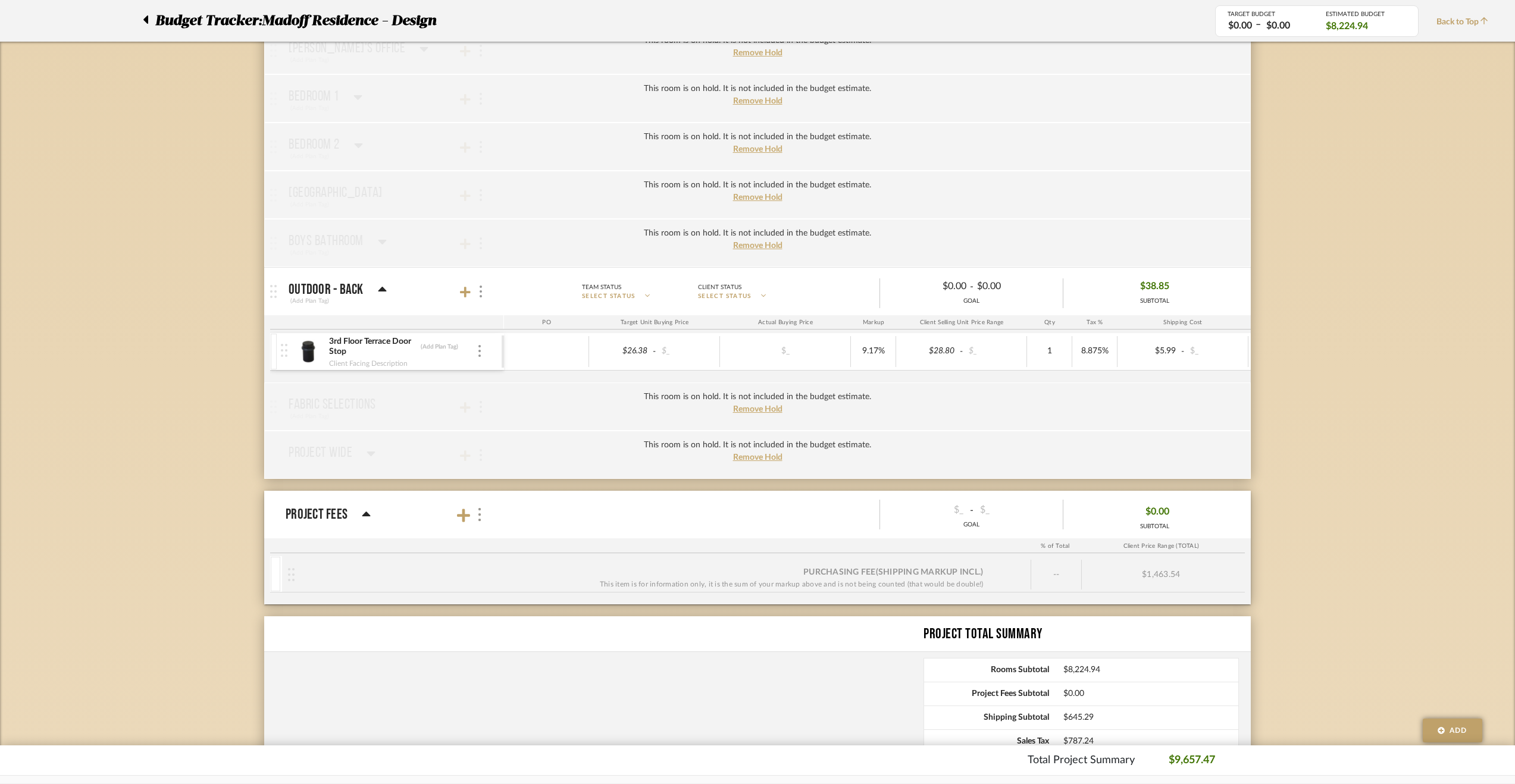
scroll to position [1861, 0]
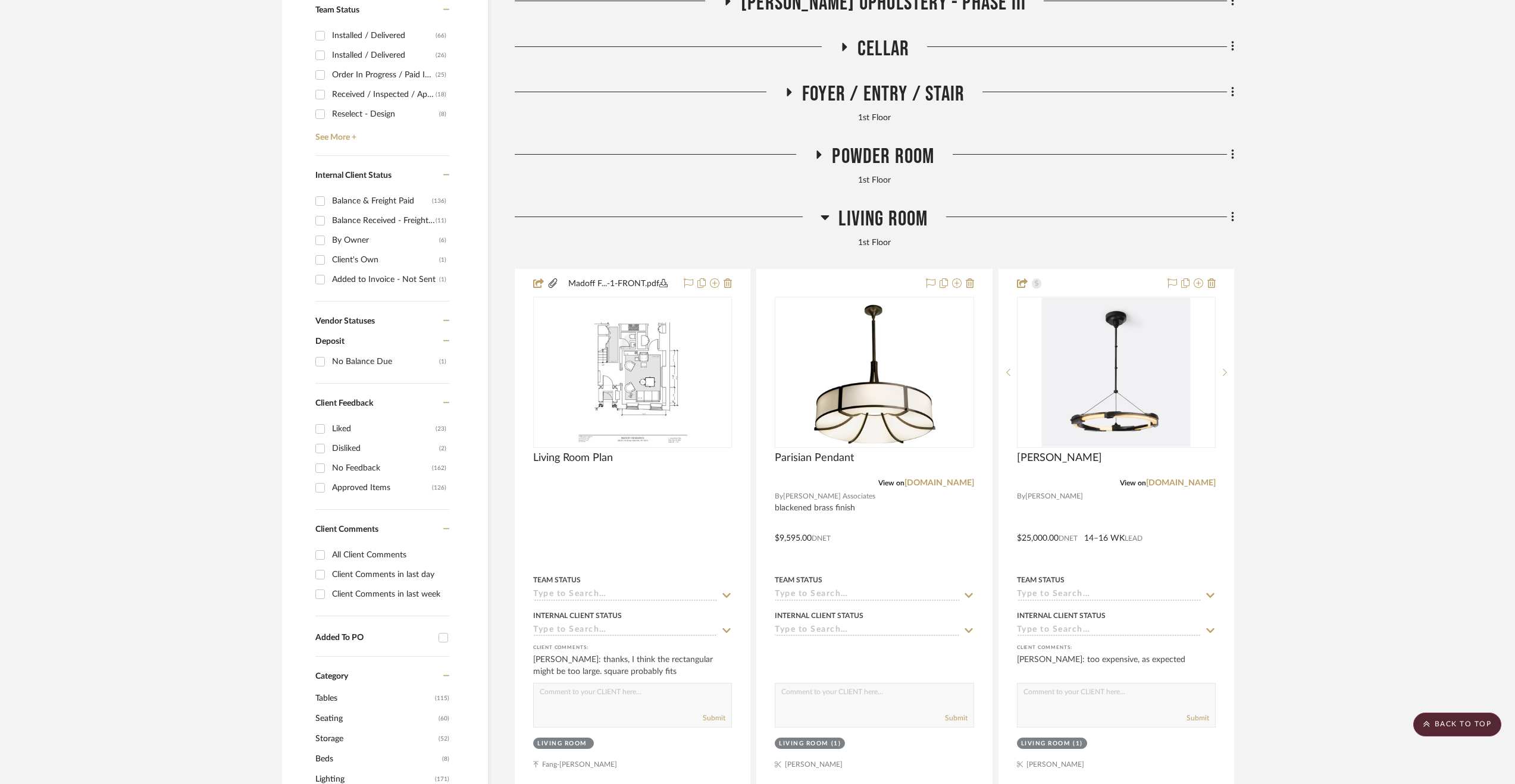
click at [1471, 729] on scroll-to-top-button "BACK TO TOP" at bounding box center [1457, 724] width 88 height 24
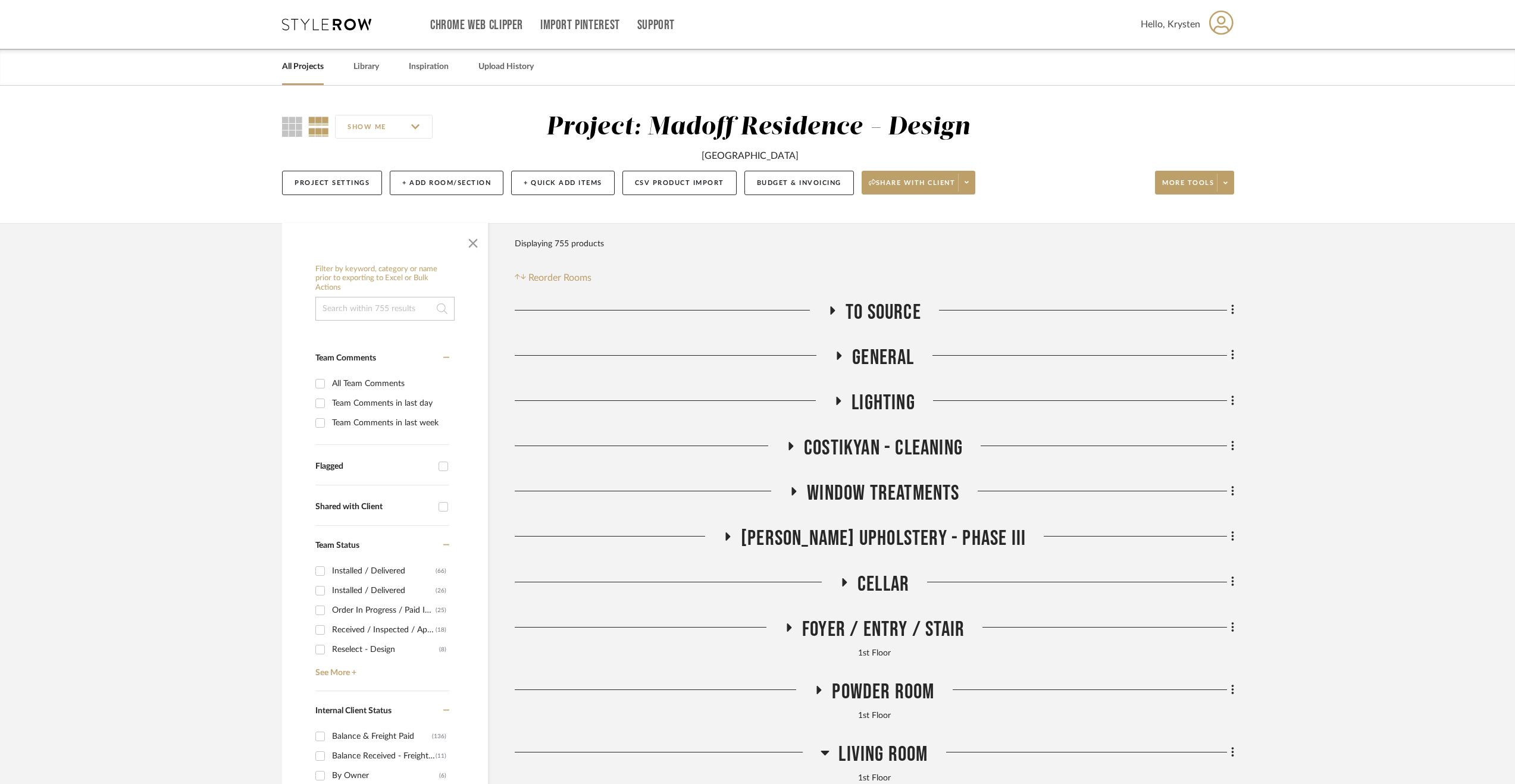
click at [302, 73] on link "All Projects" at bounding box center [302, 67] width 42 height 16
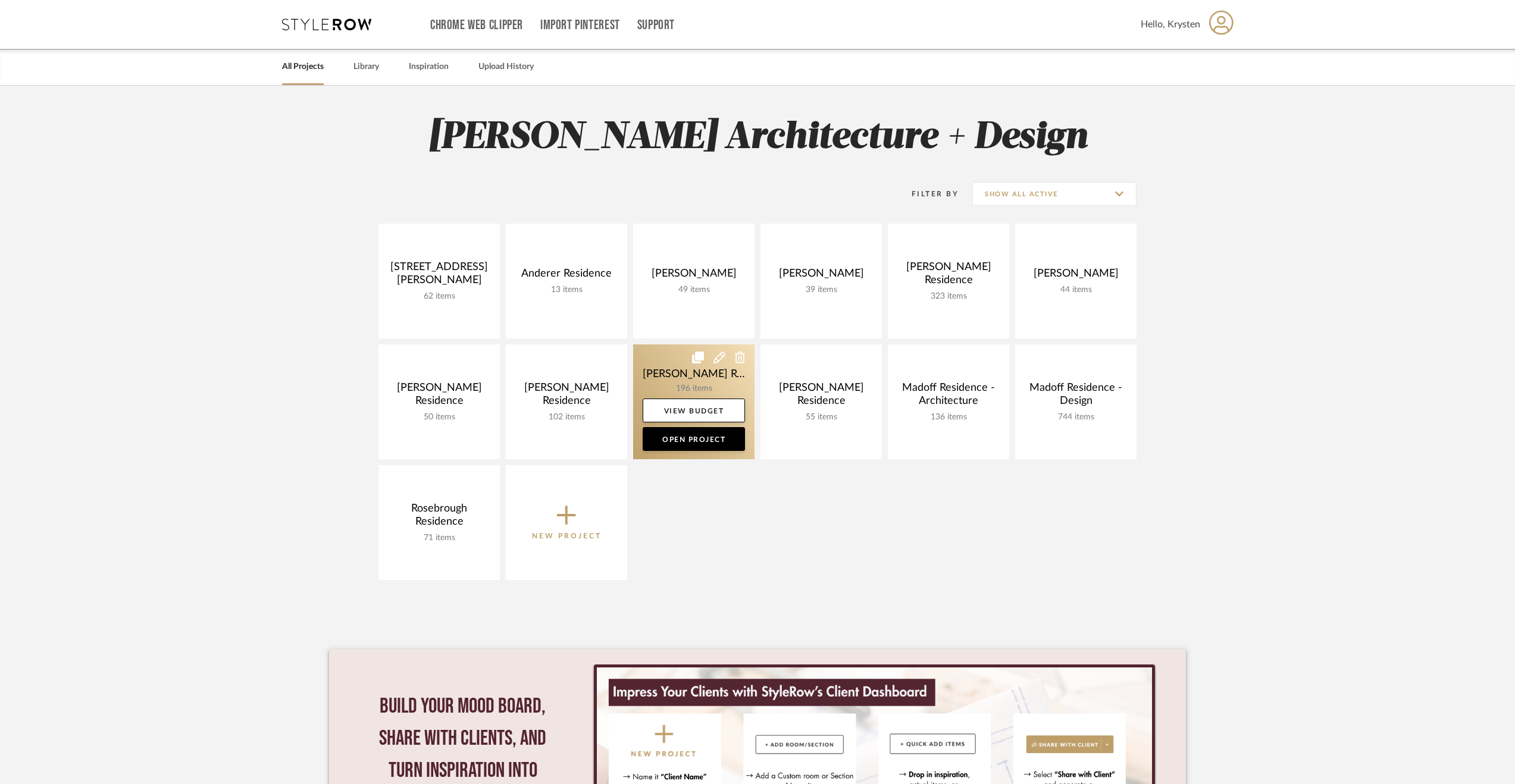
click at [653, 365] on link at bounding box center [693, 402] width 122 height 115
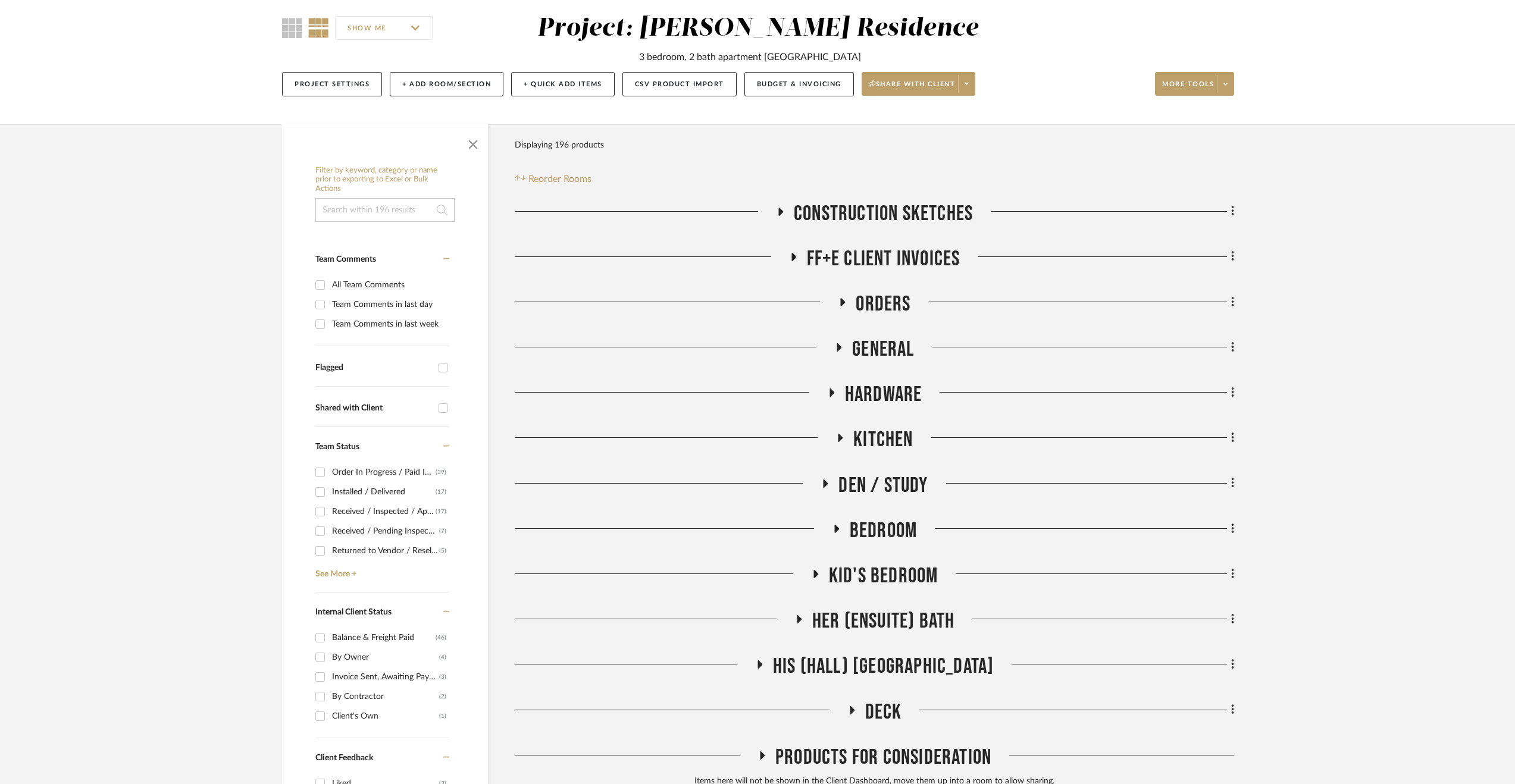
scroll to position [178, 0]
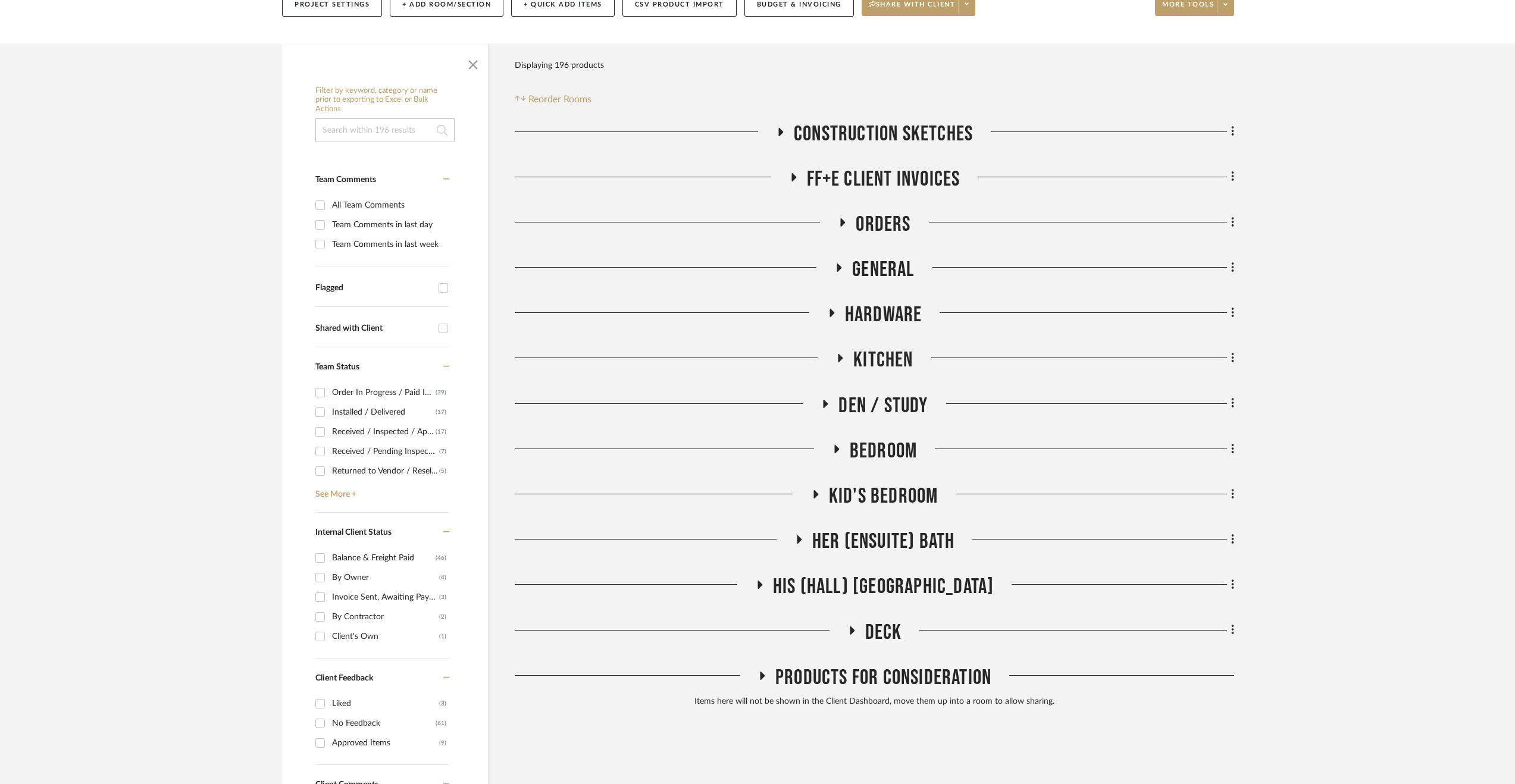
click at [862, 536] on span "Her (Ensuite) Bath" at bounding box center [884, 541] width 143 height 25
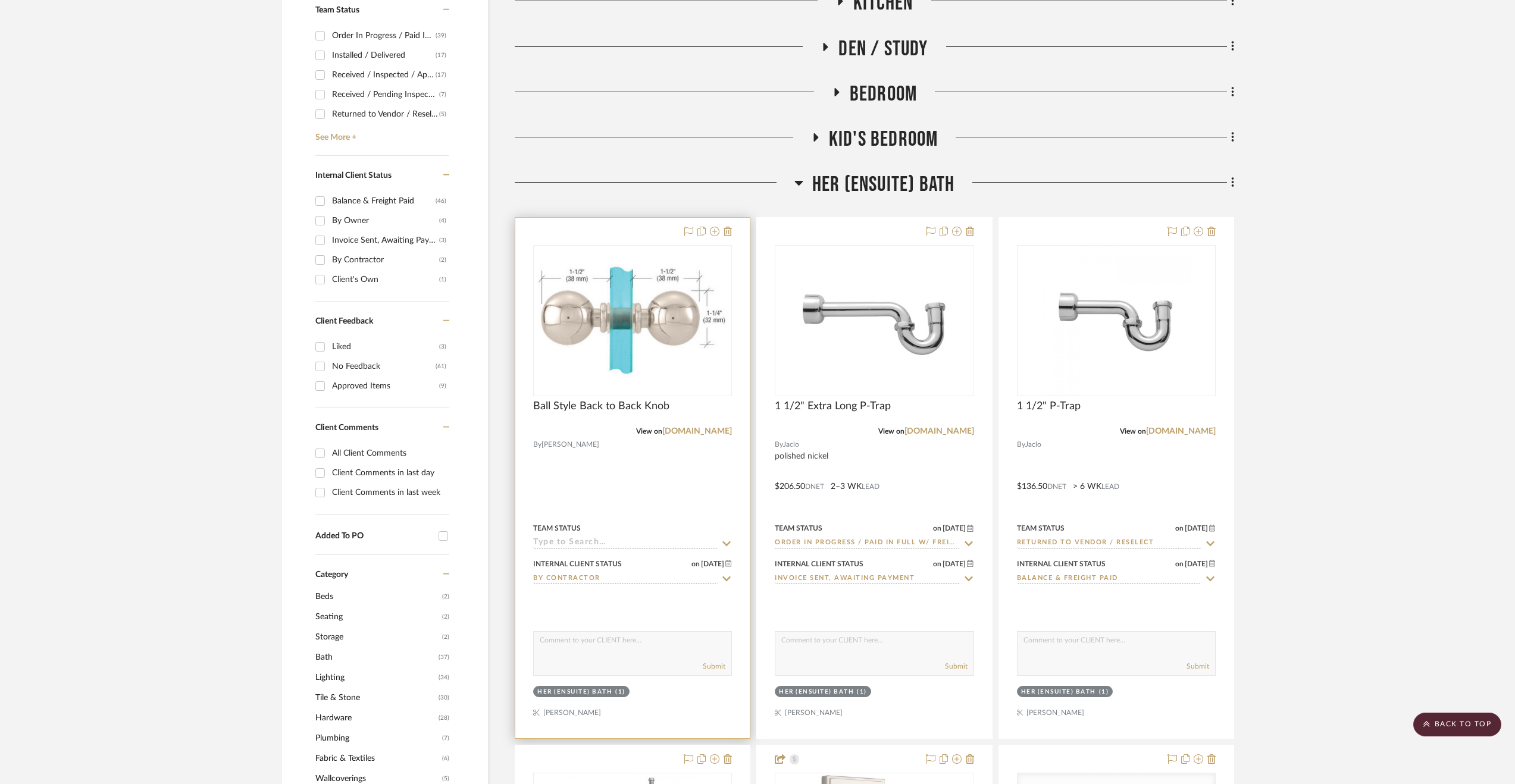
scroll to position [298, 0]
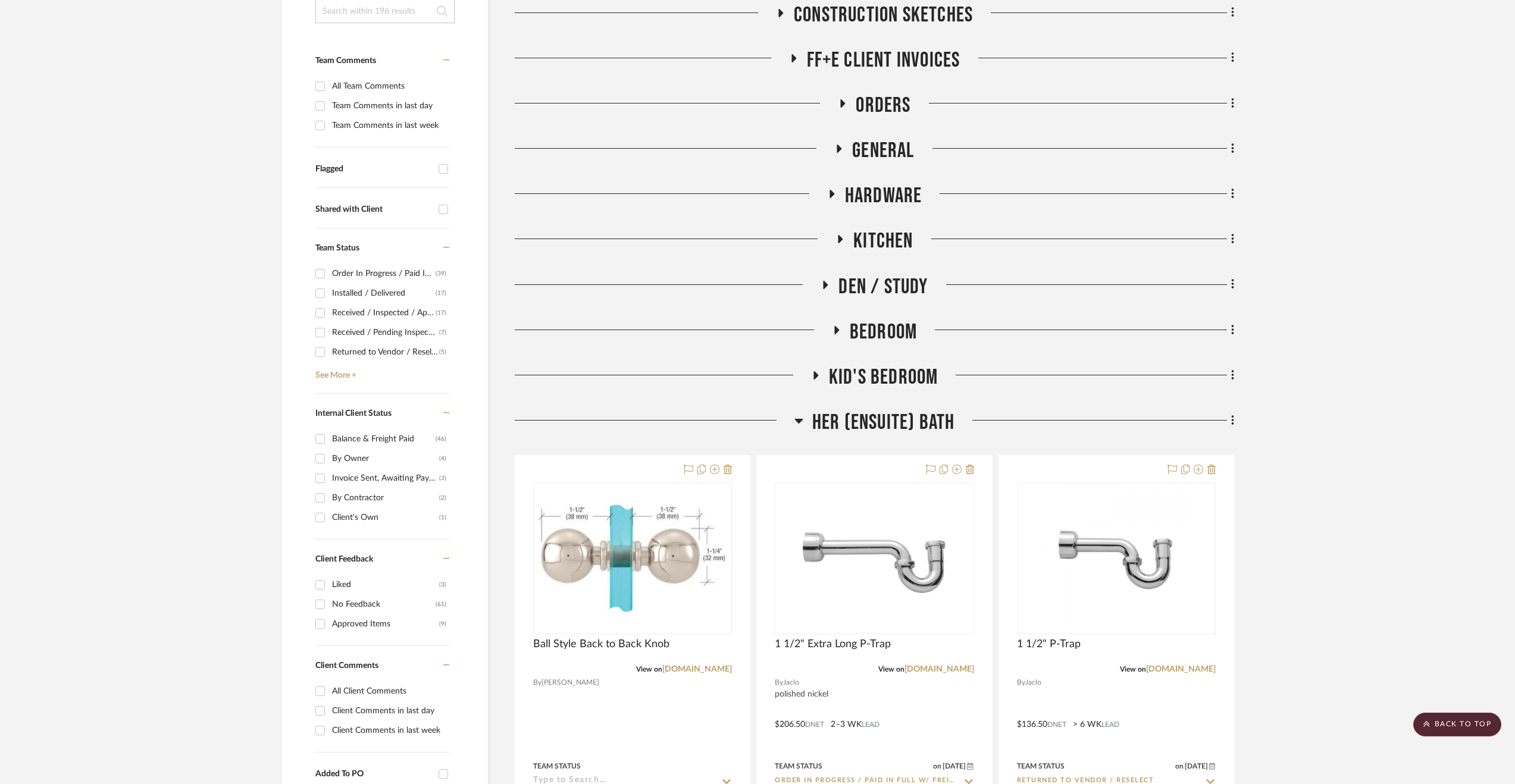
click at [890, 429] on span "Her (Ensuite) Bath" at bounding box center [884, 422] width 143 height 25
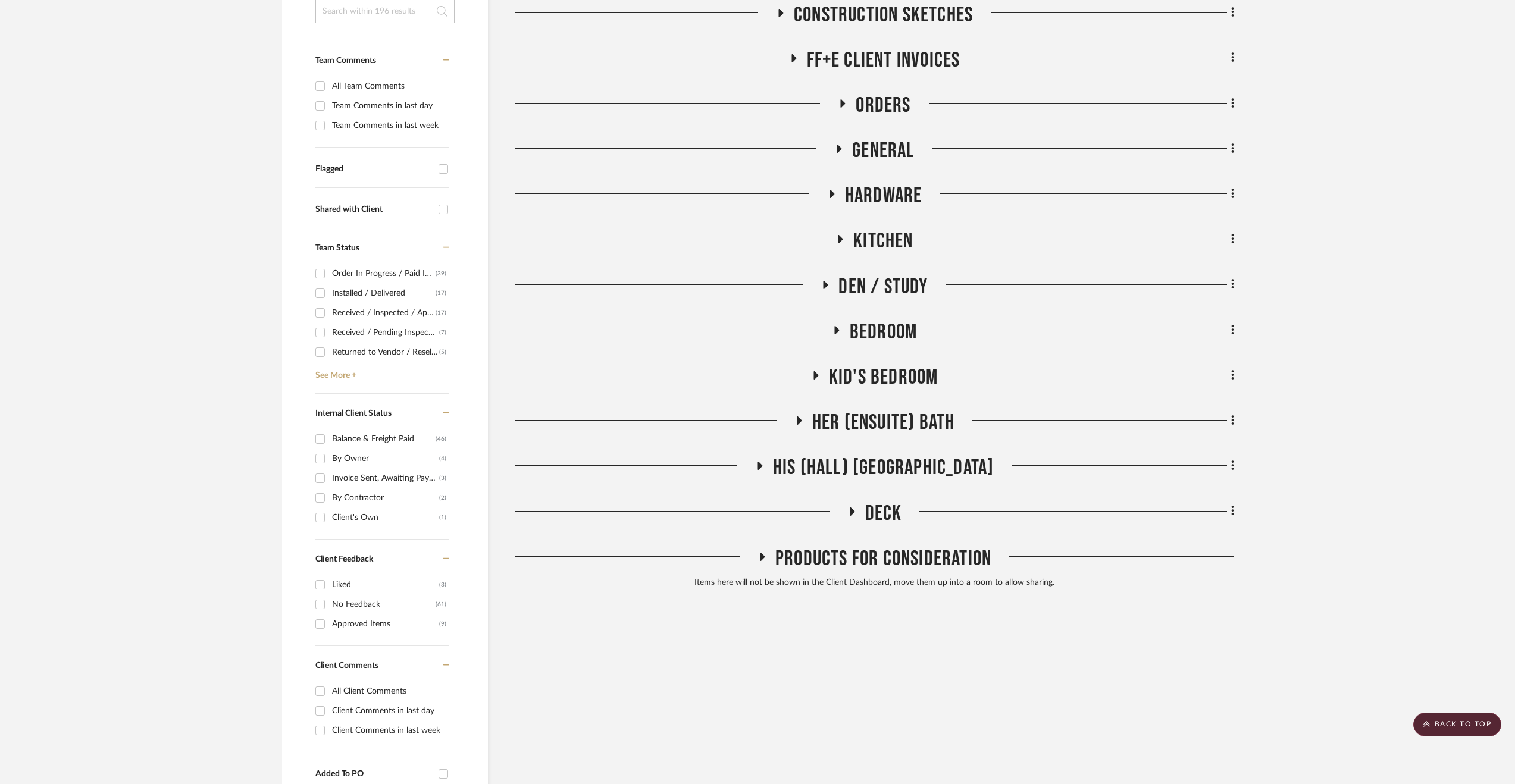
click at [850, 461] on span "His (Hall) [GEOGRAPHIC_DATA]" at bounding box center [884, 467] width 221 height 25
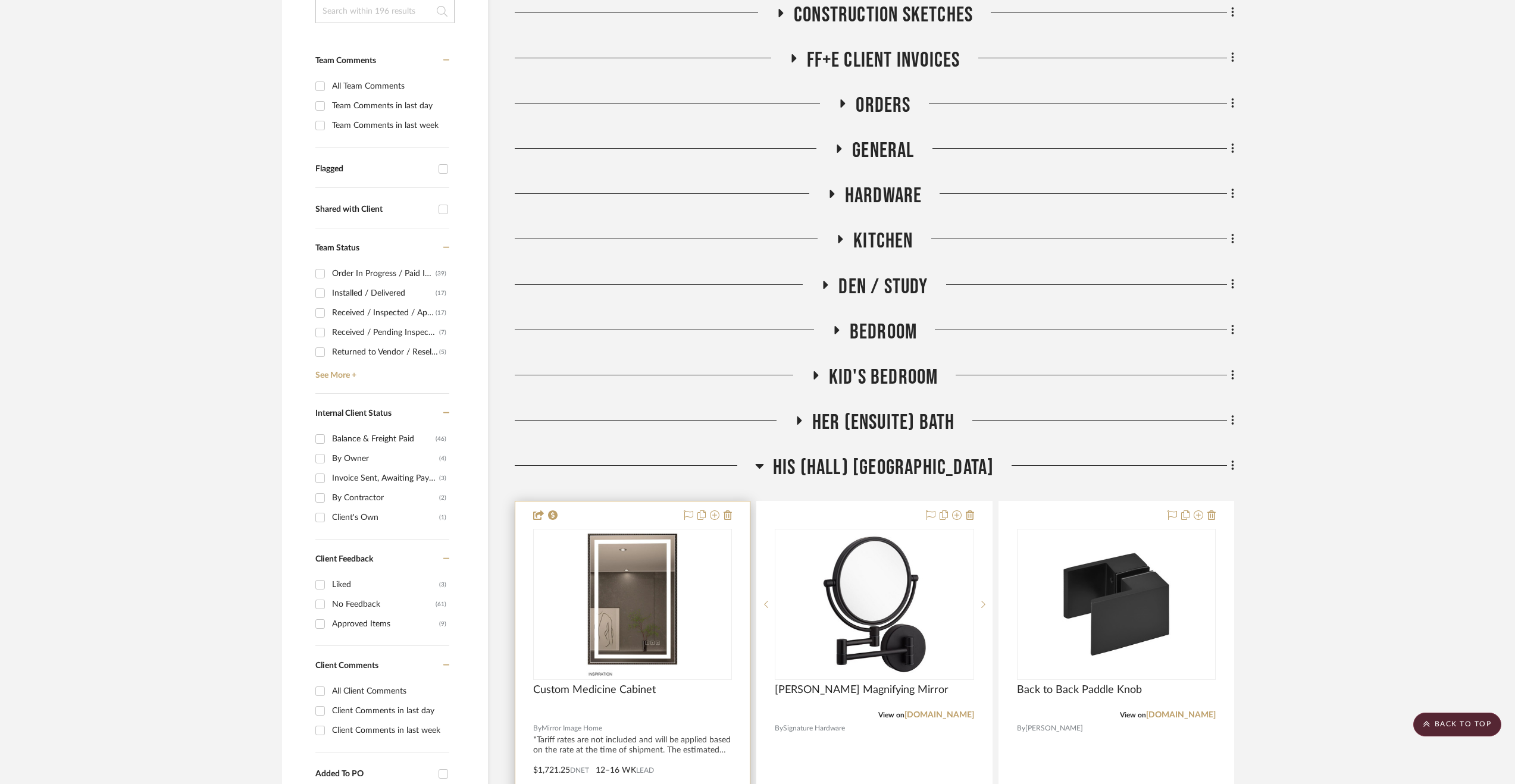
scroll to position [535, 0]
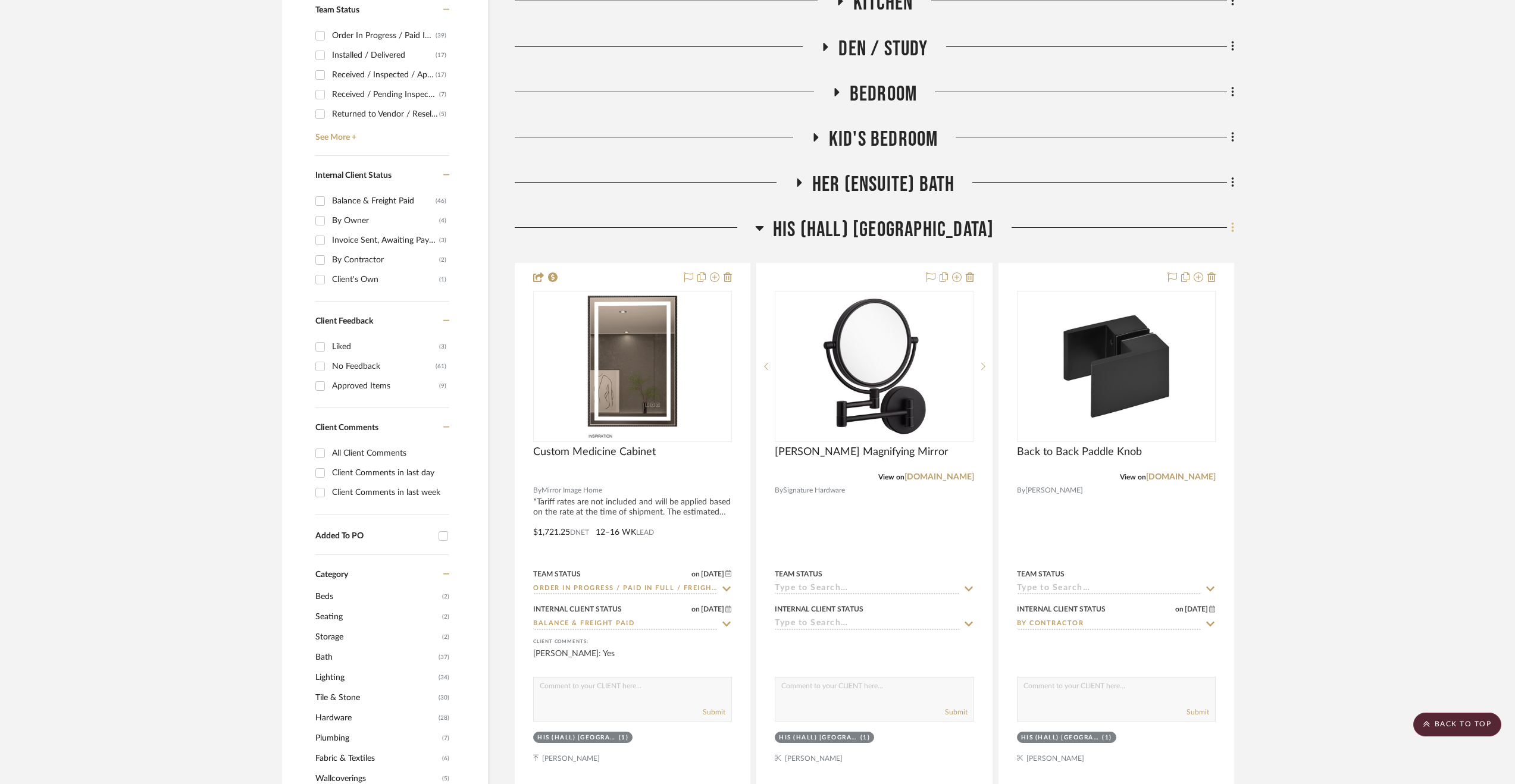
click at [1233, 232] on icon at bounding box center [1232, 228] width 2 height 10
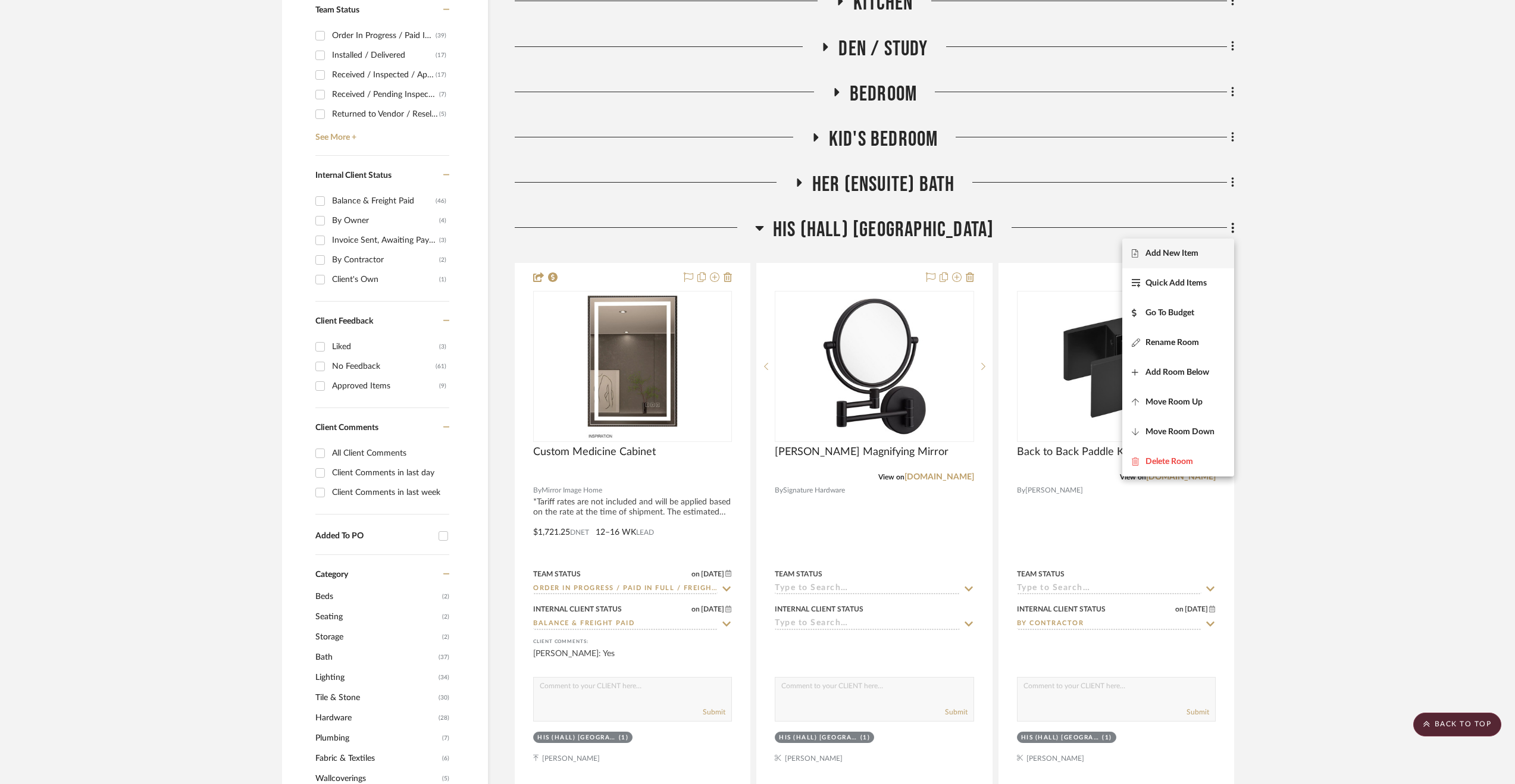
click at [1187, 247] on button "Add New Item" at bounding box center [1178, 253] width 112 height 30
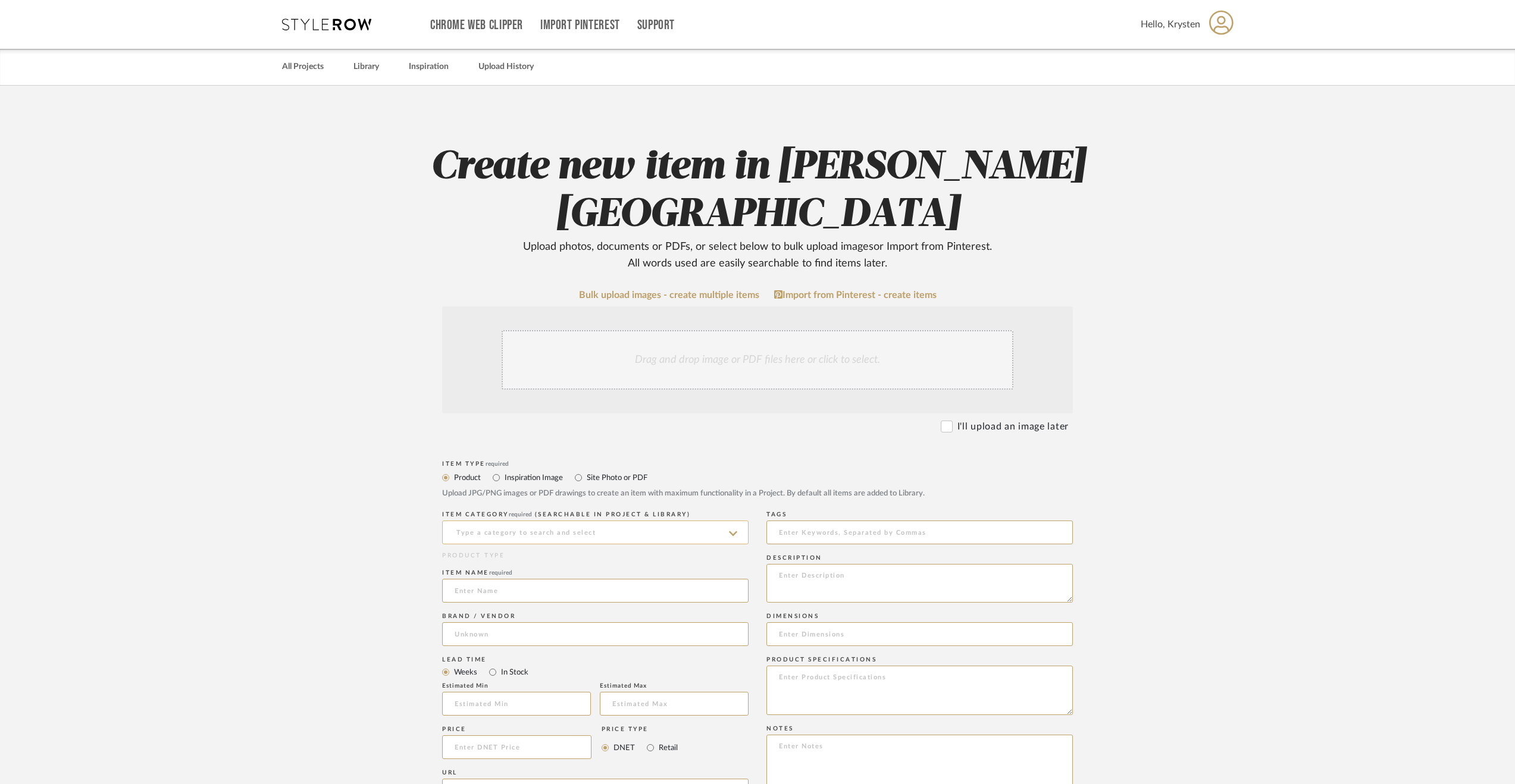
click at [538, 520] on input at bounding box center [595, 532] width 307 height 24
drag, startPoint x: 471, startPoint y: 483, endPoint x: 439, endPoint y: 481, distance: 32.1
click at [439, 481] on form "Bulk upload images - create multiple items Import from Pinterest - create items…" at bounding box center [758, 721] width 758 height 863
click at [505, 511] on span "Uncategorized" at bounding box center [489, 514] width 70 height 8
type input "Uncategorized"
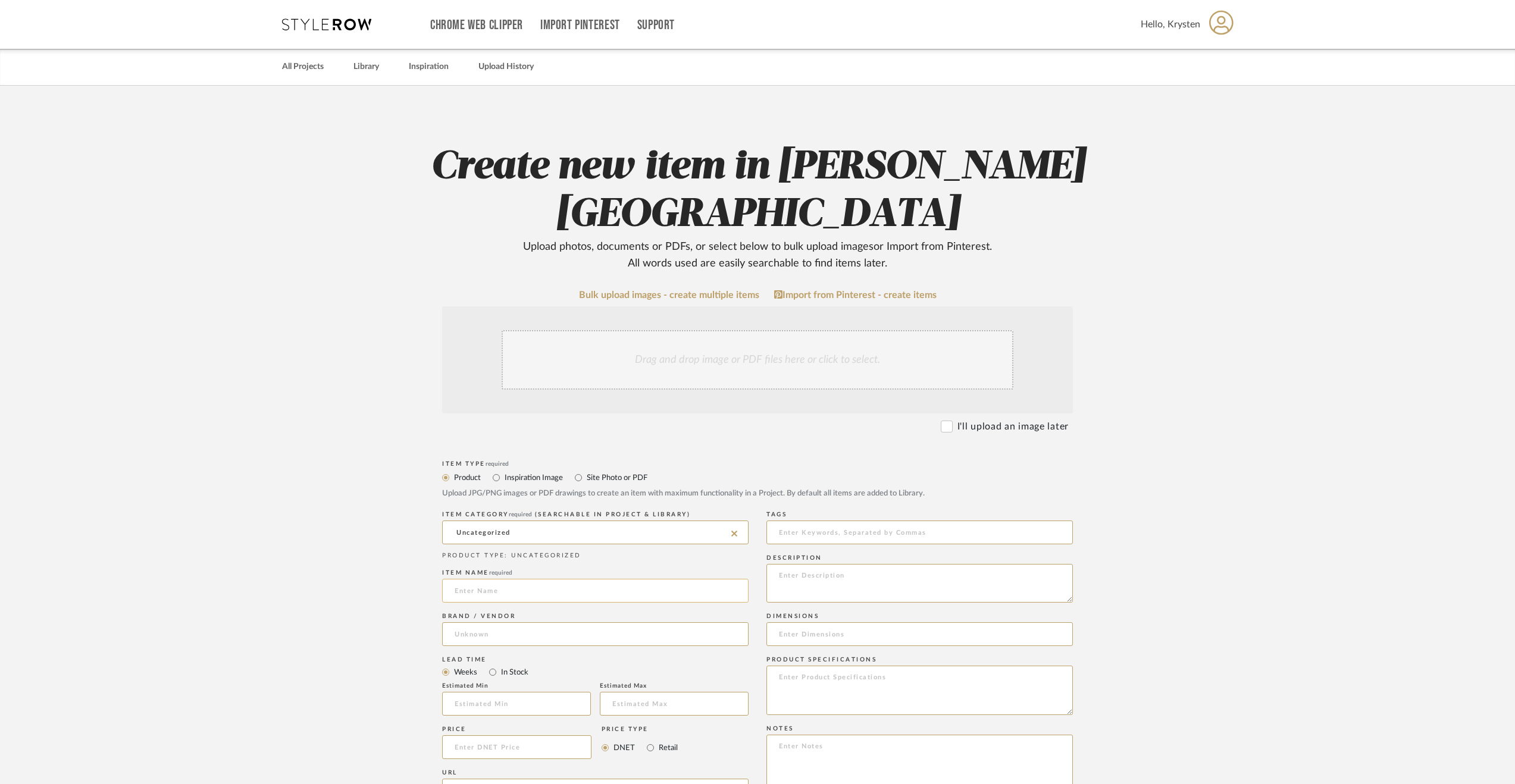
click at [505, 579] on input at bounding box center [595, 590] width 307 height 24
type input "Medicine Cabinet - Freight"
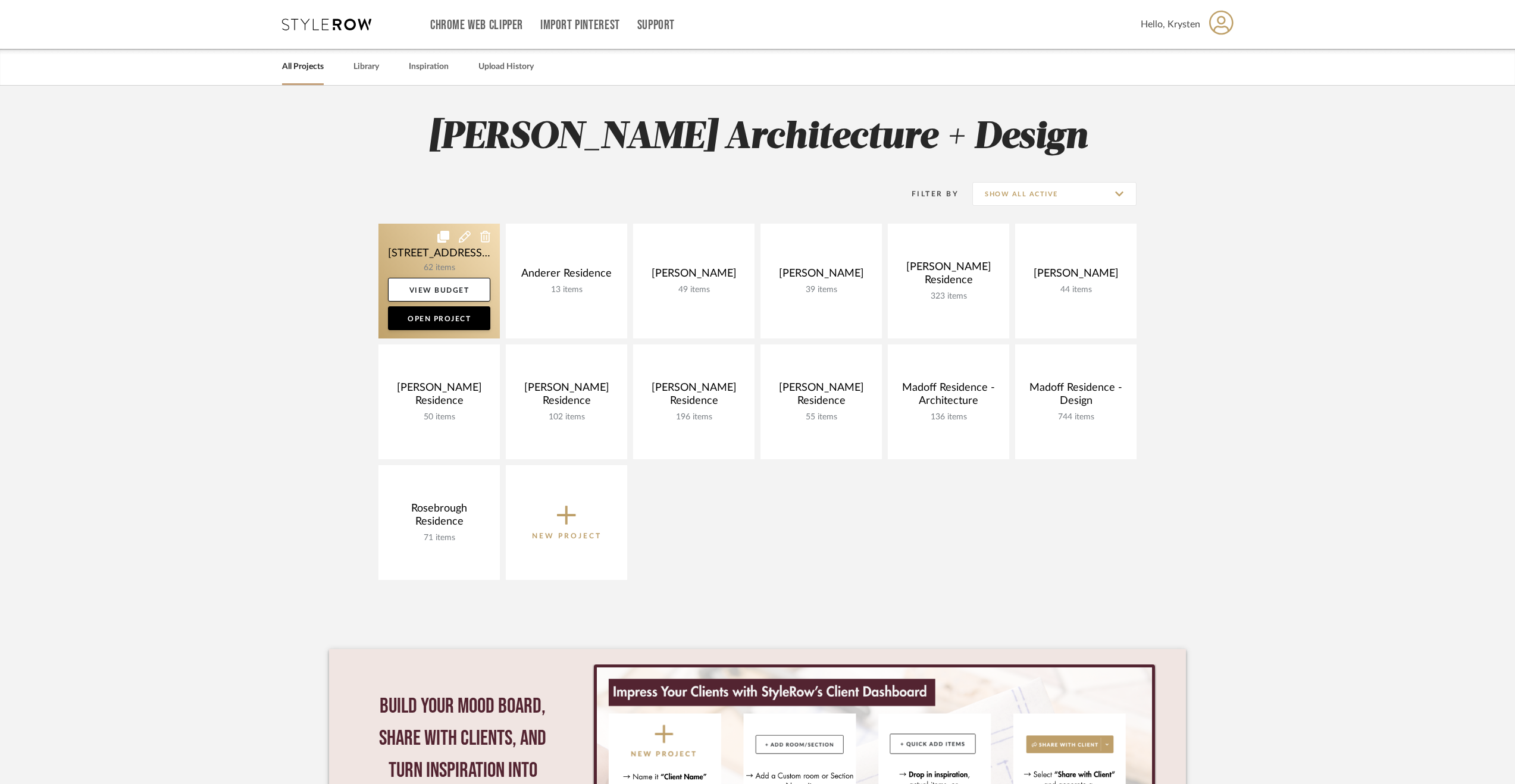
click at [398, 249] on link at bounding box center [439, 281] width 122 height 115
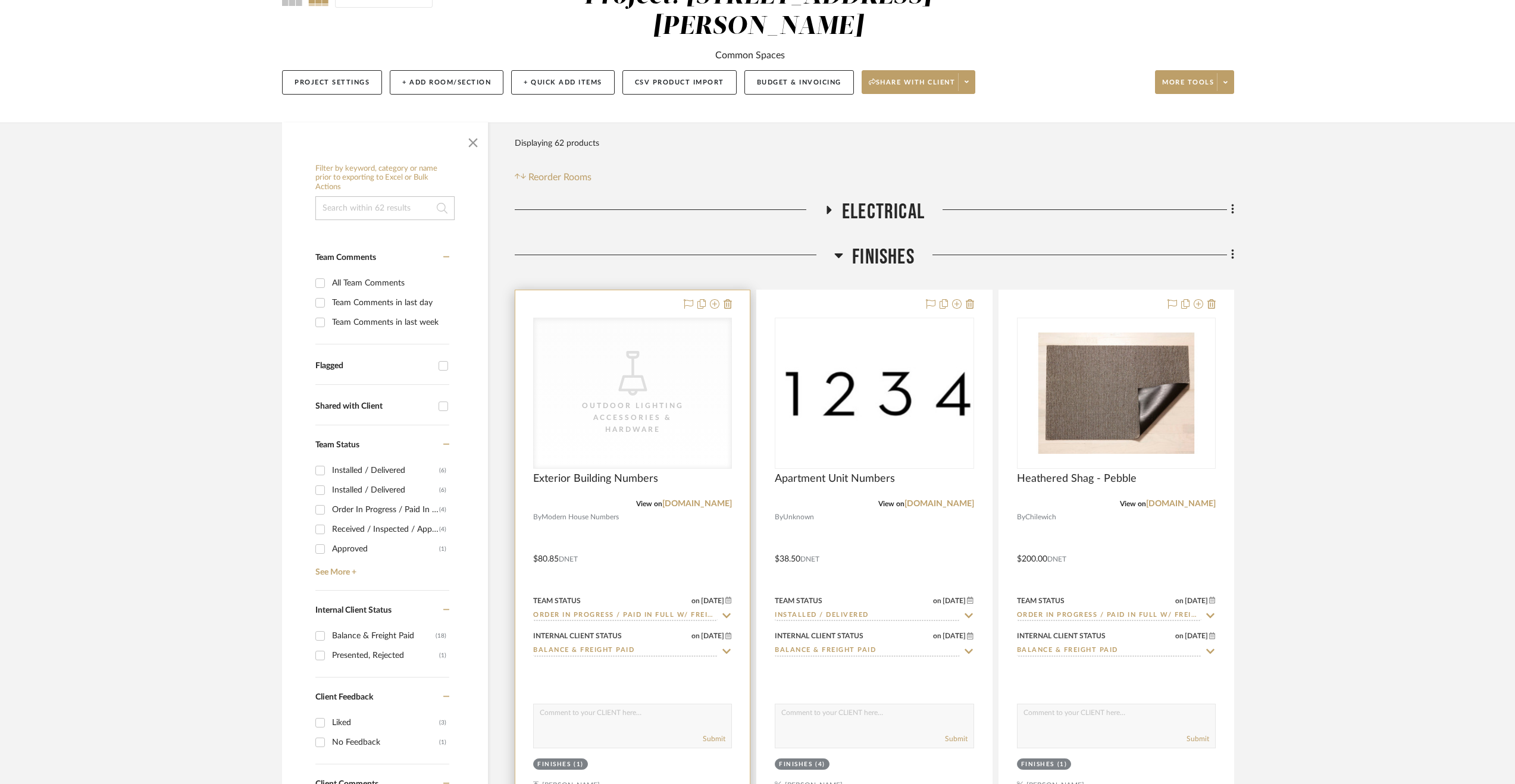
scroll to position [178, 0]
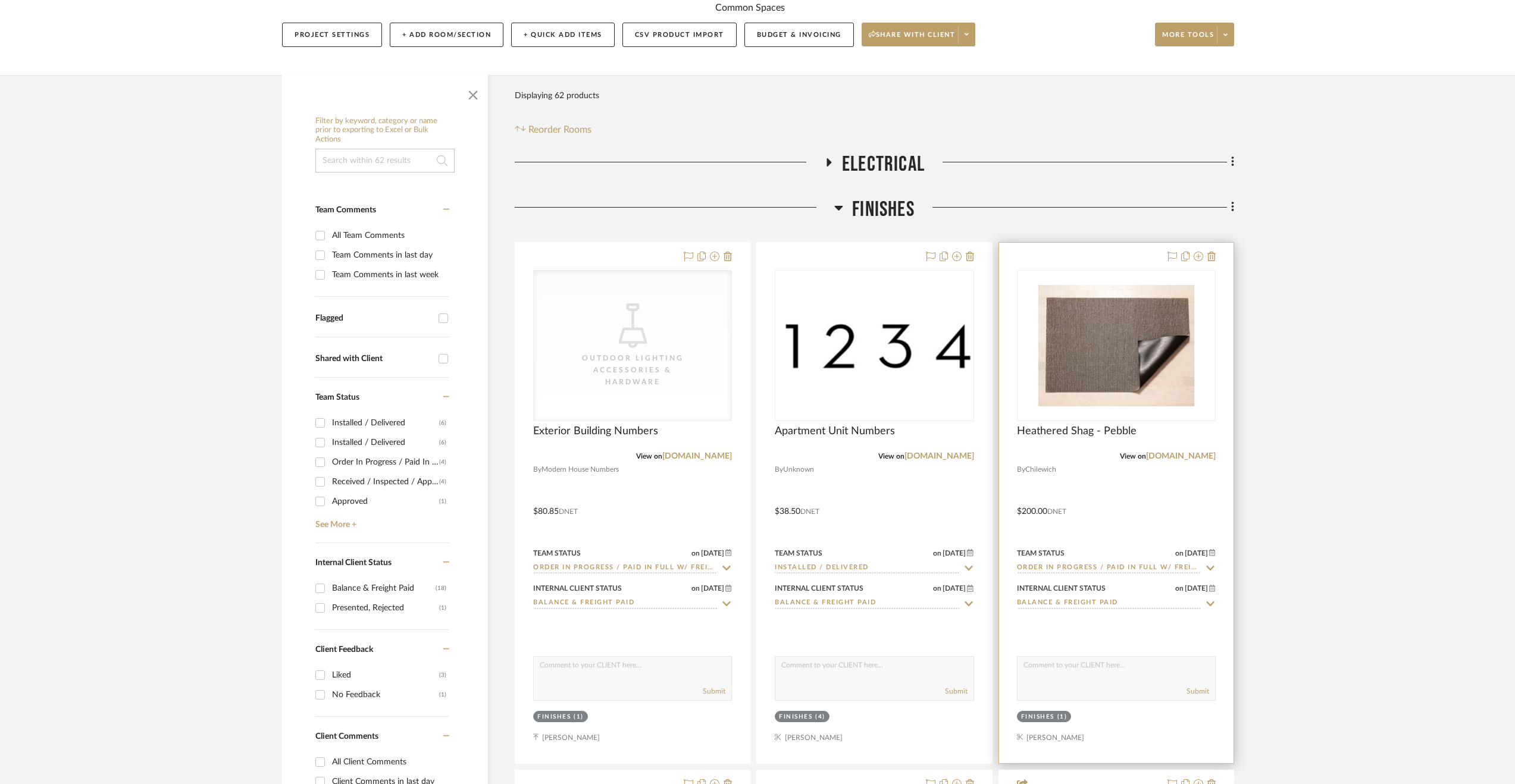
click at [1164, 499] on div at bounding box center [1117, 502] width 235 height 520
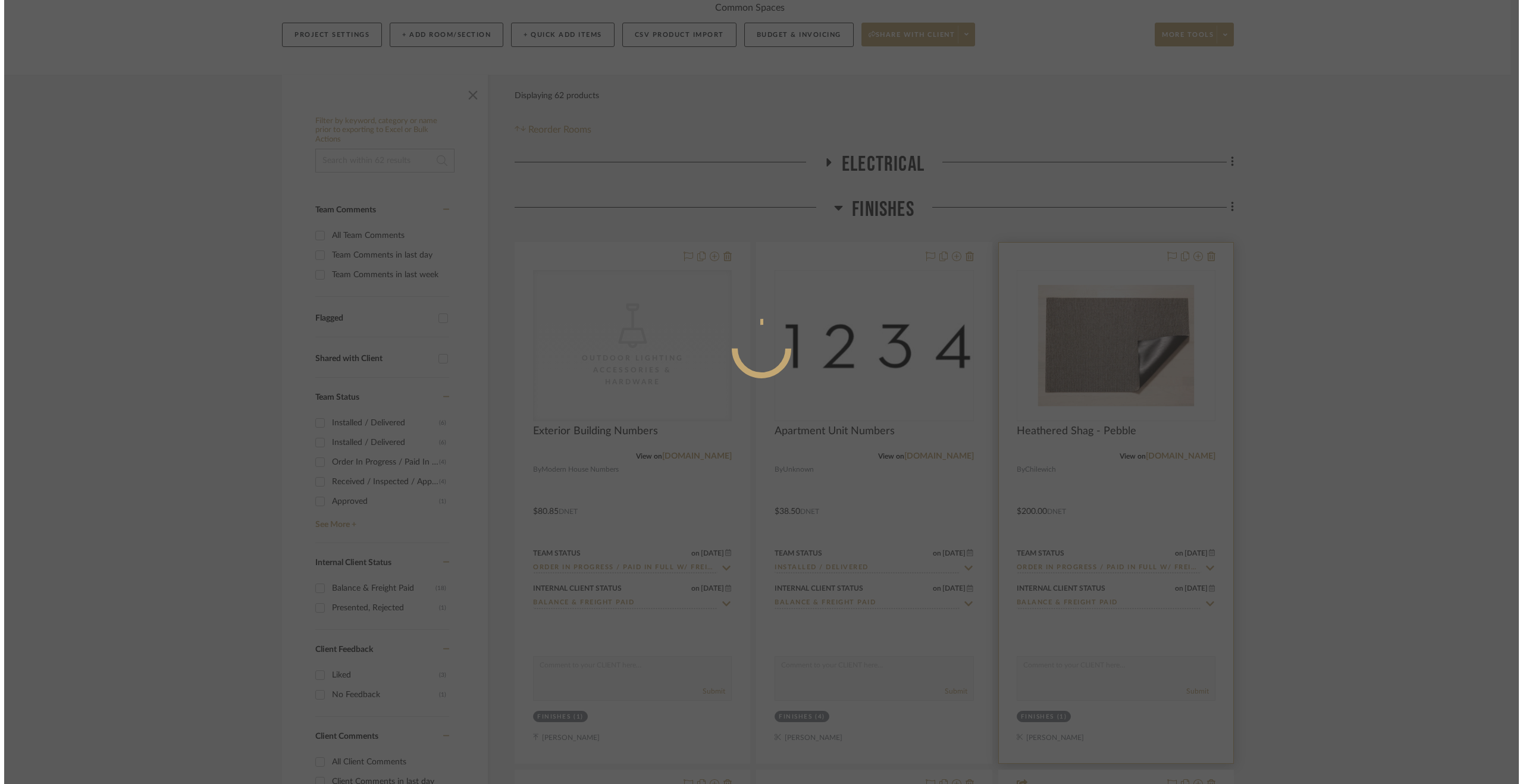
scroll to position [0, 0]
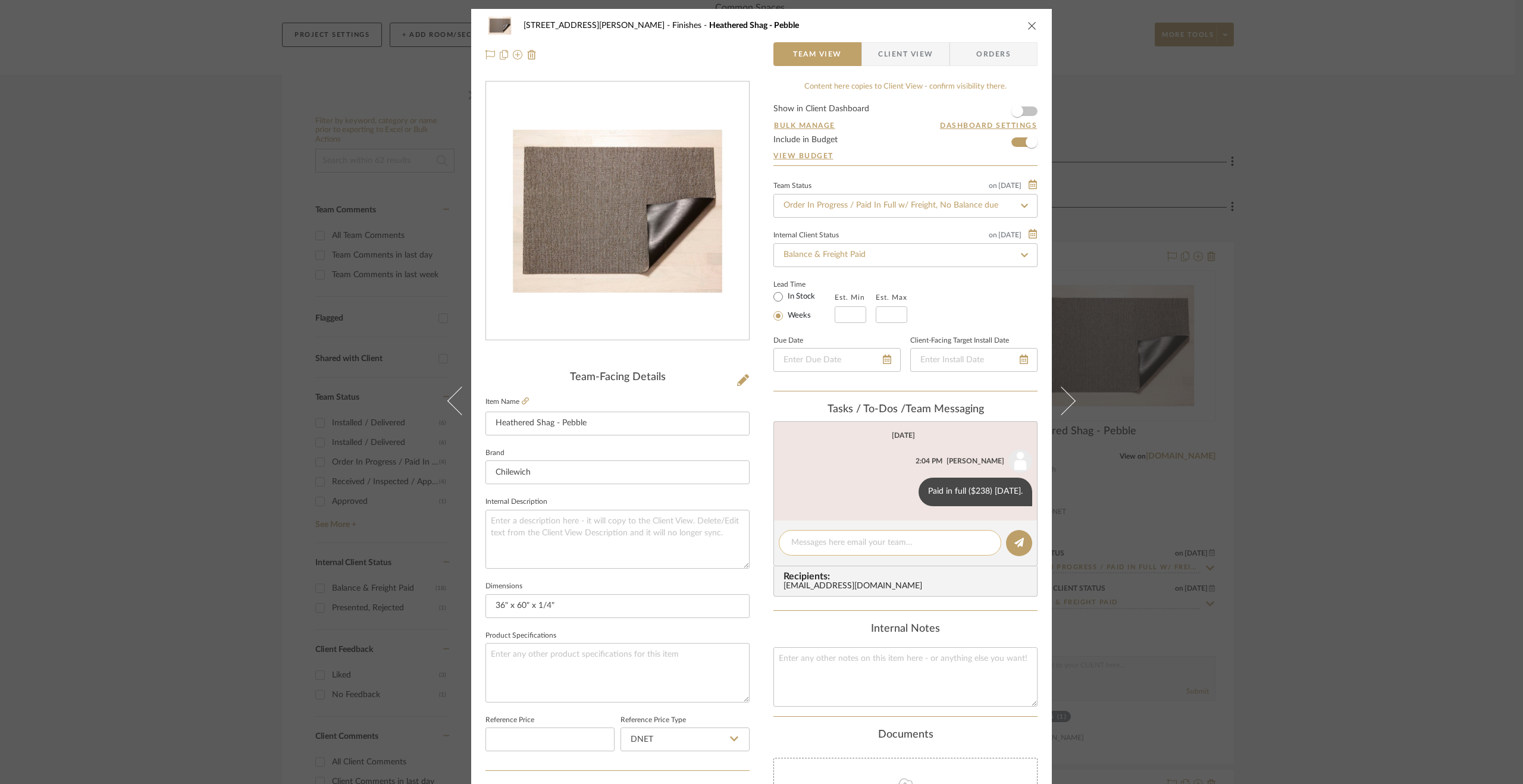
click at [863, 537] on textarea at bounding box center [890, 542] width 197 height 12
paste textarea "1ZEA51620347148842"
type textarea "UPS tracking 1ZEA51620347148842. ETA 9.15 @ office"
click at [1014, 536] on button at bounding box center [1019, 543] width 26 height 26
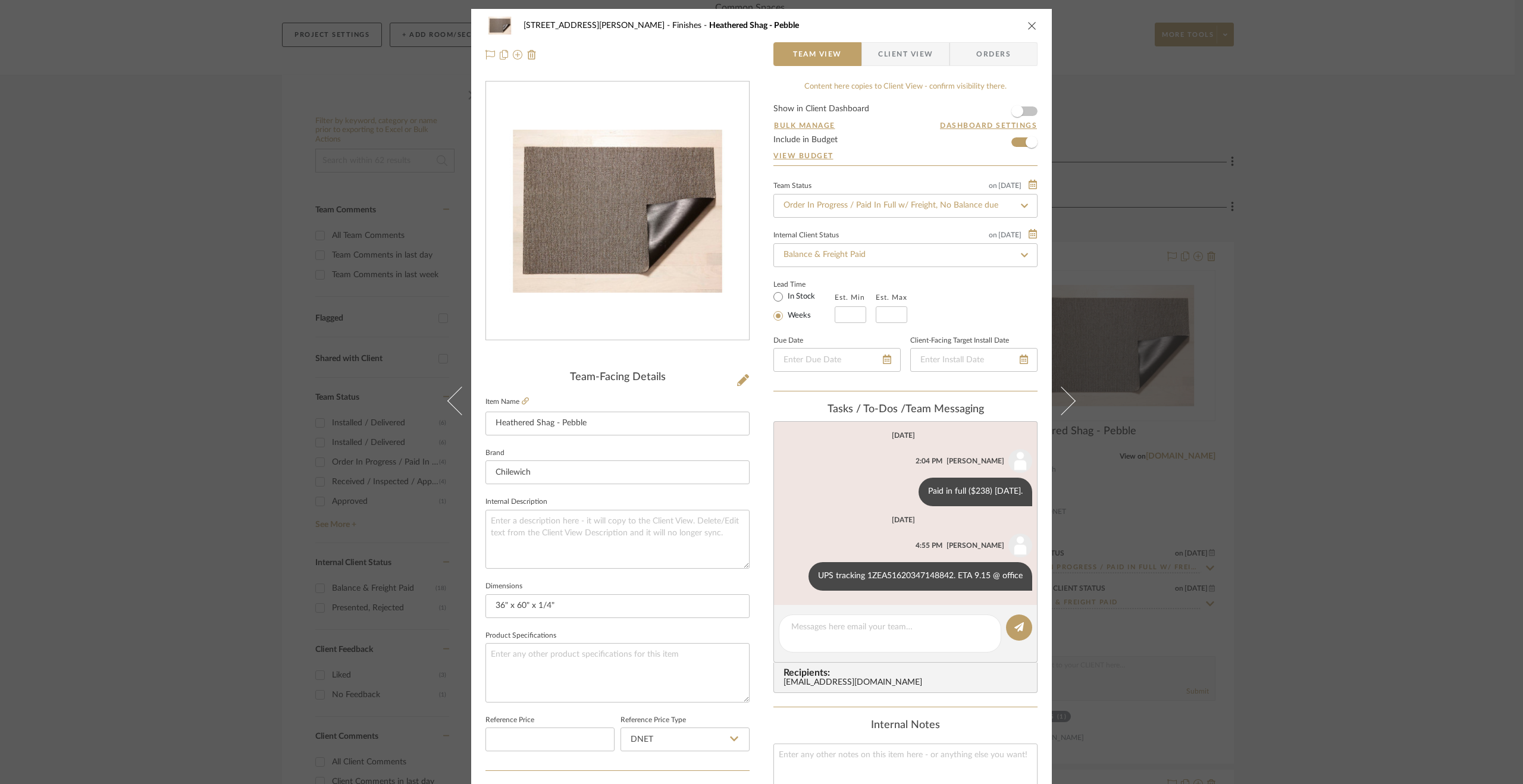
drag, startPoint x: 1454, startPoint y: 421, endPoint x: 1369, endPoint y: 379, distance: 94.8
click at [1454, 421] on div "119 Henry Street Finishes Heathered Shag - Pebble Team View Client View Orders …" at bounding box center [762, 392] width 1523 height 784
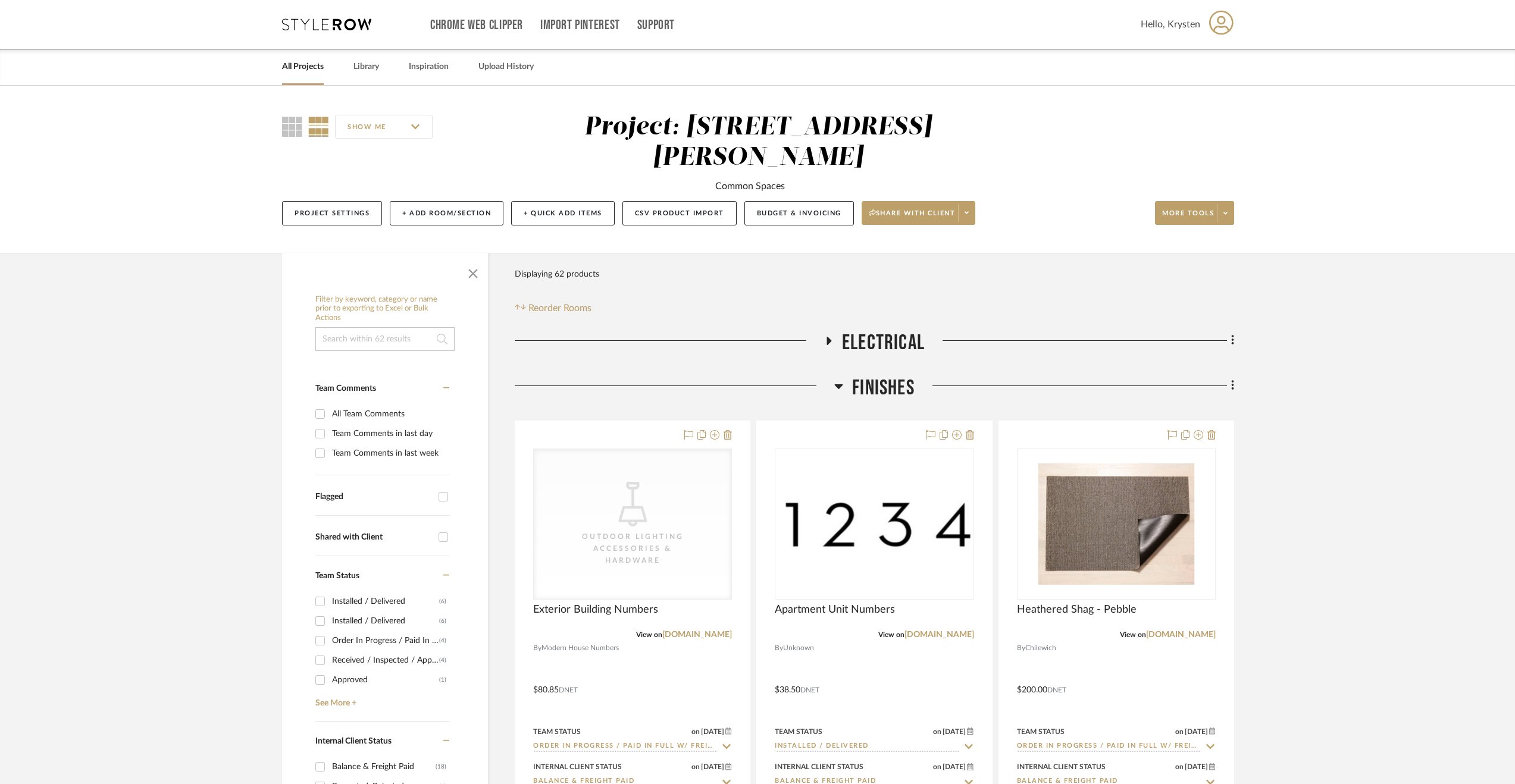
click at [301, 65] on link "All Projects" at bounding box center [302, 67] width 42 height 16
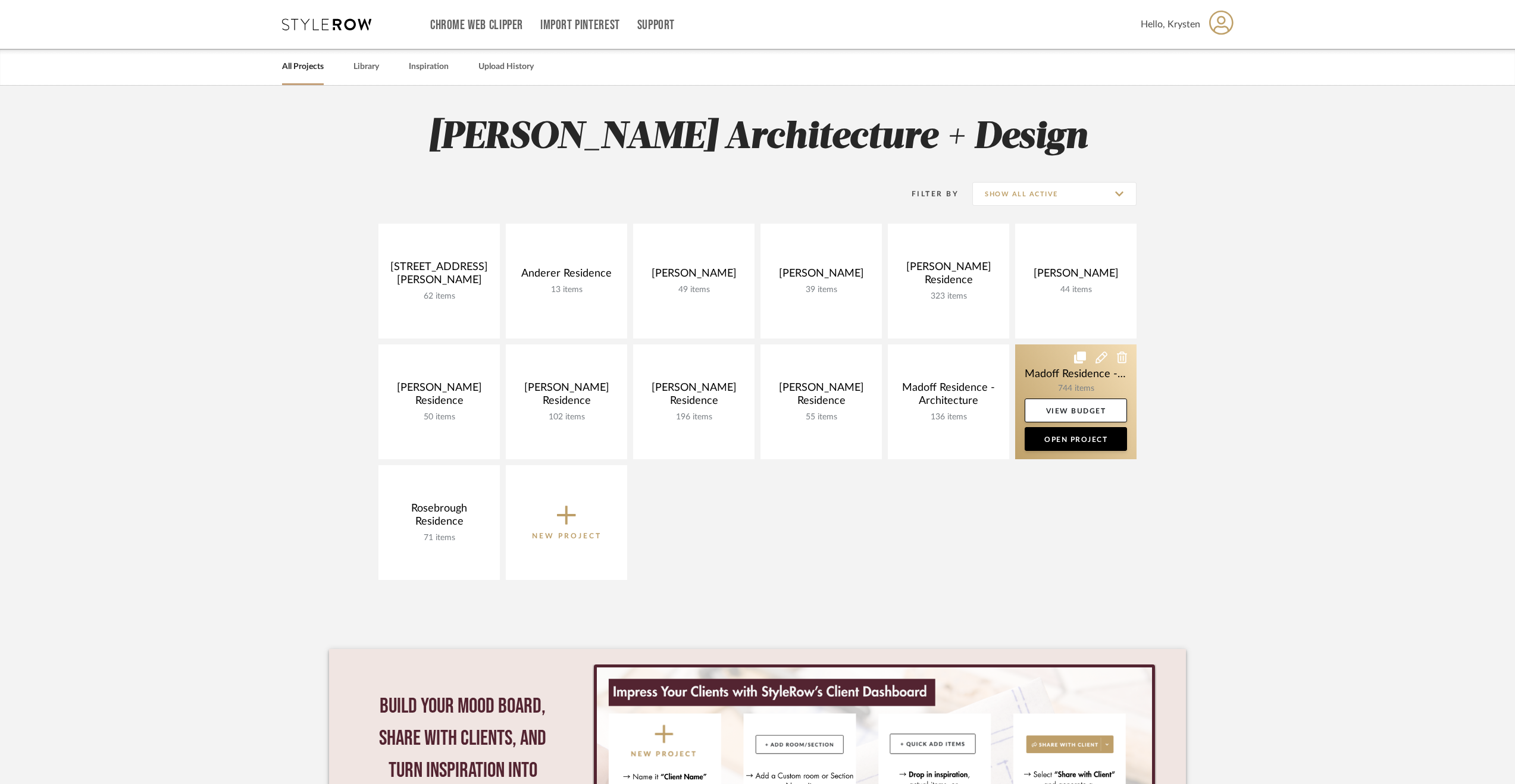
click at [1040, 363] on link at bounding box center [1076, 402] width 122 height 115
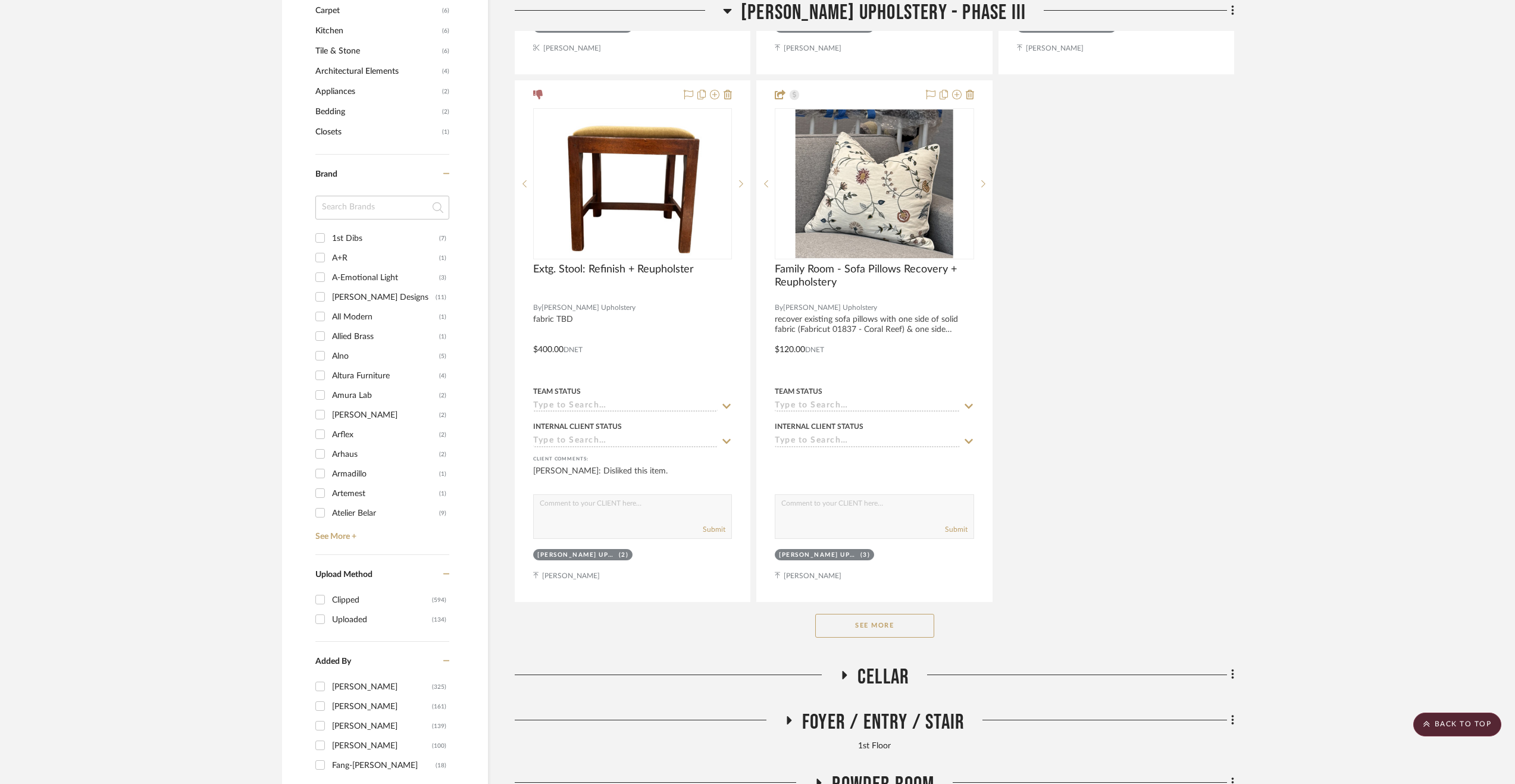
scroll to position [1904, 0]
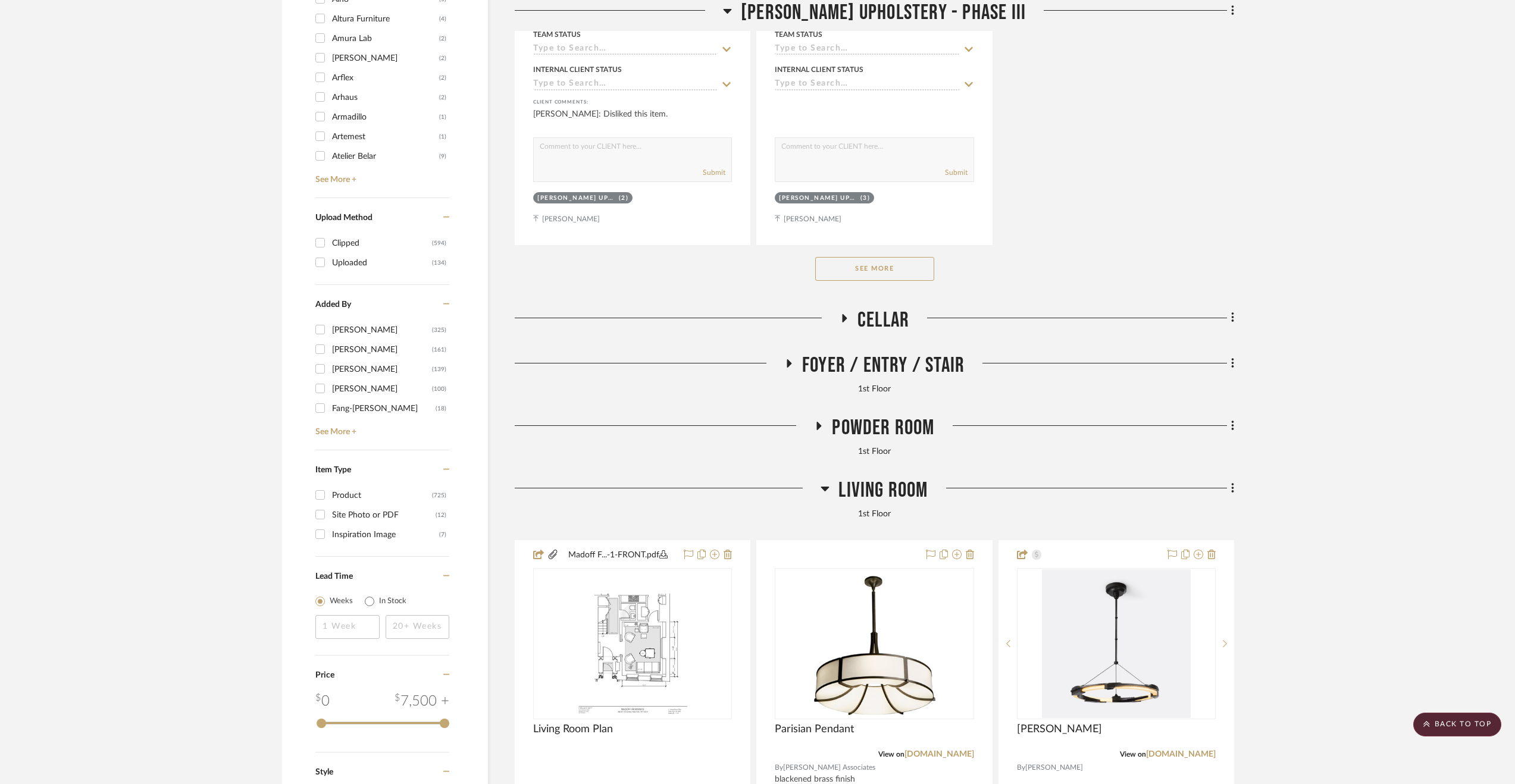
click at [856, 267] on button "See More" at bounding box center [874, 269] width 119 height 24
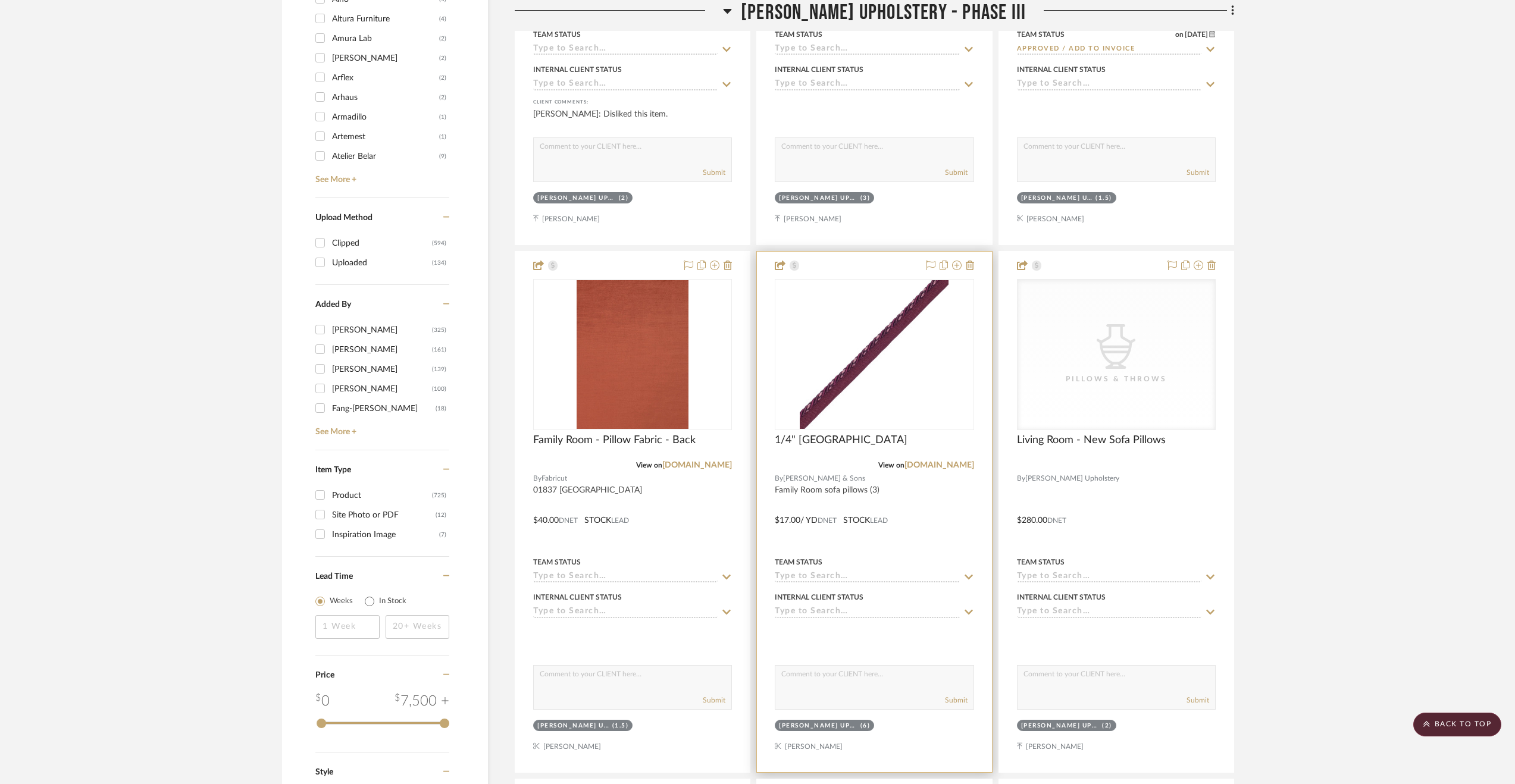
click at [959, 519] on div at bounding box center [874, 512] width 235 height 520
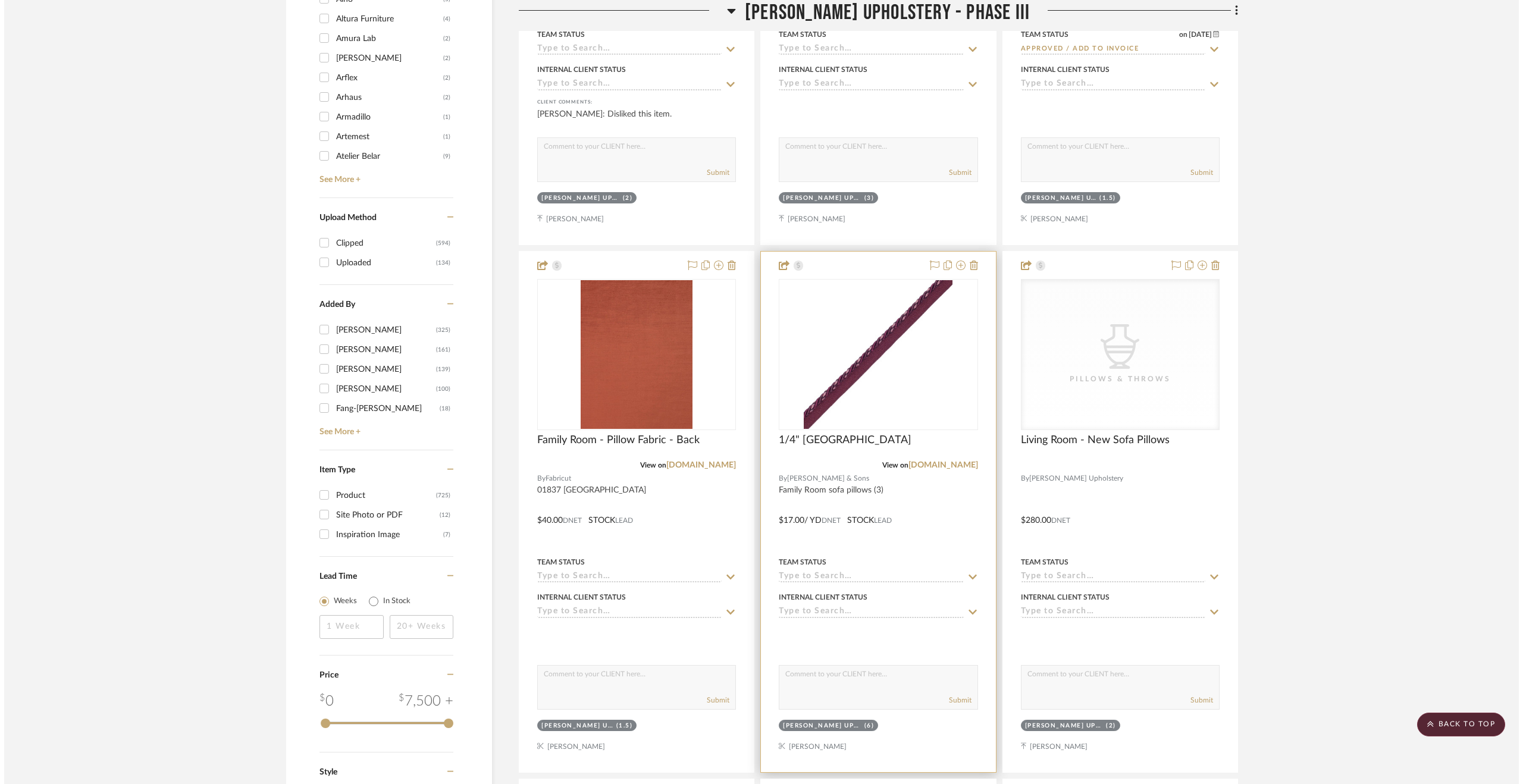
scroll to position [0, 0]
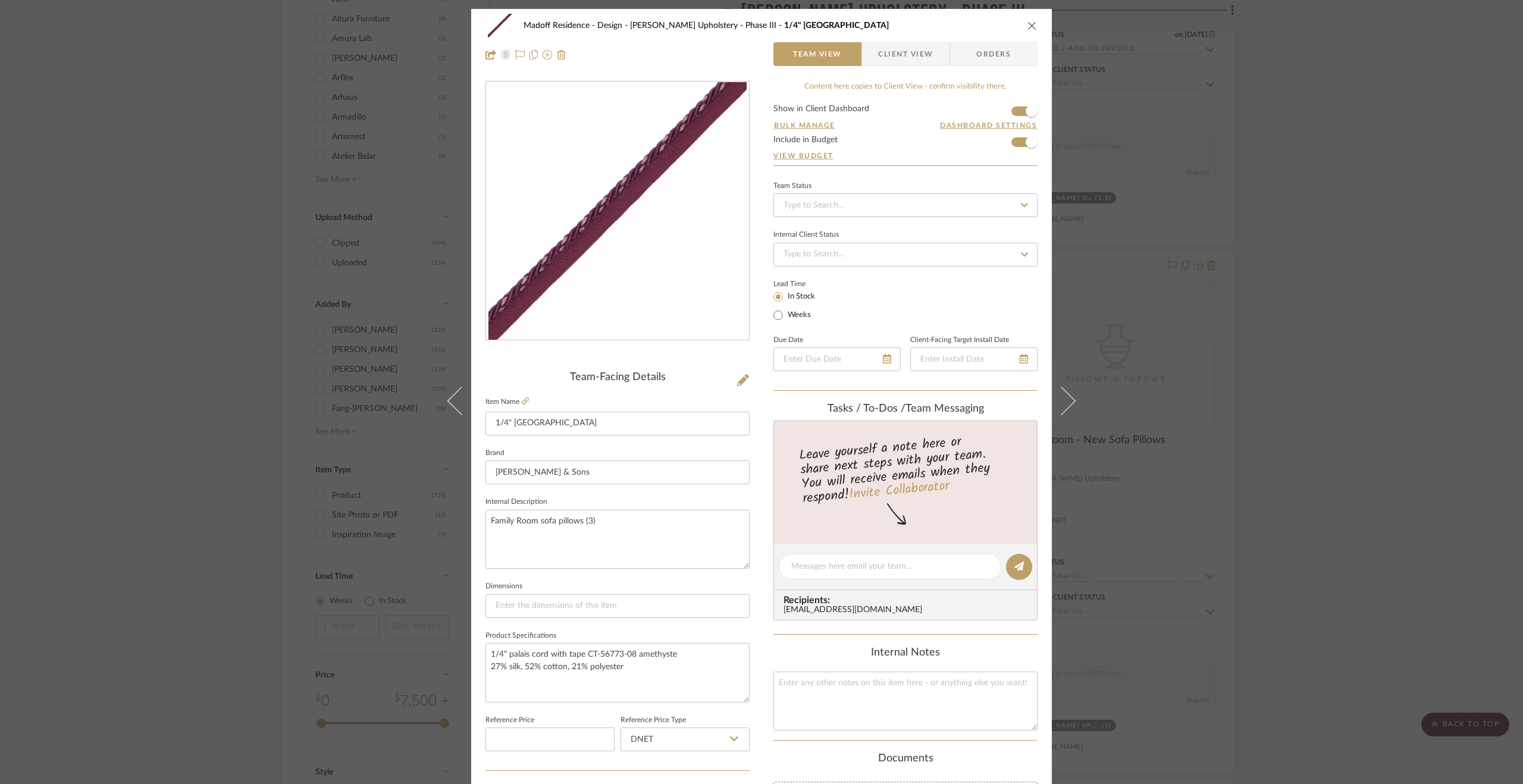
click at [1417, 457] on div "Madoff Residence - Design Walter's Upholstery - Phase III 1/4" Palais Cord Team…" at bounding box center [762, 392] width 1523 height 784
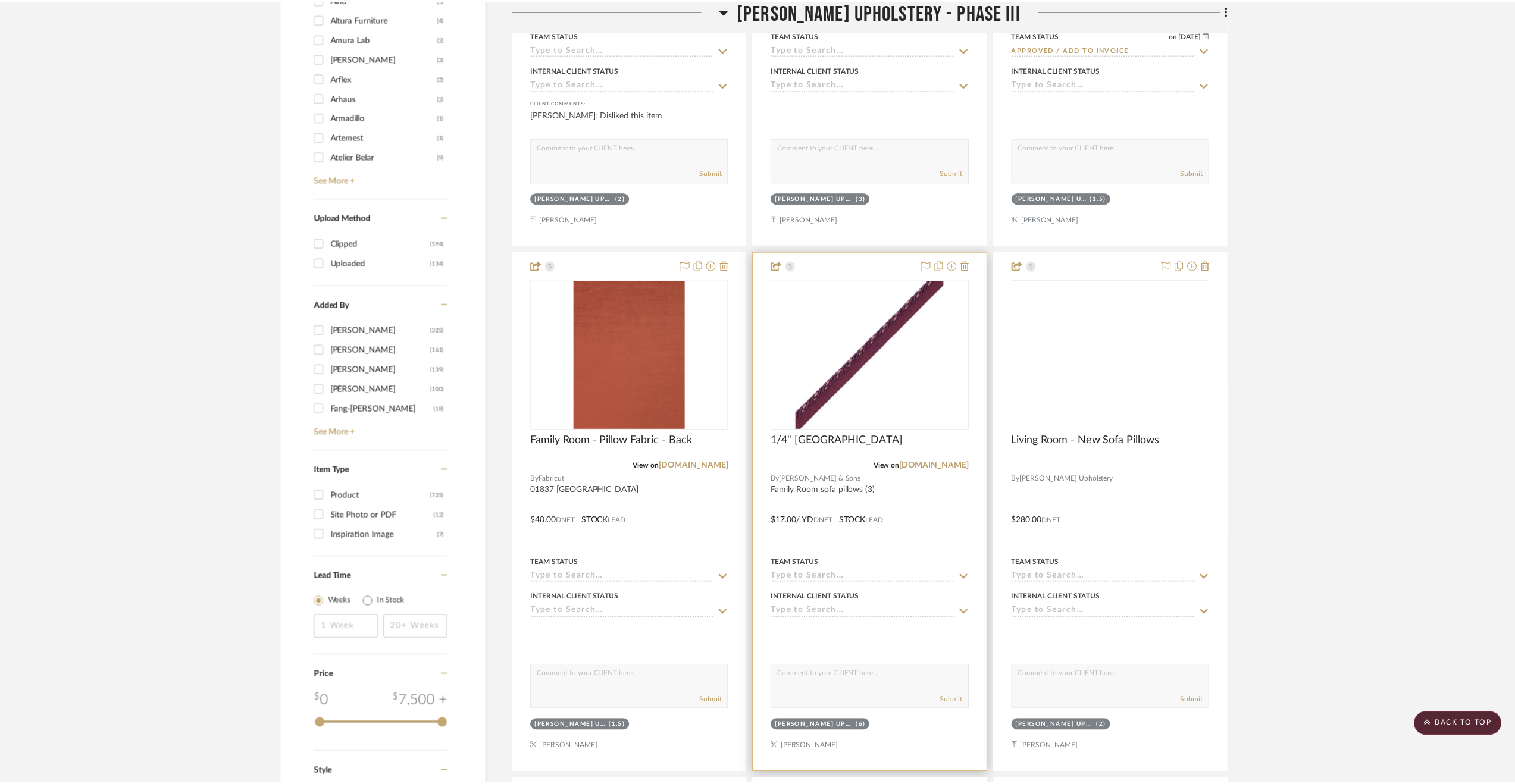
scroll to position [1904, 0]
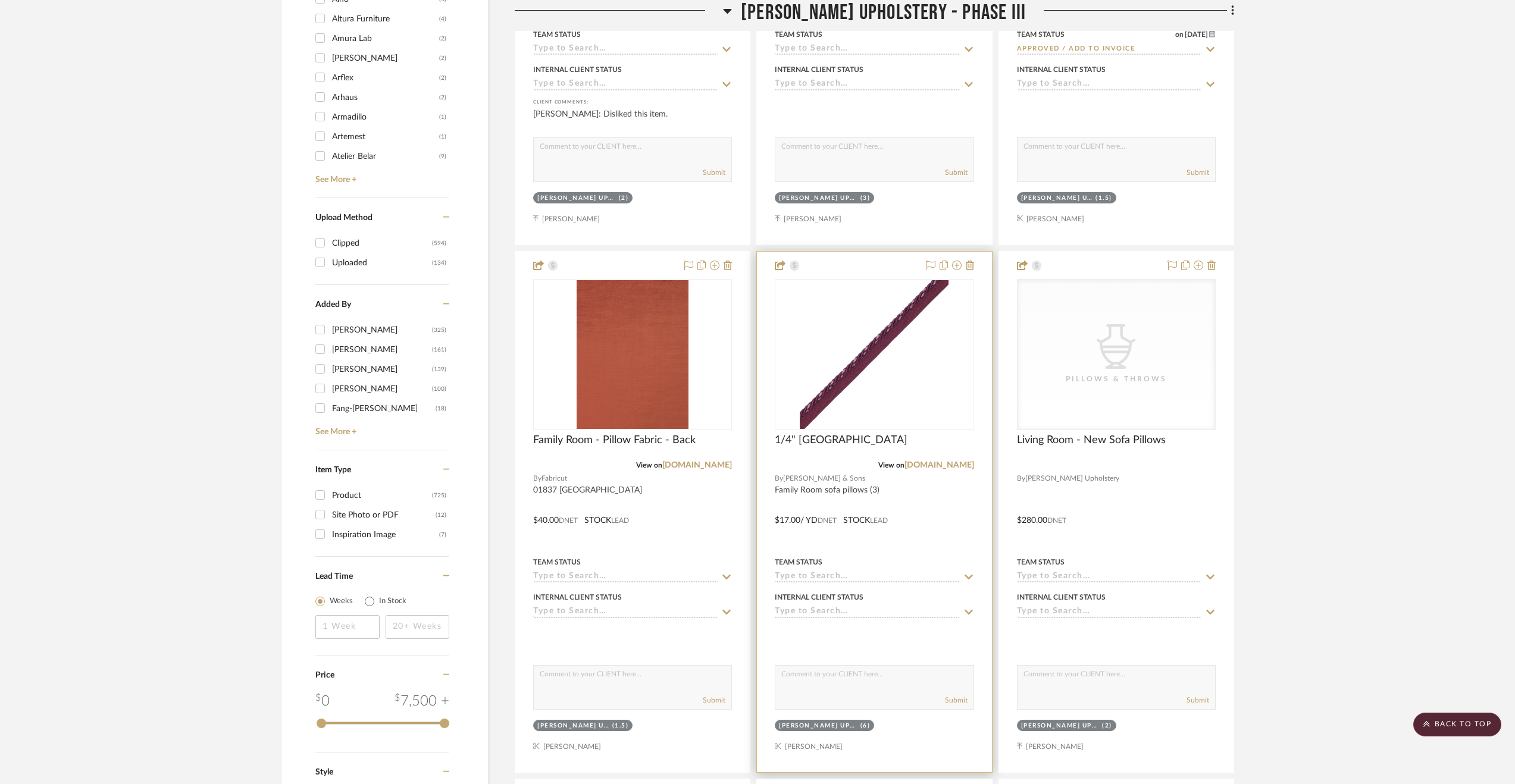
click at [951, 502] on div at bounding box center [874, 512] width 235 height 520
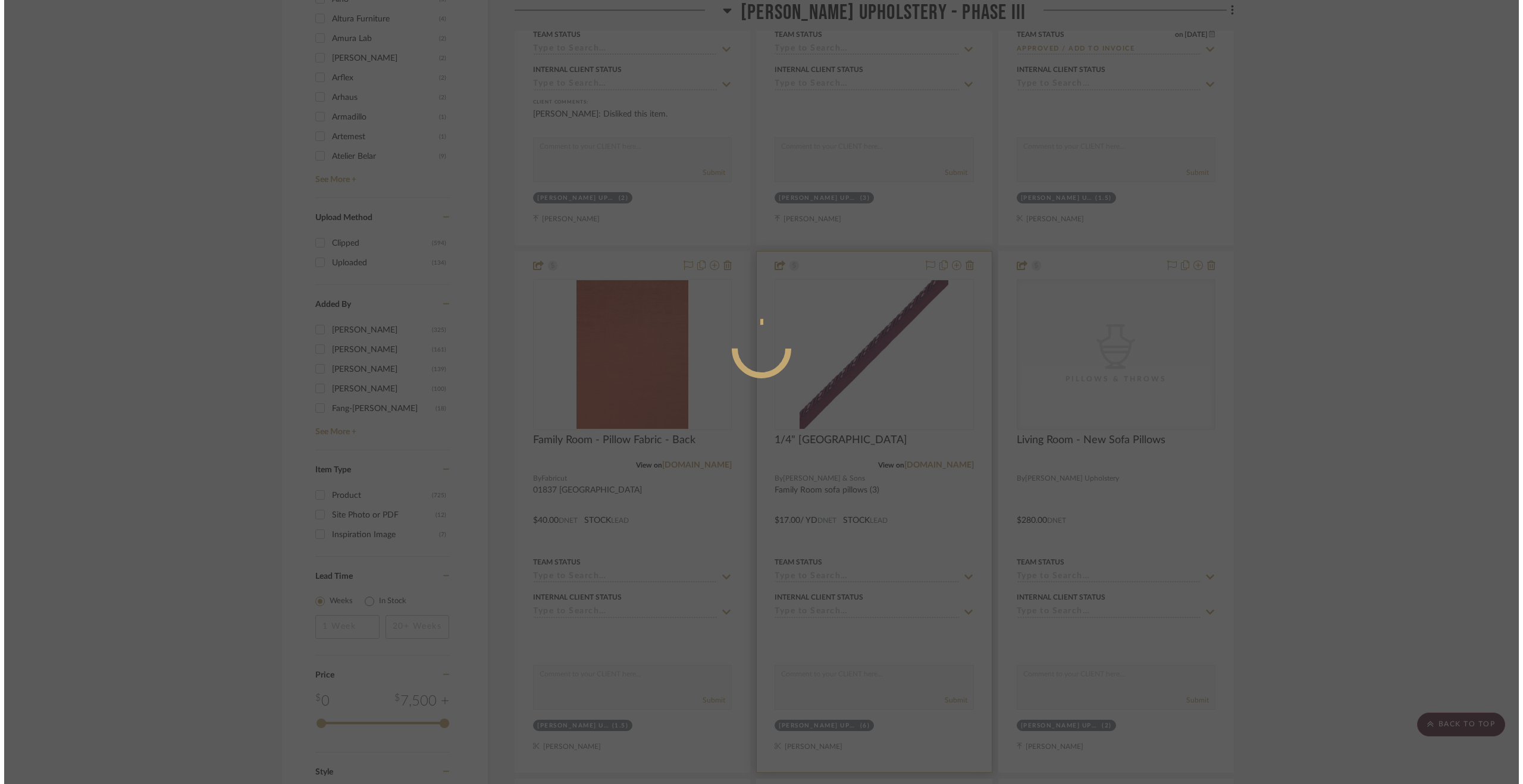
scroll to position [0, 0]
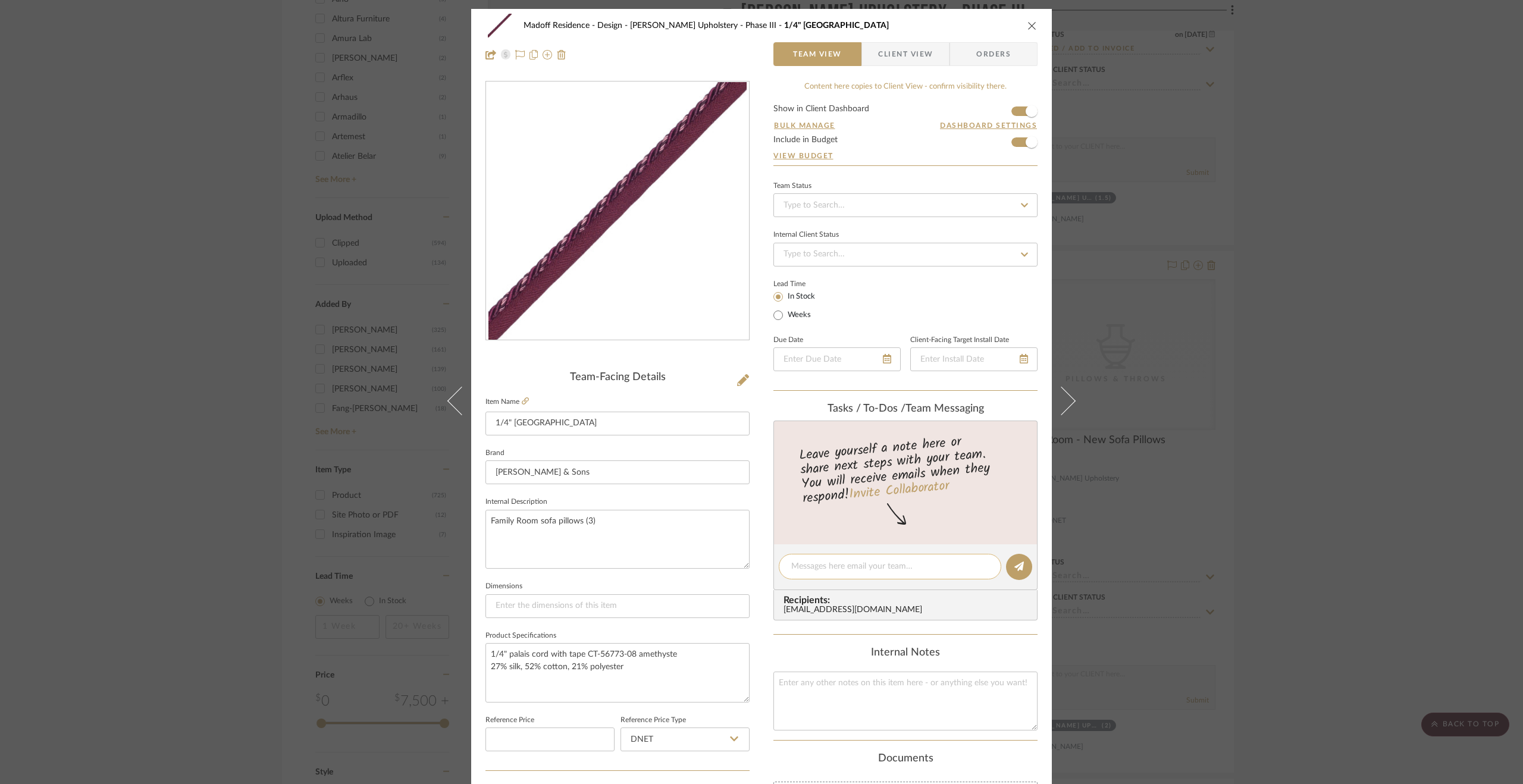
click at [841, 563] on textarea at bounding box center [890, 566] width 197 height 12
click at [883, 568] on textarea at bounding box center [890, 566] width 197 height 12
paste textarea "FedEx - 479801530396"
click at [791, 568] on textarea "FedEx - 479801530396" at bounding box center [890, 566] width 197 height 12
click at [875, 565] on textarea "Order paid in full ($123) FedEx - 479801530396" at bounding box center [890, 566] width 197 height 12
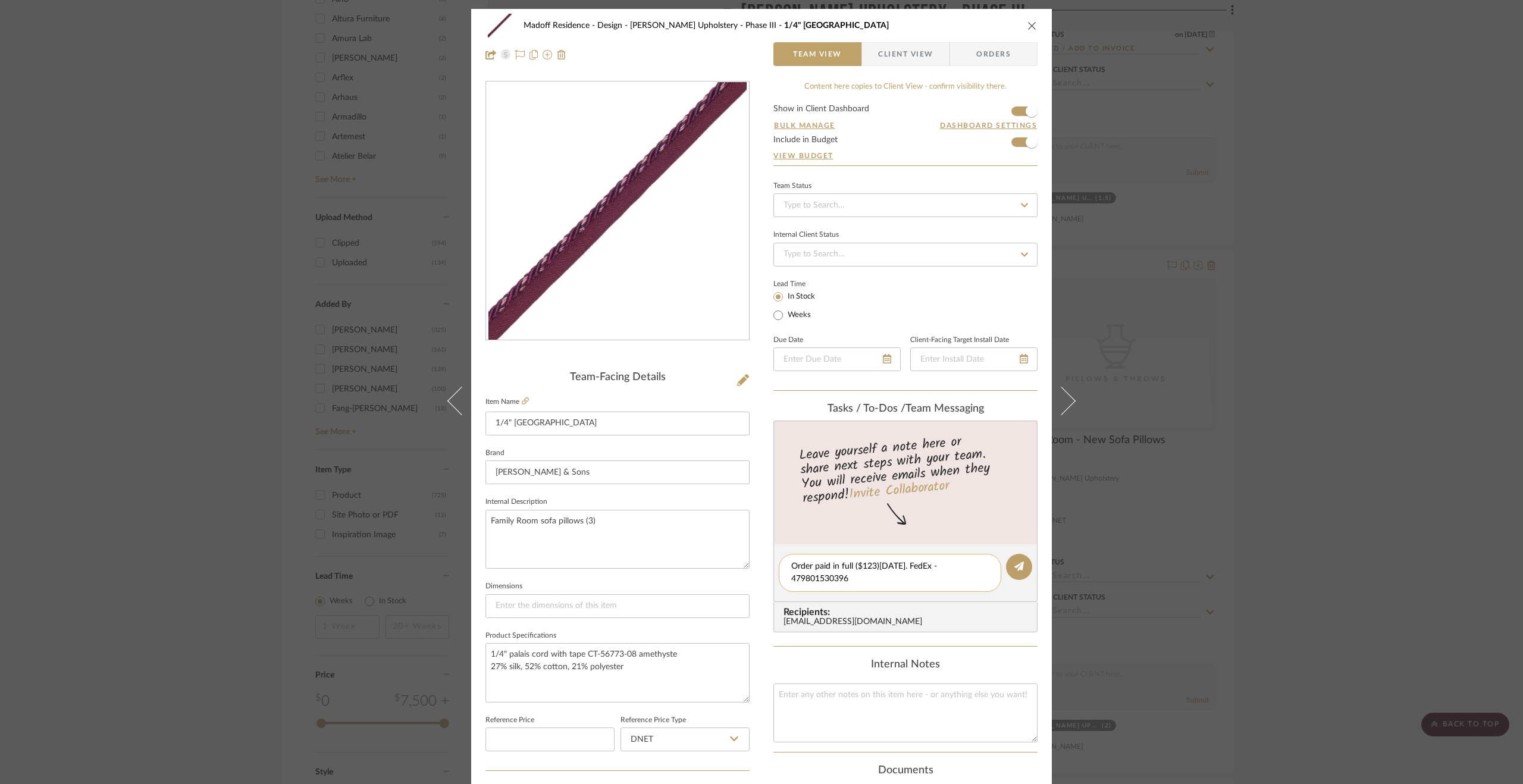
click at [938, 564] on textarea "Order paid in full ($123)9.11.25. FedEx - 479801530396" at bounding box center [890, 573] width 197 height 25
type textarea "Order paid in full ($123)9.11.25. FedEx tracking 479801530396"
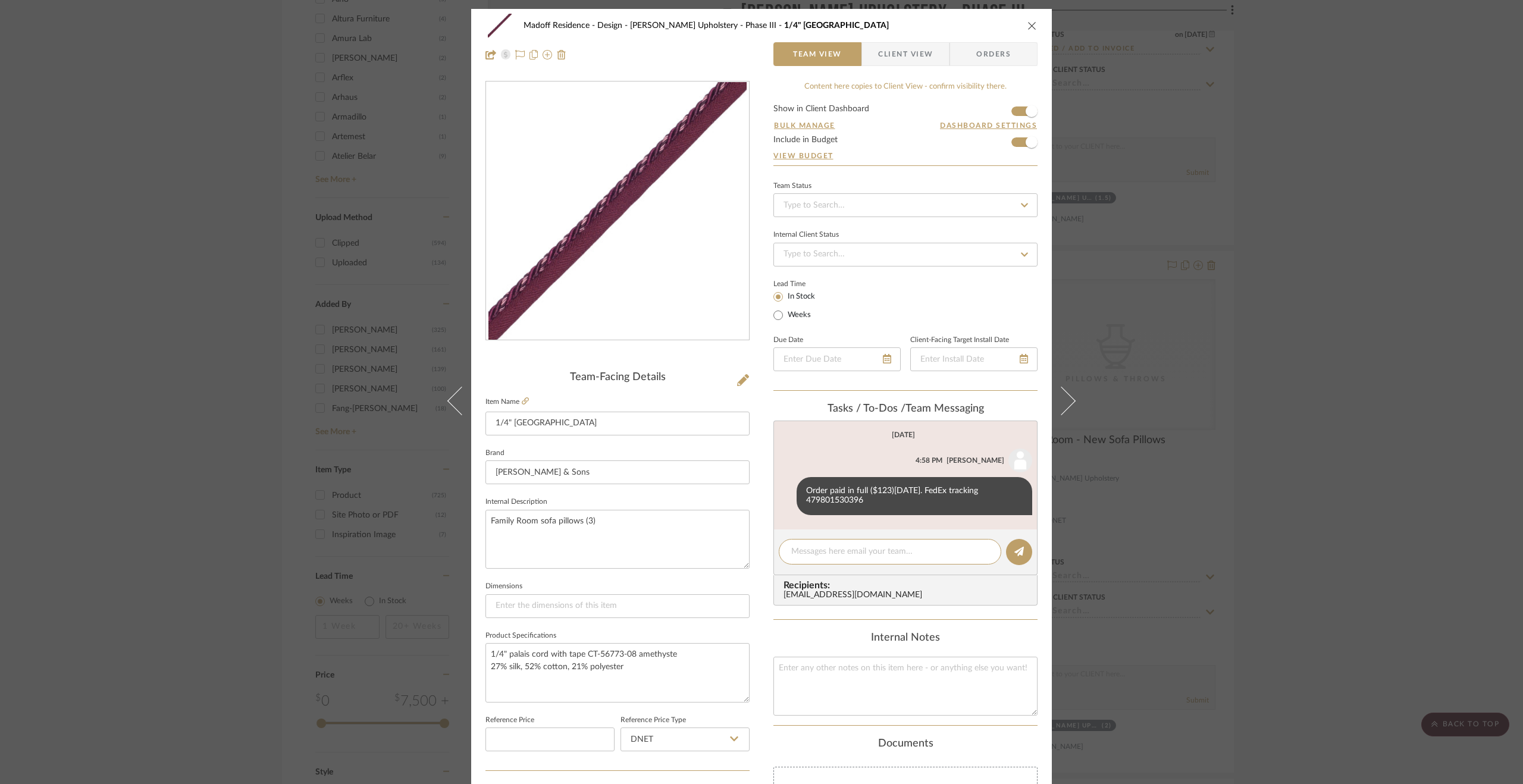
click at [1238, 552] on div "Madoff Residence - Design Walter's Upholstery - Phase III 1/4" Palais Cord Team…" at bounding box center [762, 392] width 1523 height 784
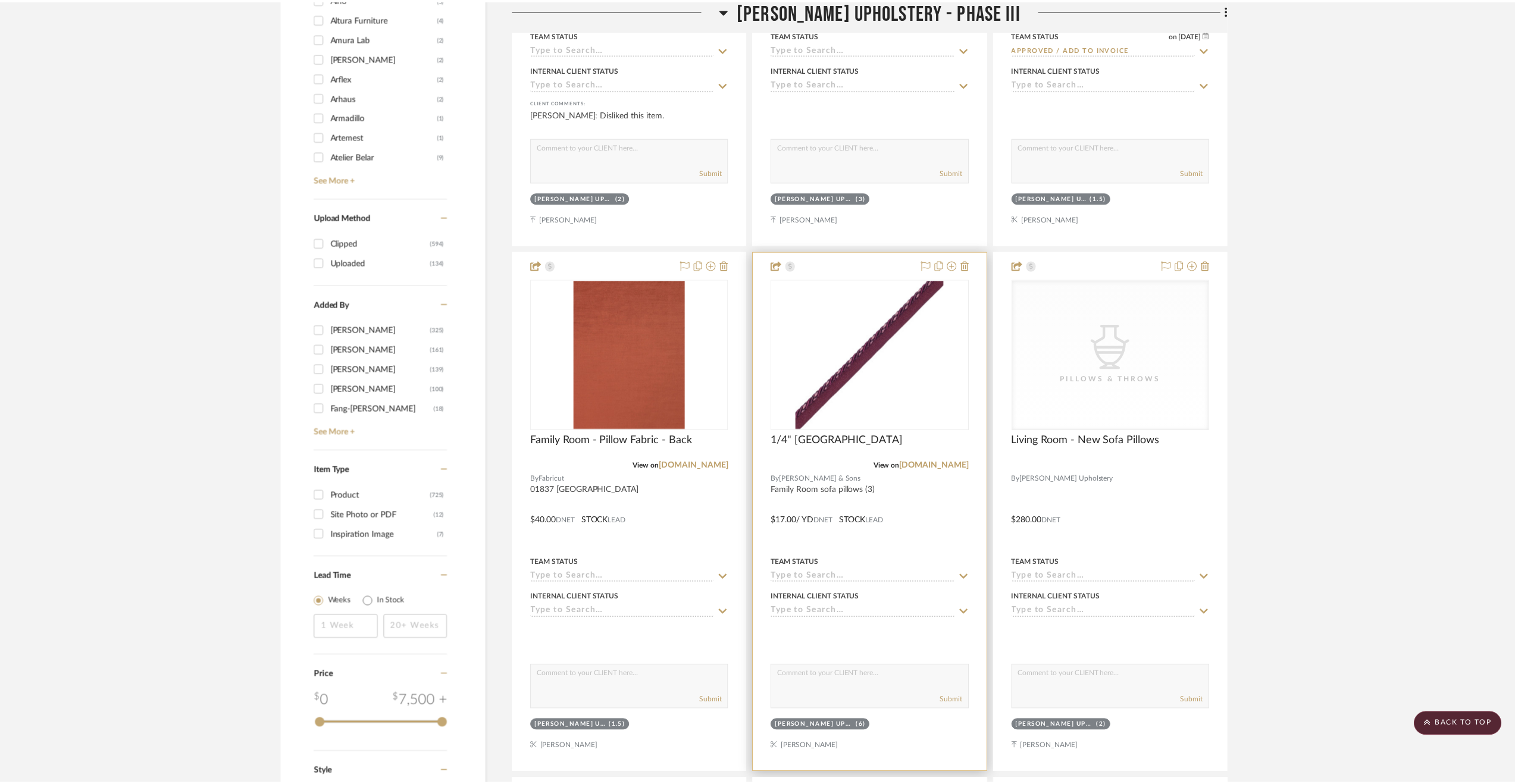
scroll to position [1904, 0]
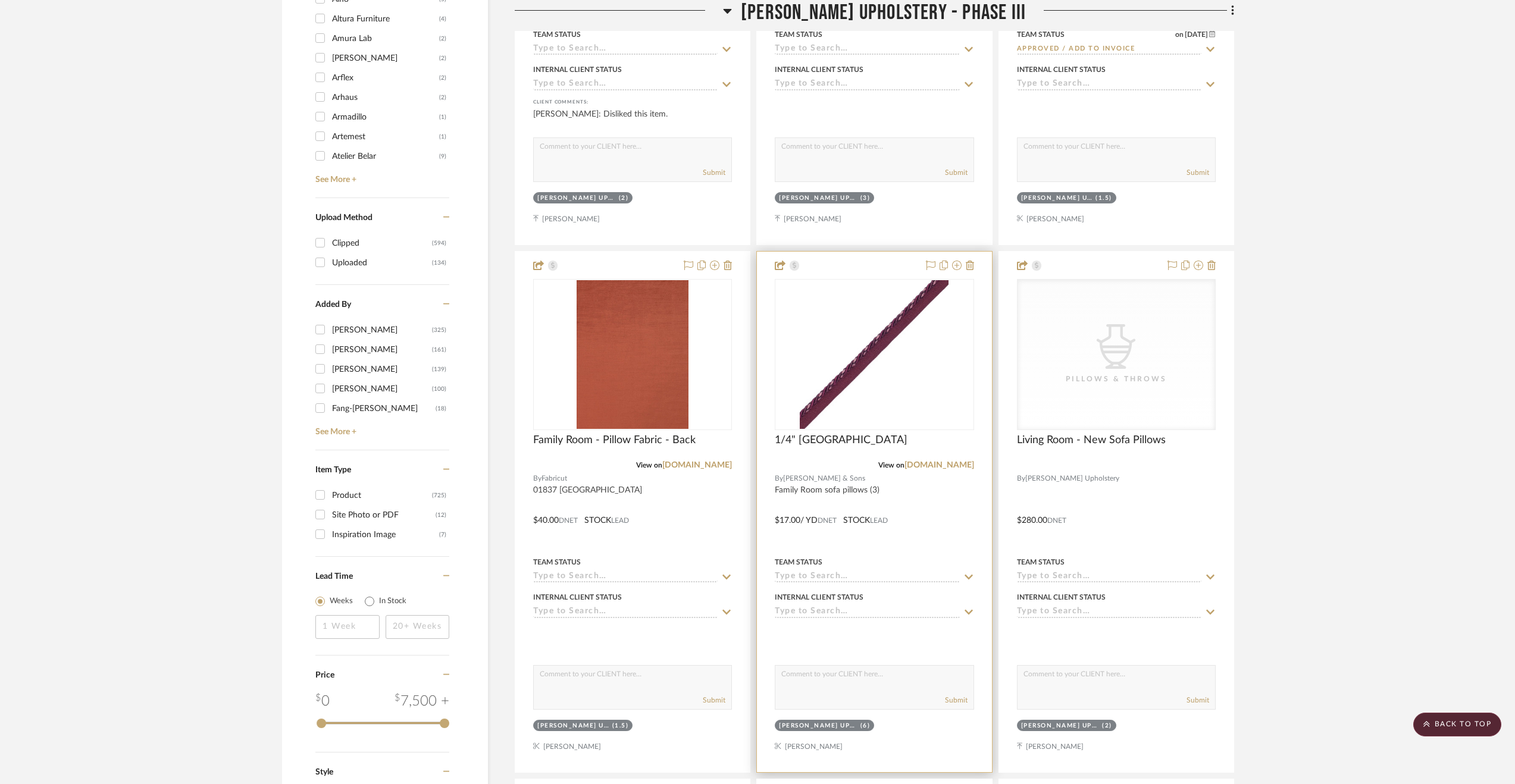
click at [936, 573] on input at bounding box center [867, 577] width 184 height 12
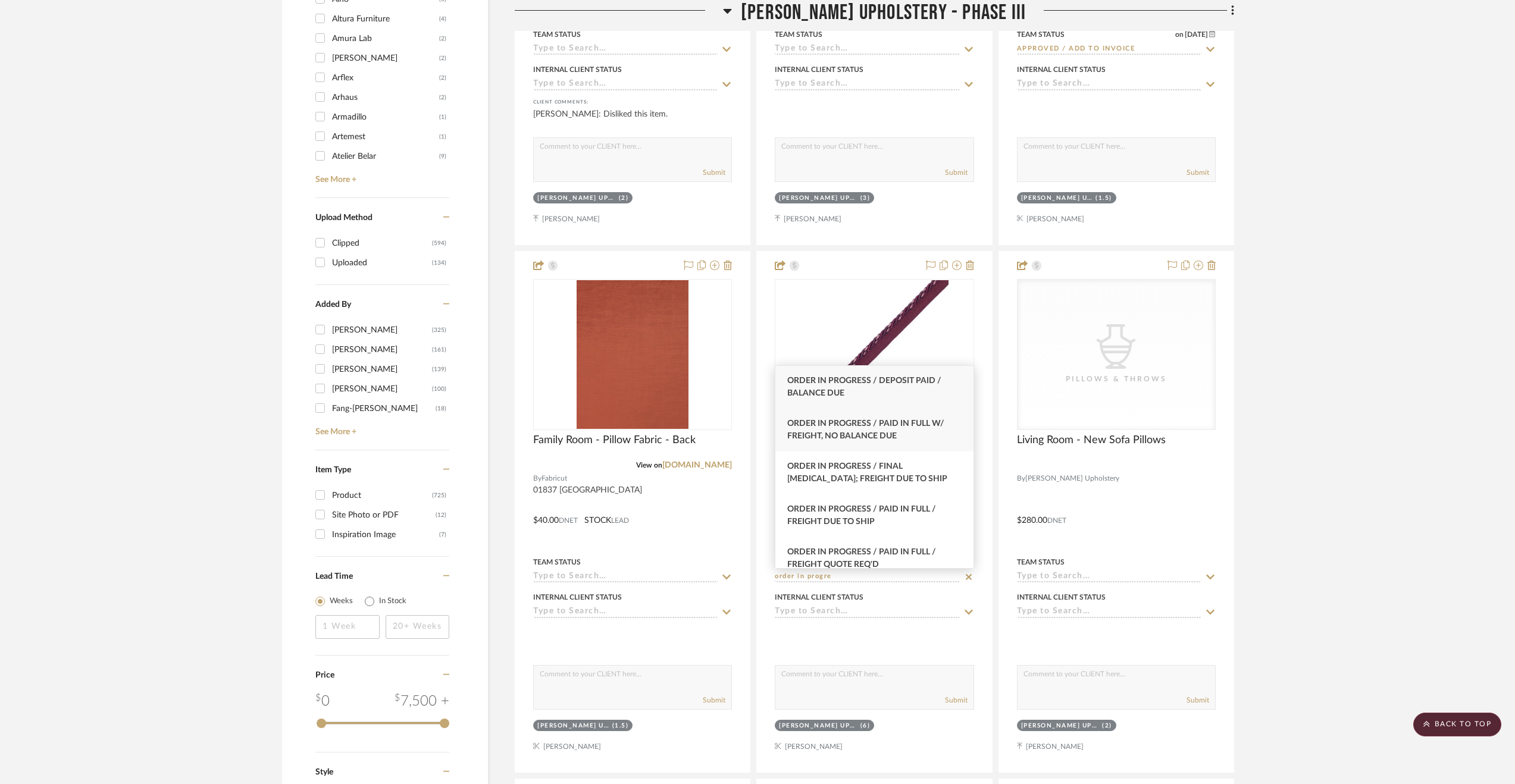
type input "order in progre"
click at [896, 421] on span "Order In Progress / Paid In Full w/ Freight, No Balance due" at bounding box center [866, 429] width 157 height 21
type input "9/12/2025"
type input "Order In Progress / Paid In Full w/ Freight, No Balance due"
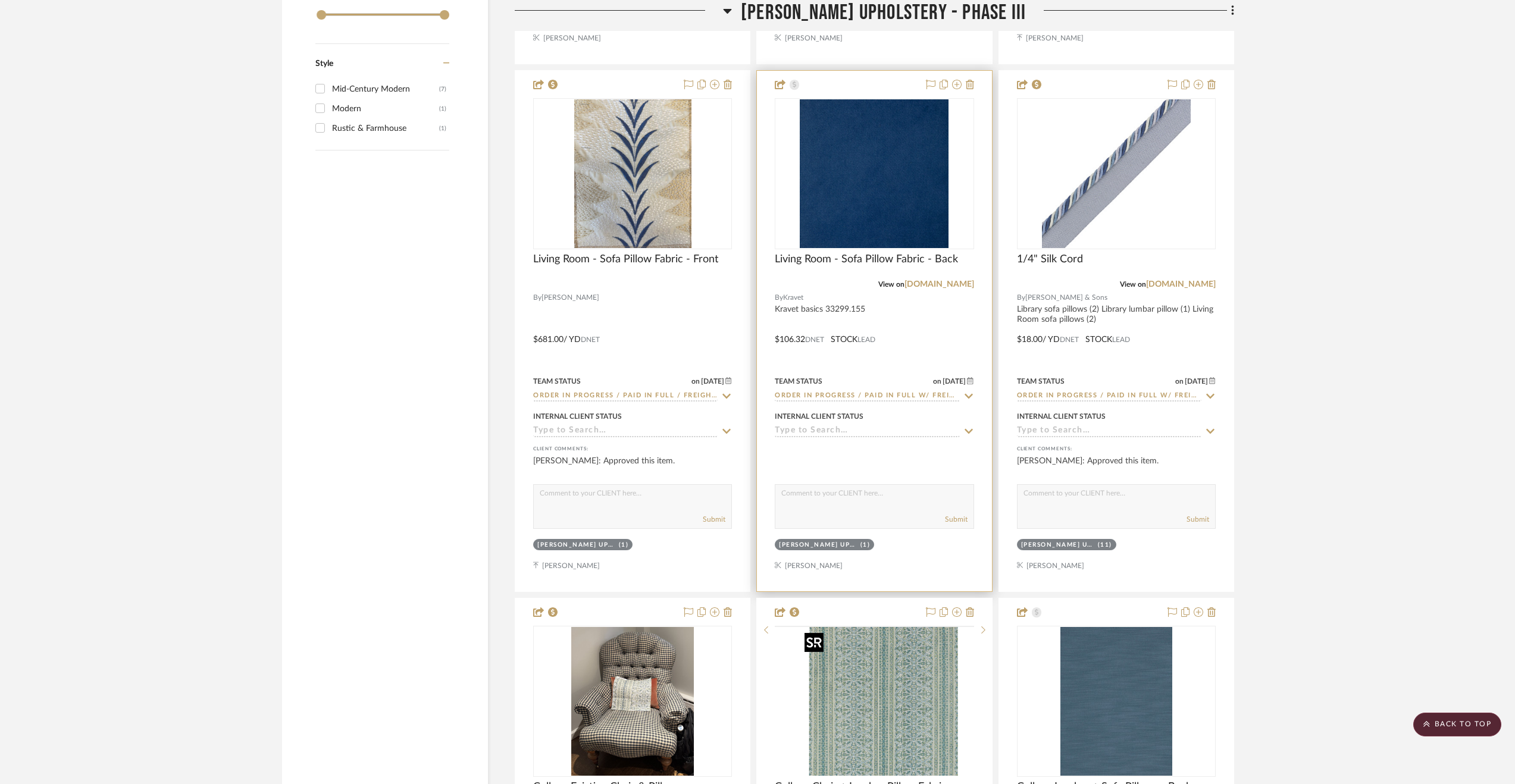
scroll to position [2736, 0]
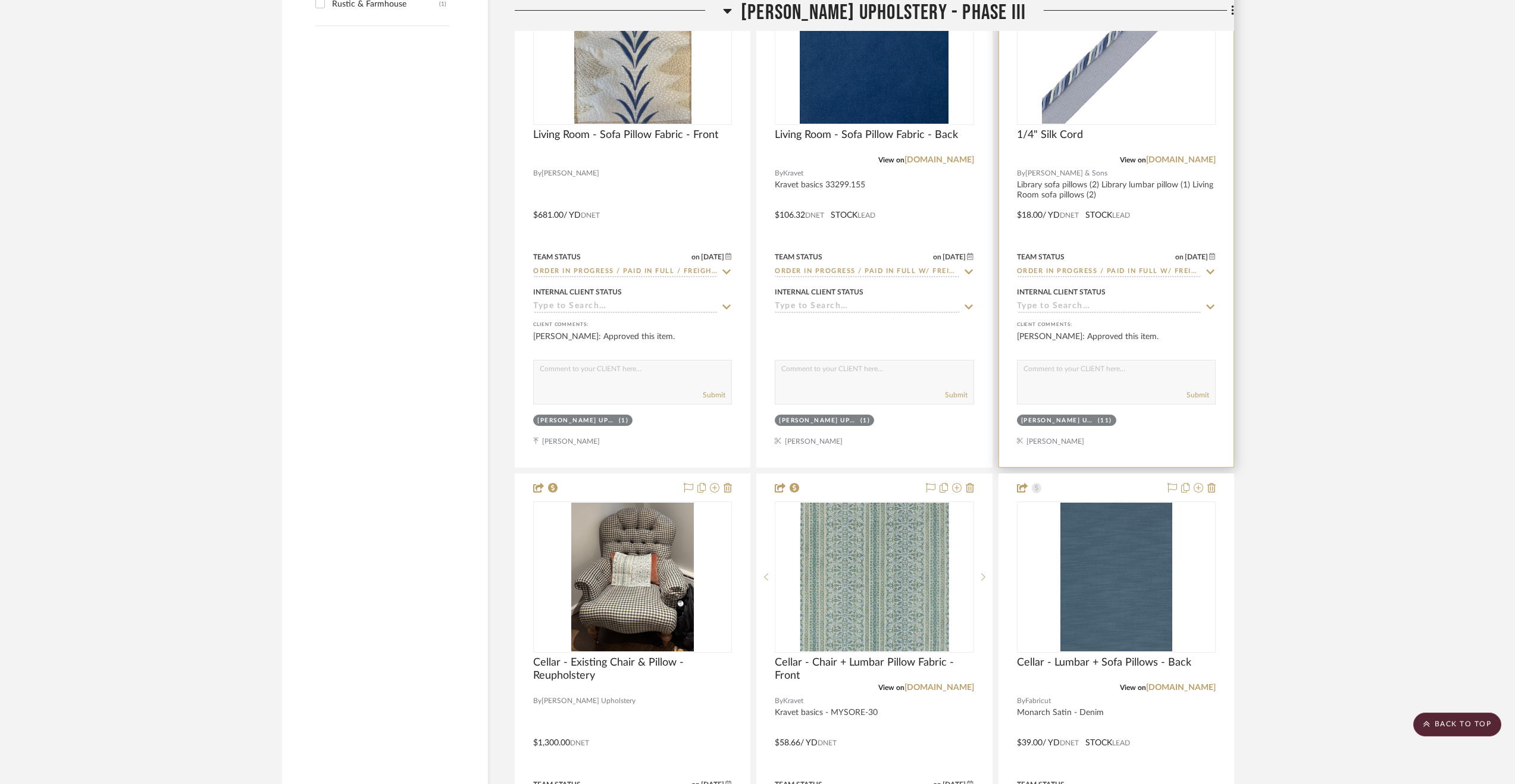
click at [1184, 208] on div at bounding box center [1117, 206] width 235 height 520
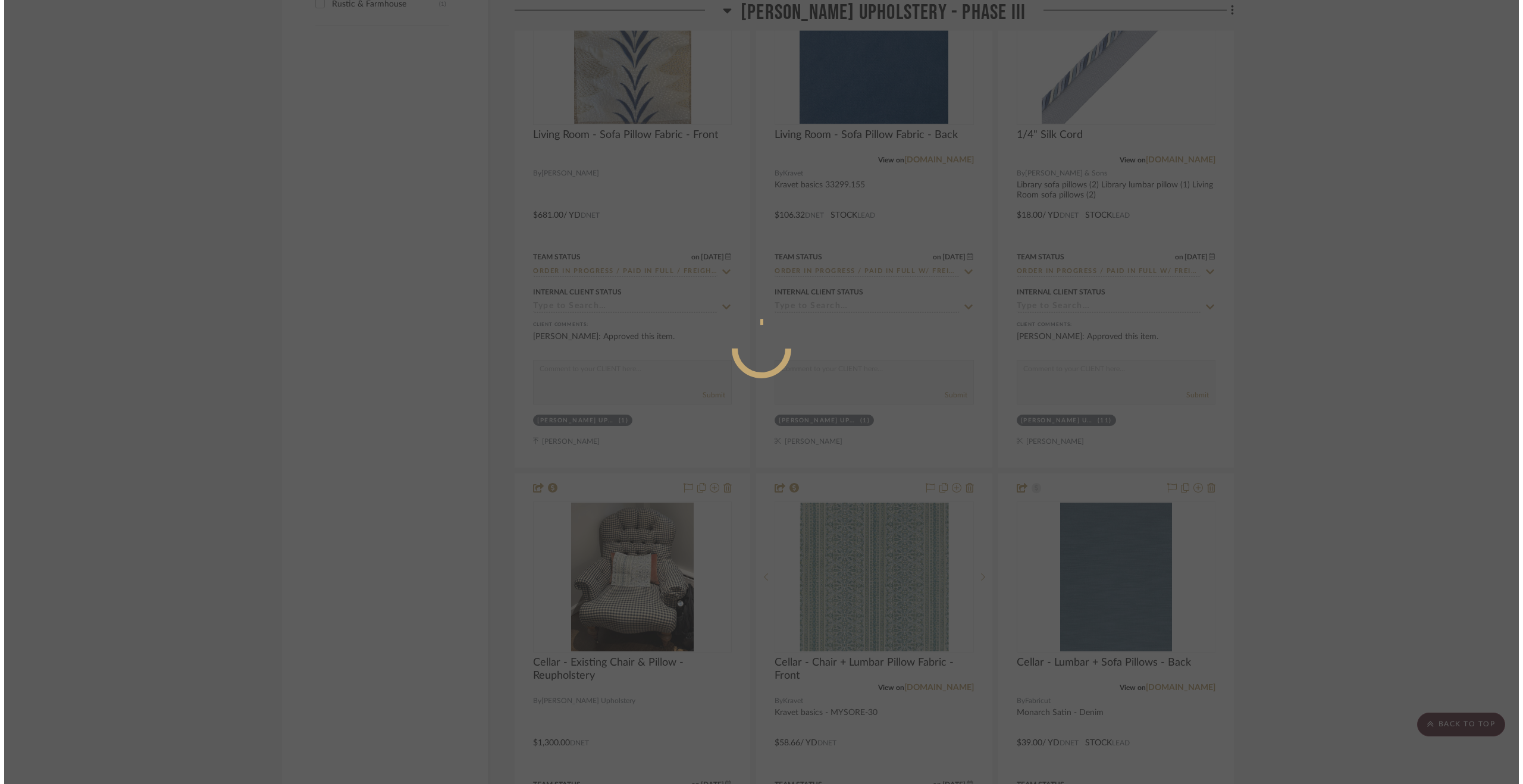
scroll to position [0, 0]
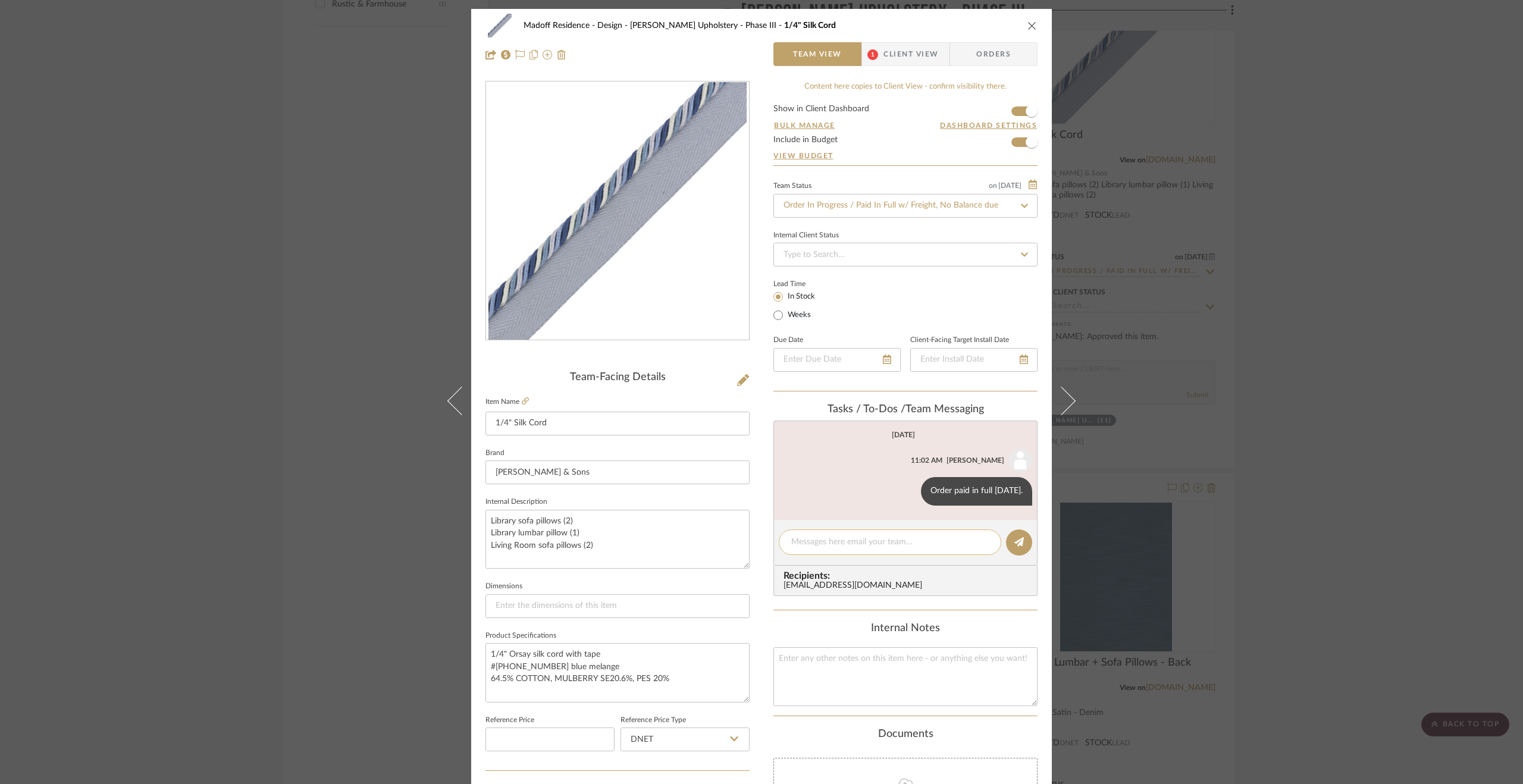
click at [815, 545] on textarea at bounding box center [890, 542] width 197 height 12
click at [895, 545] on textarea "Fedex tracking" at bounding box center [890, 542] width 197 height 12
paste textarea "478022465550"
drag, startPoint x: 976, startPoint y: 539, endPoint x: 762, endPoint y: 535, distance: 214.0
click at [762, 535] on div "Madoff Residence - Design Walter's Upholstery - Phase III 1/4" Silk Cord Team V…" at bounding box center [761, 558] width 580 height 1098
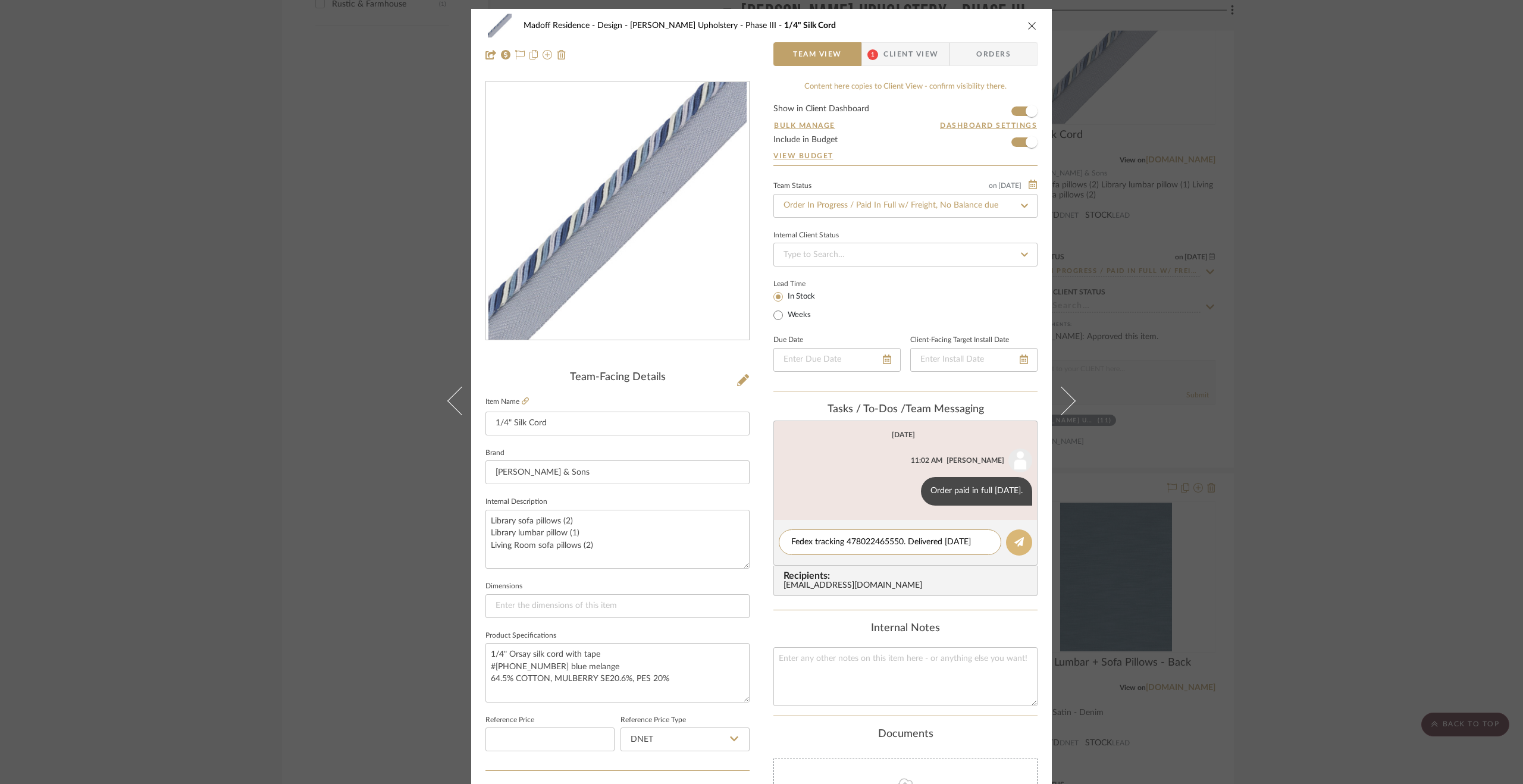
type textarea "Fedex tracking 478022465550. Delivered 9.5.25"
click at [1018, 538] on icon at bounding box center [1018, 542] width 9 height 9
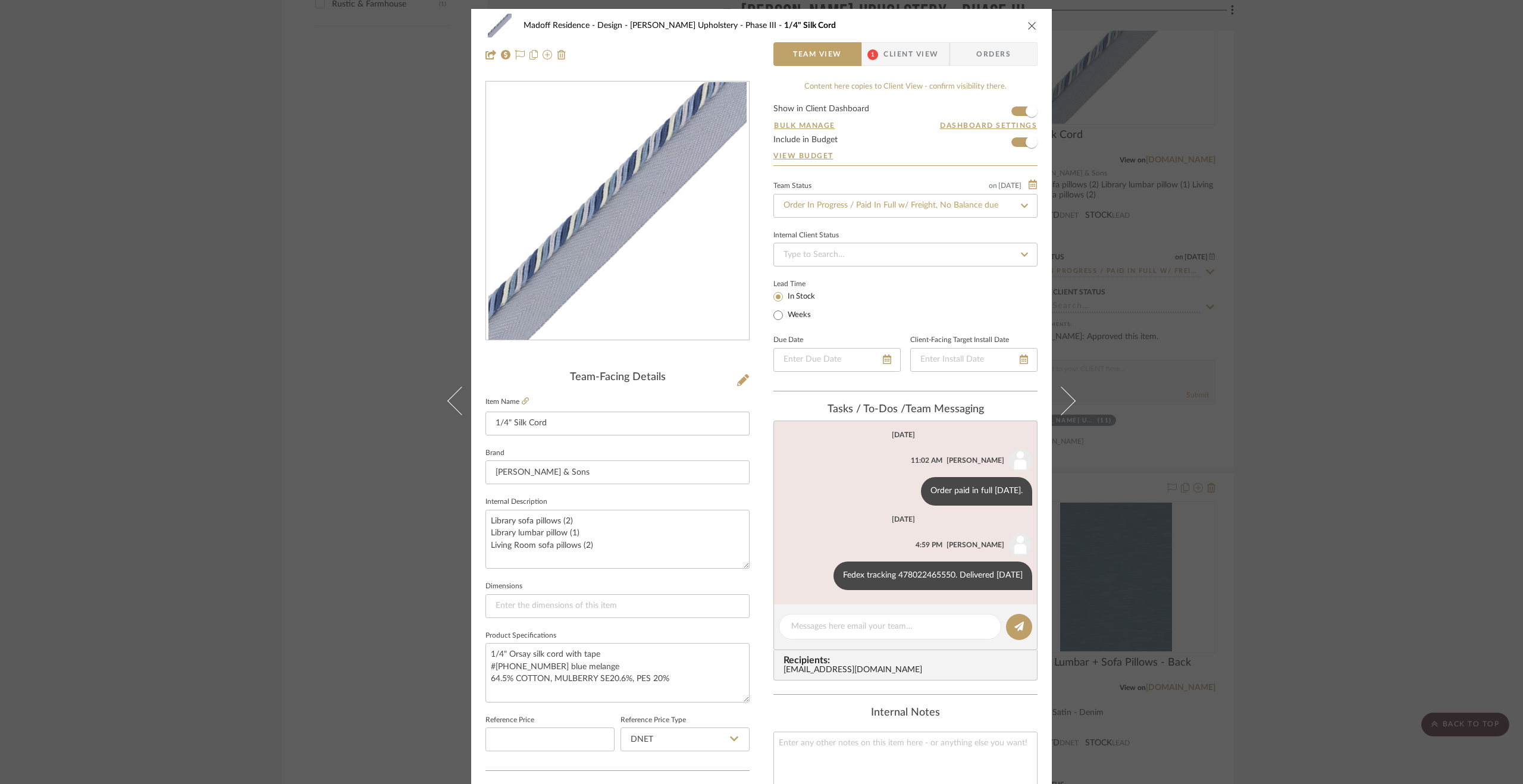
click at [1304, 545] on div "Madoff Residence - Design Walter's Upholstery - Phase III 1/4" Silk Cord Team V…" at bounding box center [762, 392] width 1523 height 784
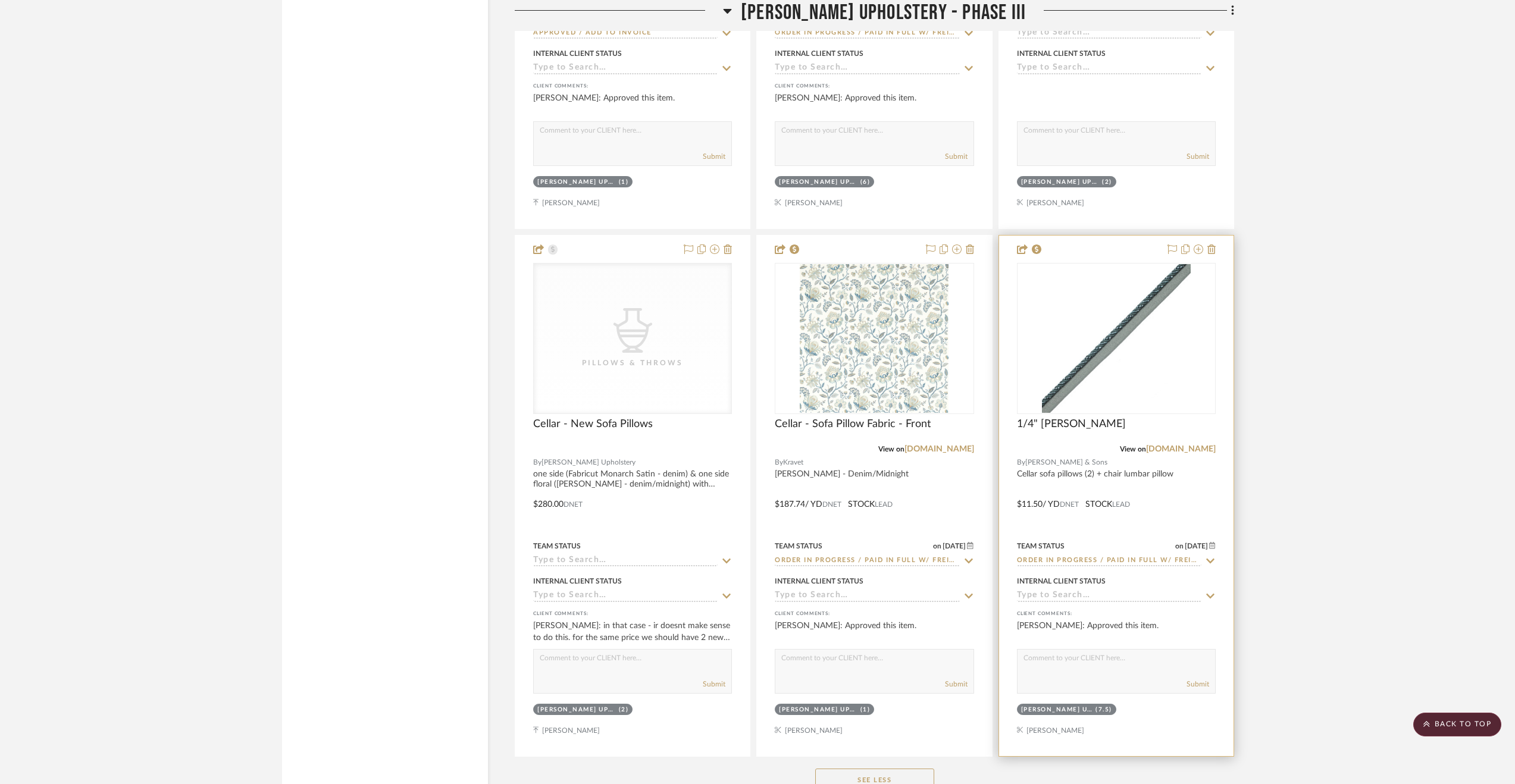
scroll to position [3568, 0]
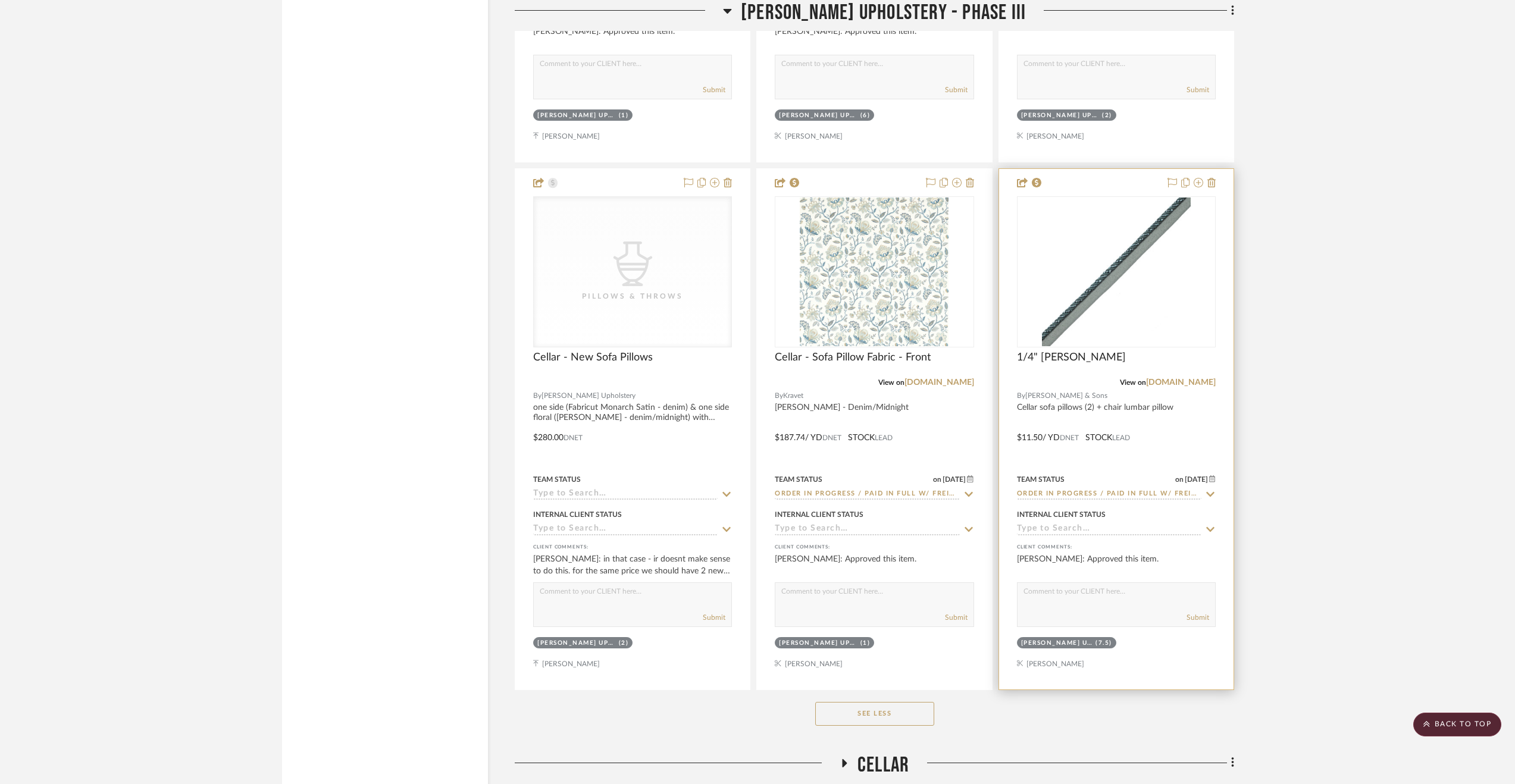
click at [1197, 427] on div at bounding box center [1117, 429] width 235 height 520
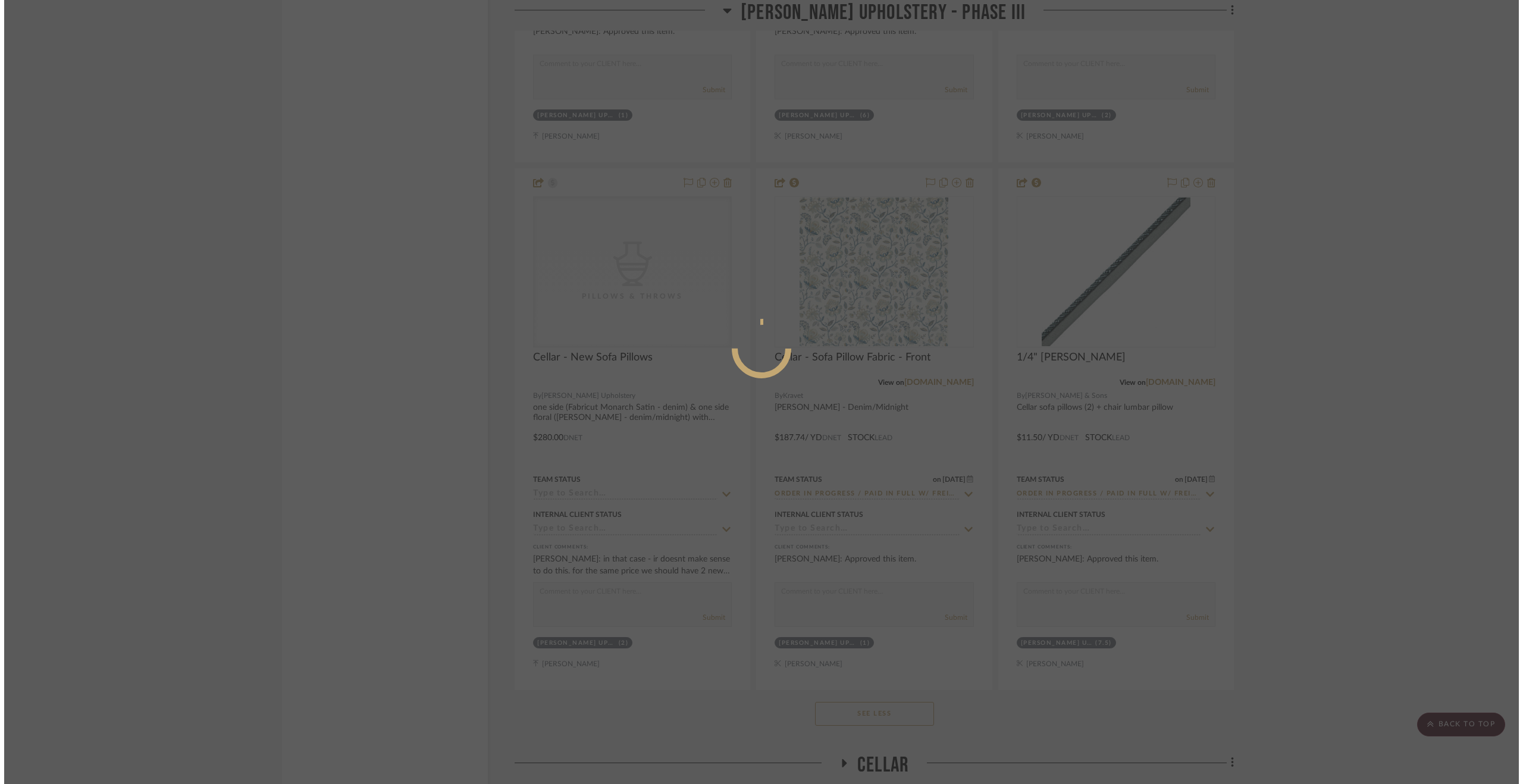
scroll to position [0, 0]
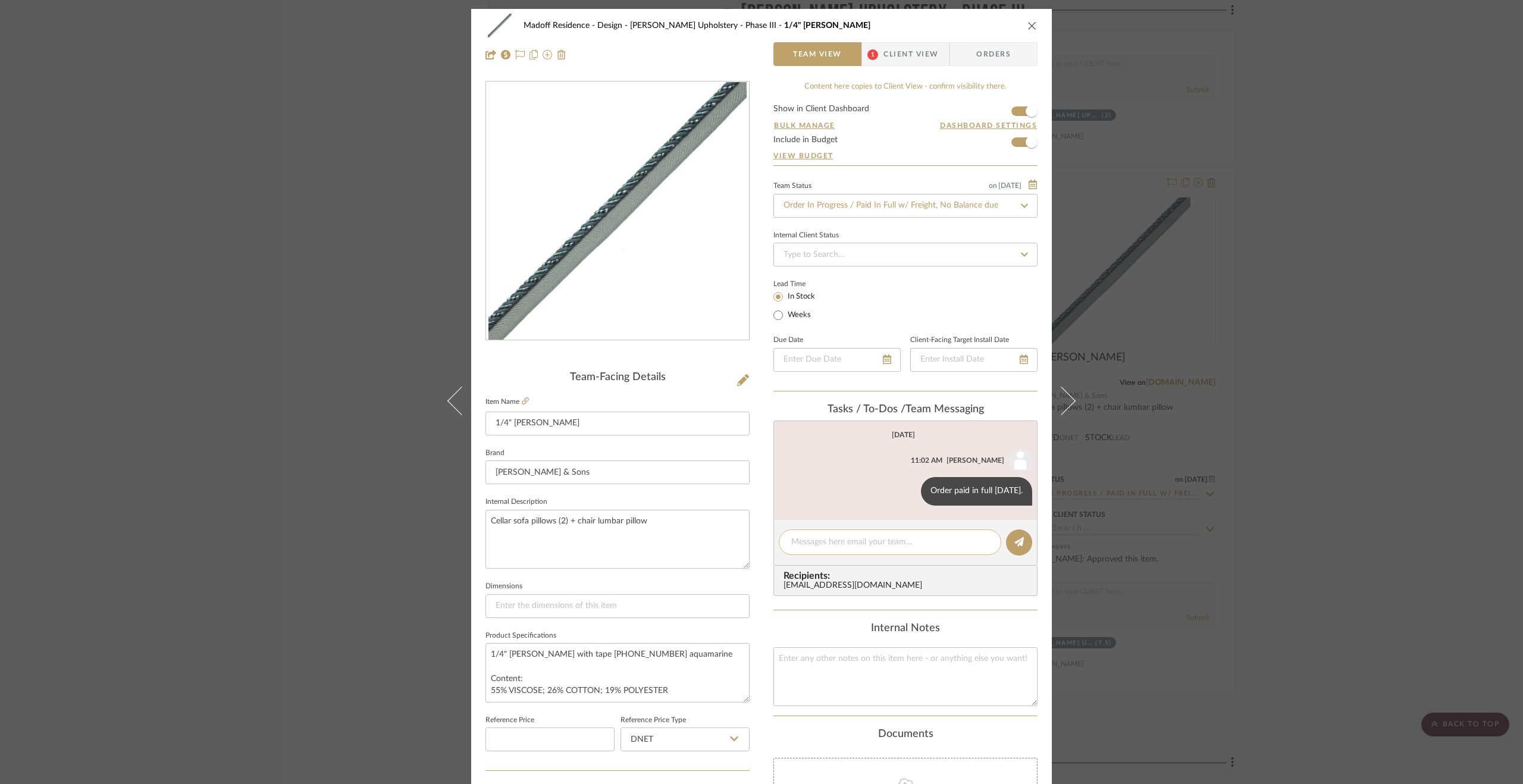
click at [902, 542] on textarea at bounding box center [890, 542] width 197 height 12
paste textarea "Fedex tracking 478022465550. Delivered 9.5.25"
type textarea "Fedex tracking 478022465550. Delivered 9.5.25"
click at [1008, 539] on button at bounding box center [1019, 542] width 26 height 26
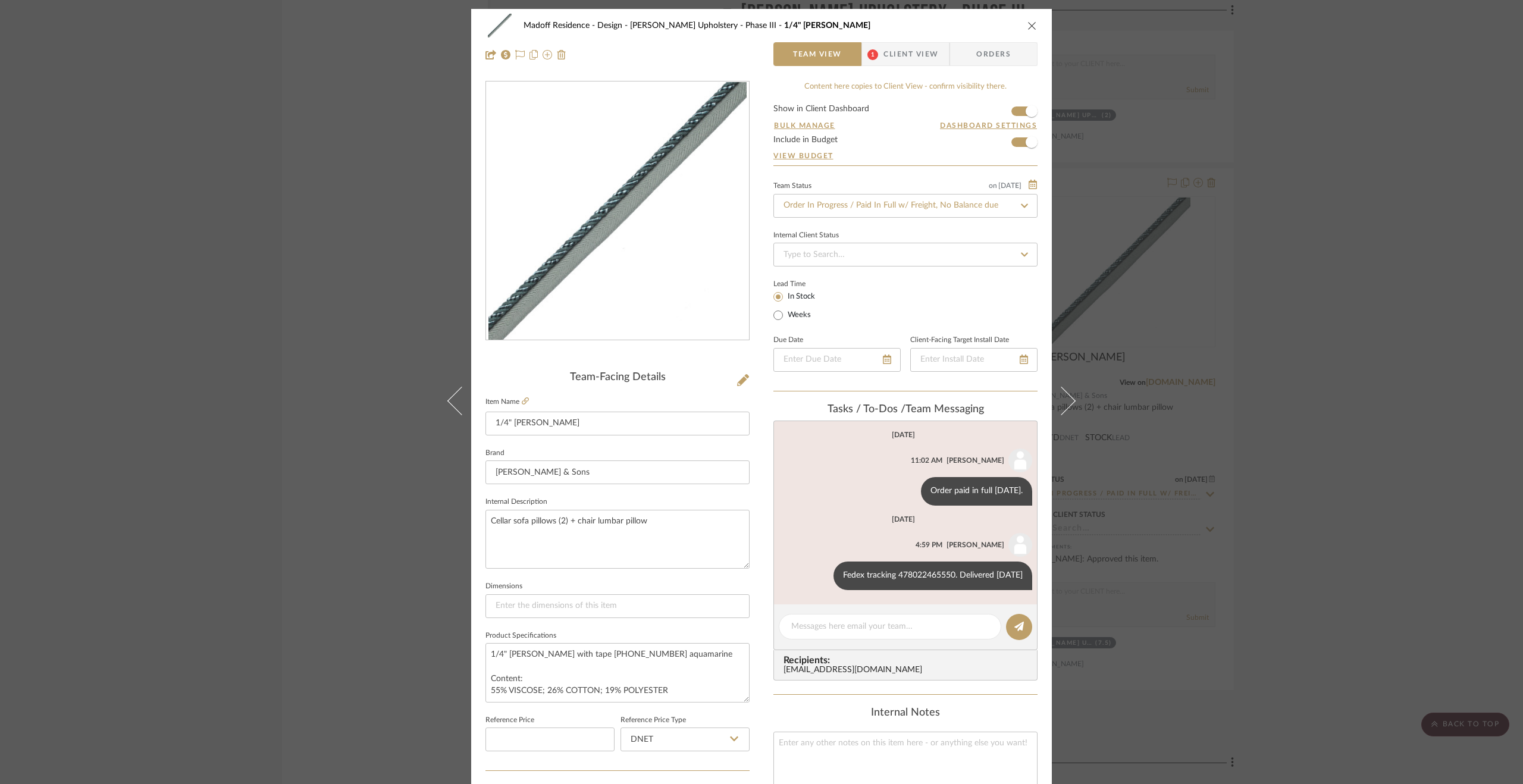
click at [1302, 551] on div "Madoff Residence - Design Walter's Upholstery - Phase III 1/4" Aurelia Cord Tea…" at bounding box center [762, 392] width 1523 height 784
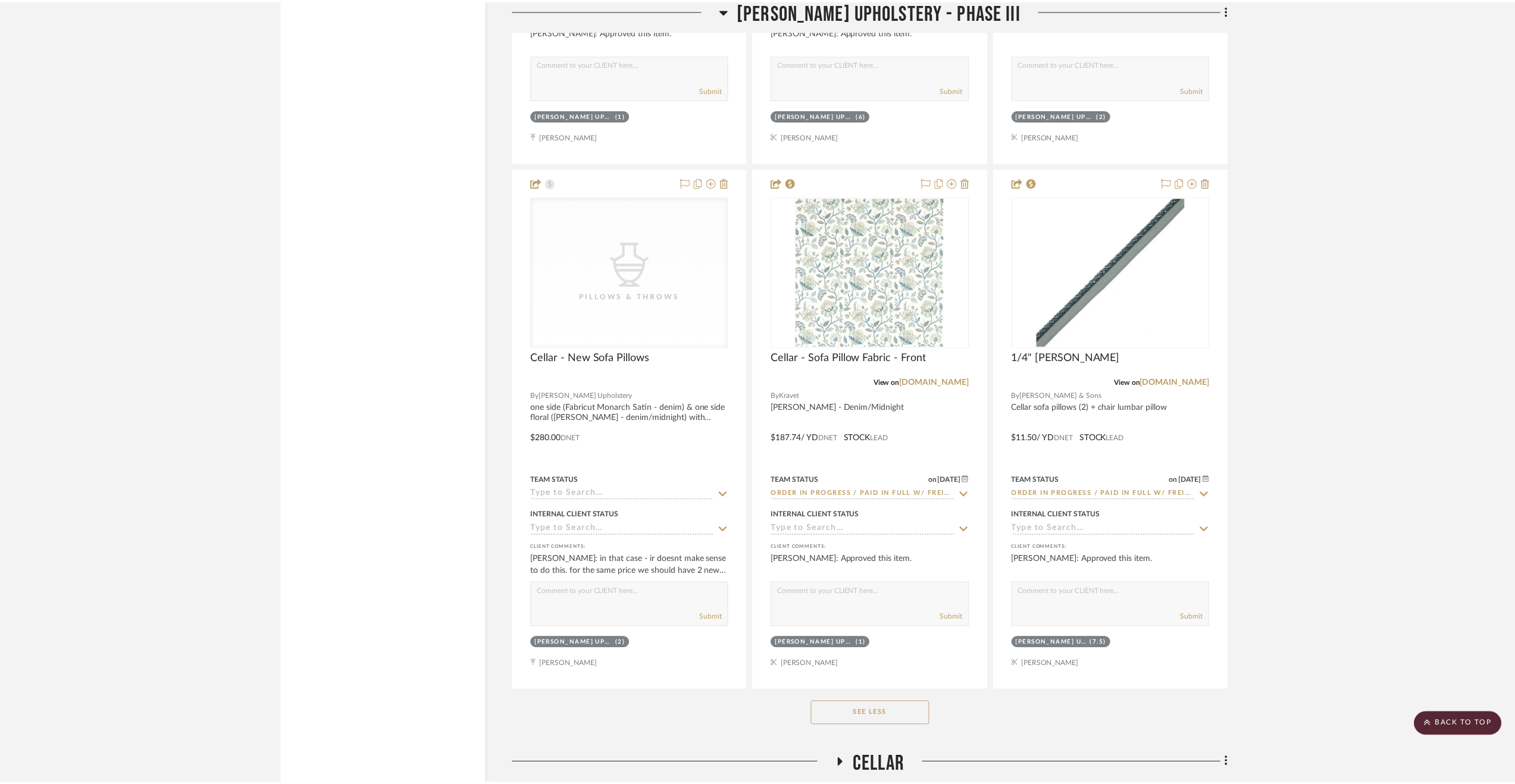
scroll to position [3568, 0]
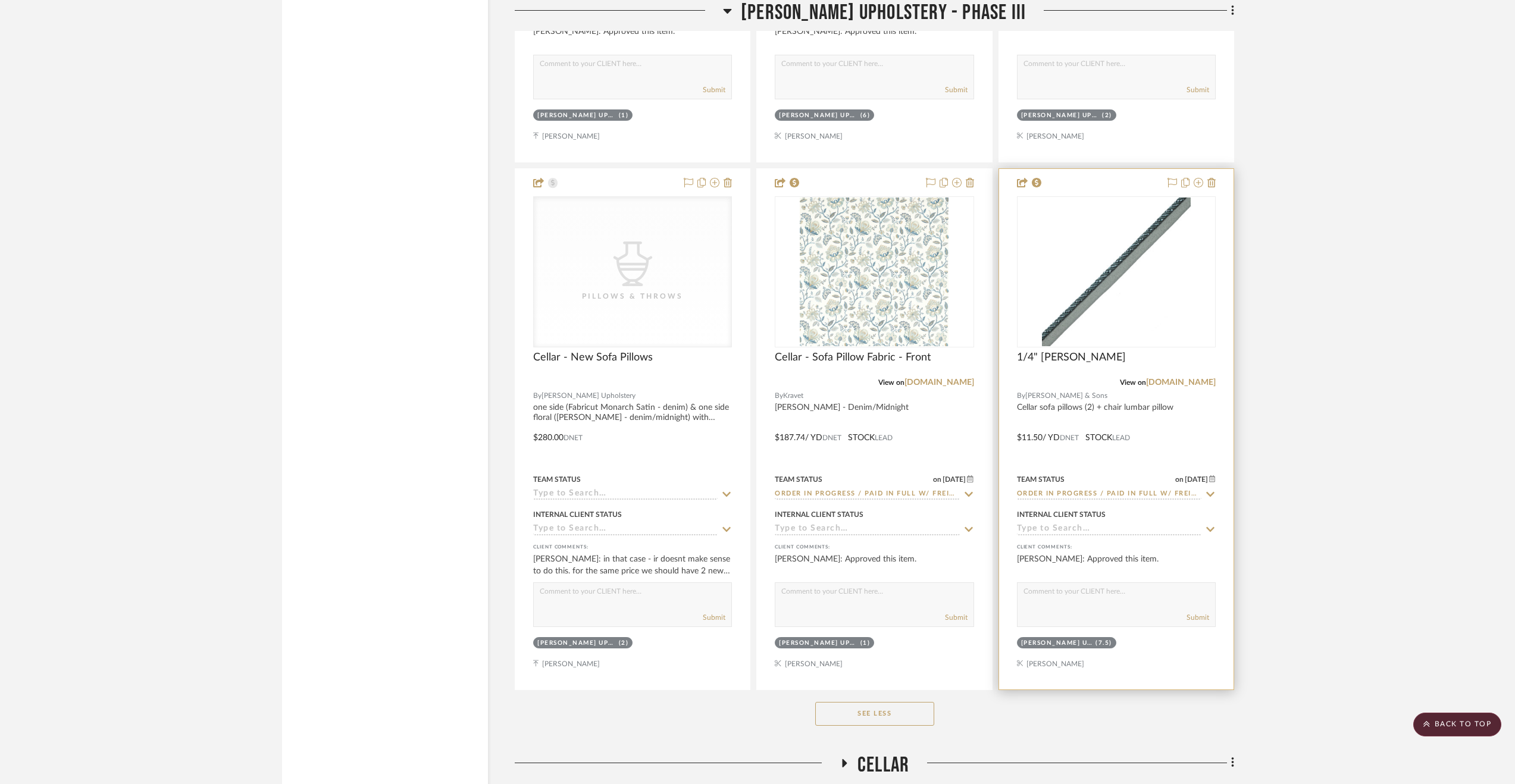
click at [1047, 525] on div "Internal Client Status" at bounding box center [1116, 520] width 199 height 28
click at [1047, 531] on input at bounding box center [1109, 530] width 184 height 12
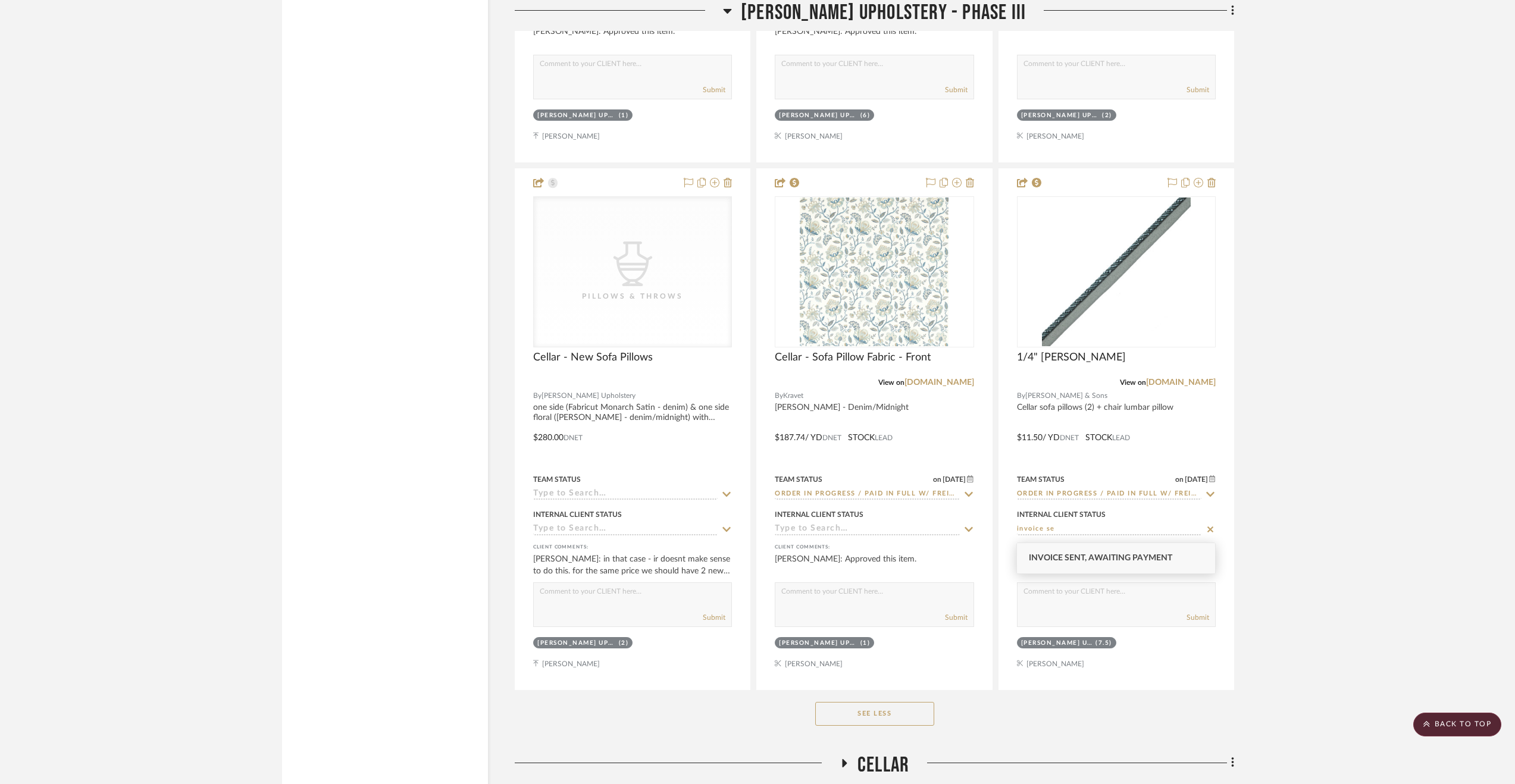
type input "invoice se"
click at [1097, 553] on div "Invoice Sent, Awaiting Payment" at bounding box center [1116, 558] width 198 height 31
type input "9/12/2025"
type input "Invoice Sent, Awaiting Payment"
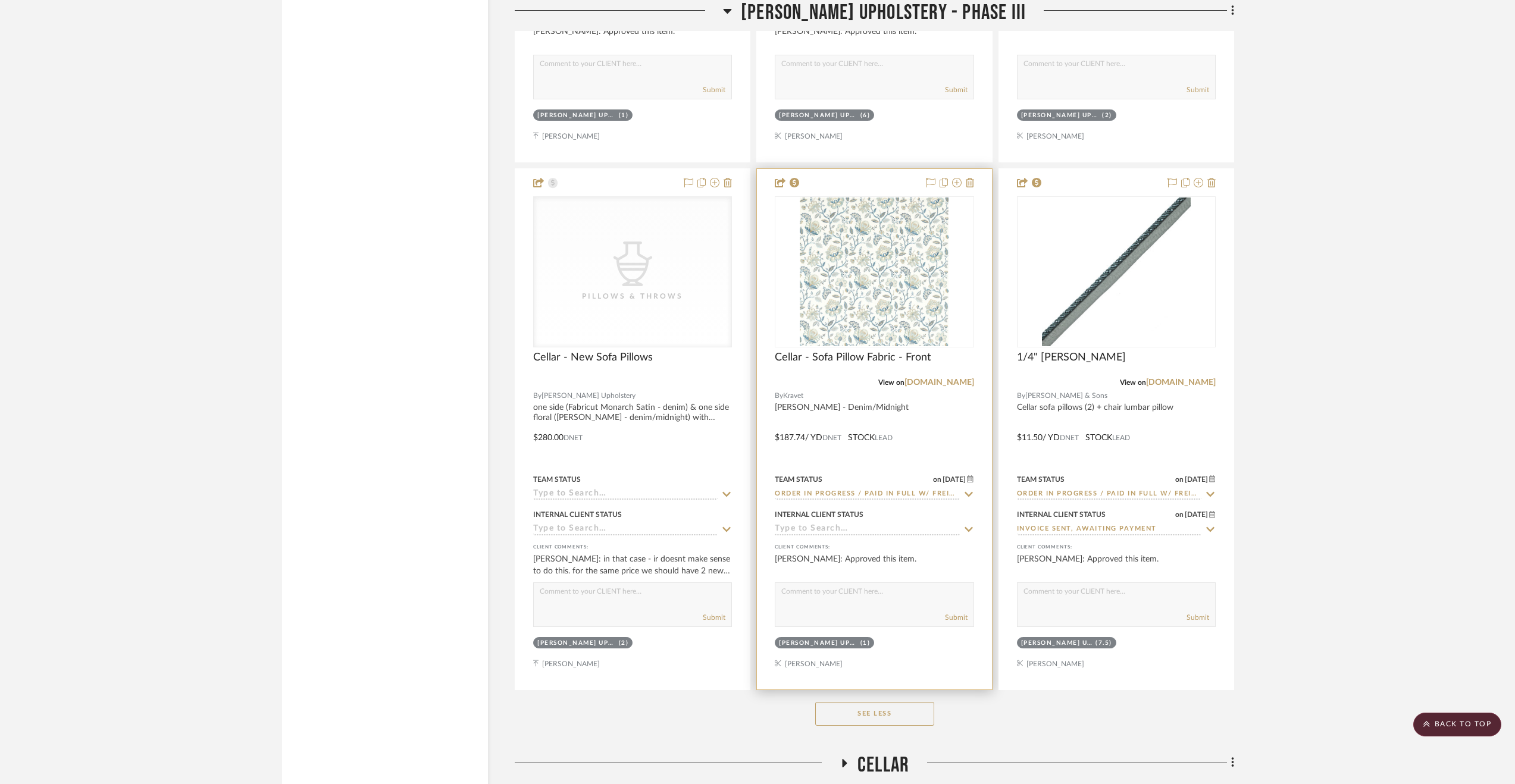
click at [907, 528] on input at bounding box center [867, 530] width 184 height 12
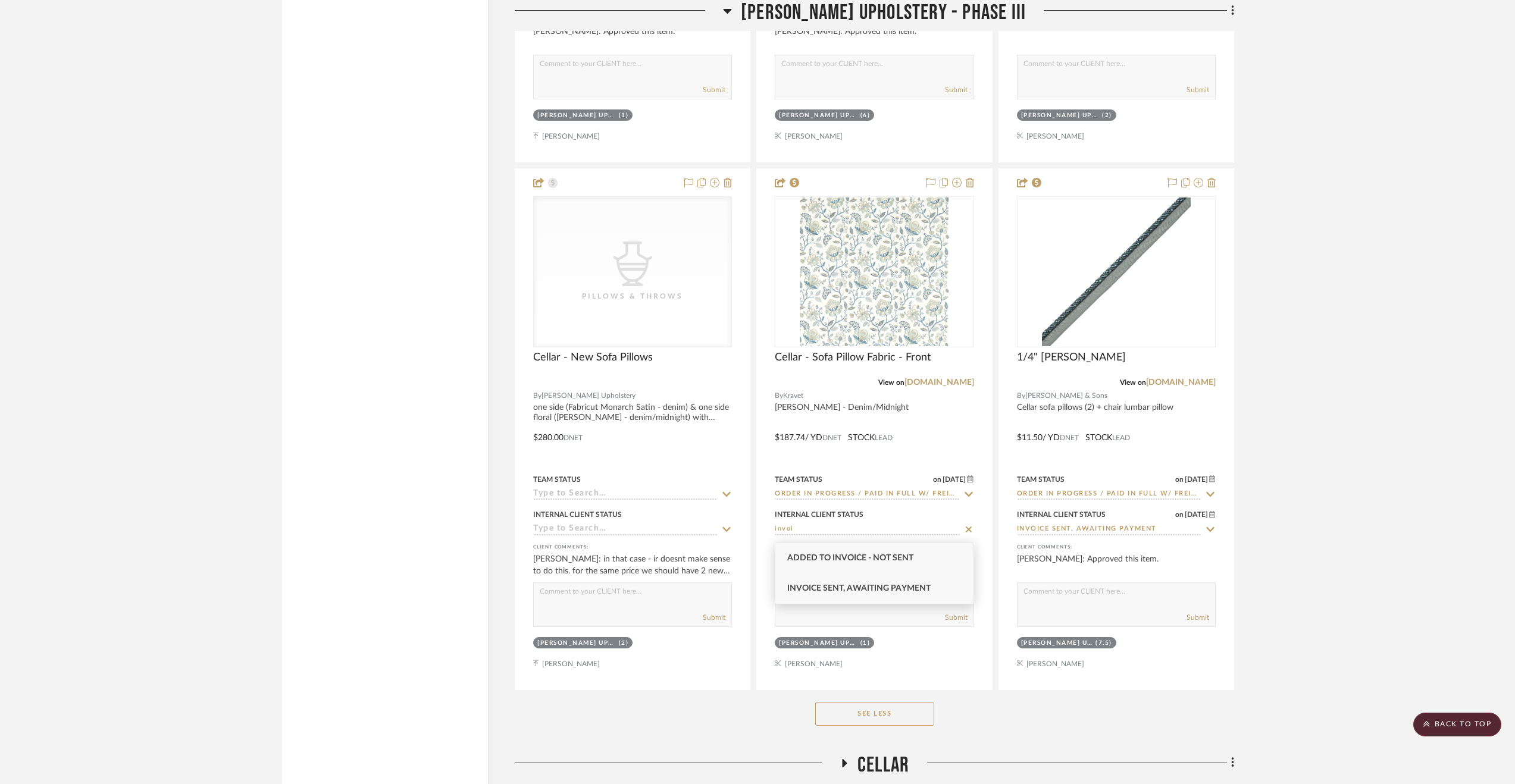
type input "invoi"
click at [897, 585] on span "Invoice Sent, Awaiting Payment" at bounding box center [859, 587] width 143 height 8
type input "9/12/2025"
type input "Invoice Sent, Awaiting Payment"
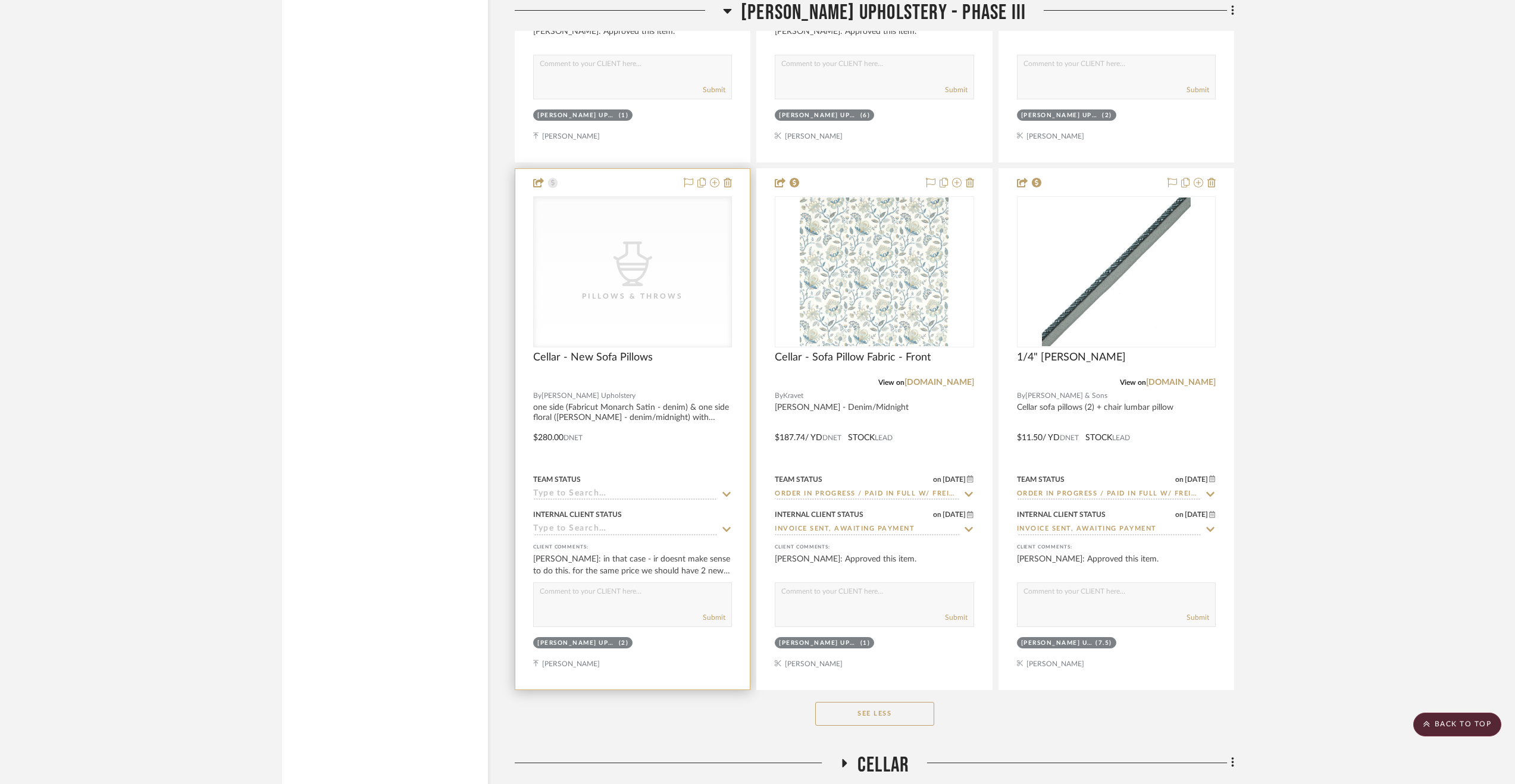
click at [696, 535] on input at bounding box center [625, 530] width 184 height 12
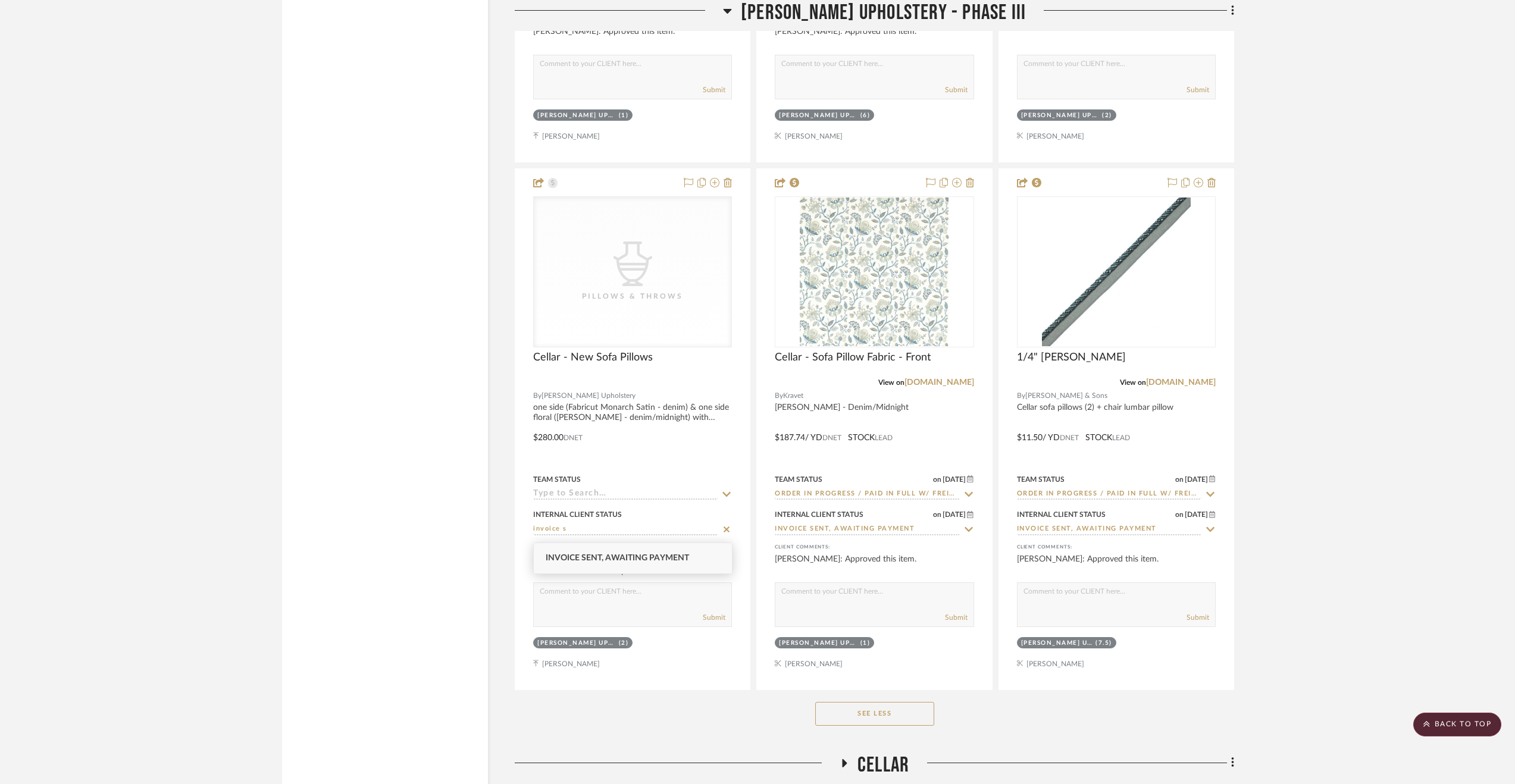
type input "invoice s"
click at [696, 550] on div "Invoice Sent, Awaiting Payment" at bounding box center [633, 558] width 198 height 31
type input "9/12/2025"
type input "Invoice Sent, Awaiting Payment"
